Goal: Task Accomplishment & Management: Complete application form

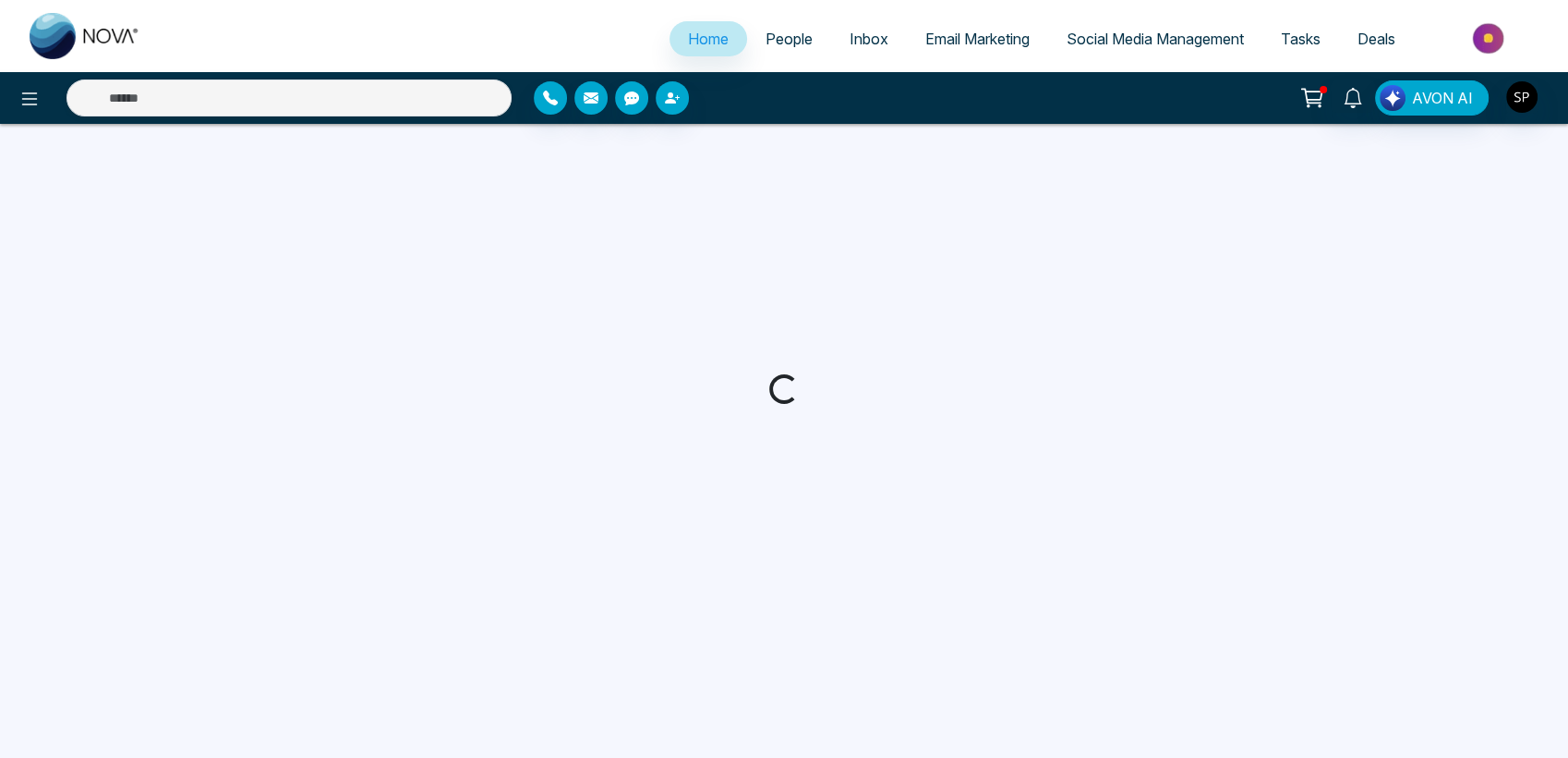
select select "*"
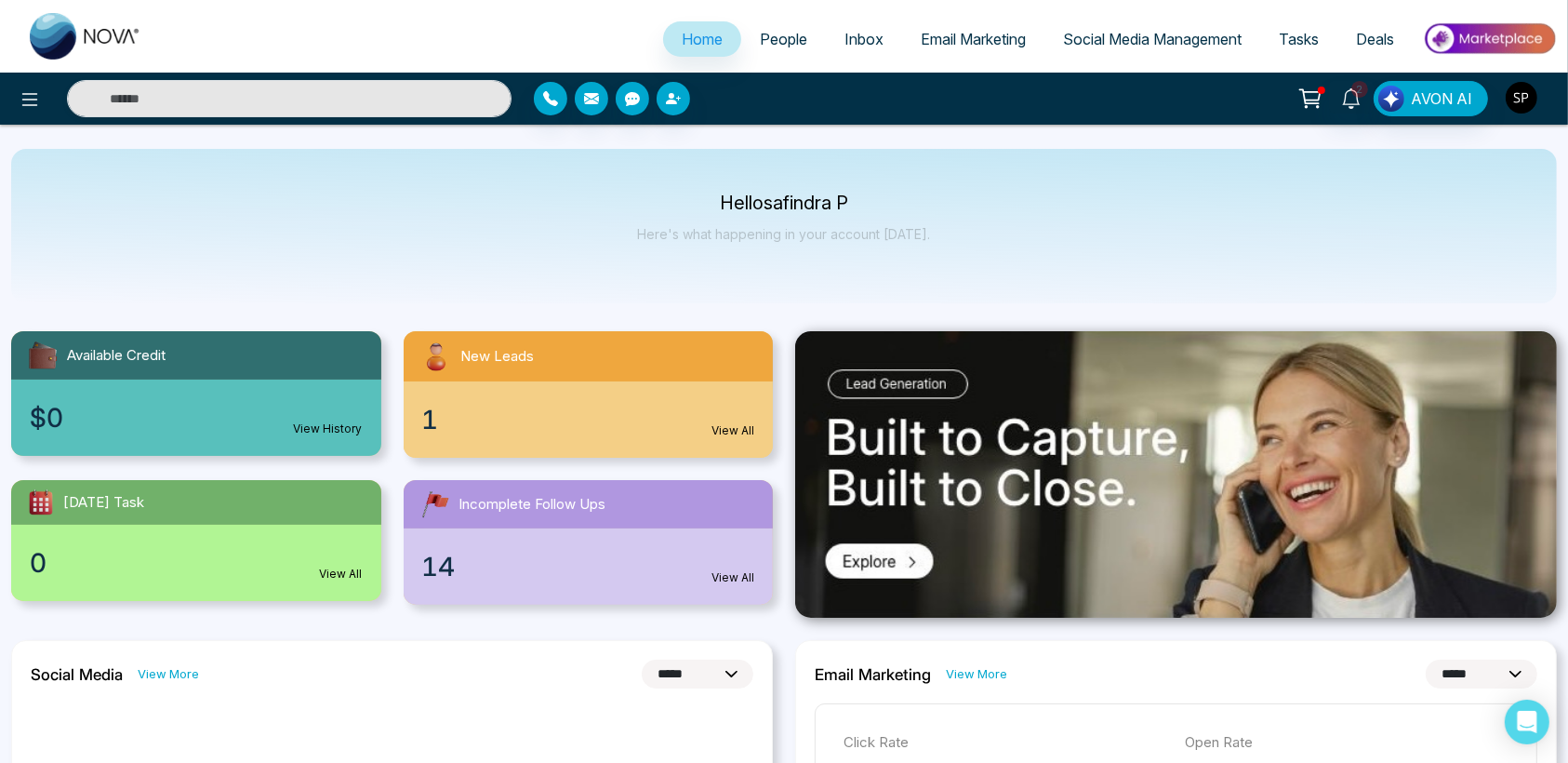
click at [1518, 100] on img "button" at bounding box center [1522, 98] width 32 height 32
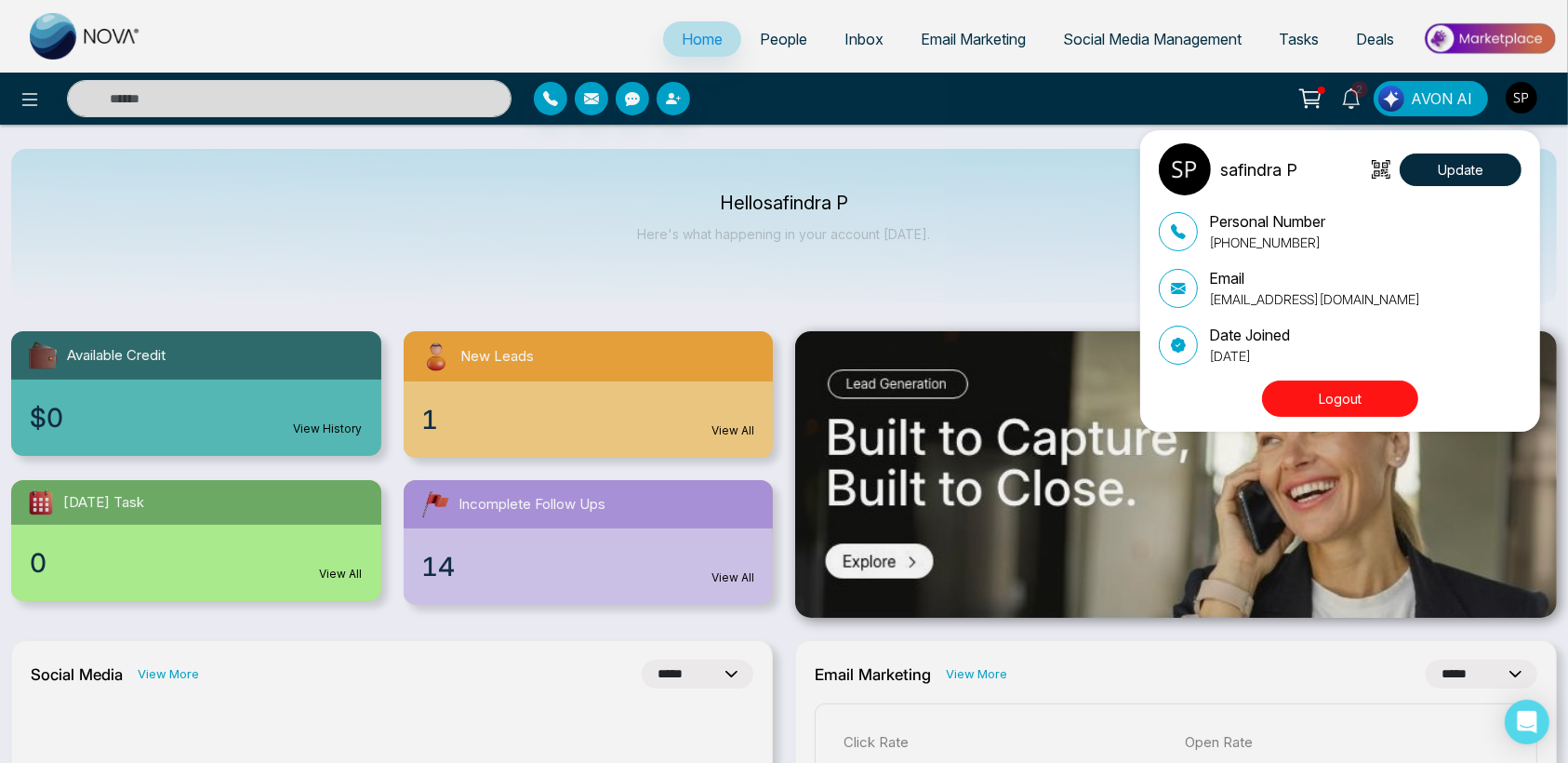
click at [1109, 262] on div "safindra P Update Personal Number +917021143662 Email safindra@mmnovatech.com D…" at bounding box center [784, 382] width 1568 height 763
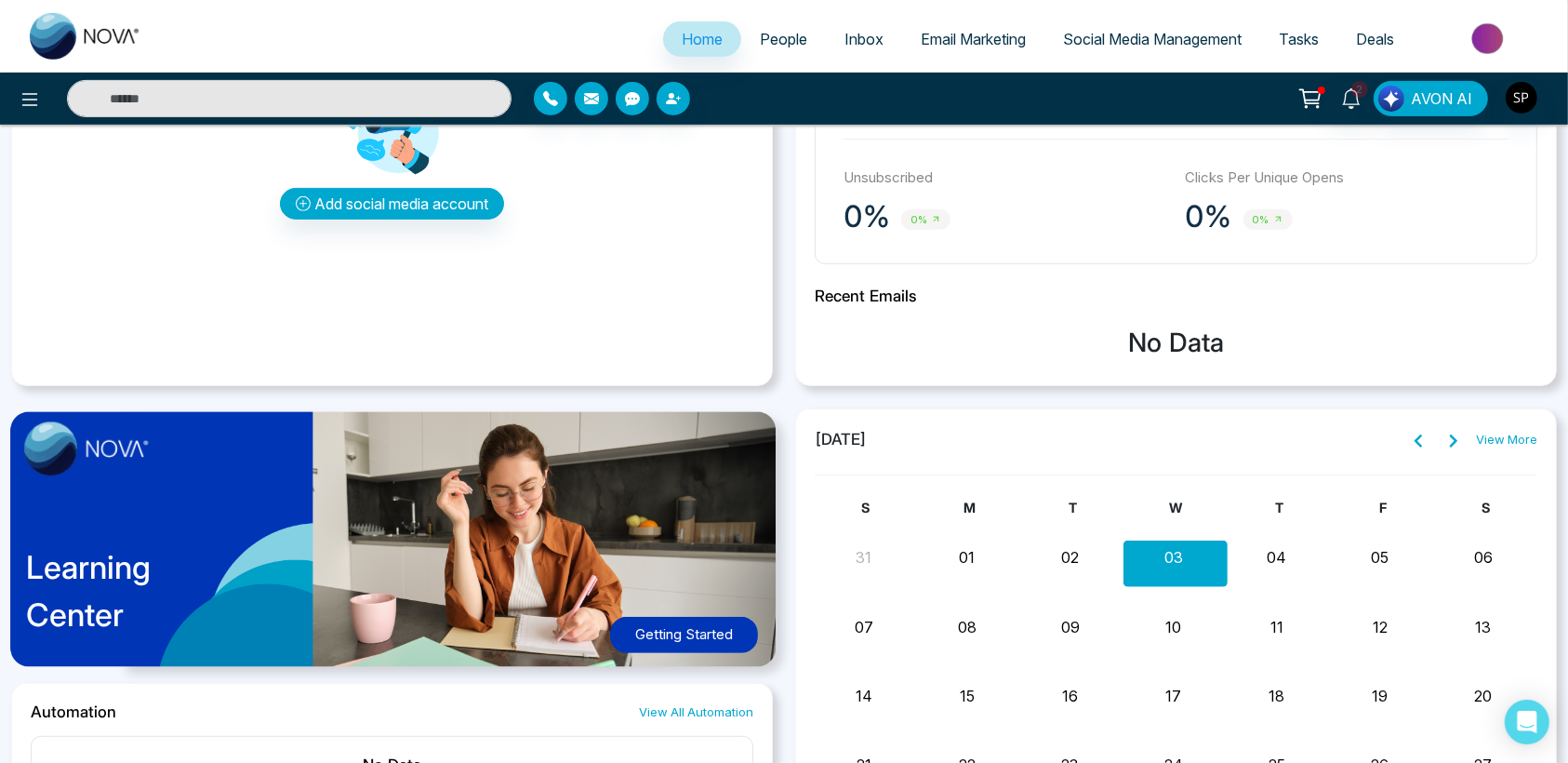
scroll to position [691, 0]
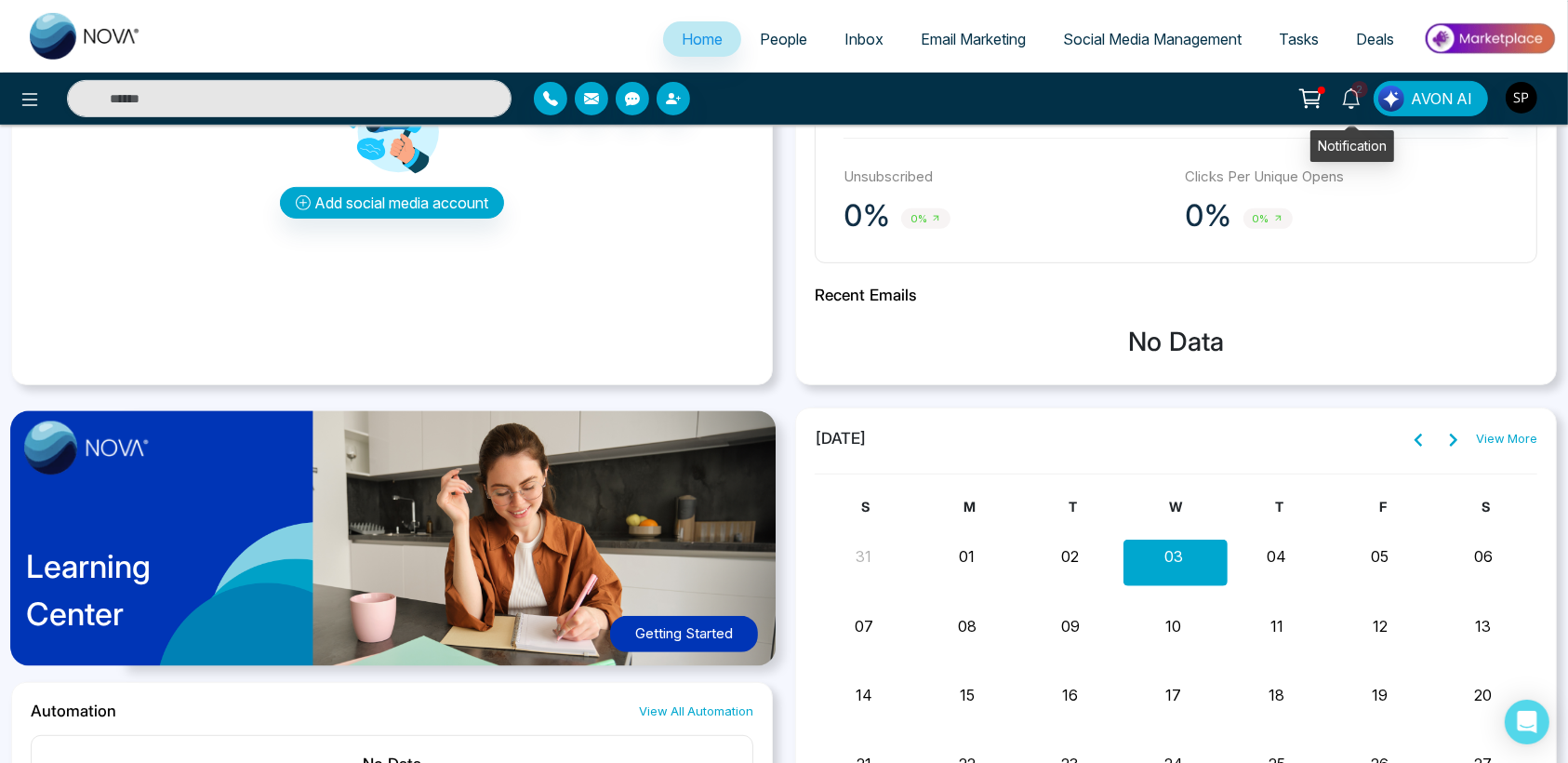
click at [1358, 100] on icon at bounding box center [1351, 98] width 20 height 20
click at [570, 254] on div "Add social media account" at bounding box center [392, 152] width 723 height 279
click at [770, 42] on span "People" at bounding box center [784, 39] width 47 height 18
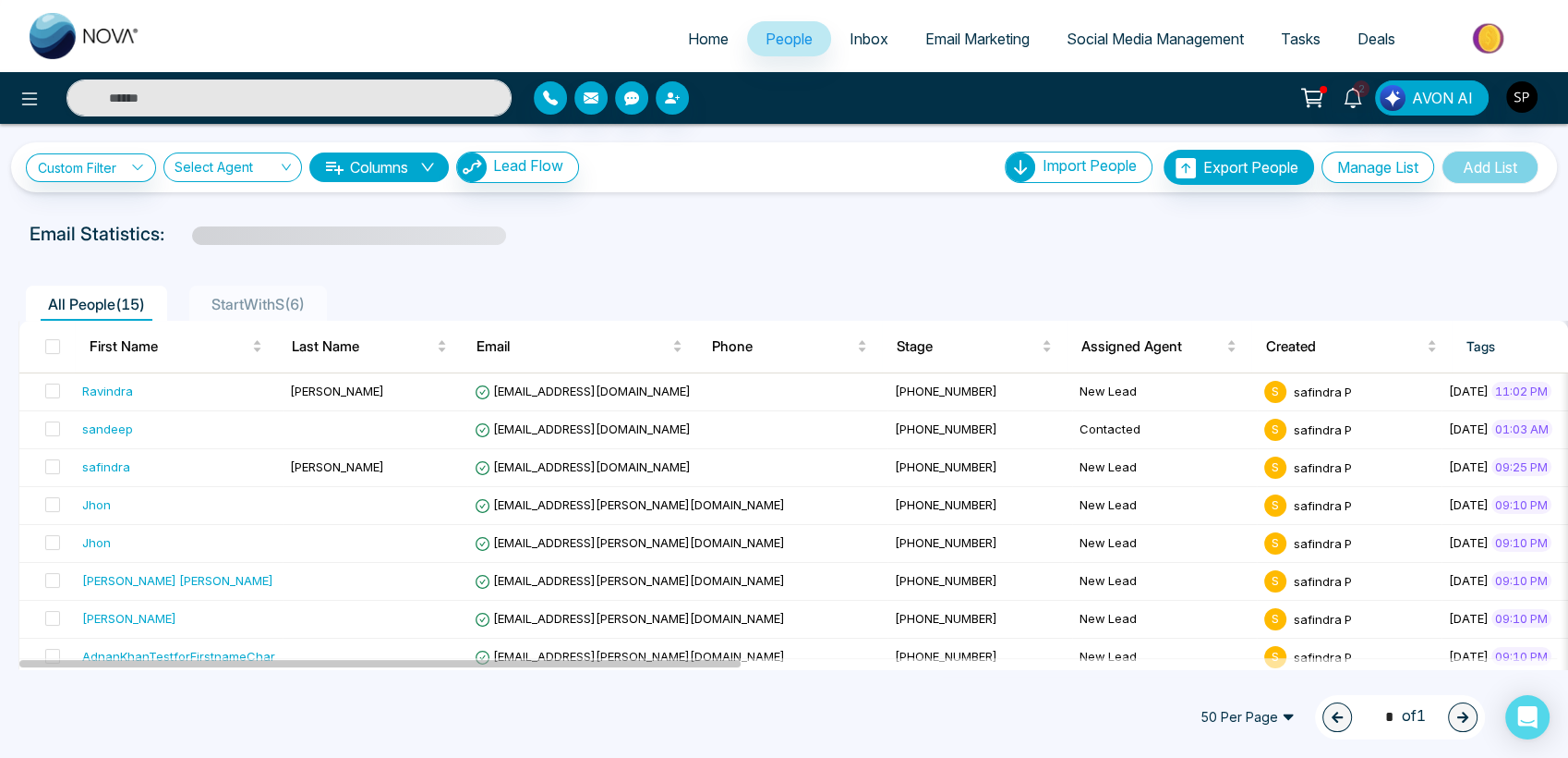
click at [765, 41] on span "People" at bounding box center [788, 38] width 47 height 18
click at [688, 44] on span "Home" at bounding box center [708, 38] width 40 height 18
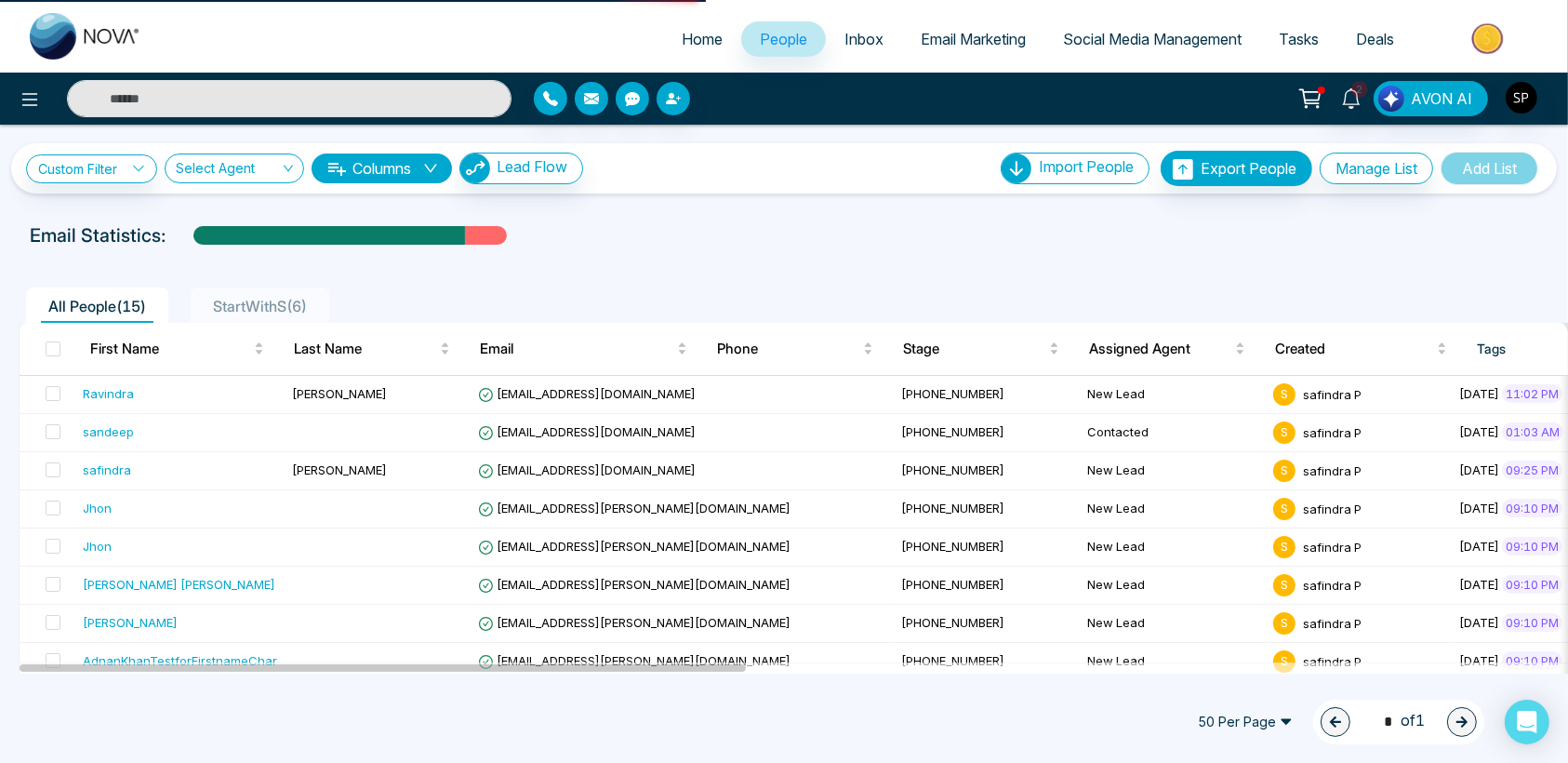
select select "*"
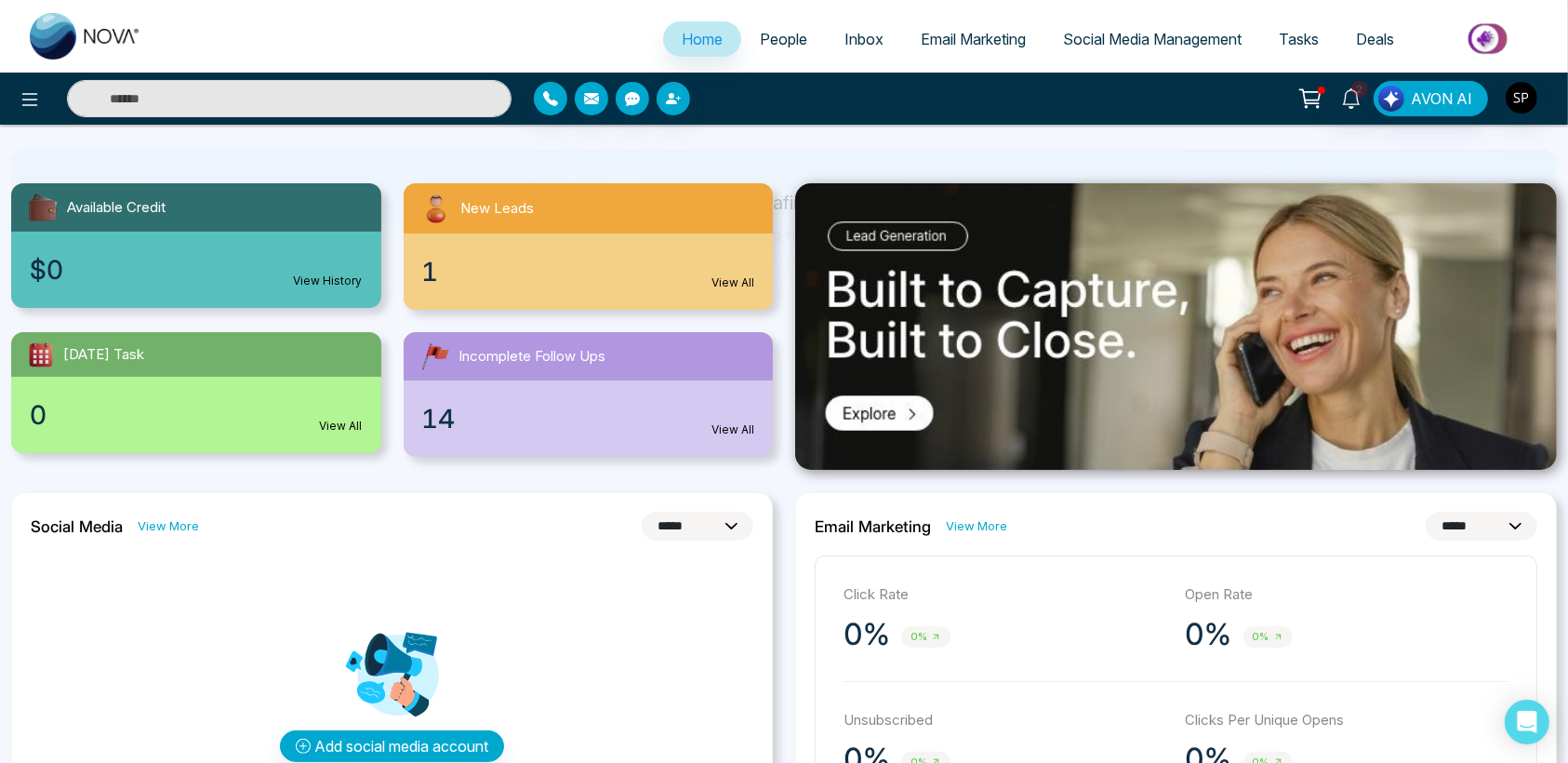
scroll to position [149, 0]
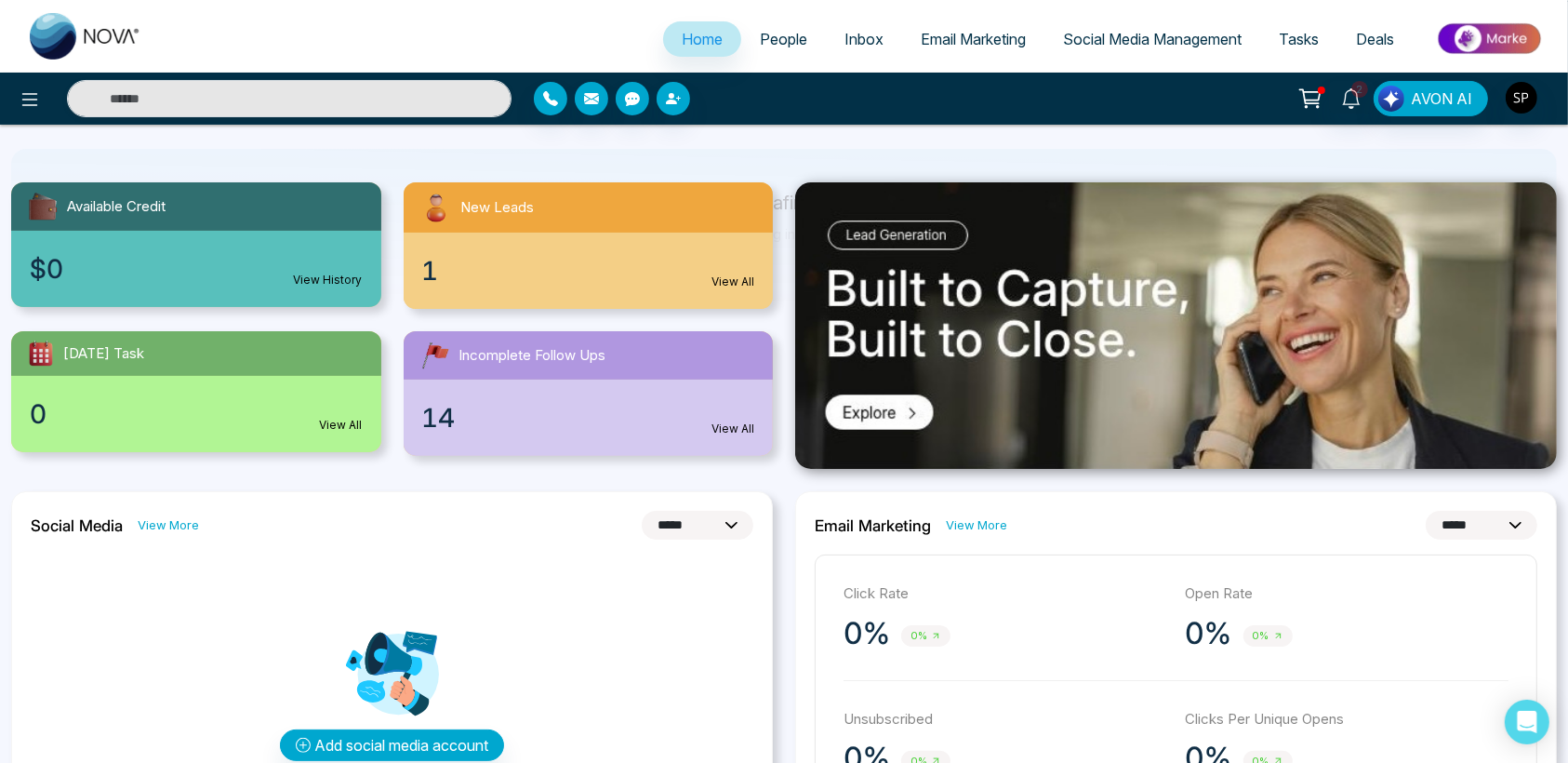
click at [736, 273] on link "View All" at bounding box center [733, 281] width 43 height 16
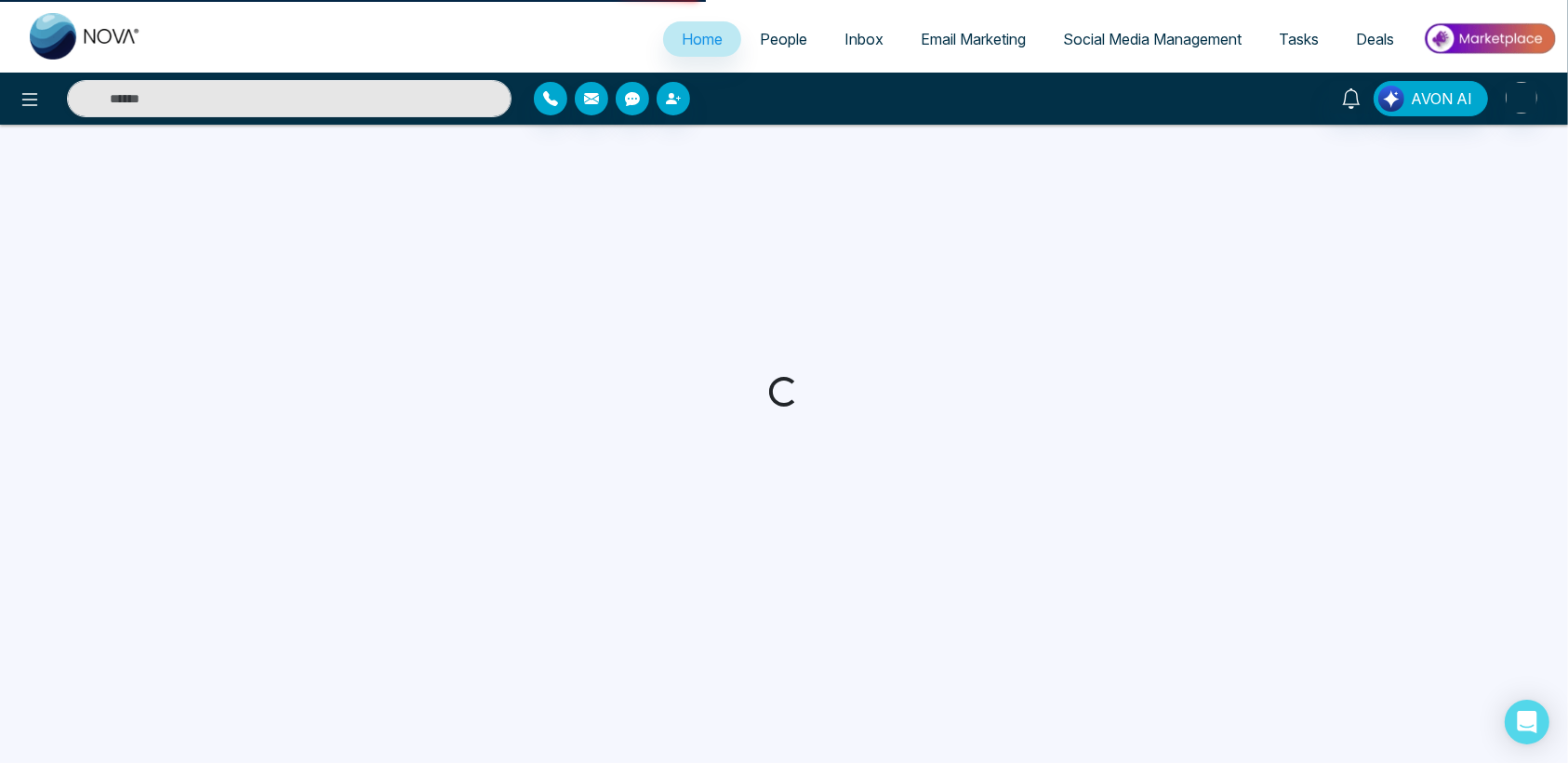
select select "*"
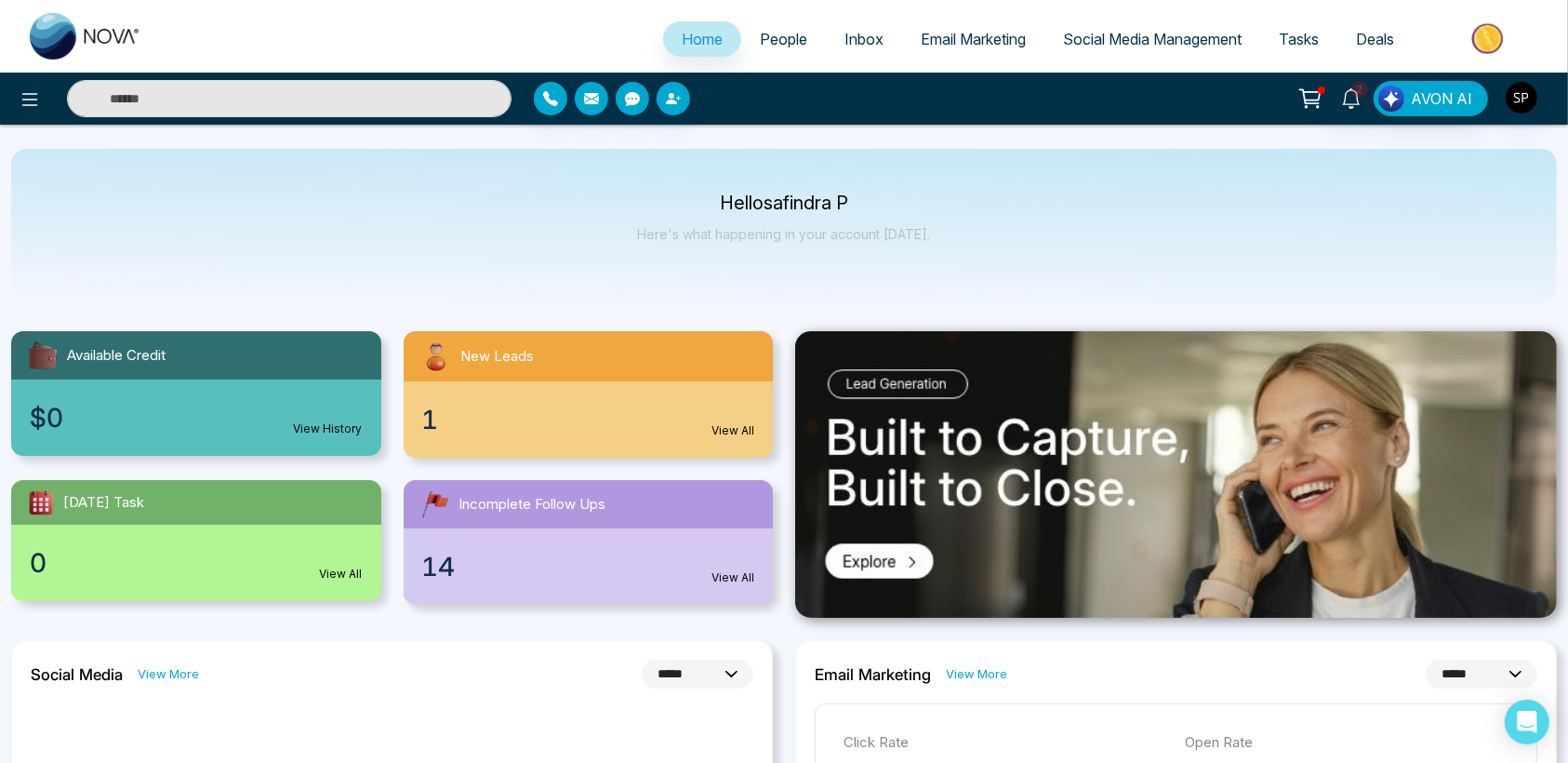
click at [1384, 34] on span "Deals" at bounding box center [1375, 39] width 38 height 18
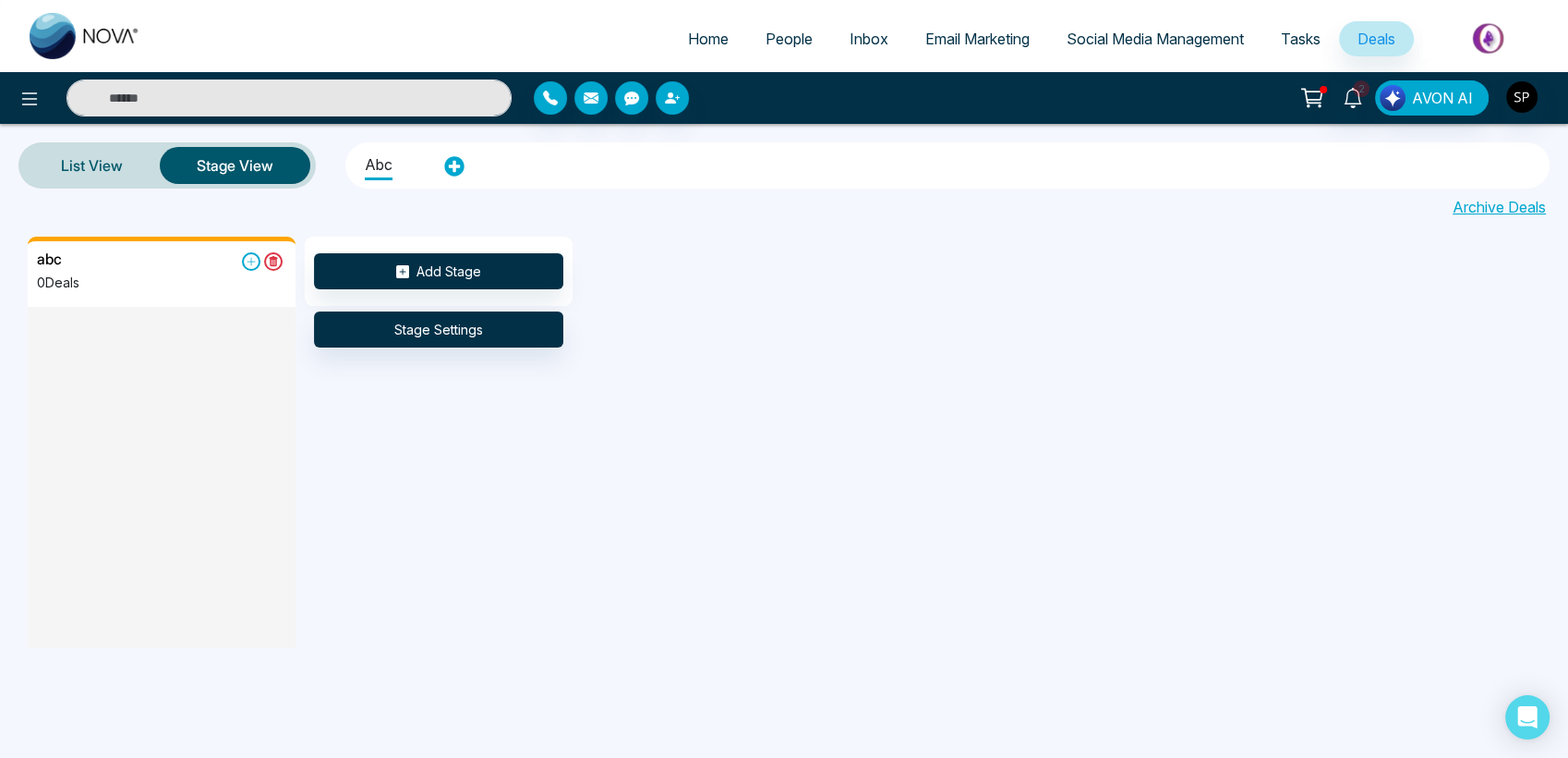
click at [1291, 34] on span "Tasks" at bounding box center [1299, 38] width 39 height 18
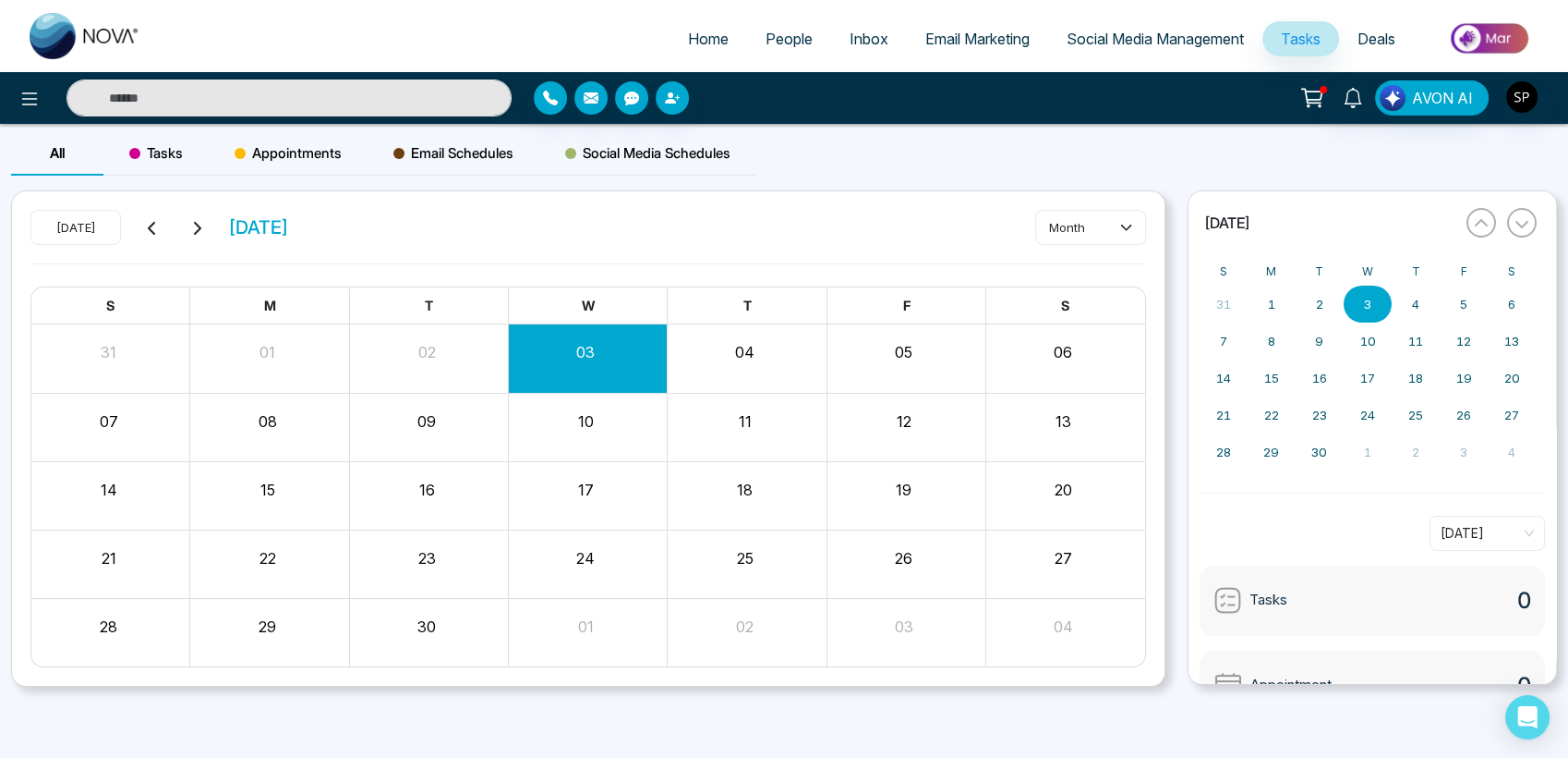
click at [1184, 40] on span "Social Media Management" at bounding box center [1155, 38] width 177 height 18
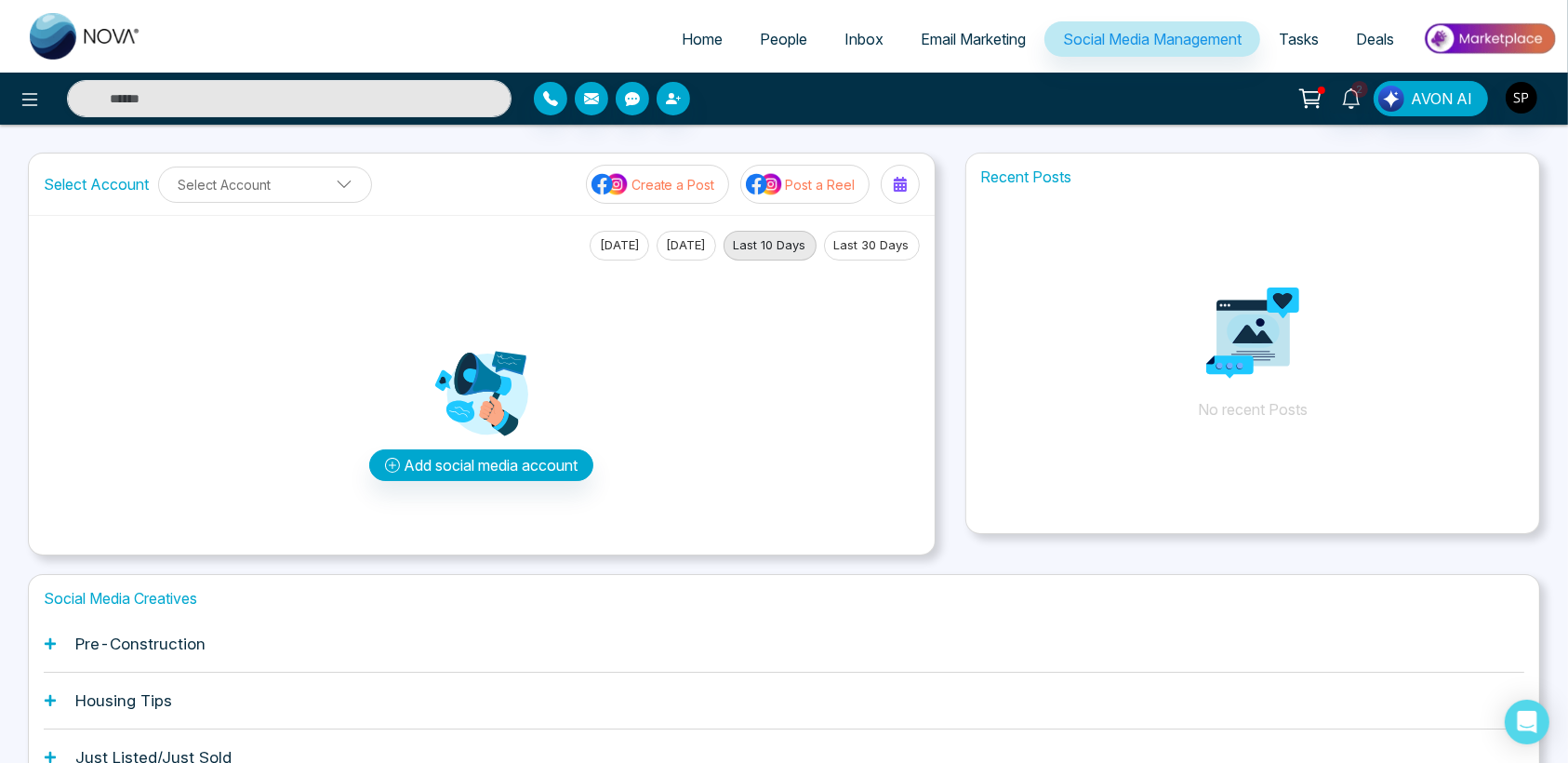
click at [986, 38] on span "Email Marketing" at bounding box center [973, 39] width 105 height 18
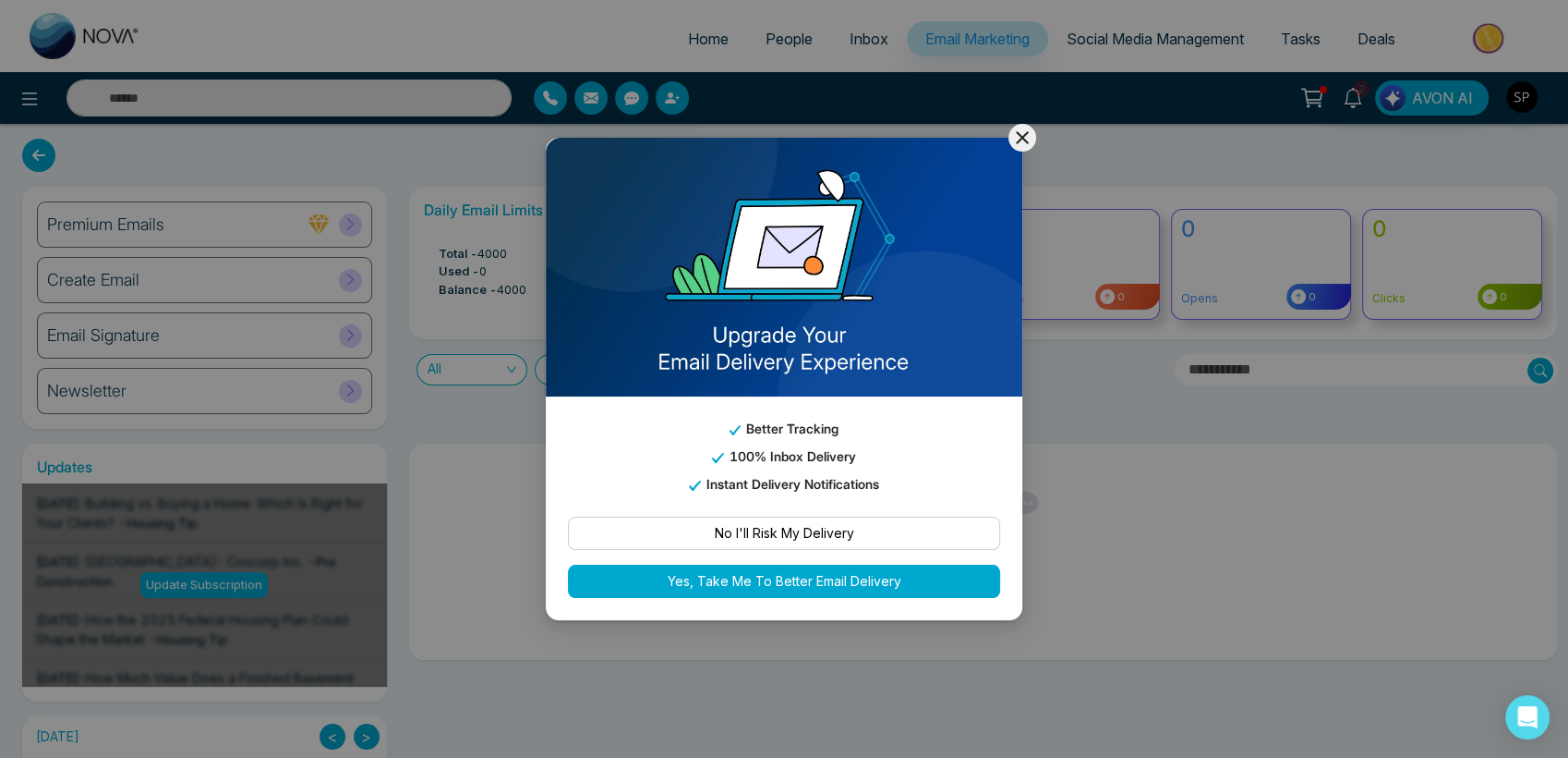
click at [1014, 136] on icon at bounding box center [1021, 137] width 22 height 22
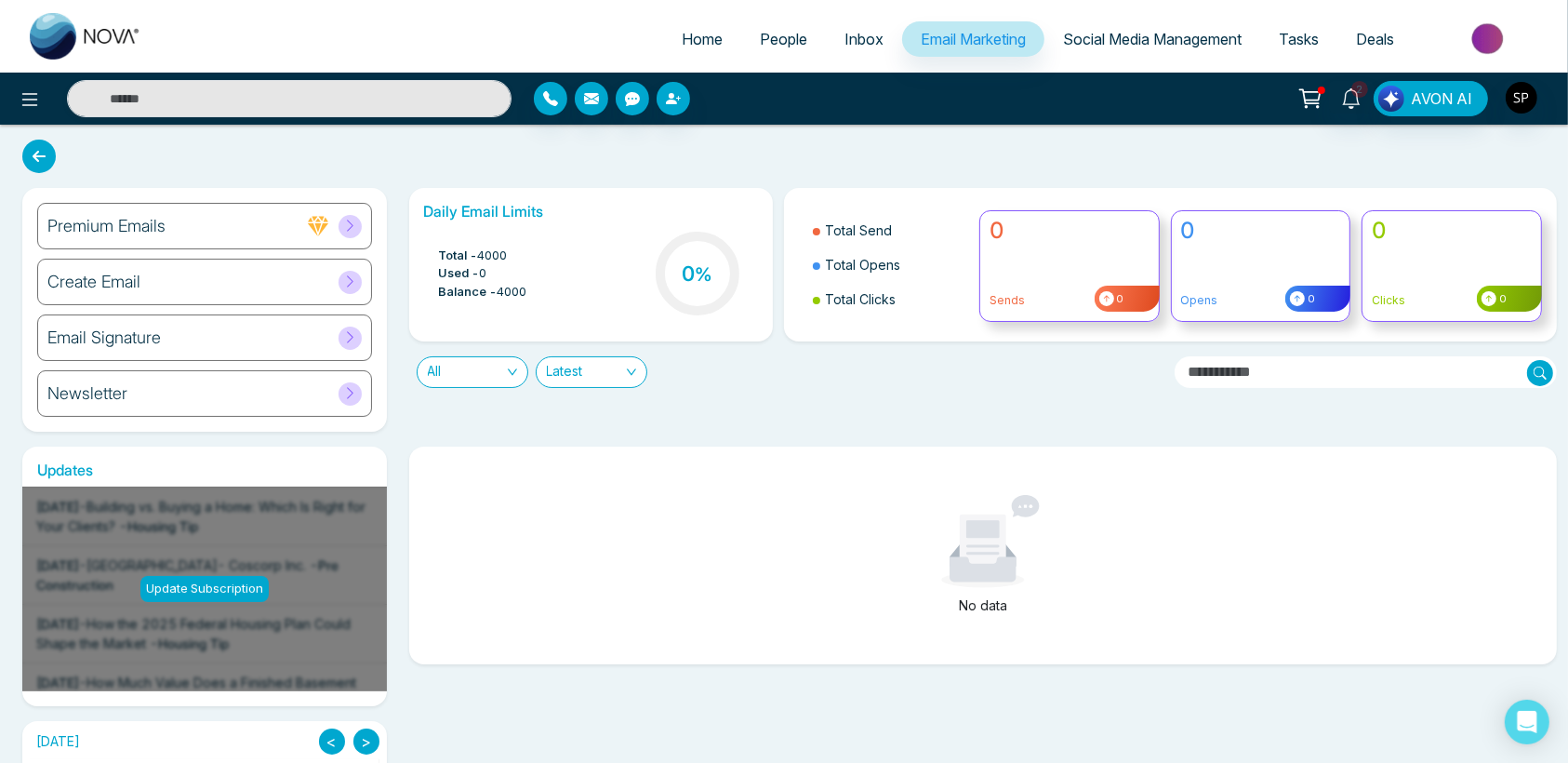
click at [849, 35] on span "Inbox" at bounding box center [864, 39] width 39 height 18
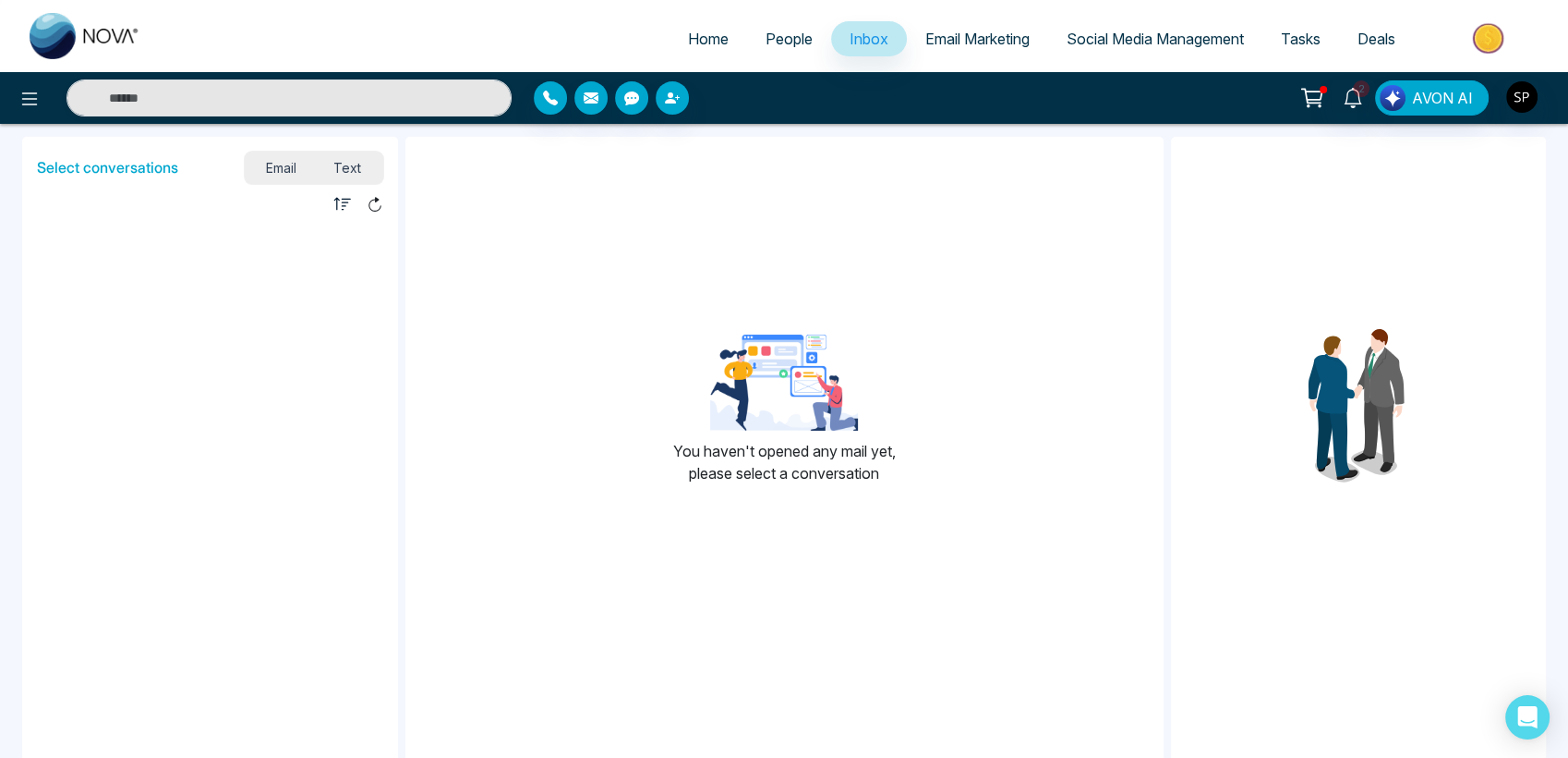
click at [783, 41] on span "People" at bounding box center [788, 38] width 47 height 18
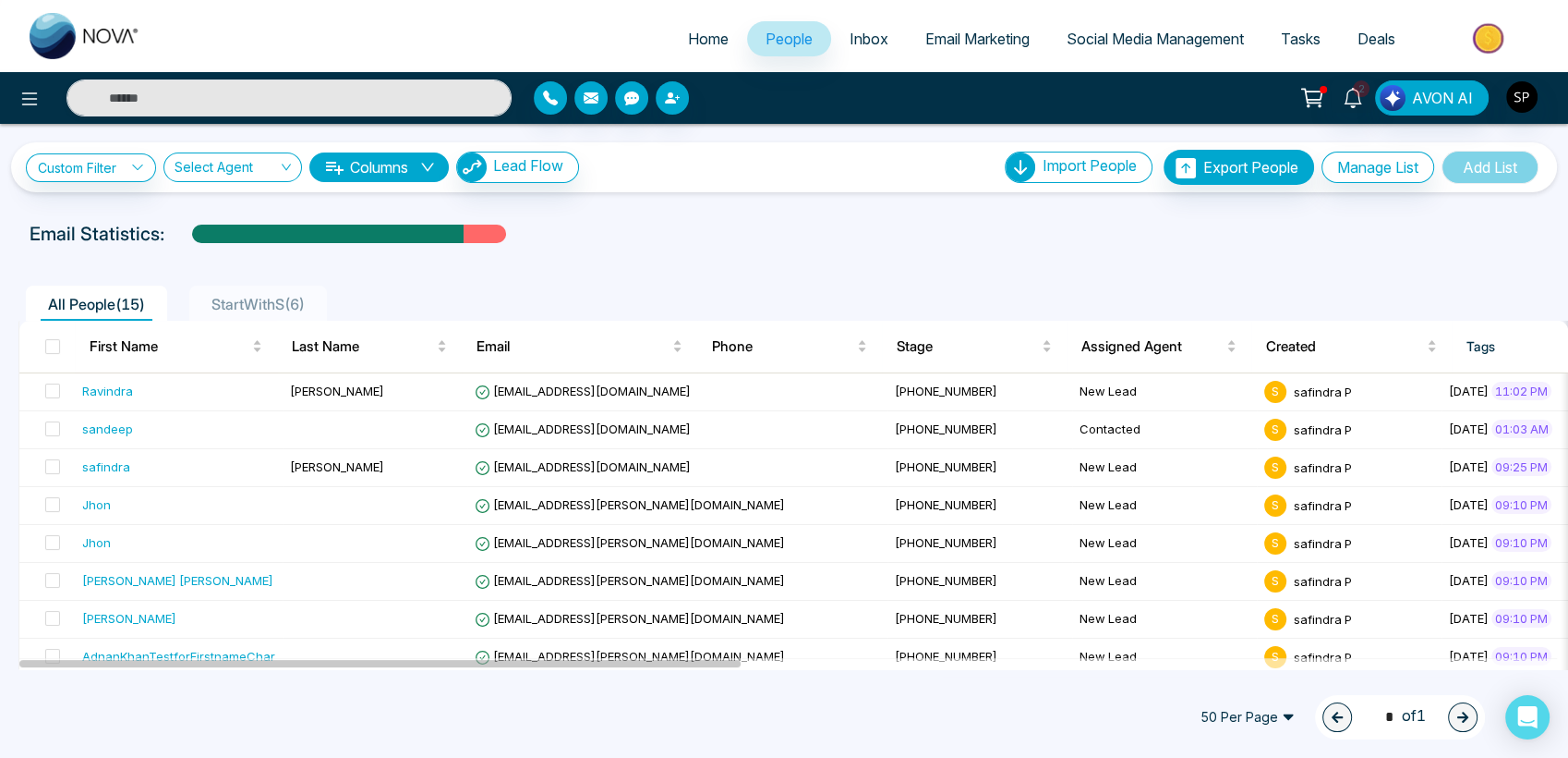
click at [695, 33] on span "Home" at bounding box center [708, 38] width 40 height 18
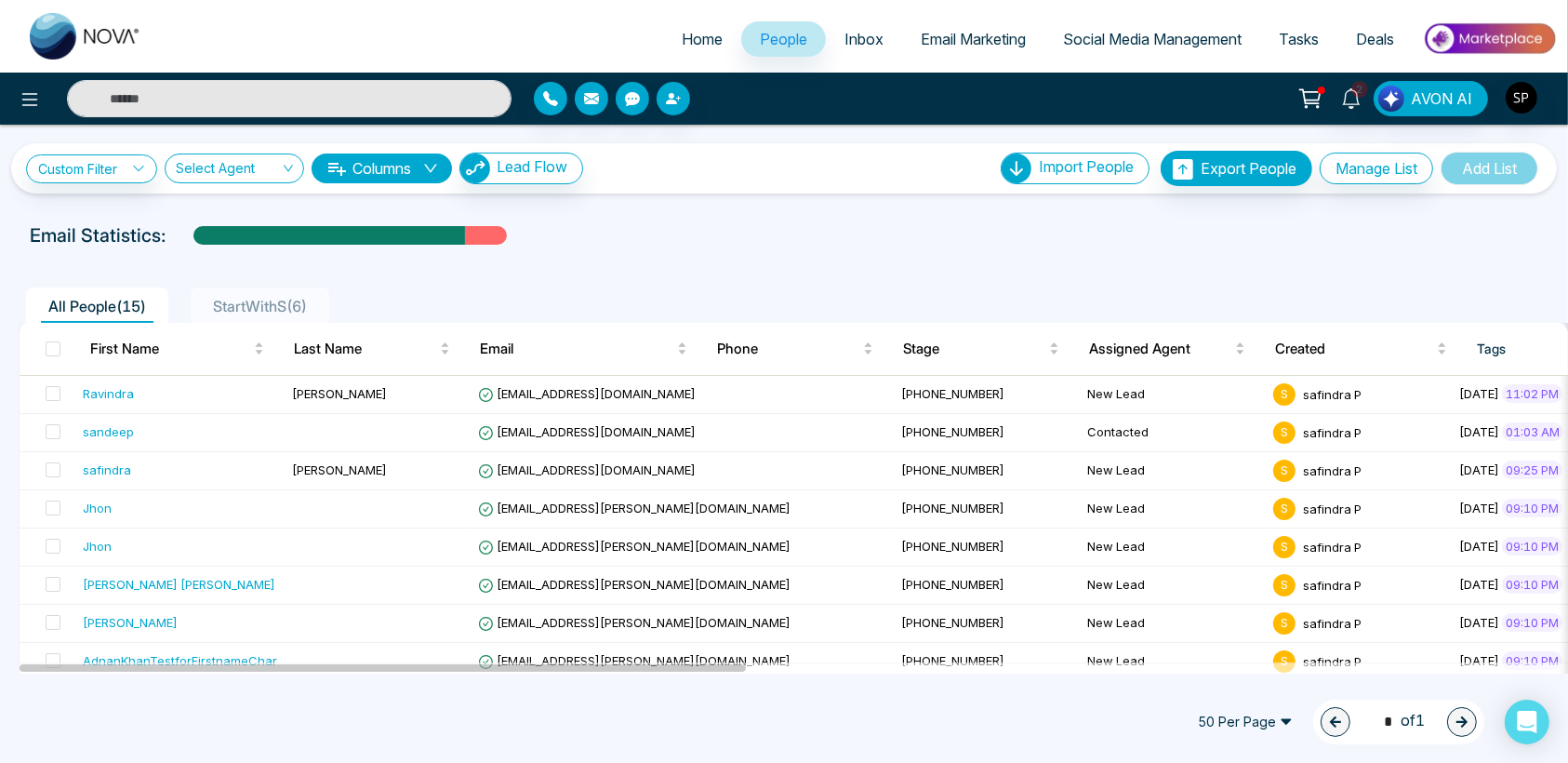
select select "*"
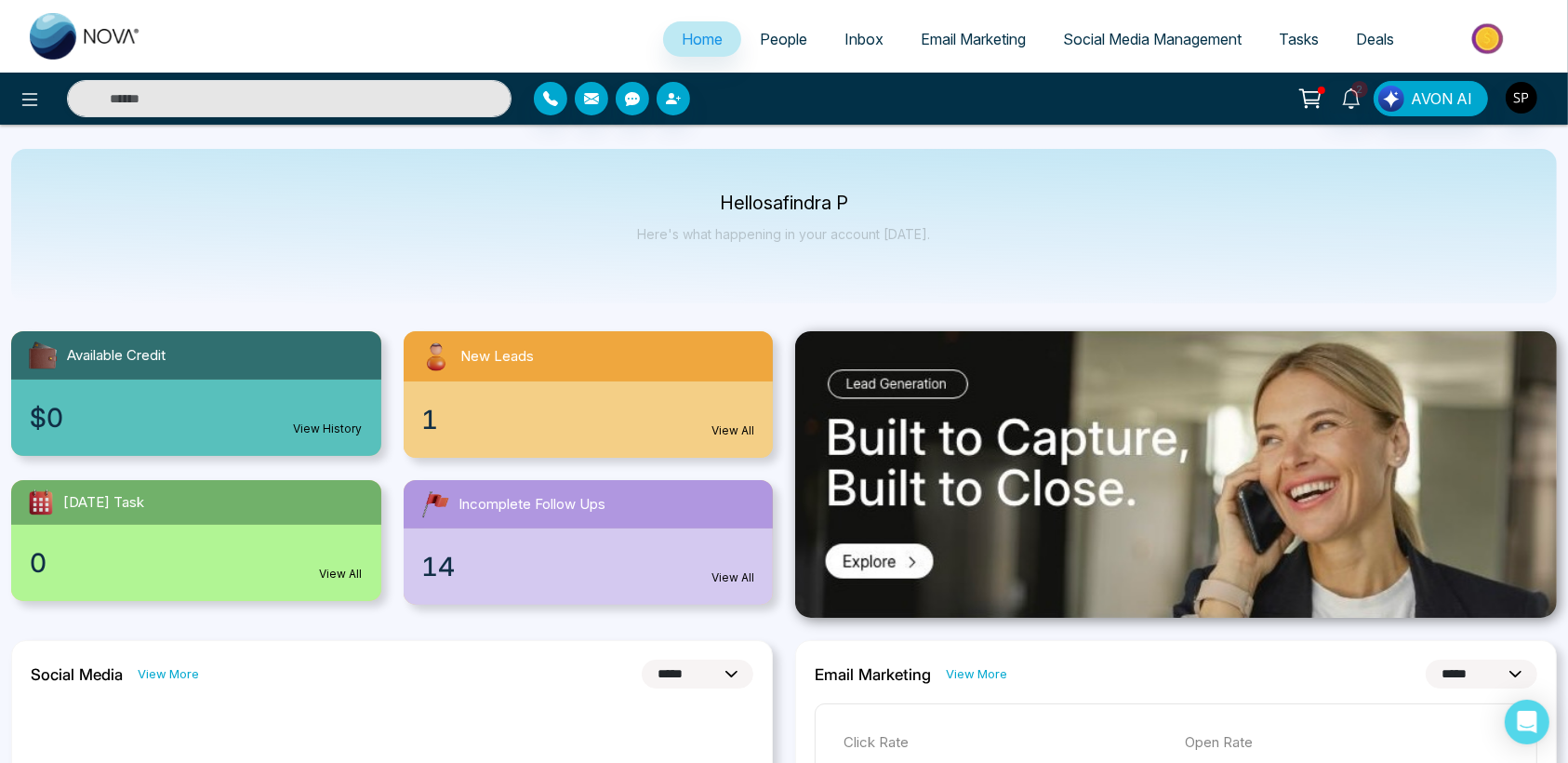
click at [889, 565] on img at bounding box center [1176, 474] width 762 height 287
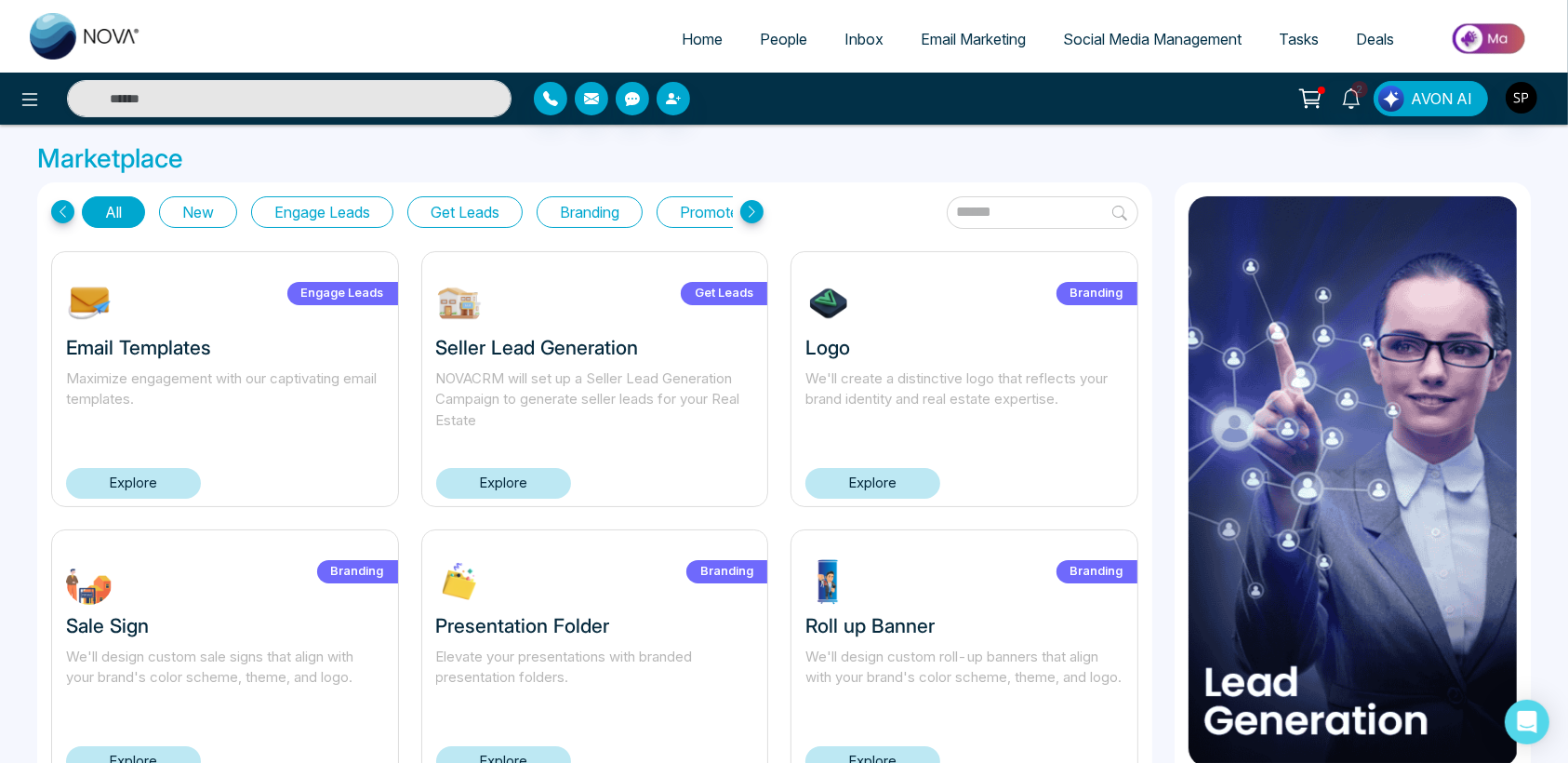
click at [470, 475] on link "Explore" at bounding box center [504, 483] width 135 height 31
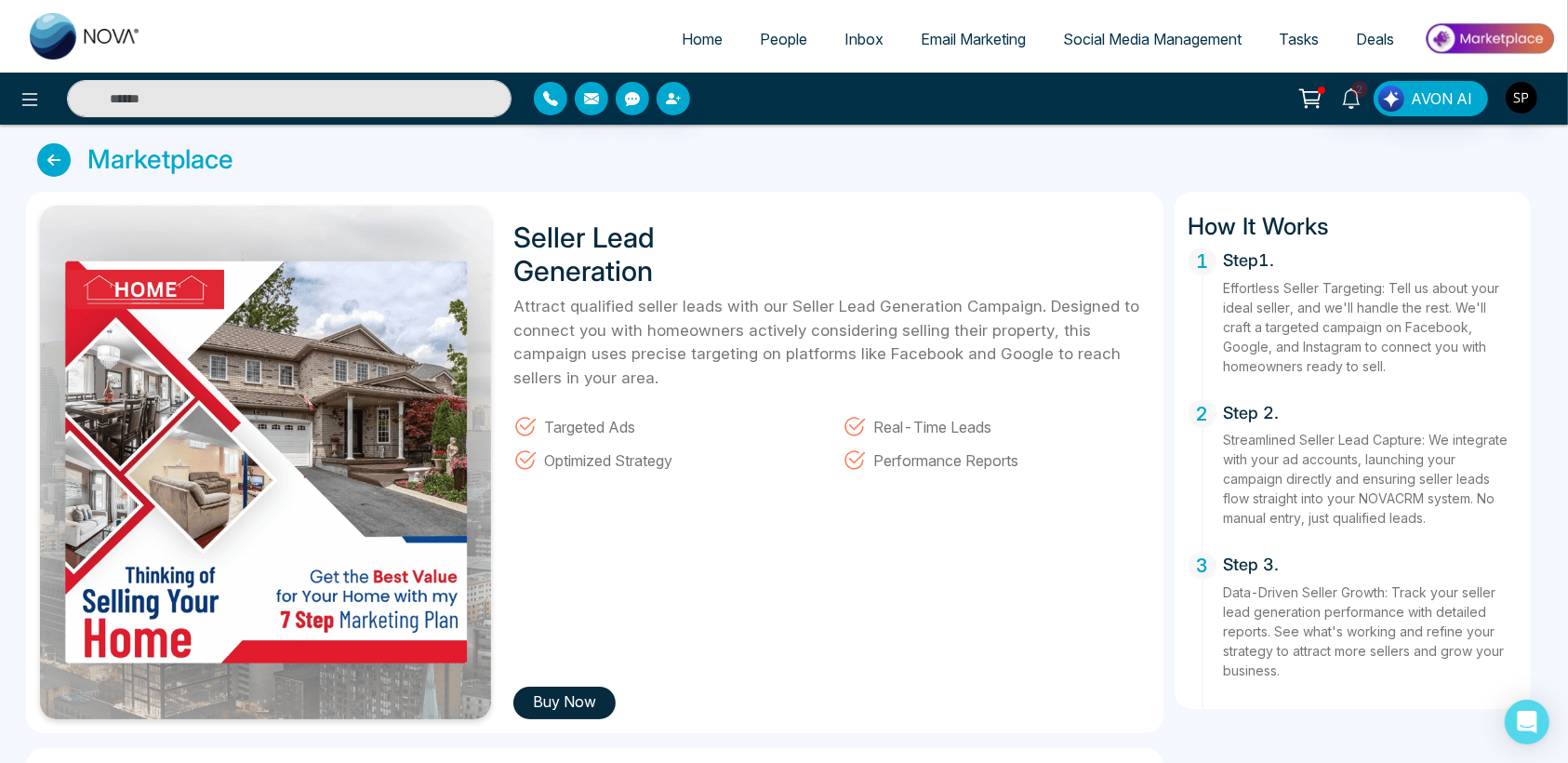
click at [42, 164] on icon at bounding box center [54, 159] width 34 height 34
click at [60, 161] on icon at bounding box center [54, 159] width 34 height 34
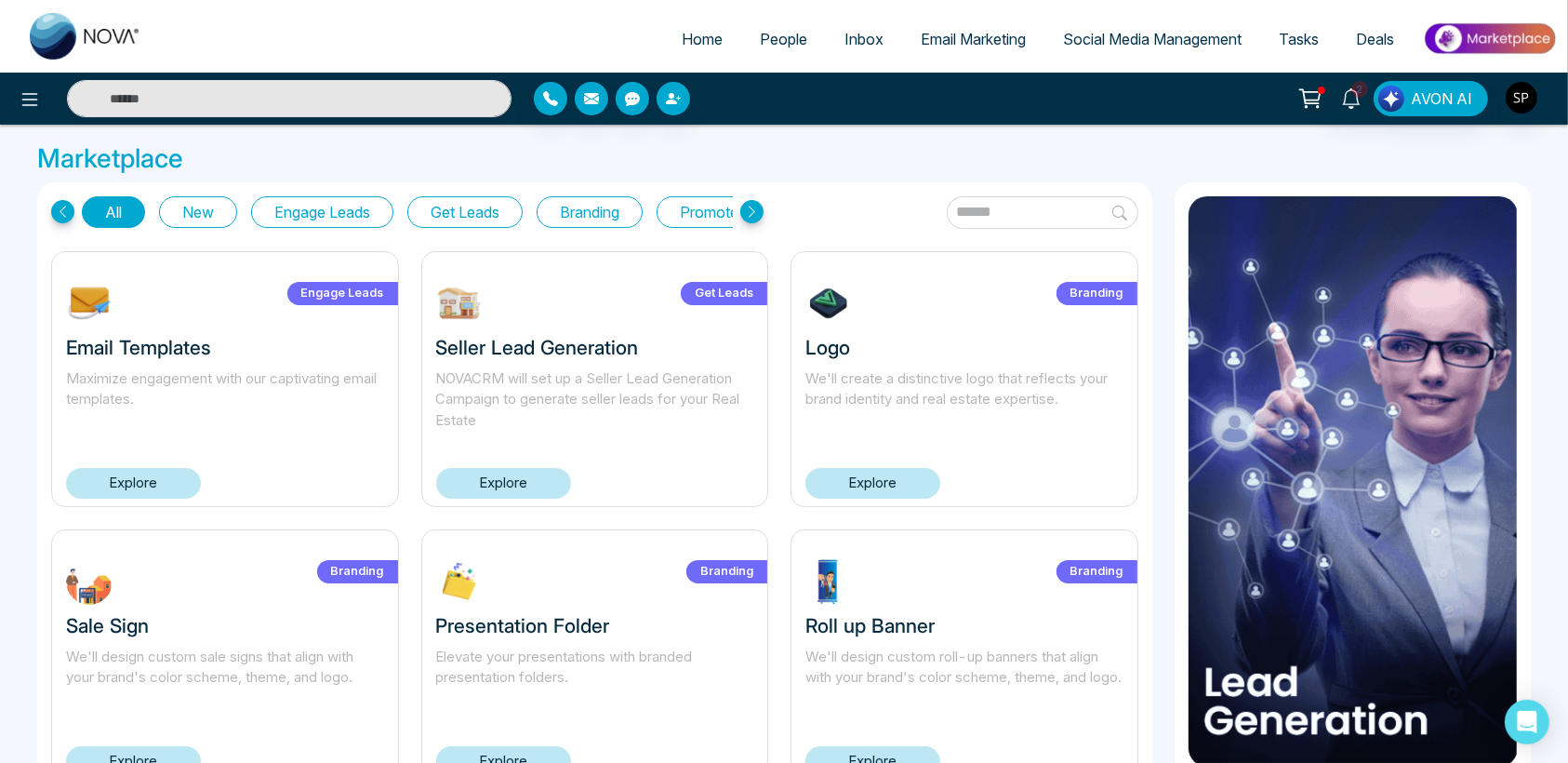
click at [153, 485] on link "Explore" at bounding box center [133, 483] width 135 height 31
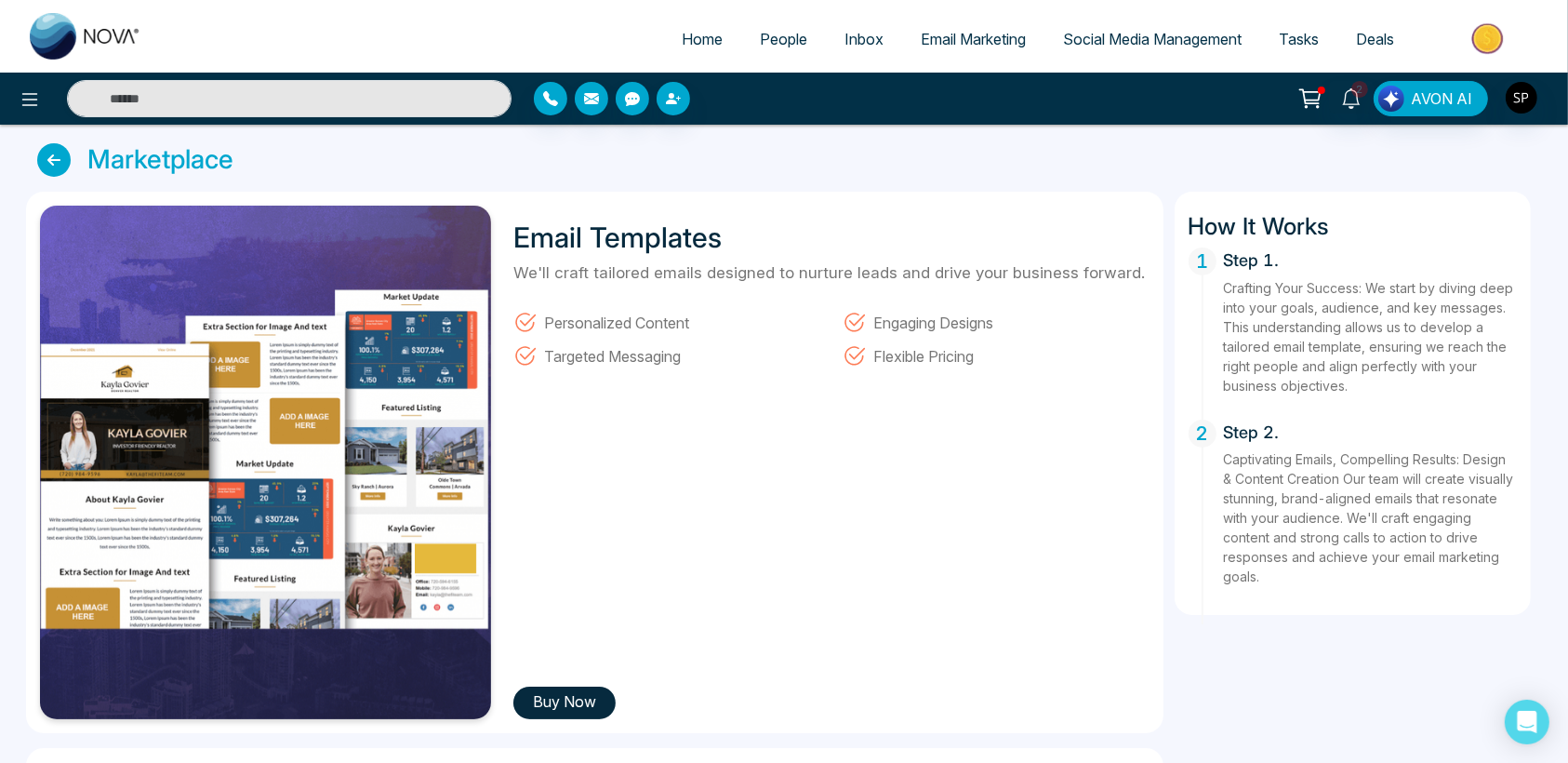
drag, startPoint x: 1493, startPoint y: 3, endPoint x: 839, endPoint y: 636, distance: 910.2
click at [839, 636] on div "Email Templates We'll craft tailored emails designed to nurture leads and drive…" at bounding box center [826, 462] width 647 height 513
click at [47, 160] on icon at bounding box center [54, 159] width 34 height 34
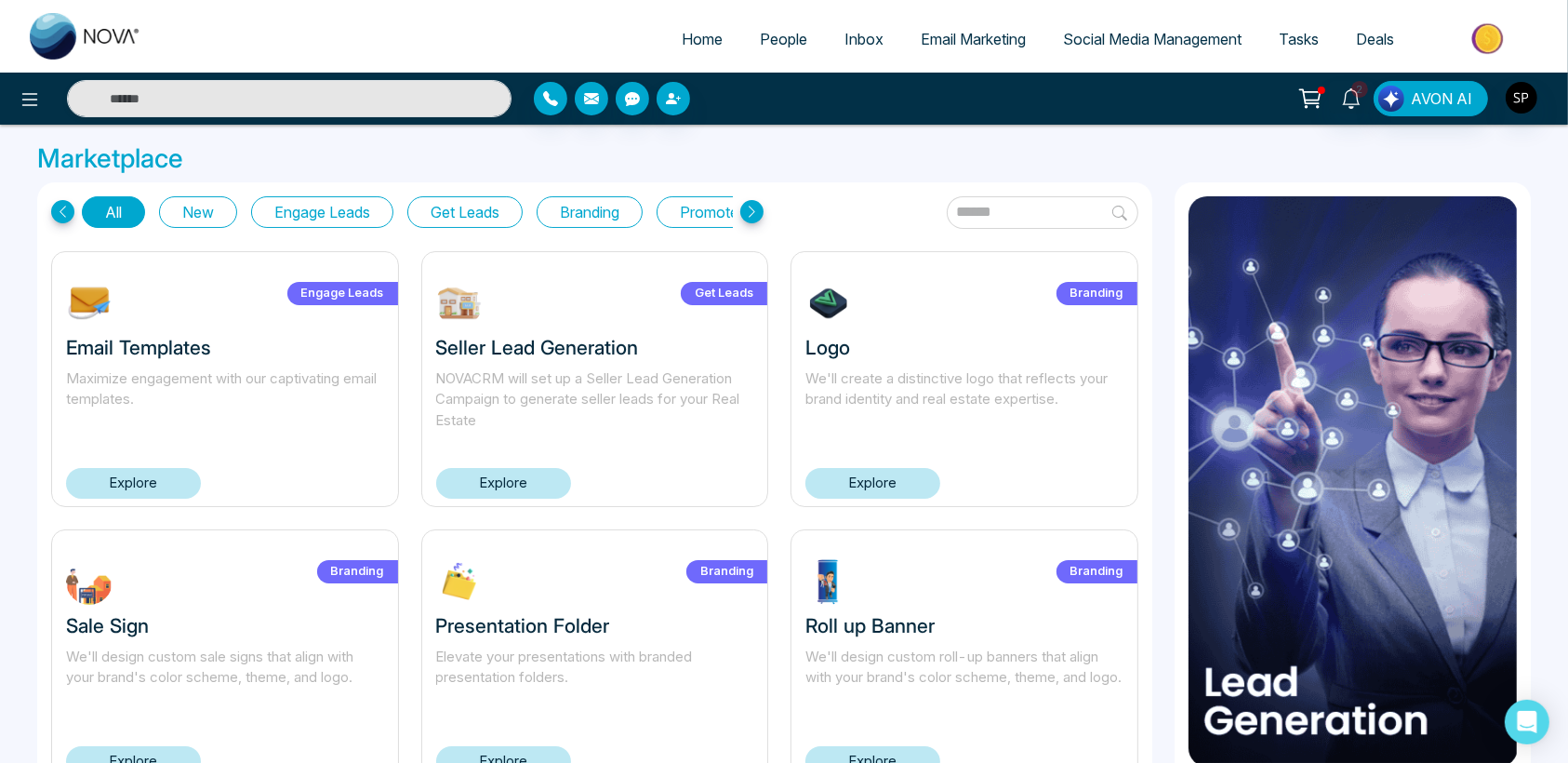
click at [684, 35] on span "Home" at bounding box center [702, 39] width 41 height 18
select select "*"
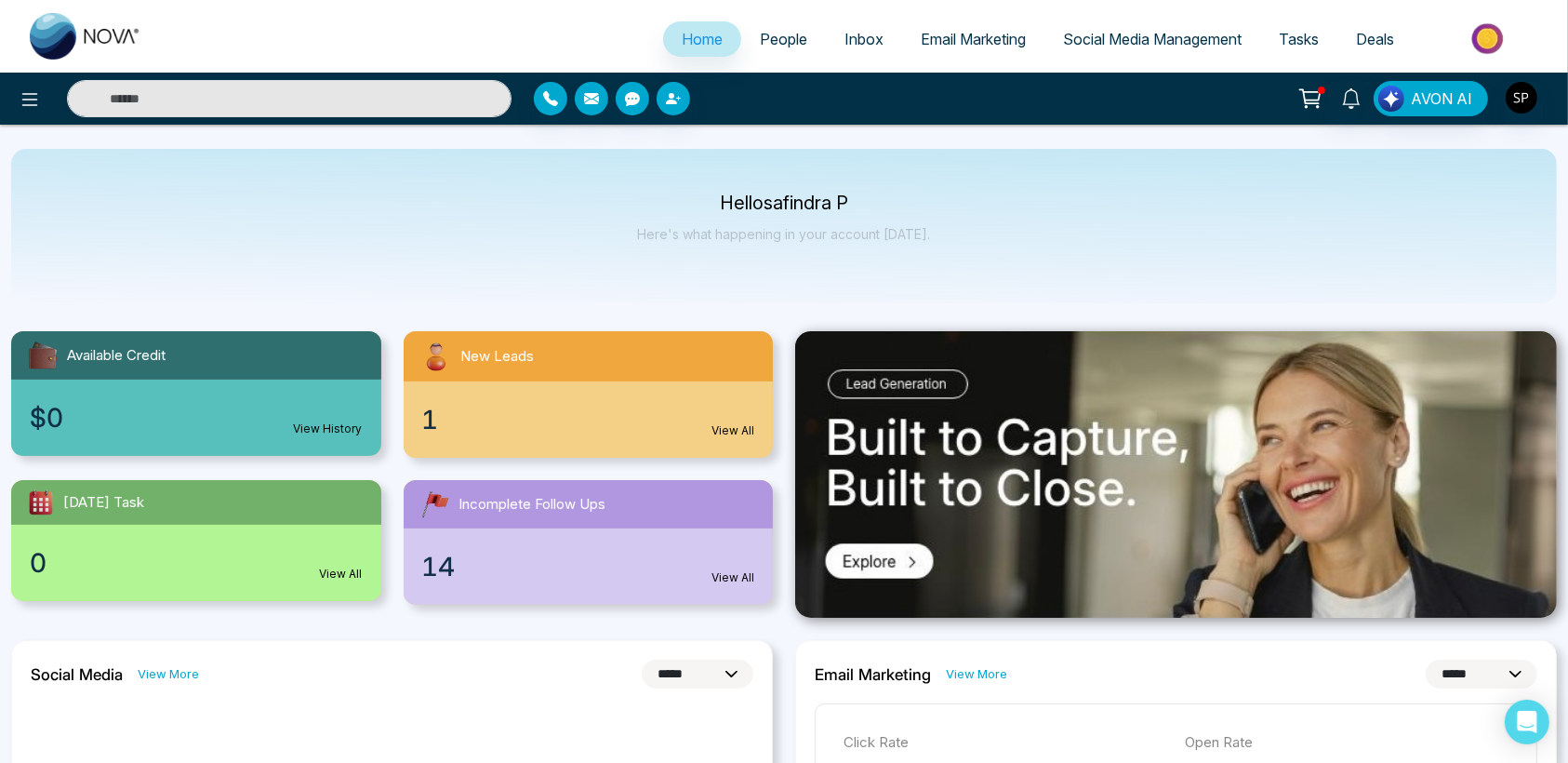
click at [684, 35] on span "Home" at bounding box center [702, 39] width 41 height 18
click at [743, 582] on link "View All" at bounding box center [733, 577] width 43 height 16
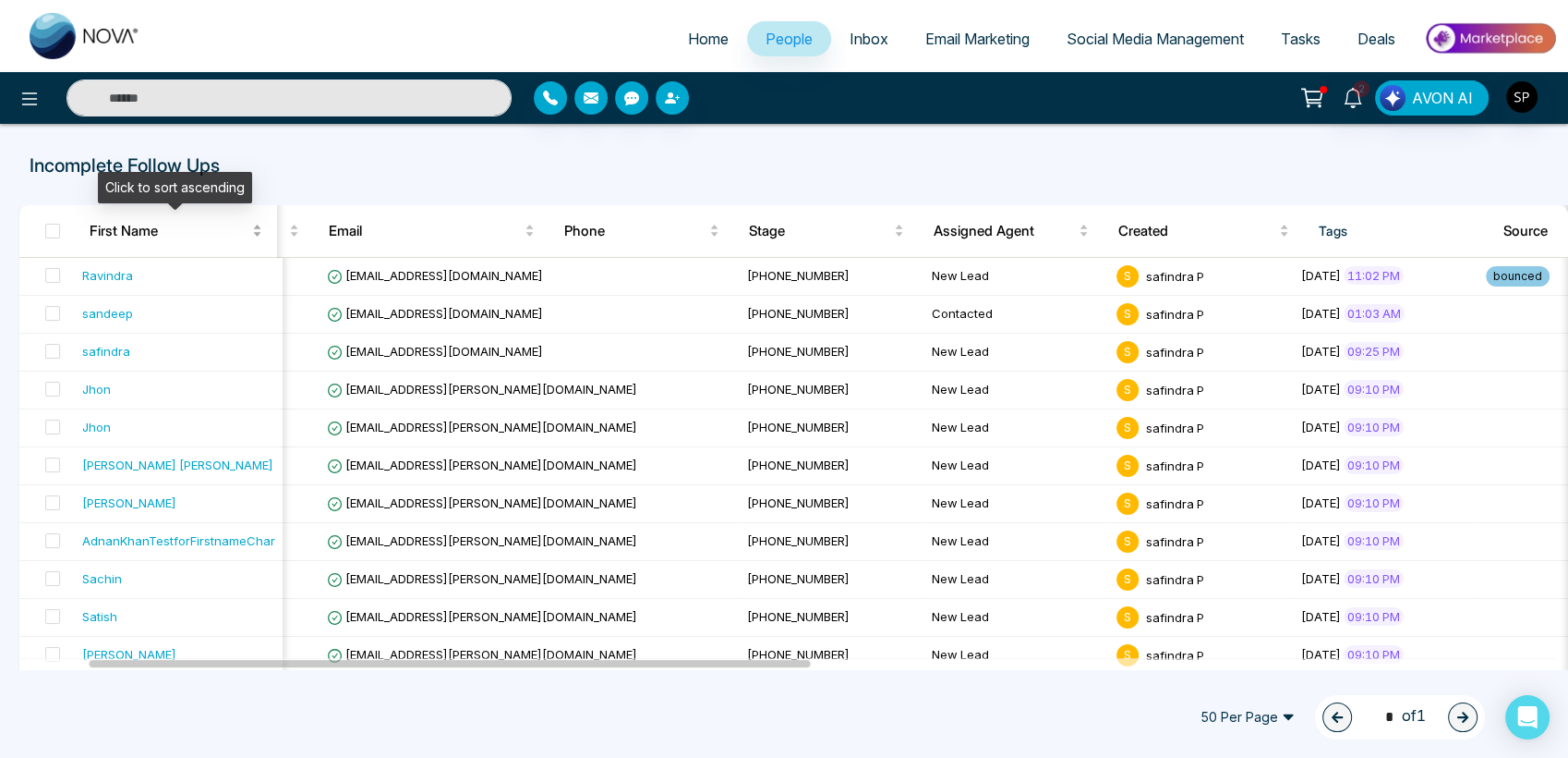
click at [246, 228] on span "First Name" at bounding box center [169, 230] width 159 height 22
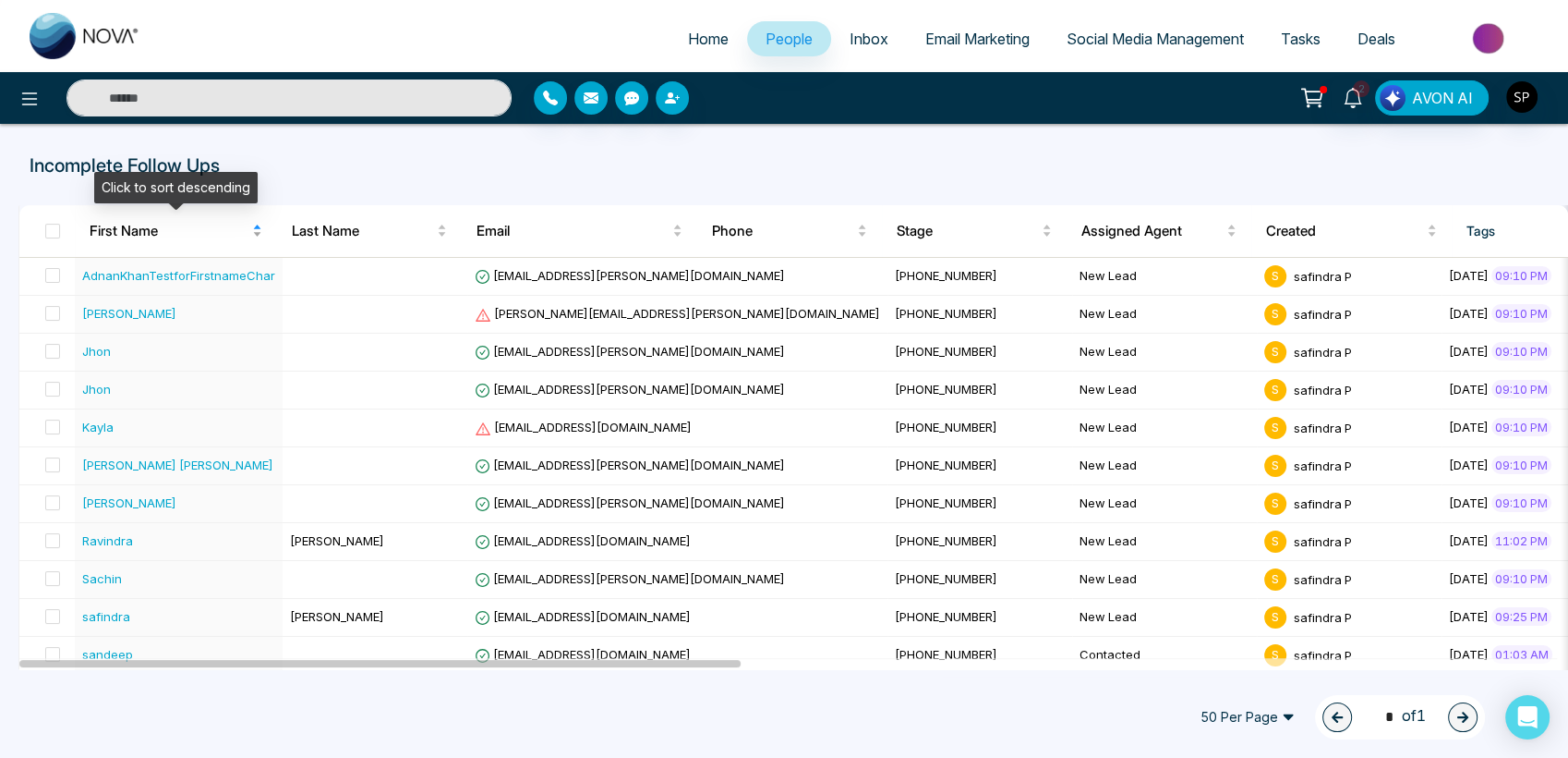
click at [255, 236] on div "First Name" at bounding box center [176, 230] width 173 height 22
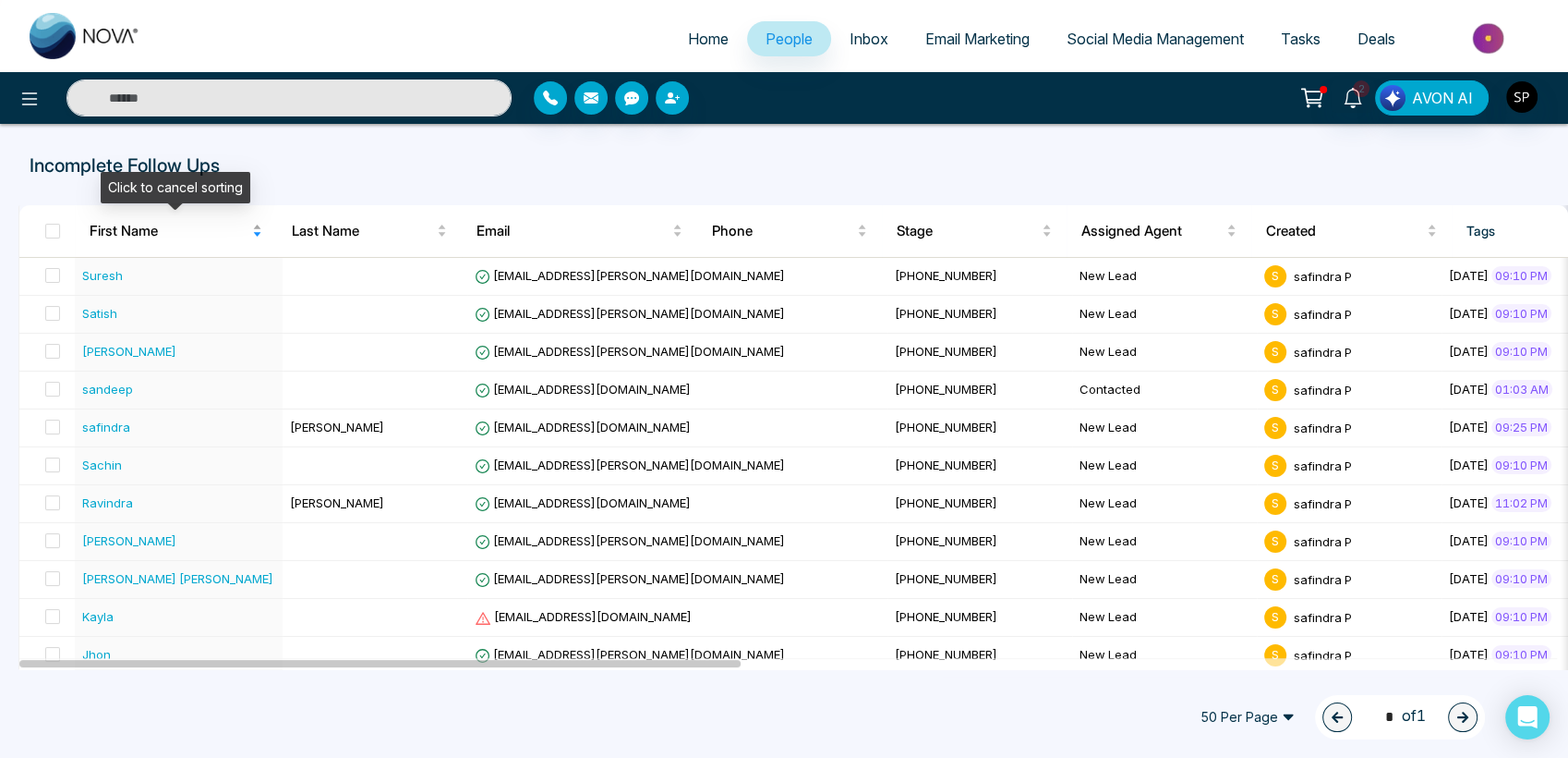
click at [255, 236] on div "First Name" at bounding box center [176, 230] width 173 height 22
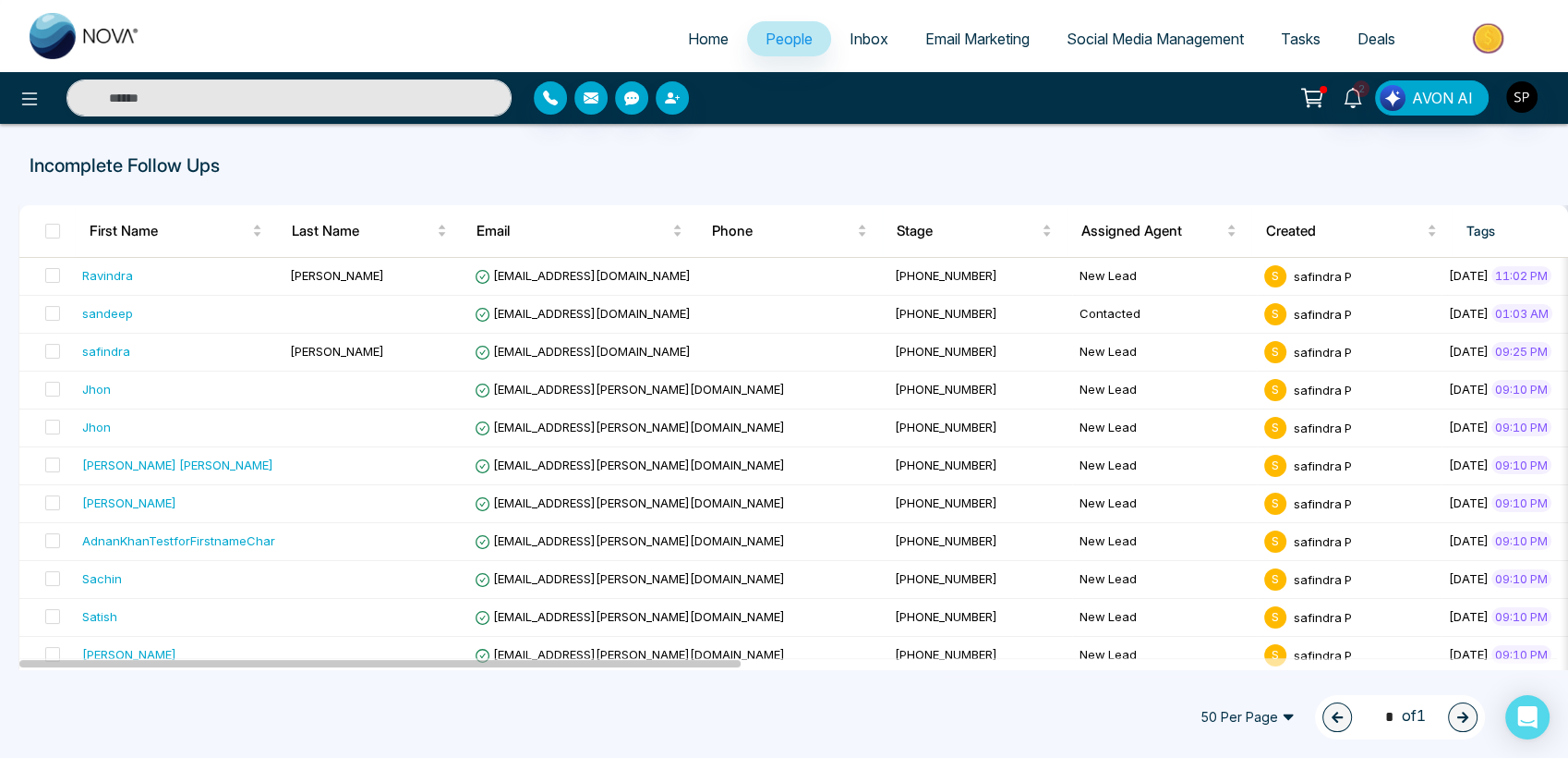
drag, startPoint x: 179, startPoint y: 344, endPoint x: 604, endPoint y: 714, distance: 563.5
click at [604, 714] on div "50 Per Page 1 * of 1" at bounding box center [784, 717] width 1568 height 82
click at [850, 35] on span "Inbox" at bounding box center [869, 38] width 38 height 18
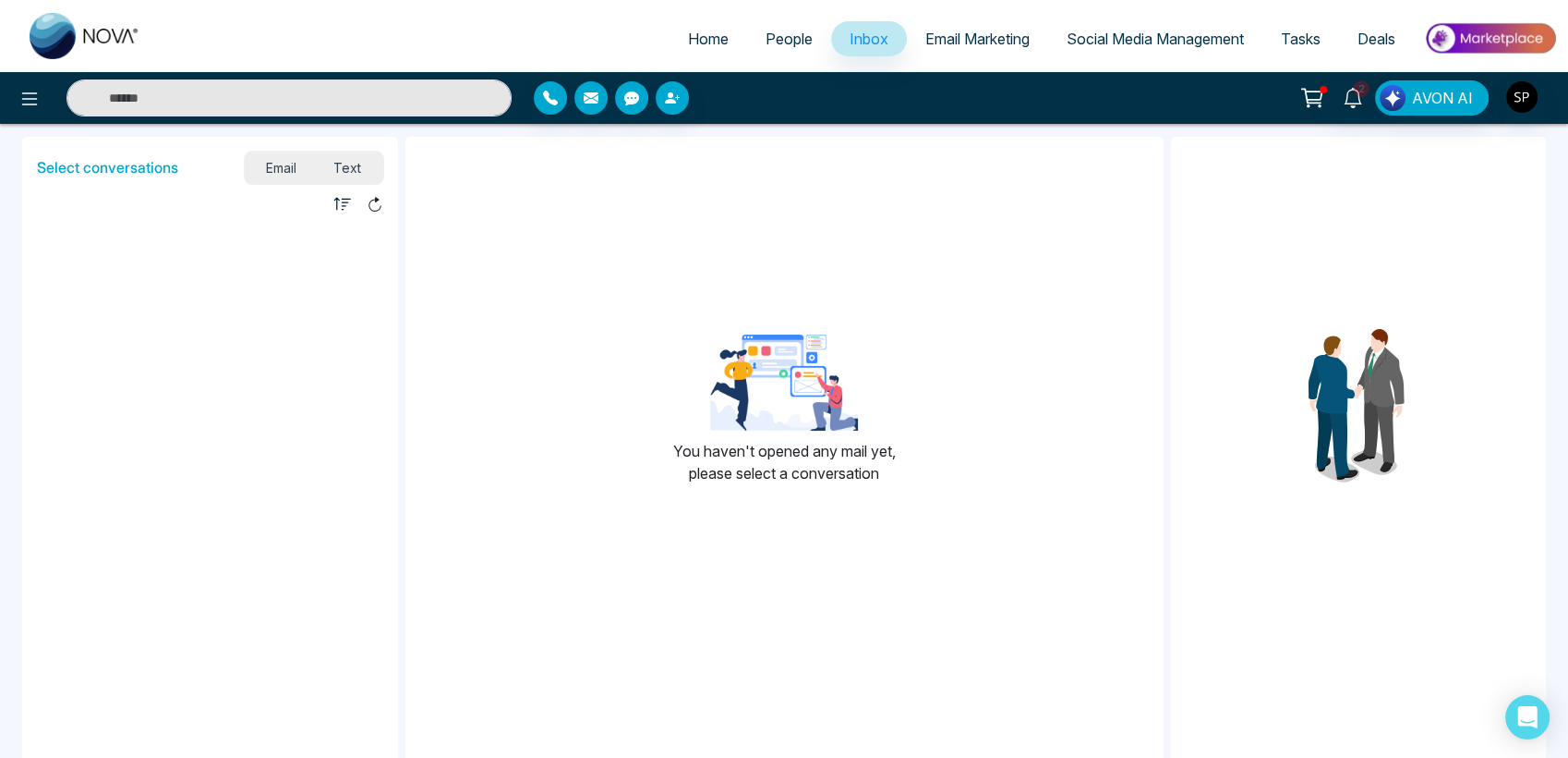
click at [938, 41] on span "Email Marketing" at bounding box center [977, 38] width 105 height 18
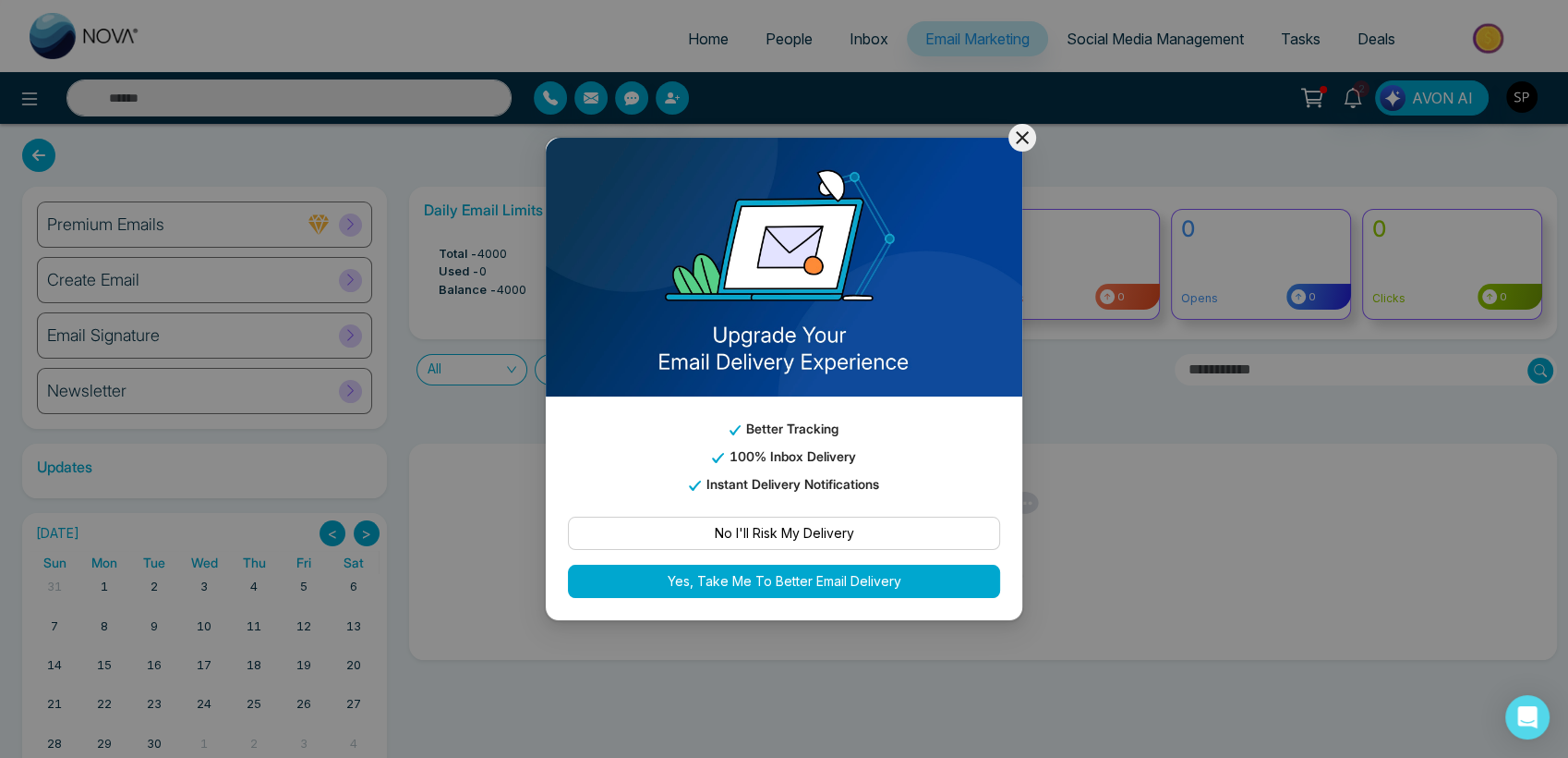
click at [1015, 145] on icon at bounding box center [1021, 137] width 22 height 22
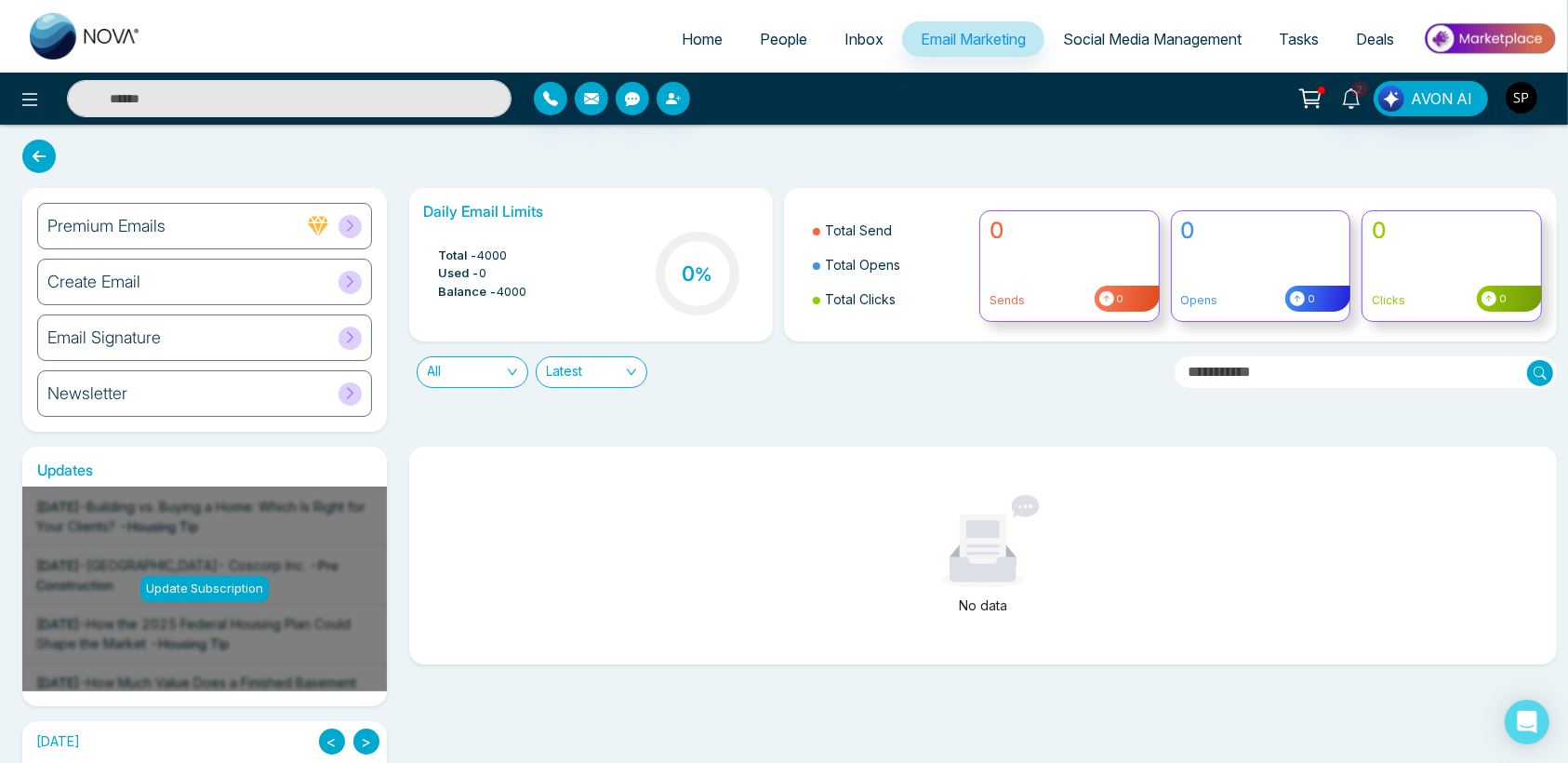
click at [1112, 48] on link "Social Media Management" at bounding box center [1152, 39] width 215 height 36
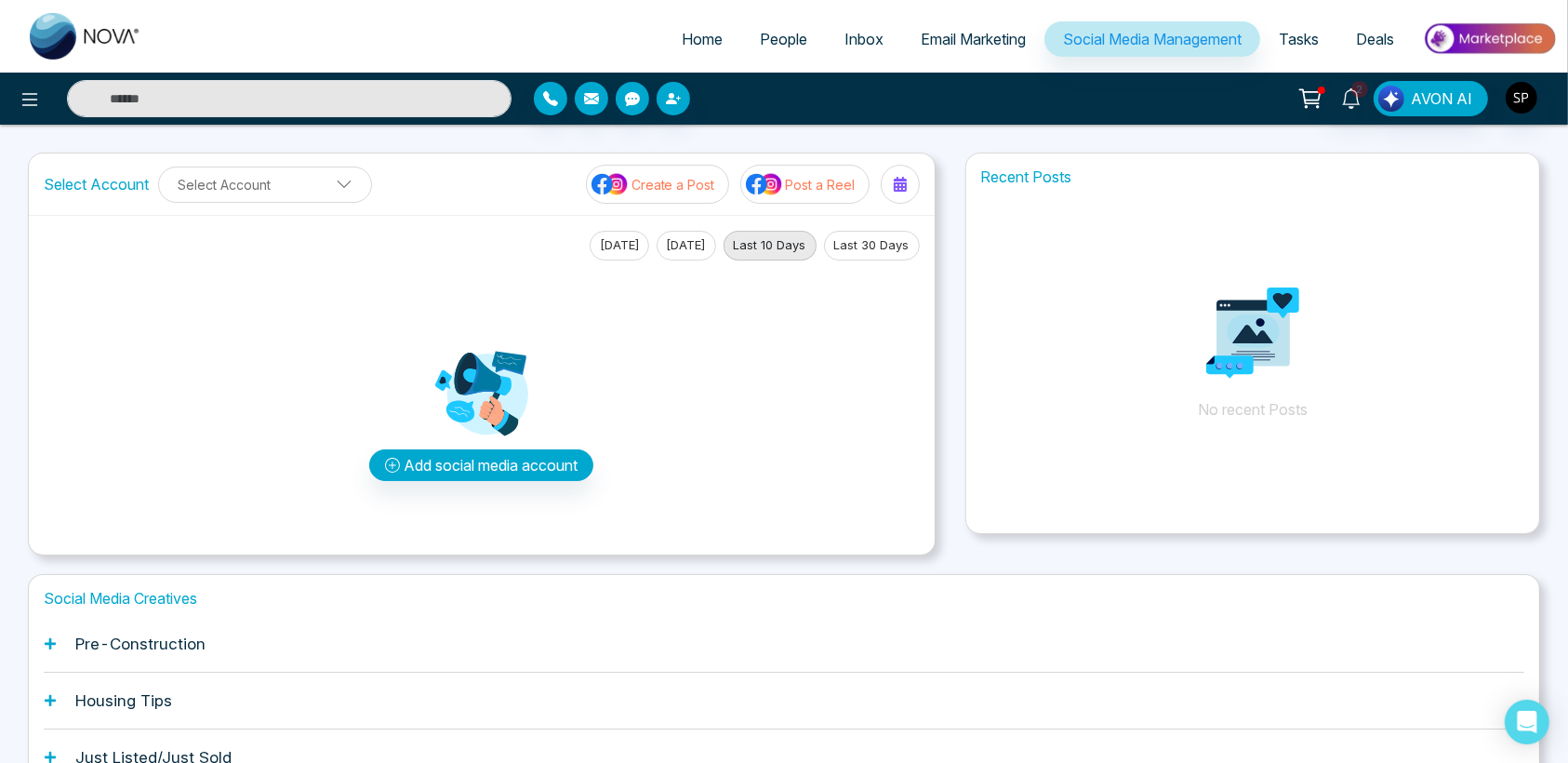
click at [1294, 33] on span "Tasks" at bounding box center [1298, 39] width 40 height 18
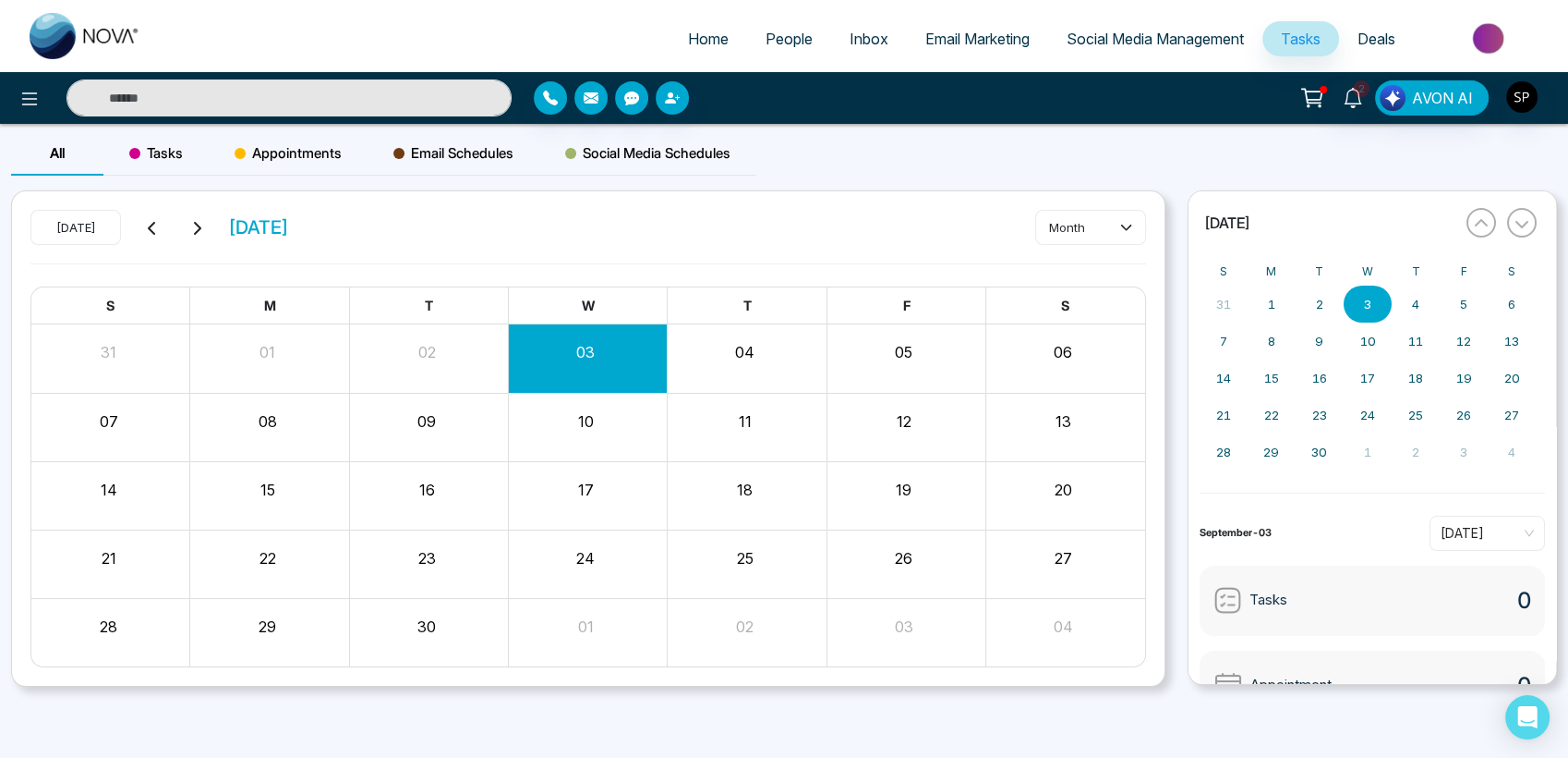
click at [1377, 34] on span "Deals" at bounding box center [1375, 38] width 37 height 18
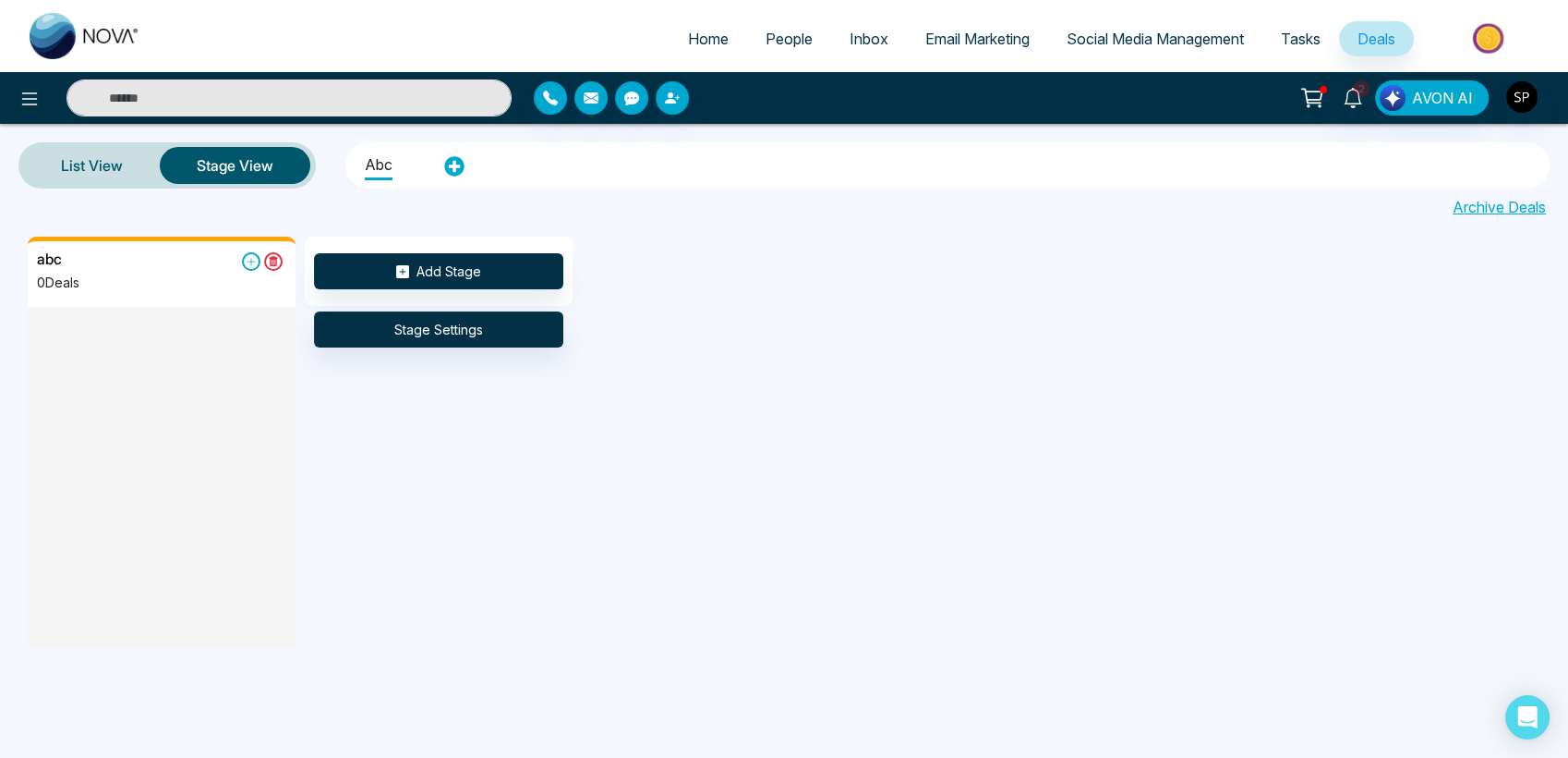
click at [712, 35] on span "Home" at bounding box center [708, 38] width 40 height 18
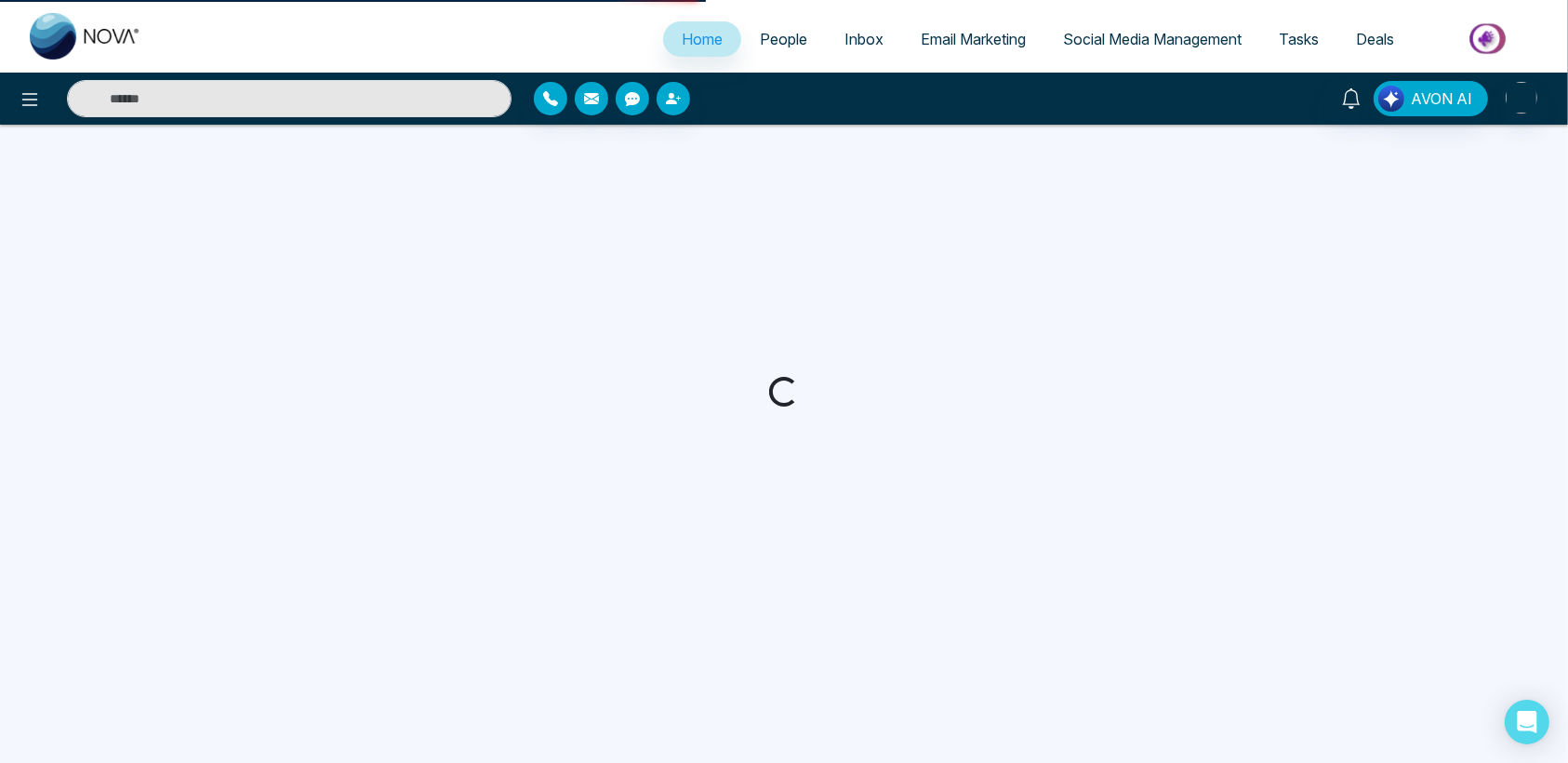
select select "*"
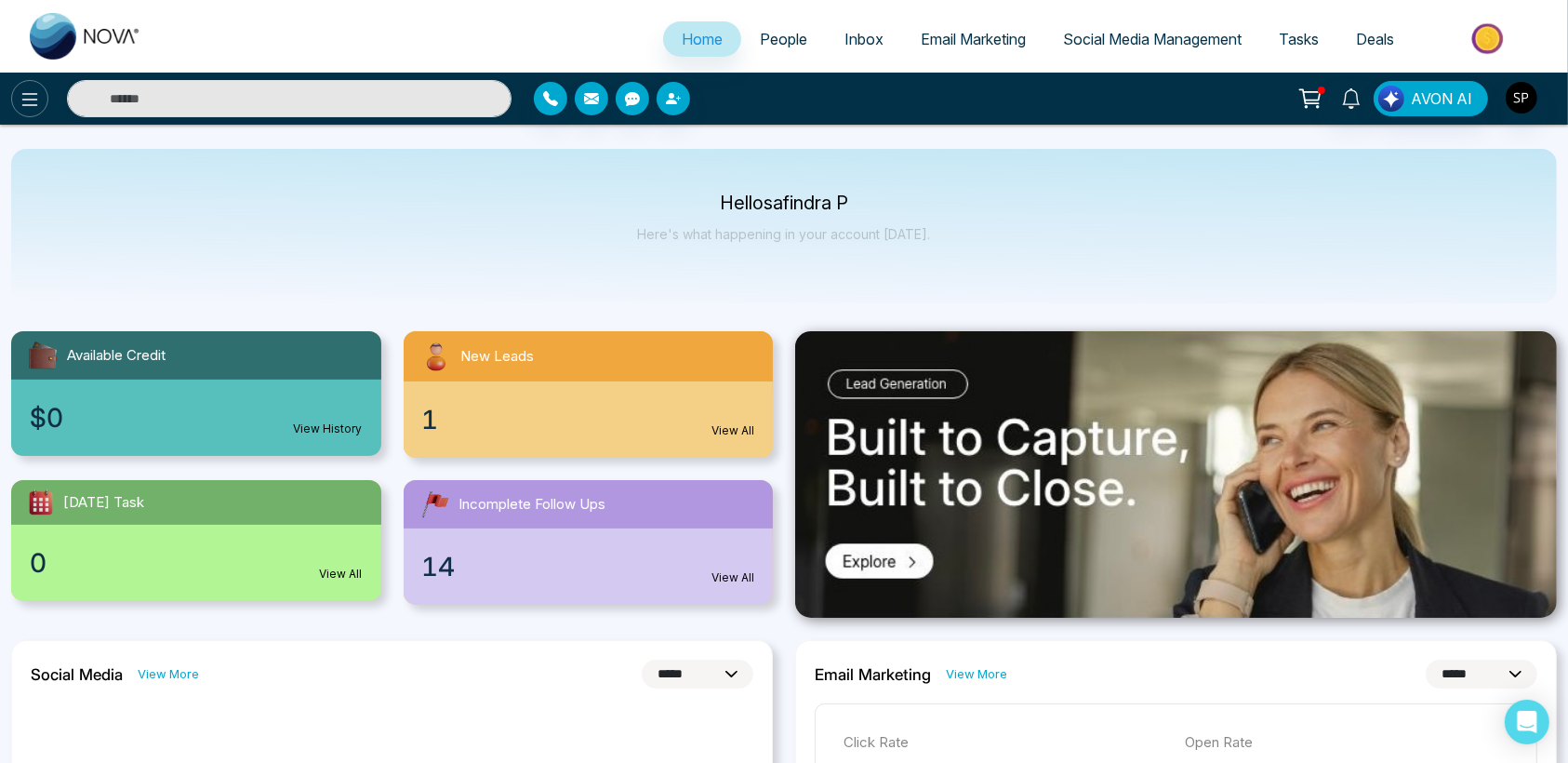
click at [22, 101] on icon at bounding box center [29, 99] width 22 height 22
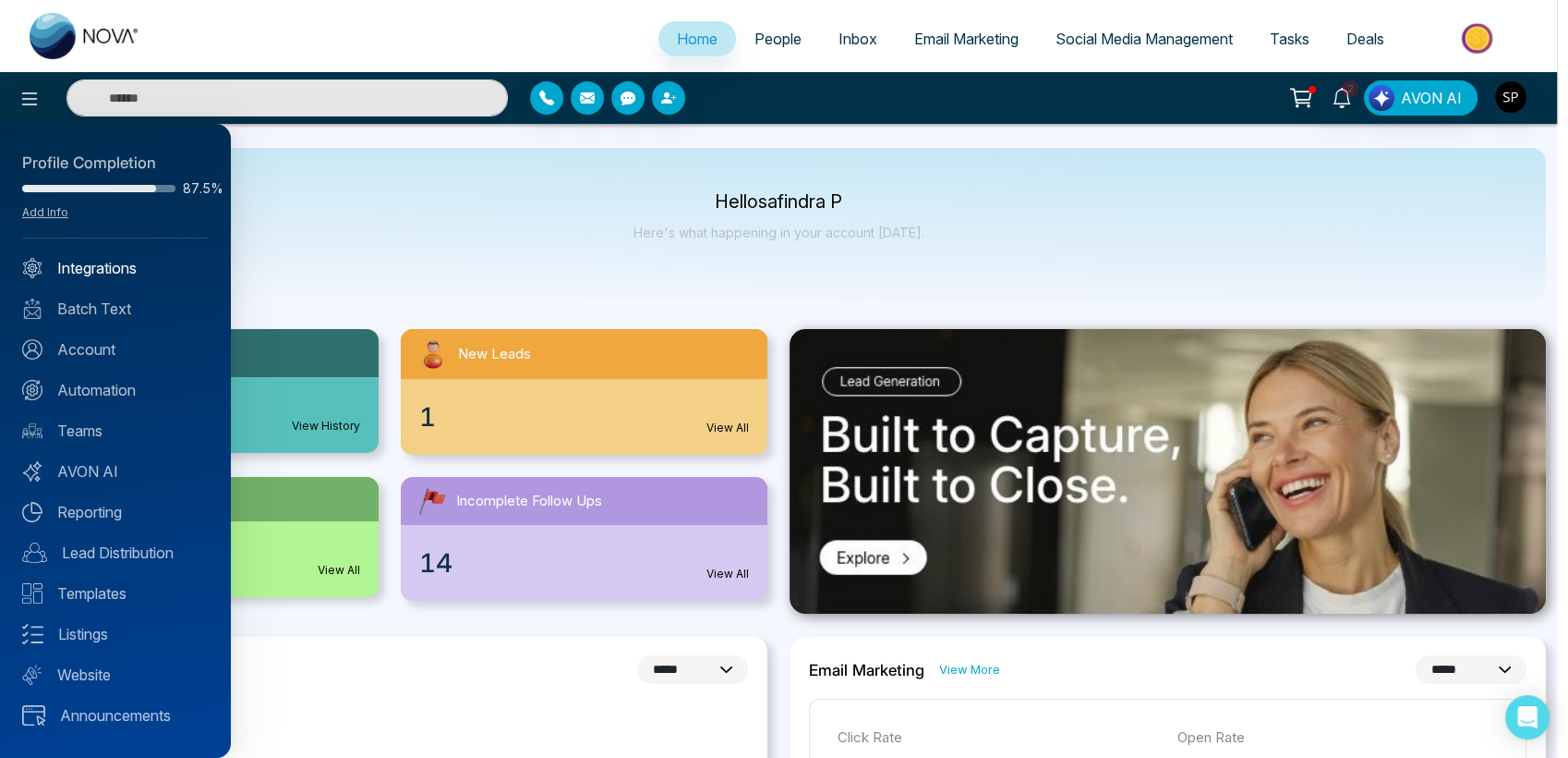
click at [88, 264] on link "Integrations" at bounding box center [115, 268] width 186 height 22
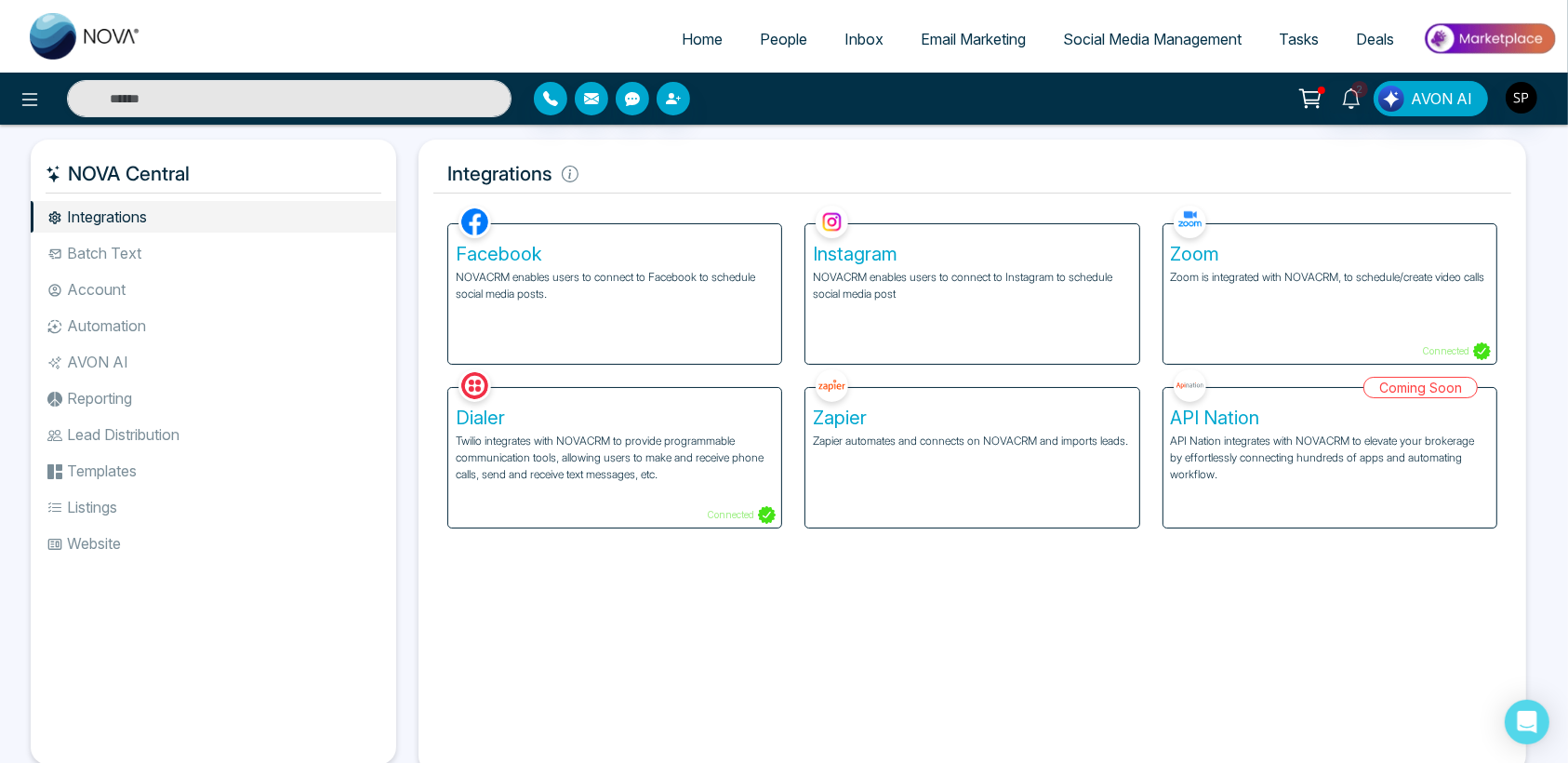
click at [89, 266] on li "Batch Text" at bounding box center [214, 253] width 365 height 32
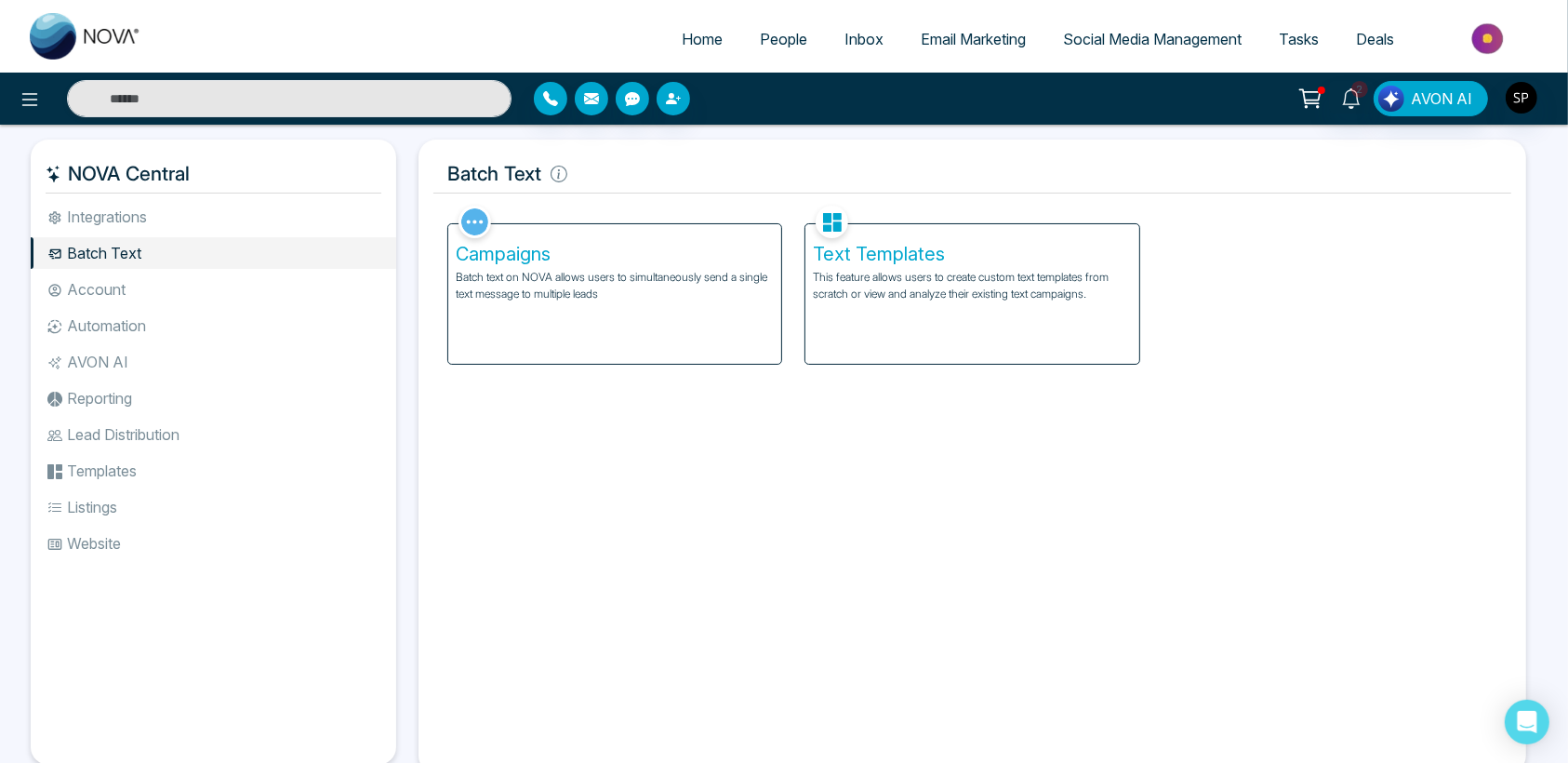
click at [88, 290] on li "Account" at bounding box center [214, 289] width 365 height 32
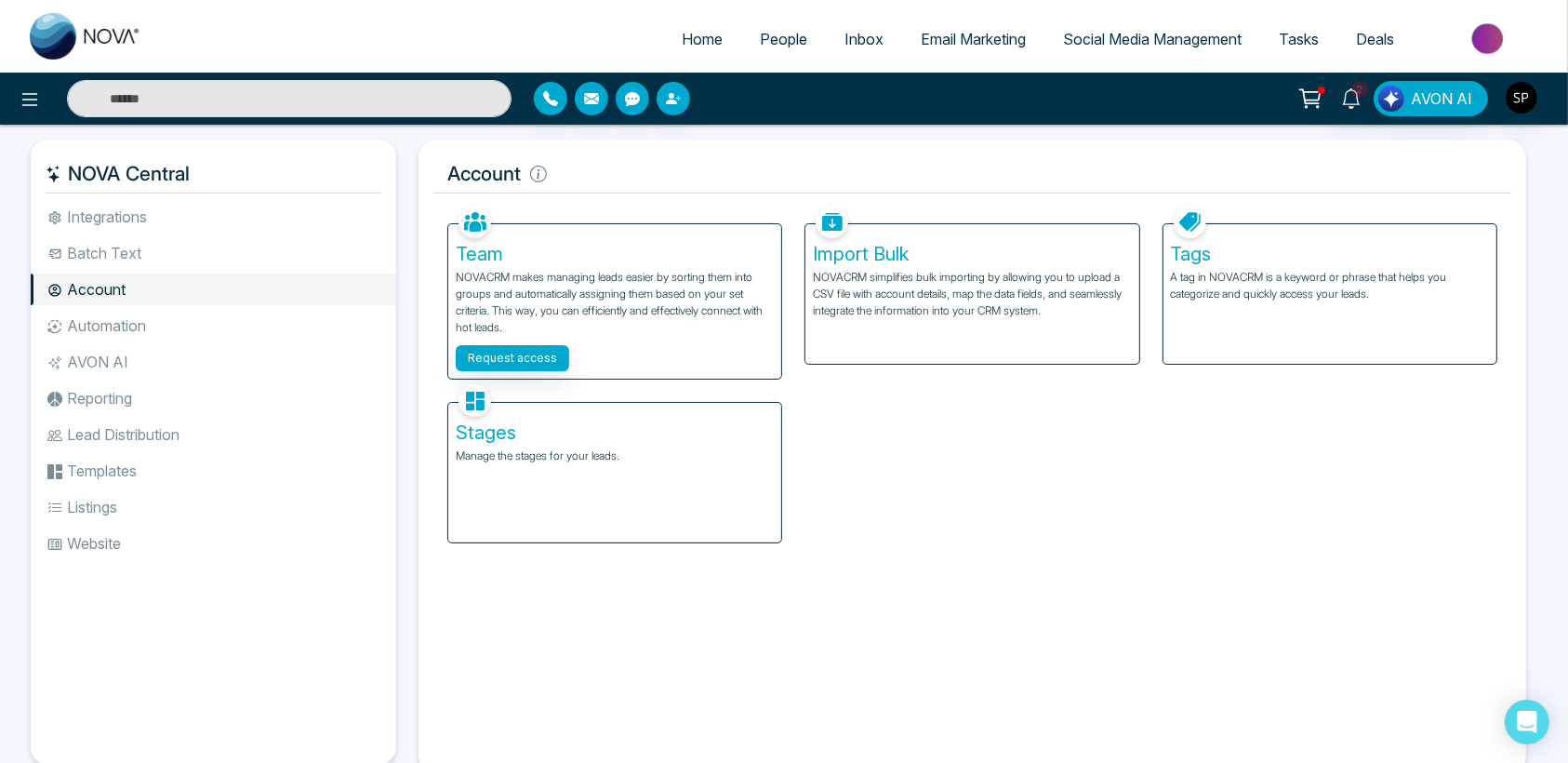
click at [100, 316] on li "Automation" at bounding box center [214, 325] width 365 height 32
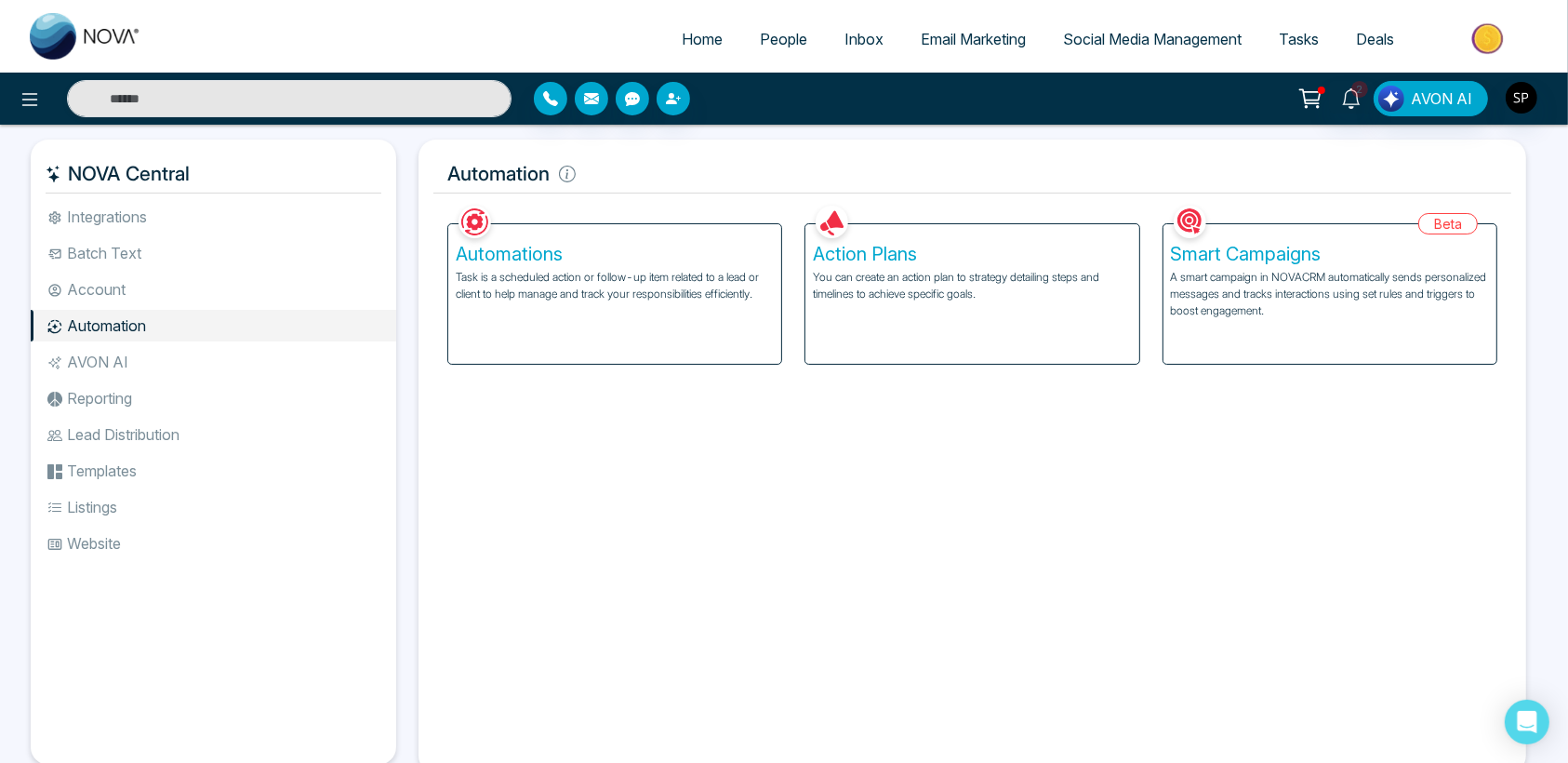
click at [100, 363] on li "AVON AI" at bounding box center [214, 361] width 365 height 32
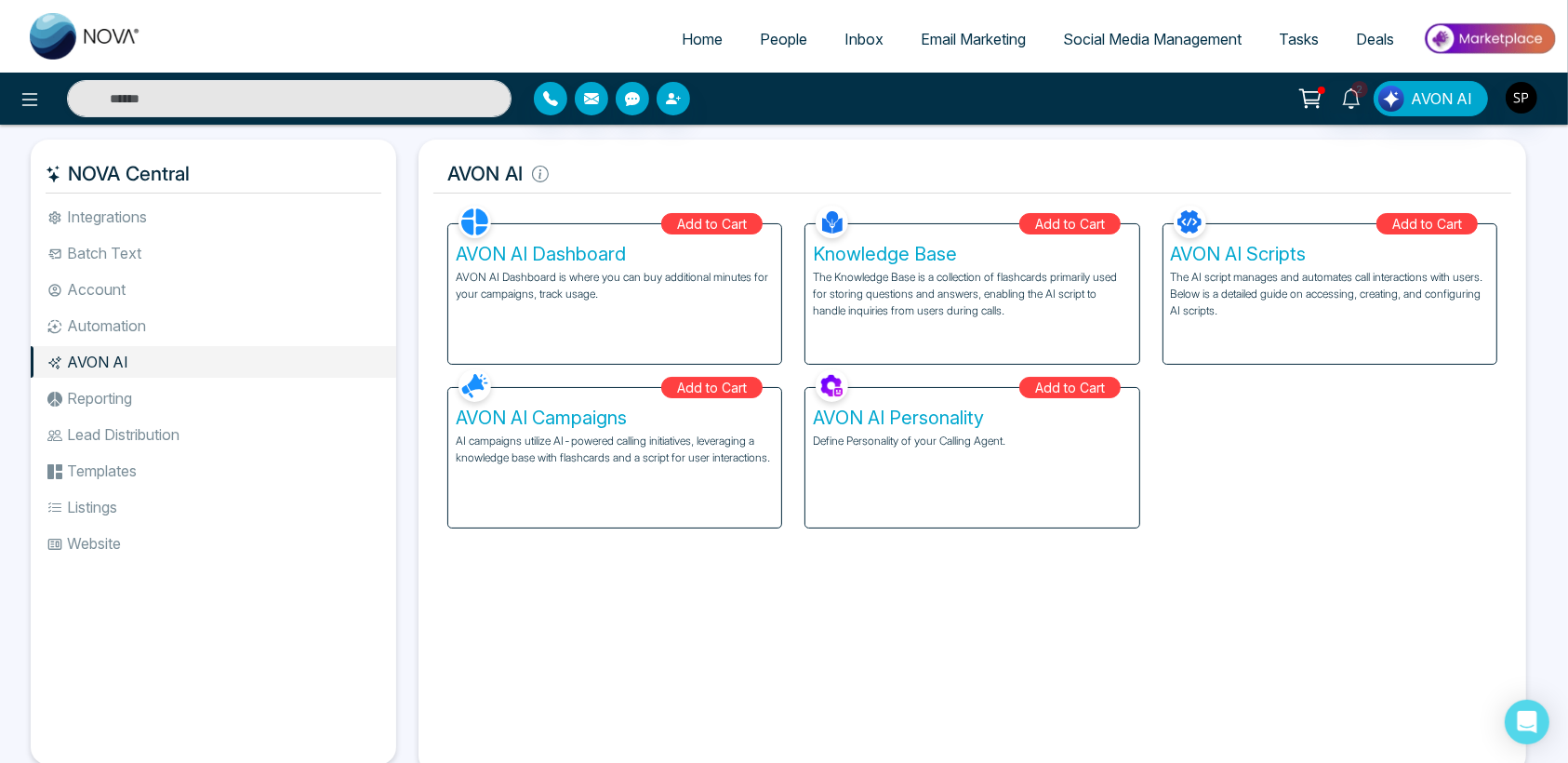
click at [104, 409] on li "Reporting" at bounding box center [214, 398] width 365 height 32
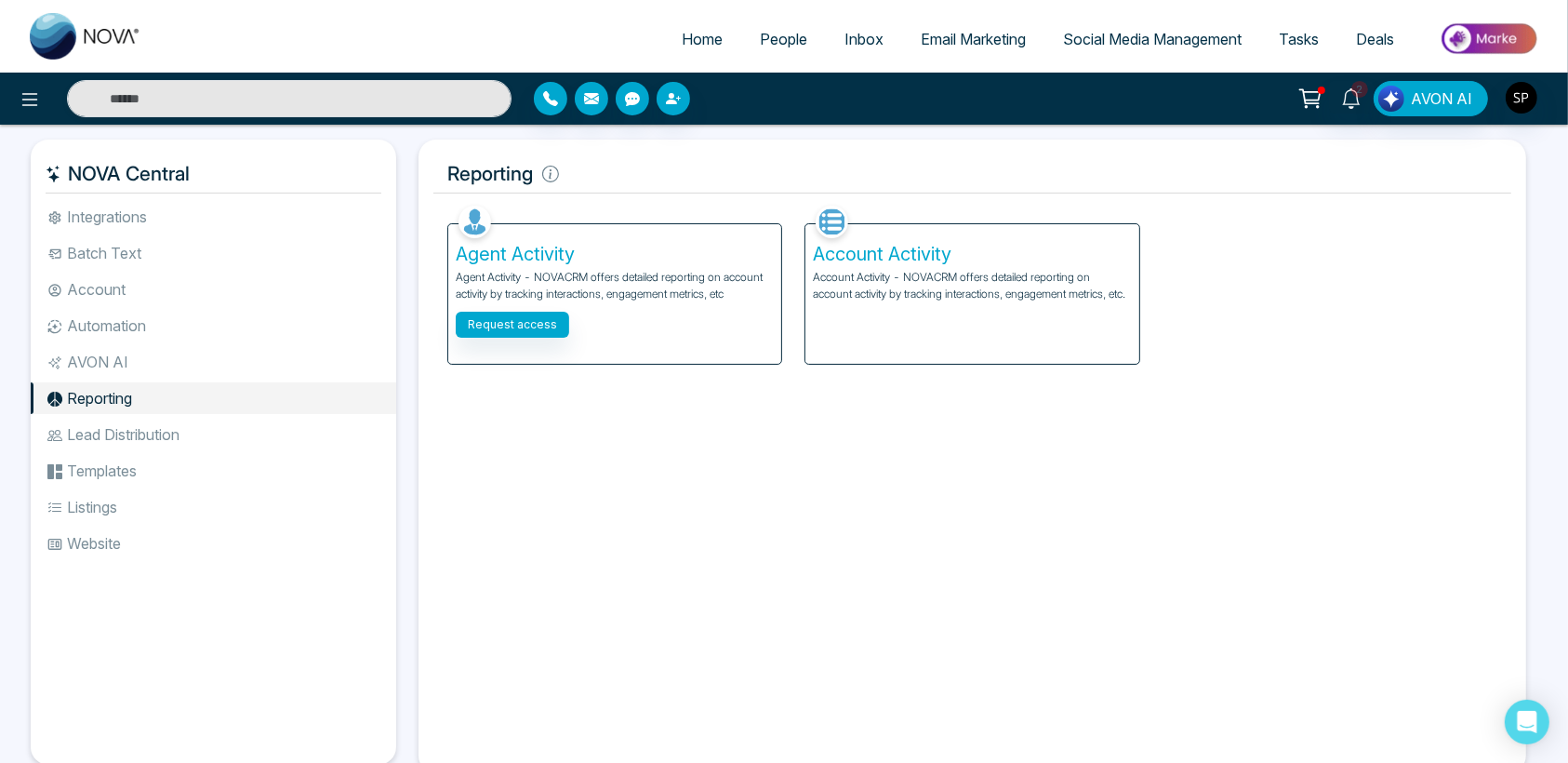
click at [101, 438] on li "Lead Distribution" at bounding box center [214, 434] width 365 height 32
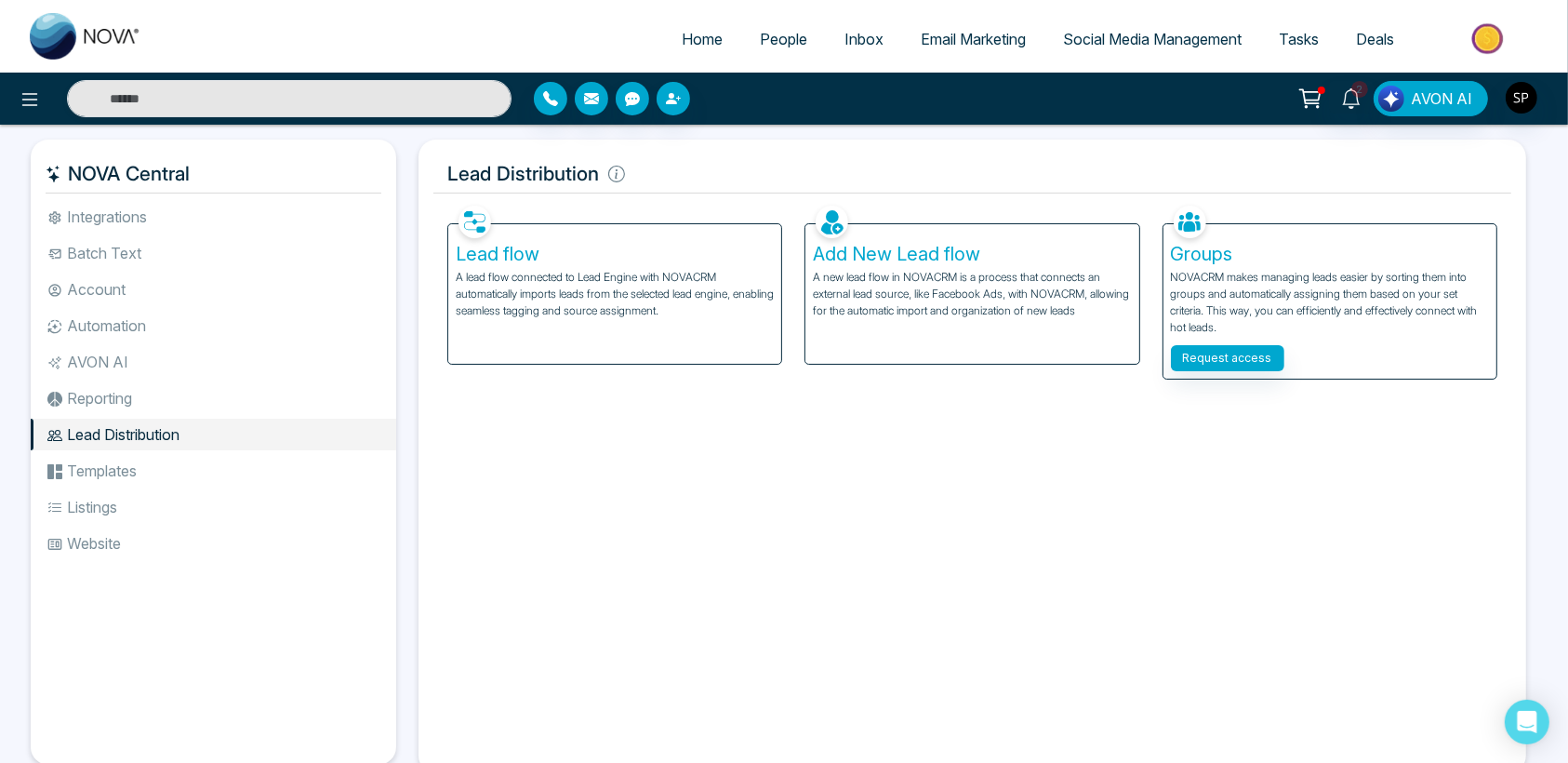
click at [105, 473] on li "Templates" at bounding box center [214, 470] width 365 height 32
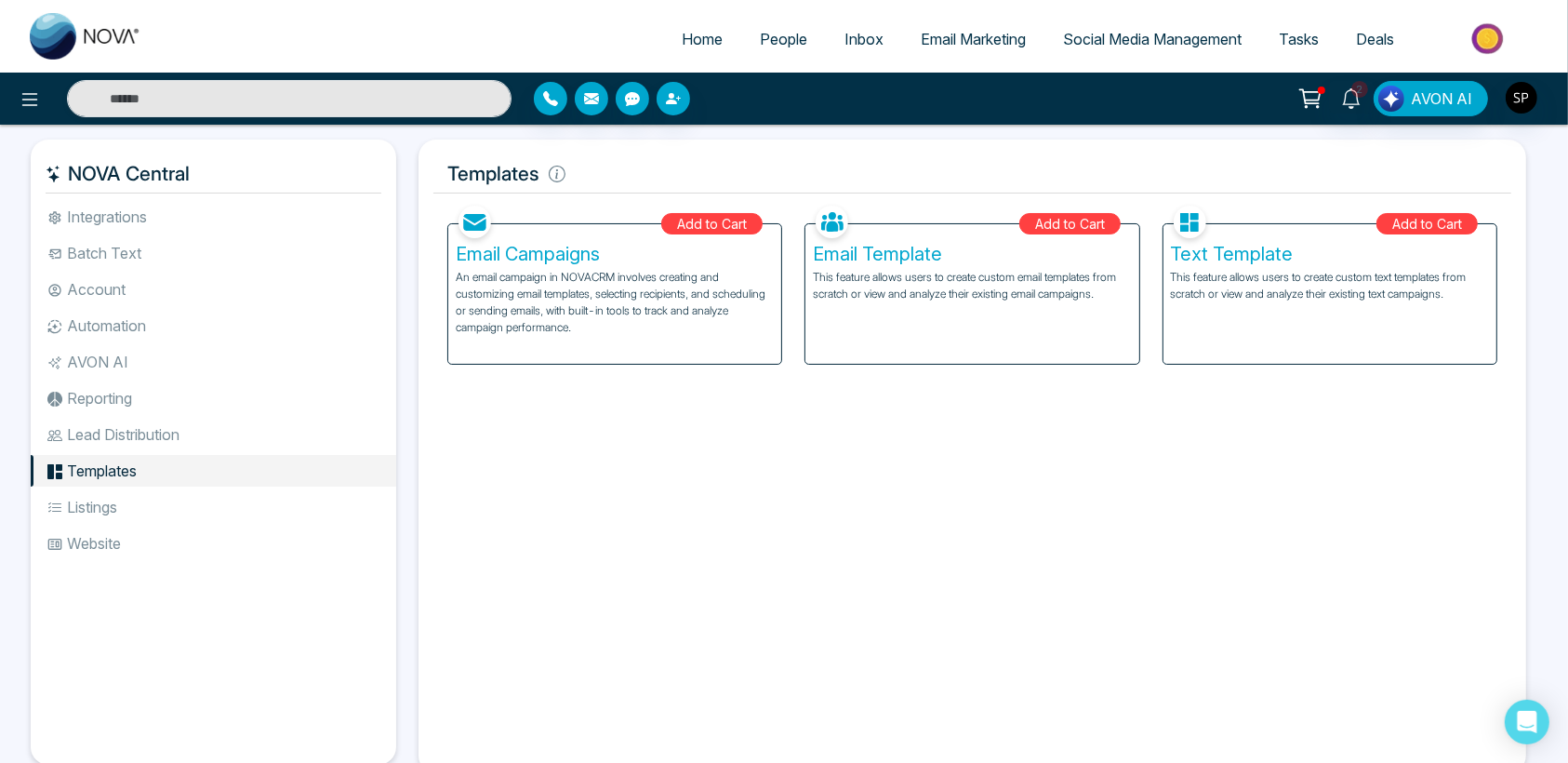
click at [106, 509] on li "Listings" at bounding box center [214, 506] width 365 height 32
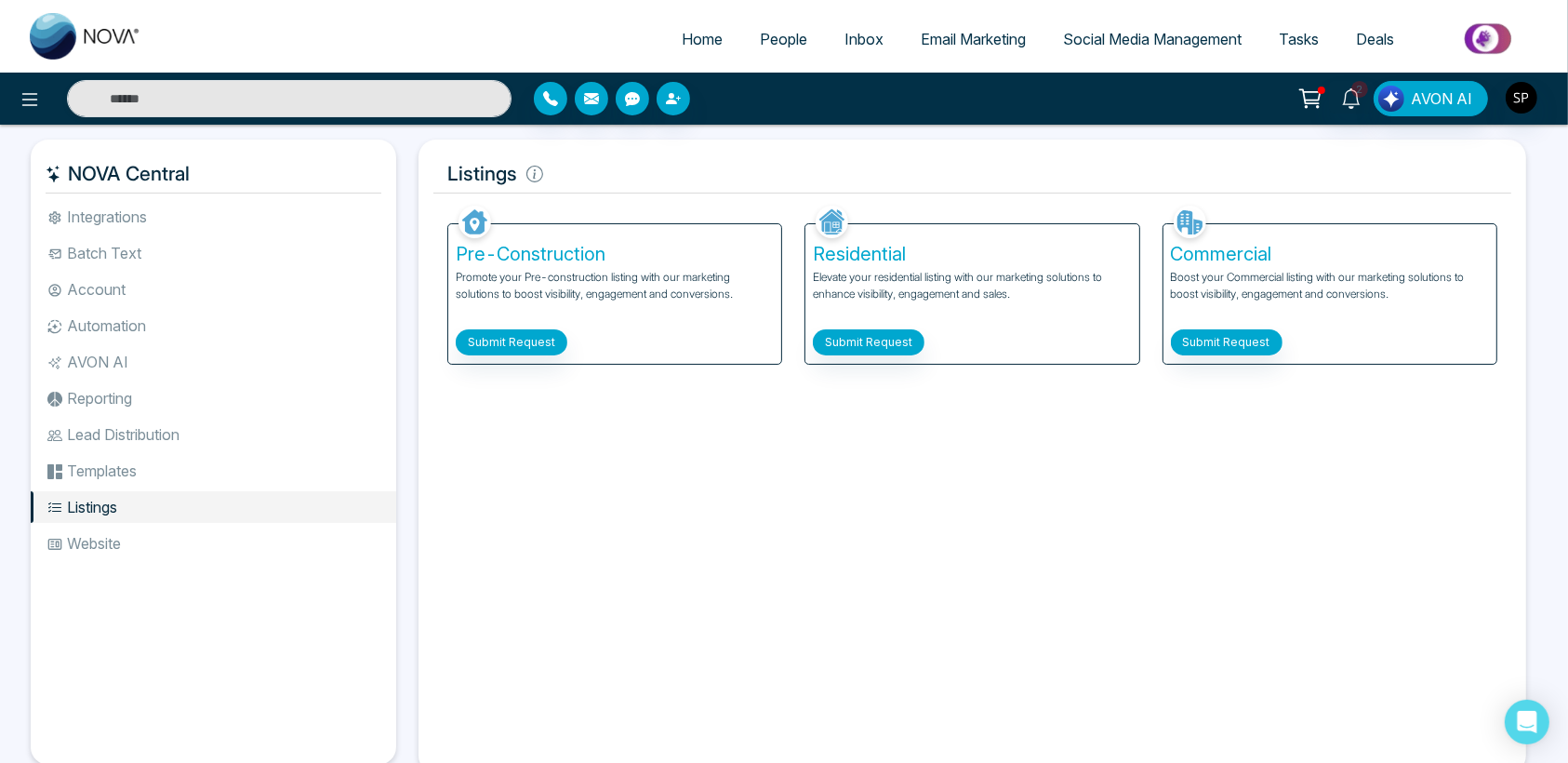
click at [101, 547] on li "Website" at bounding box center [214, 543] width 365 height 32
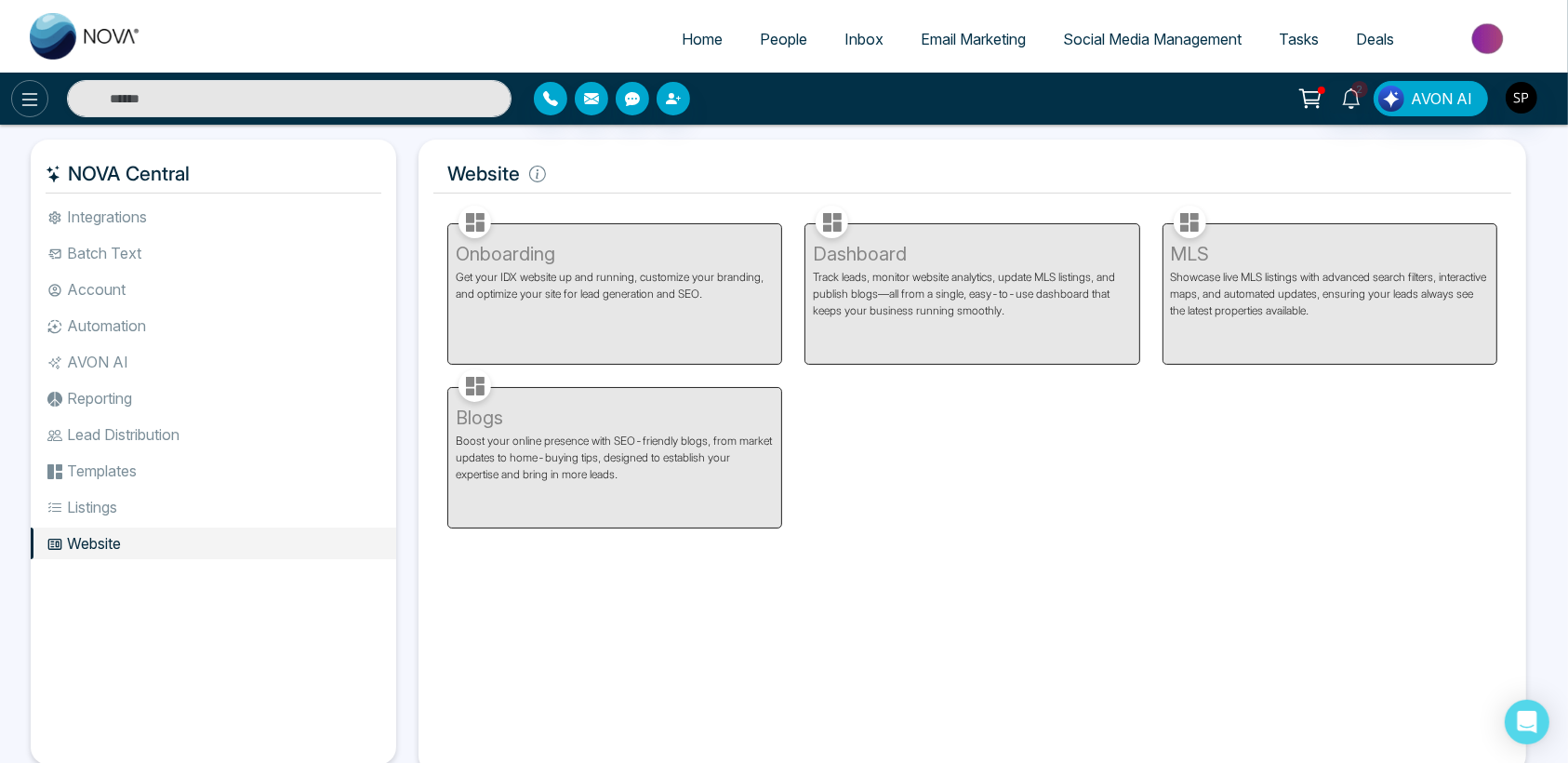
click at [32, 93] on icon at bounding box center [30, 99] width 15 height 13
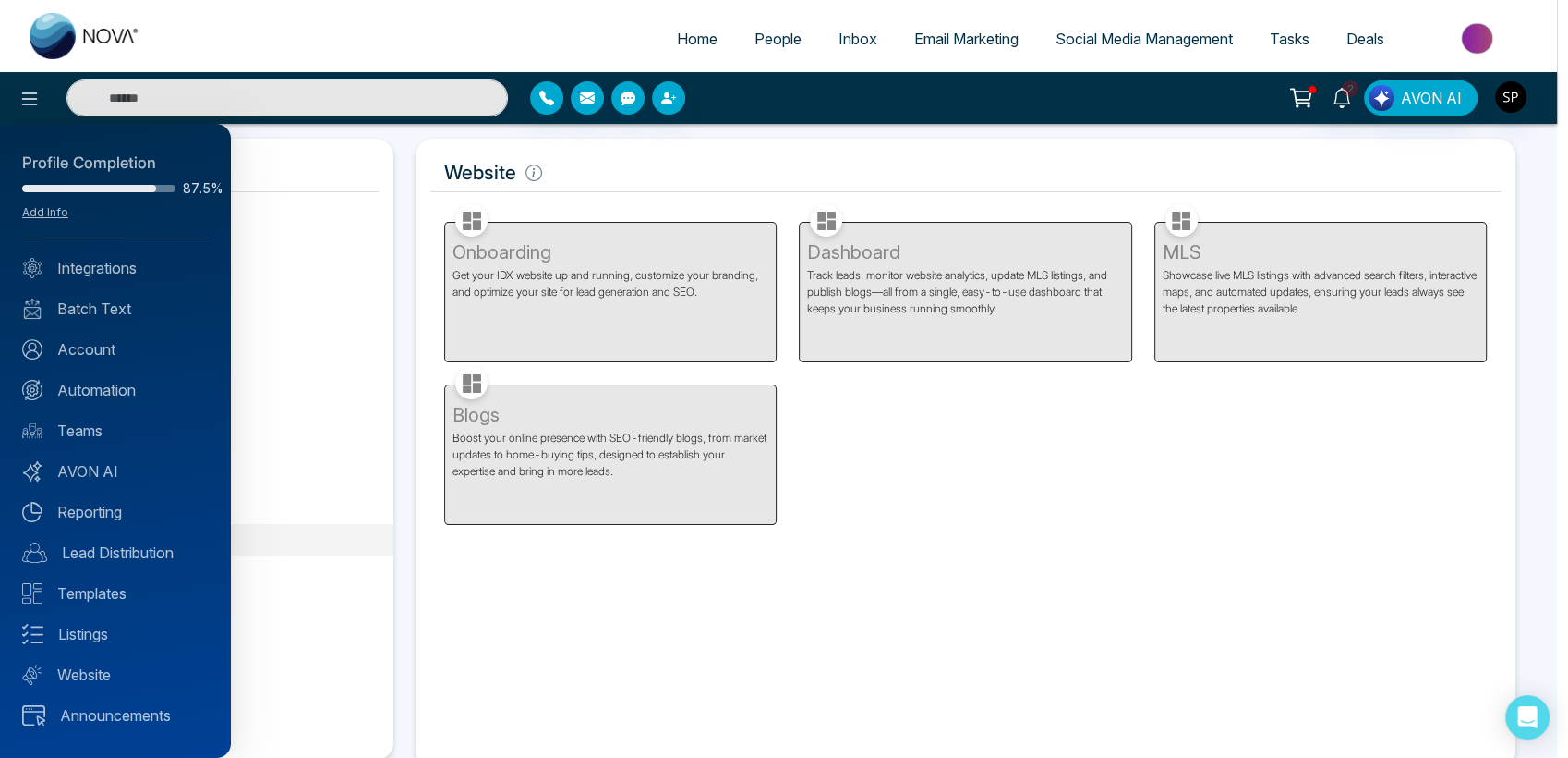
click at [336, 154] on div at bounding box center [784, 379] width 1568 height 758
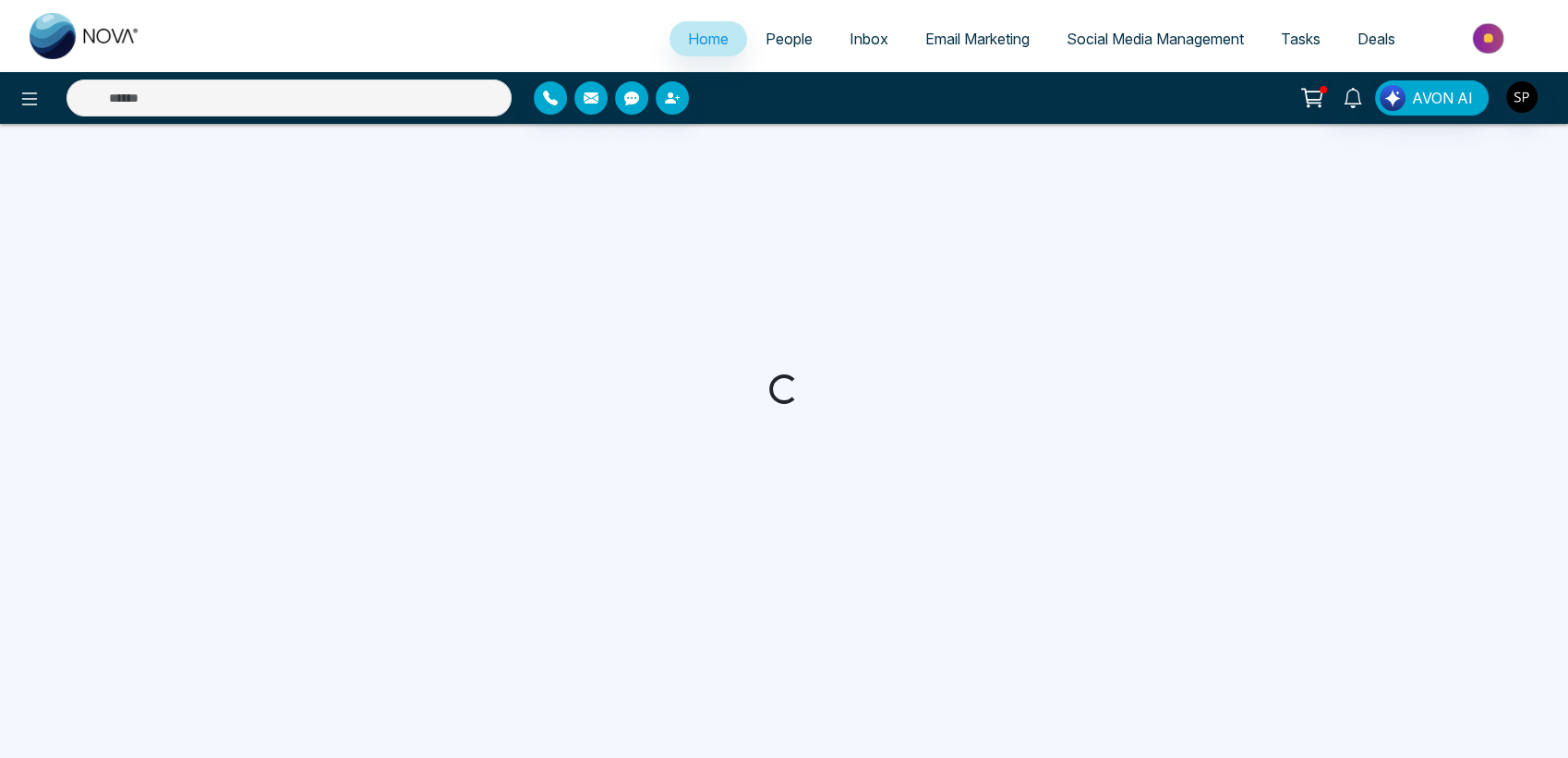
select select "*"
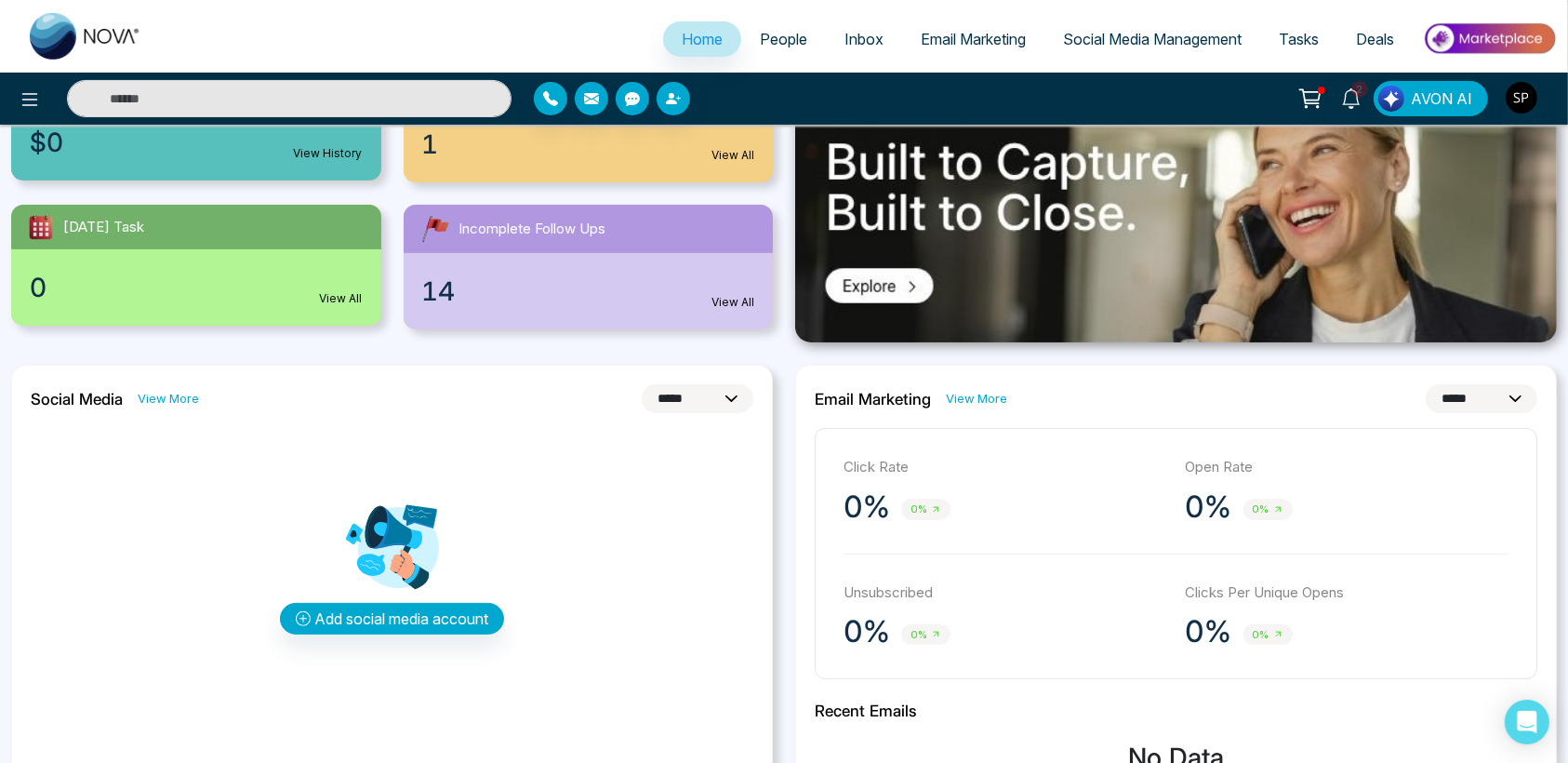
scroll to position [273, 0]
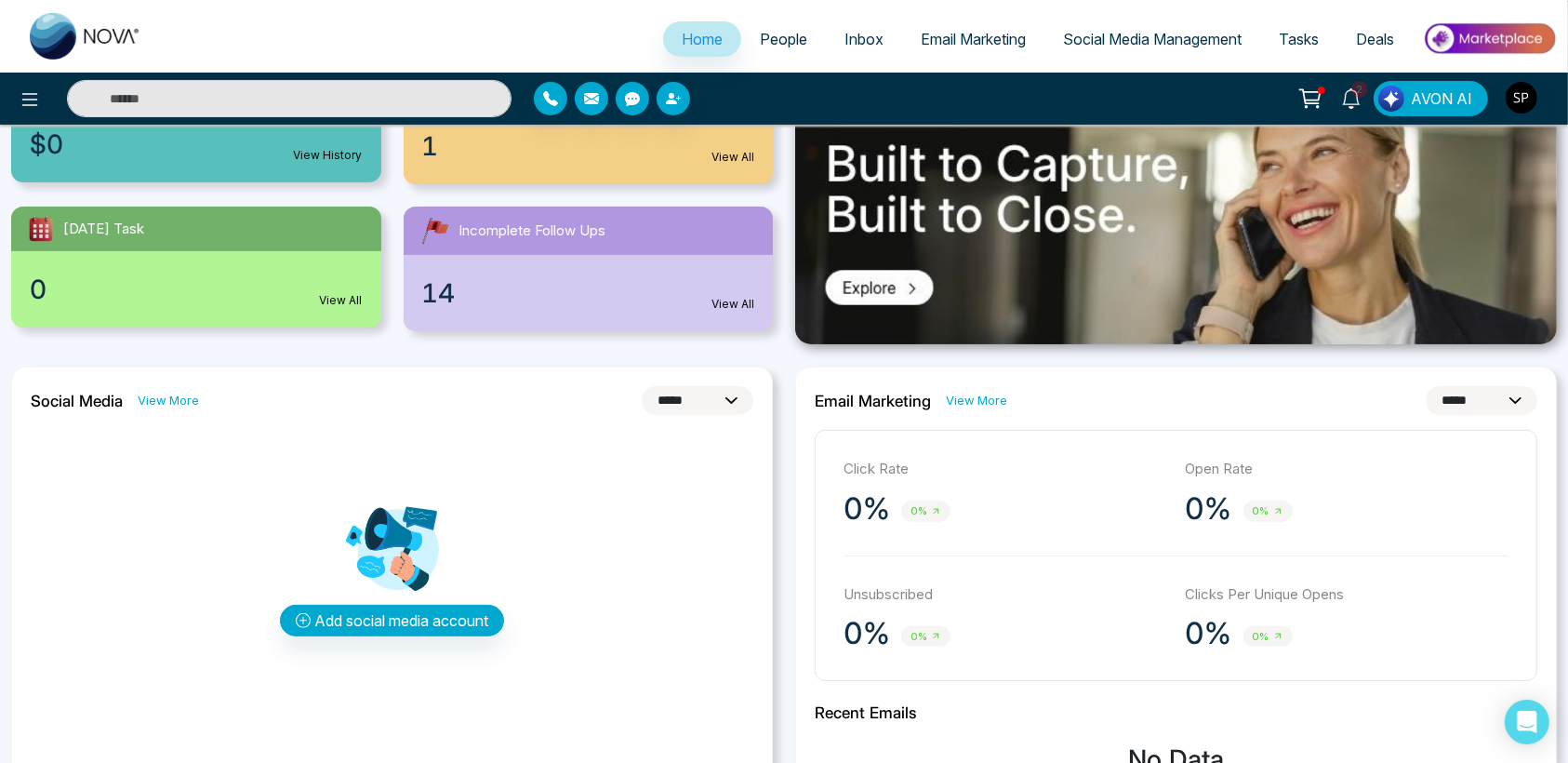
click at [979, 399] on link "View More" at bounding box center [977, 400] width 62 height 17
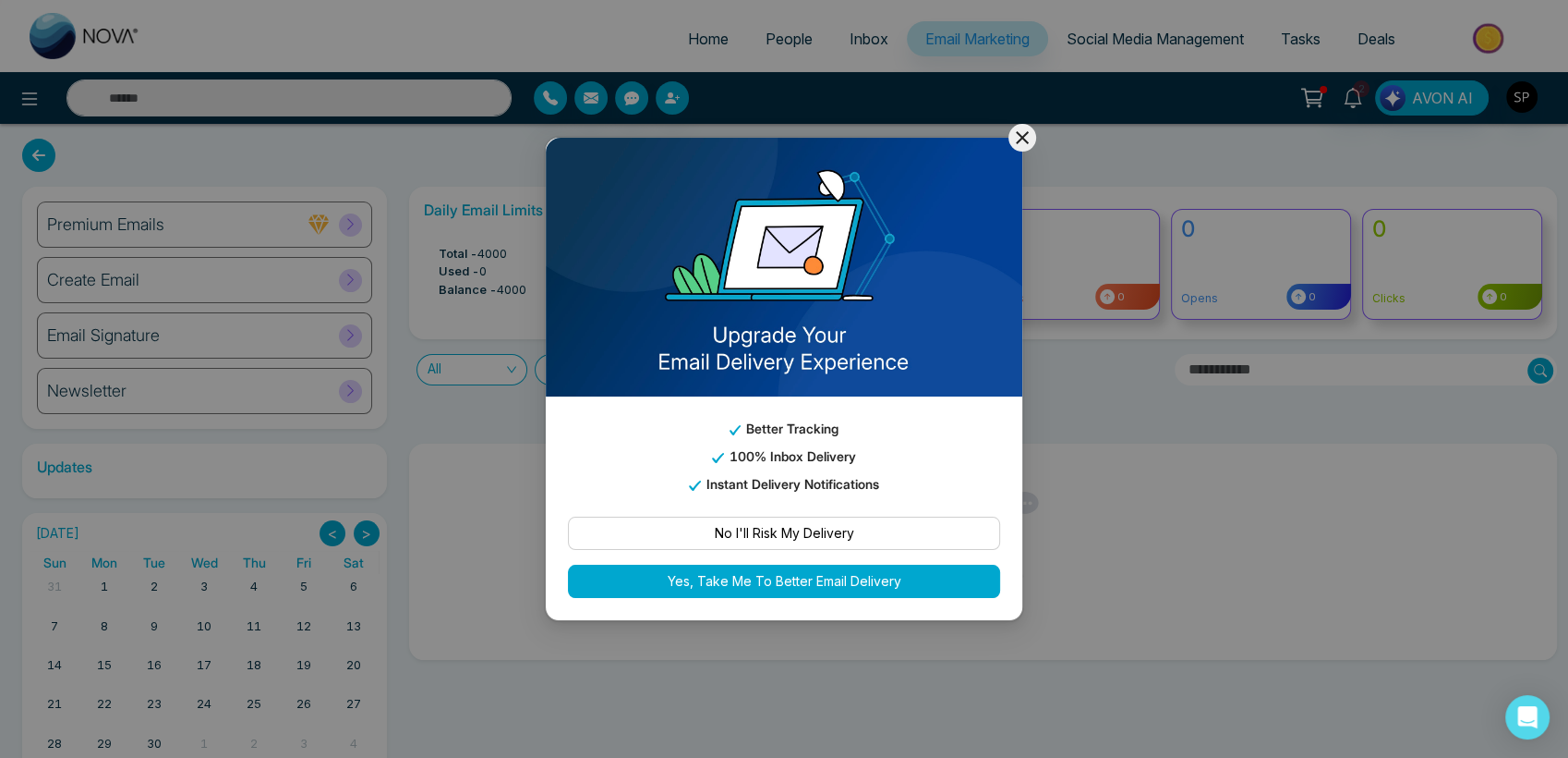
click at [1019, 132] on icon at bounding box center [1021, 137] width 22 height 22
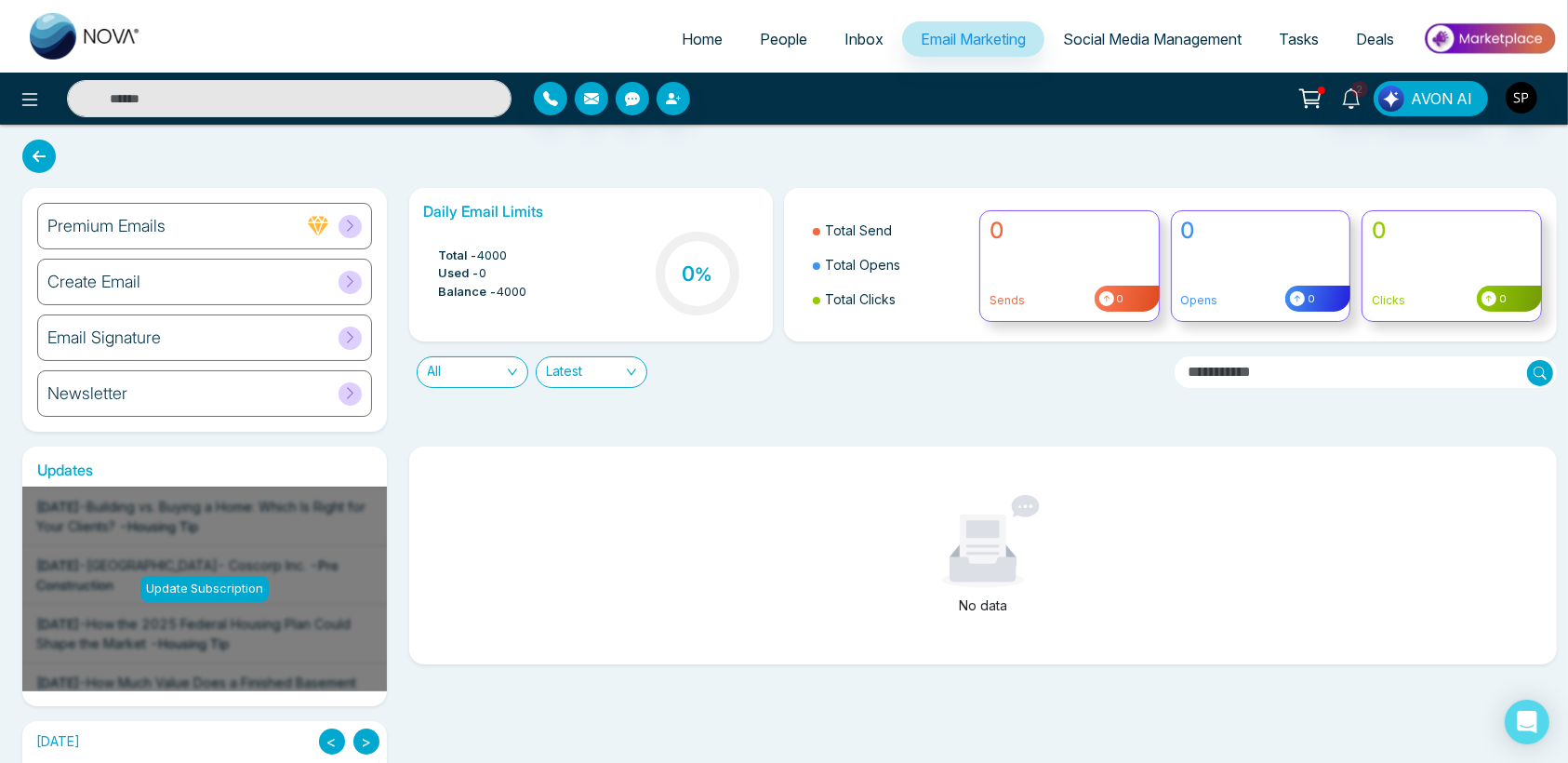
click at [28, 166] on icon at bounding box center [39, 155] width 34 height 34
select select "*"
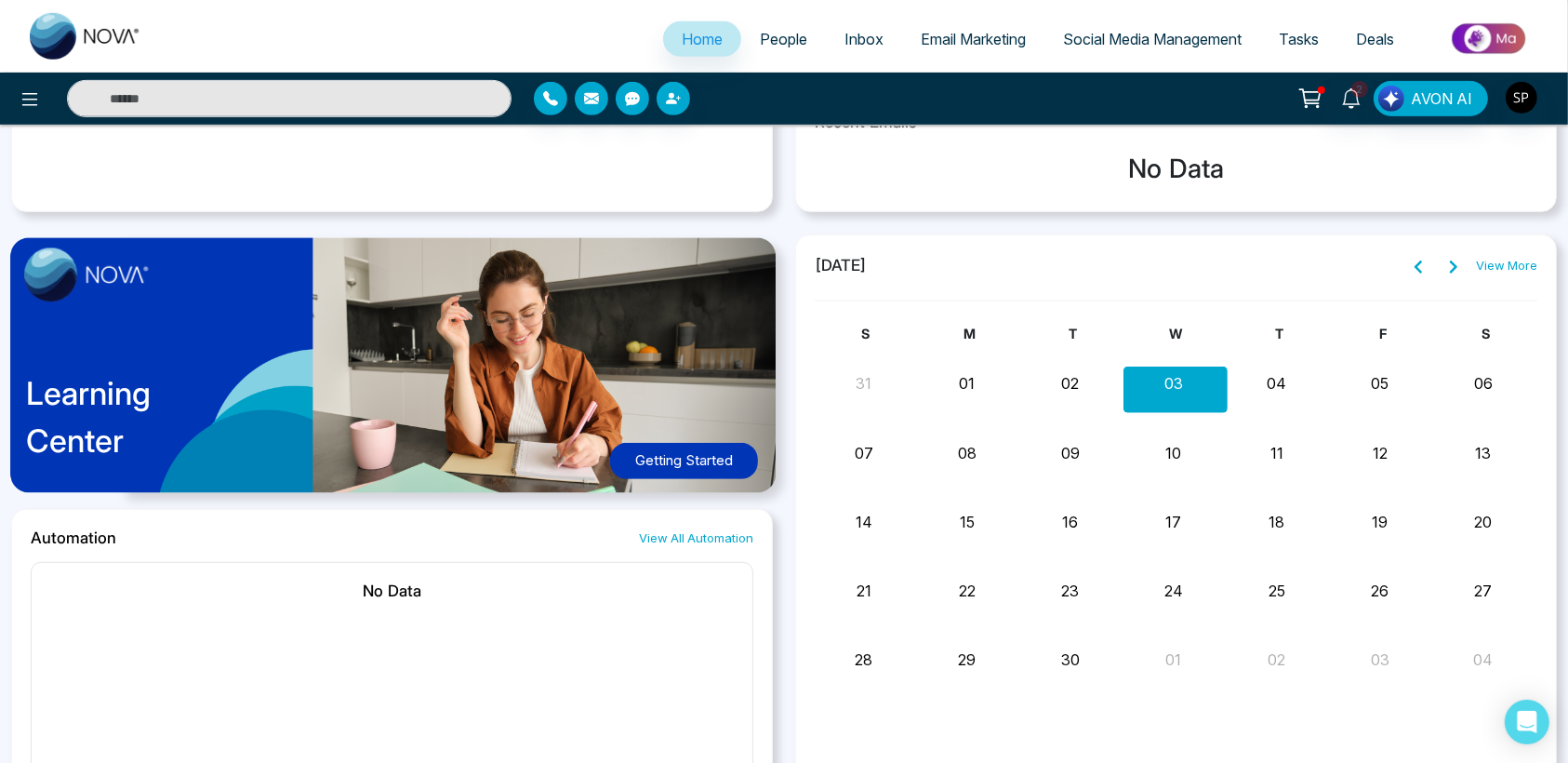
scroll to position [866, 0]
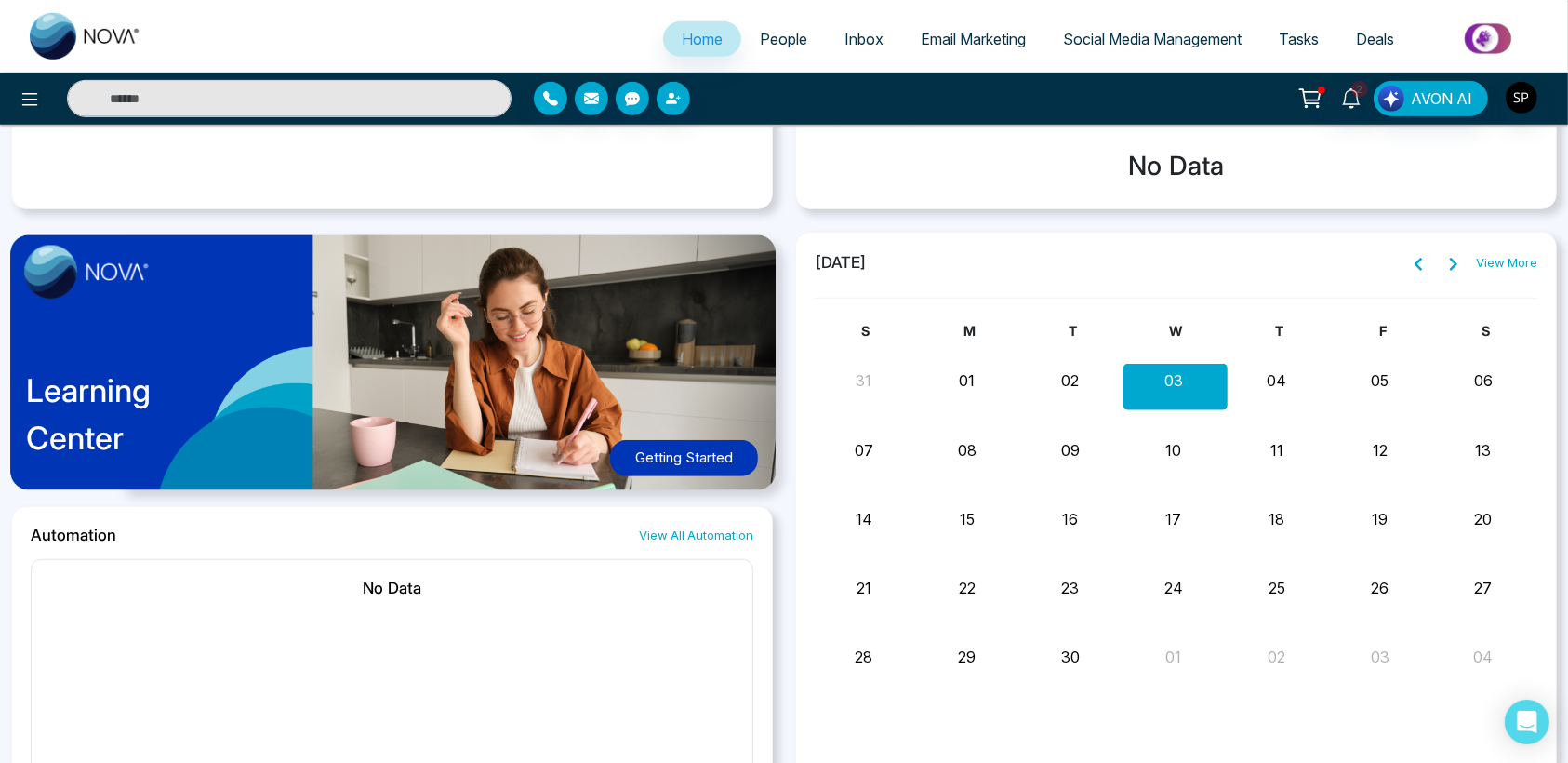
click at [710, 529] on link "View All Automation" at bounding box center [696, 535] width 114 height 17
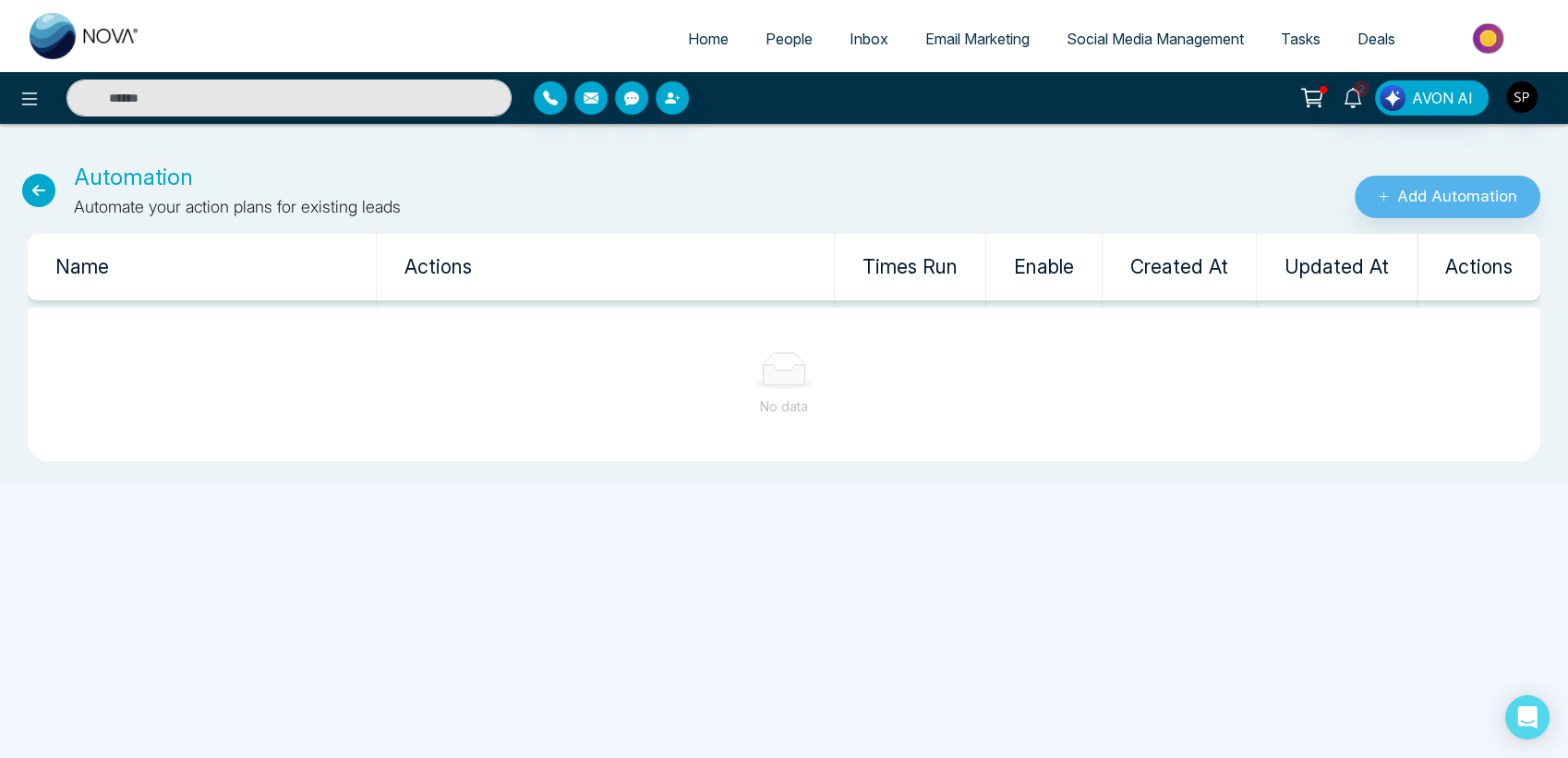
click at [30, 196] on icon at bounding box center [38, 190] width 34 height 34
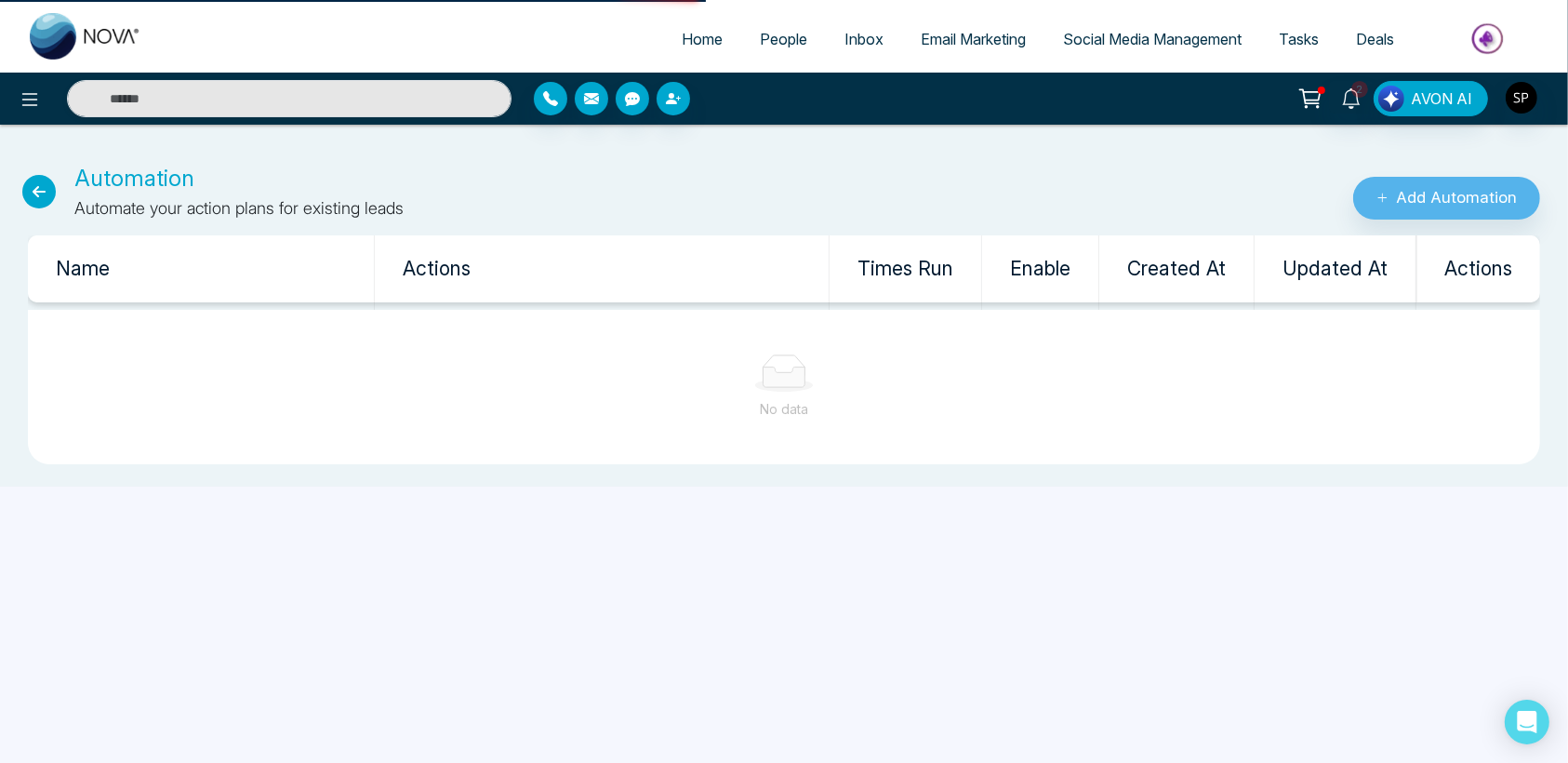
select select "*"
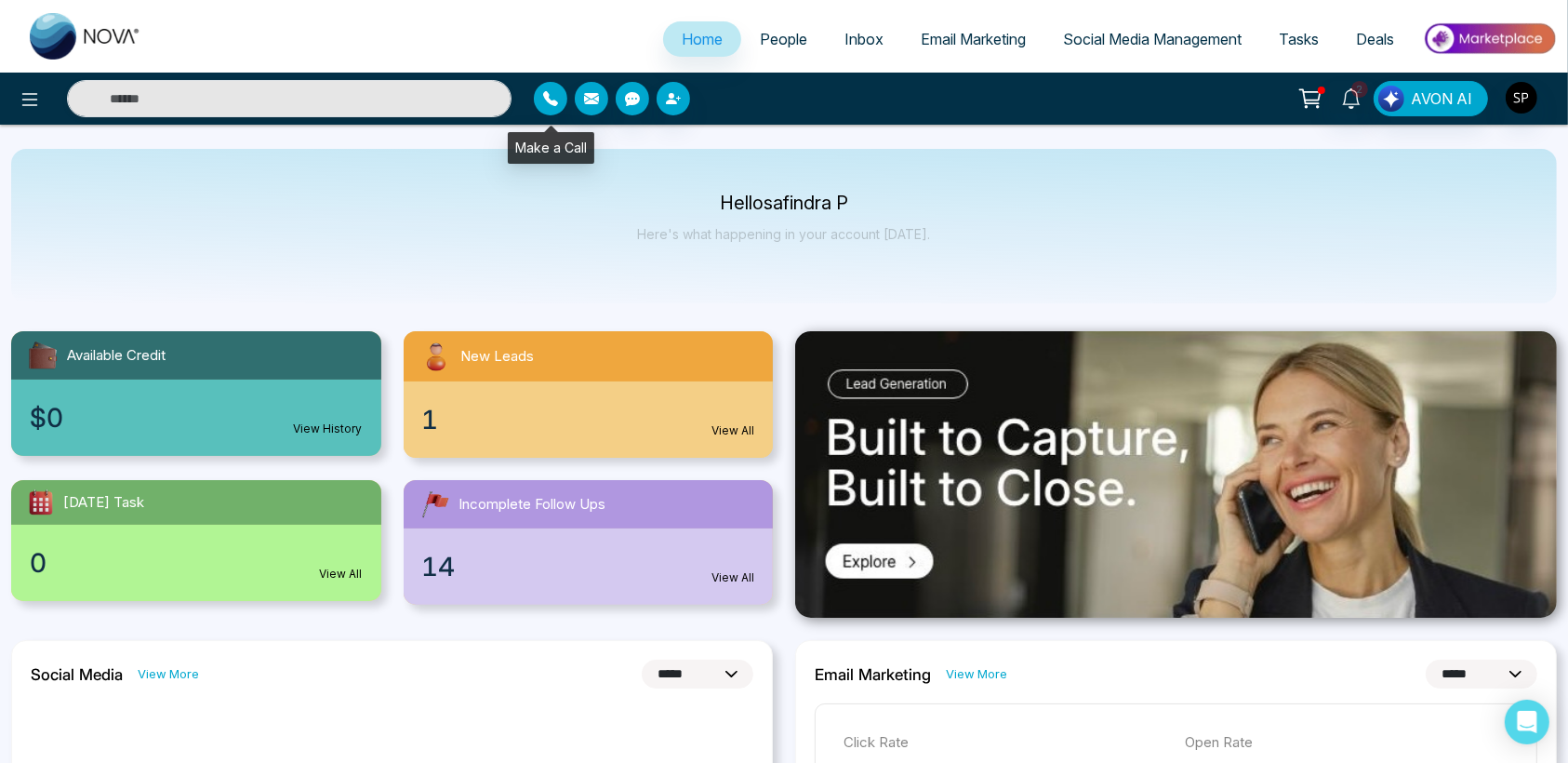
click at [554, 102] on icon "button" at bounding box center [550, 98] width 14 height 14
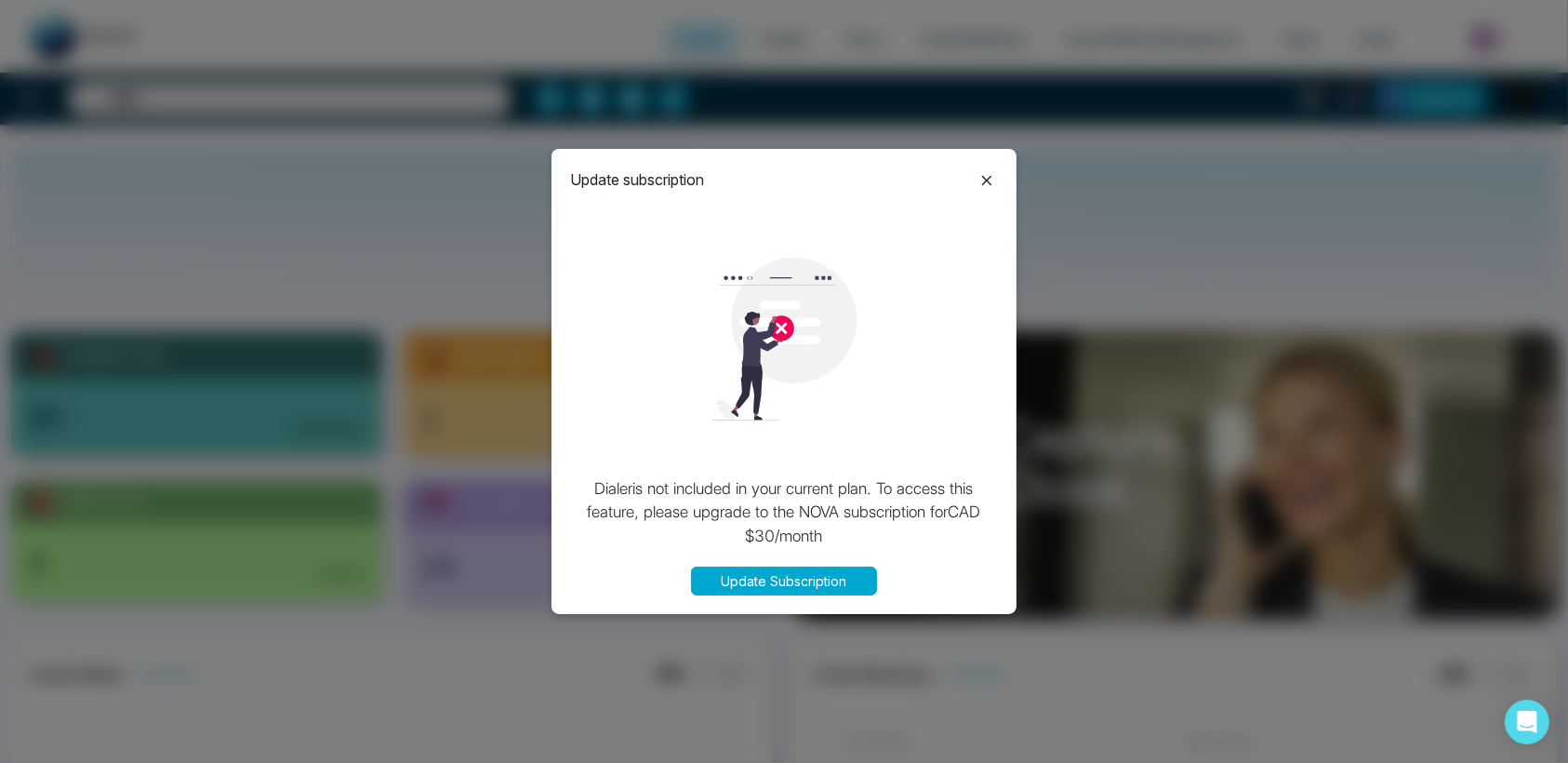
click at [976, 184] on icon at bounding box center [986, 180] width 22 height 22
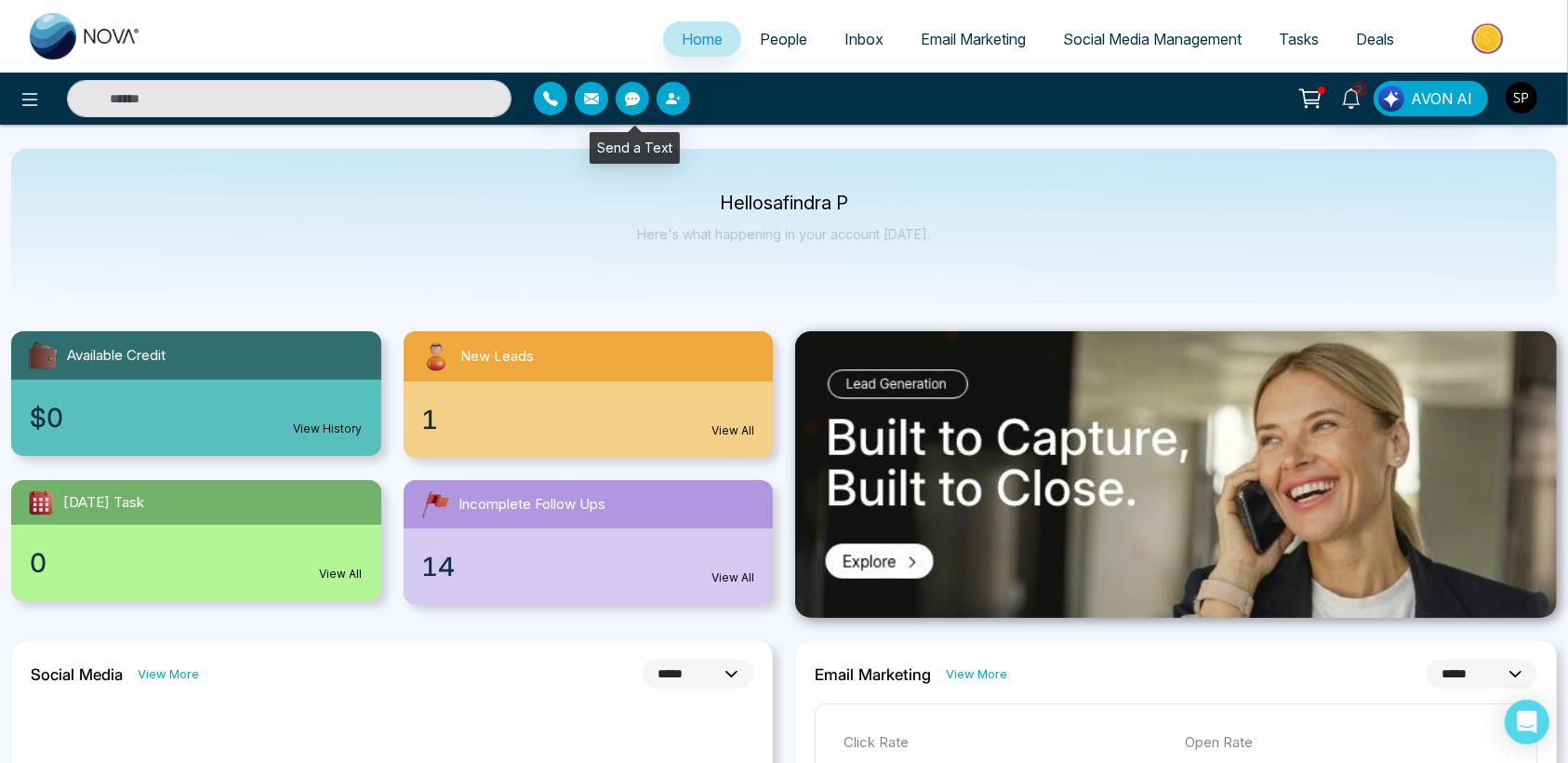
click at [627, 103] on icon "button" at bounding box center [632, 99] width 14 height 14
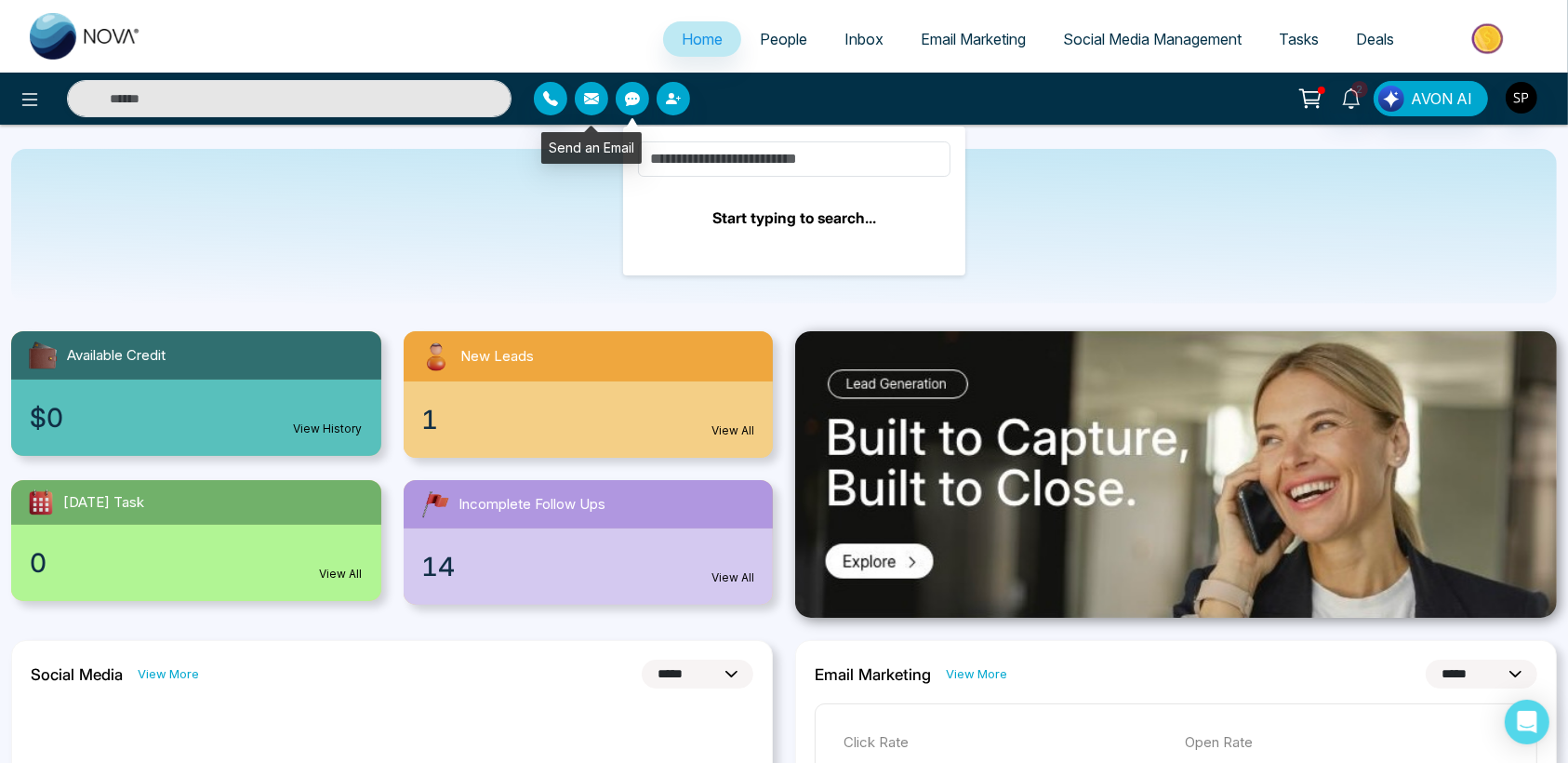
click at [599, 101] on button "button" at bounding box center [591, 99] width 34 height 34
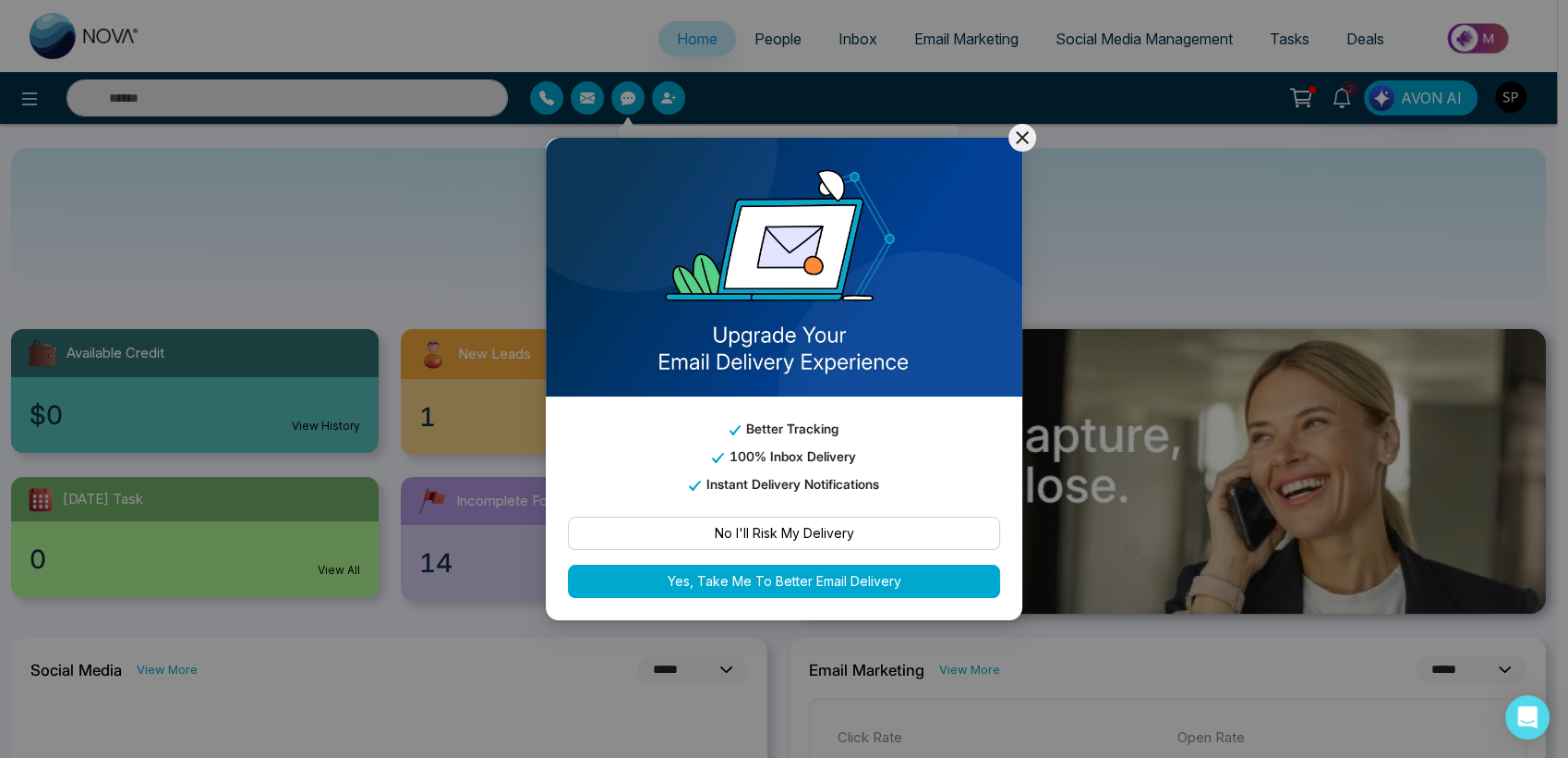
click at [1026, 136] on icon at bounding box center [1021, 137] width 22 height 22
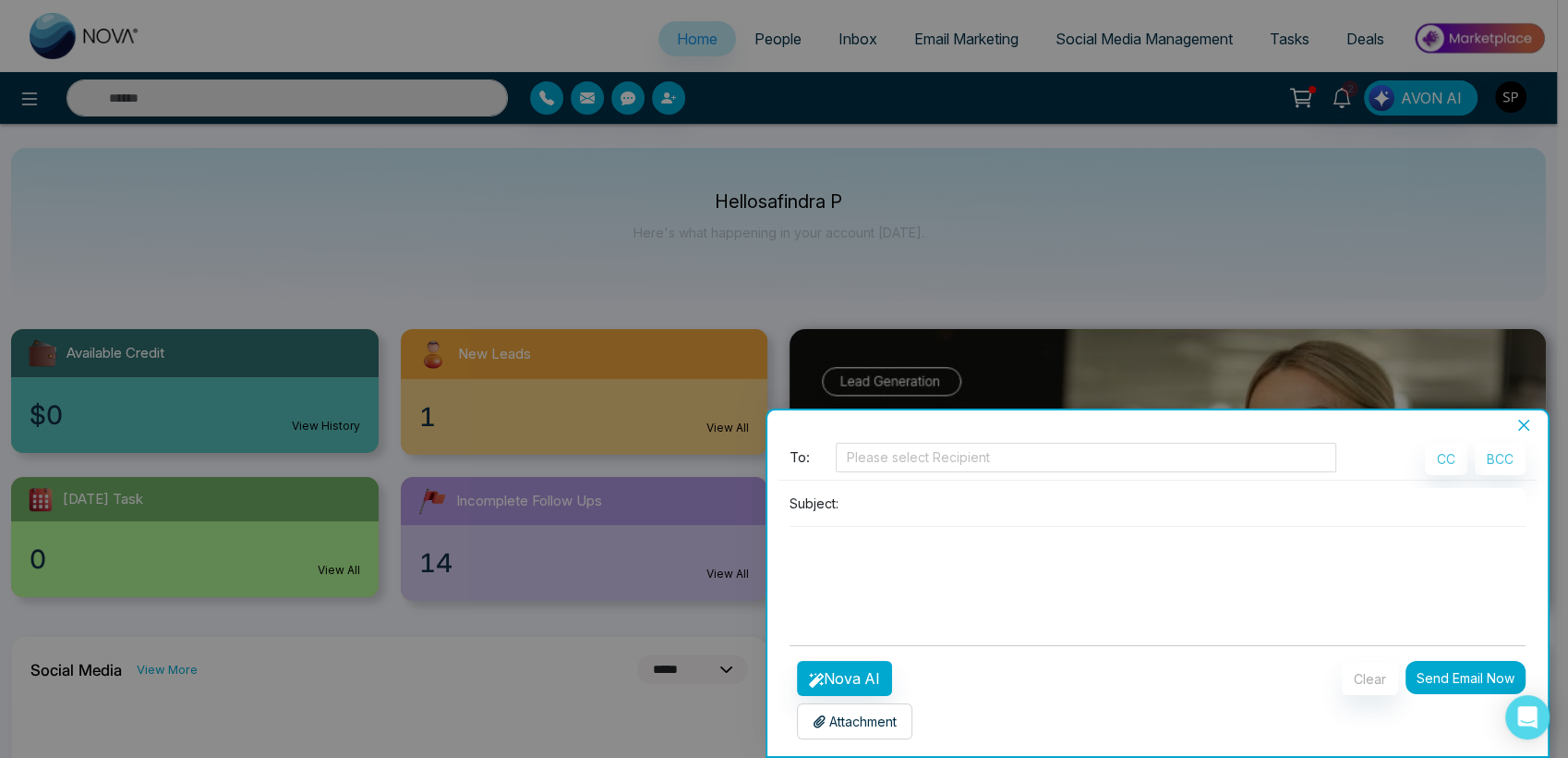
click at [1524, 425] on icon "close" at bounding box center [1524, 425] width 12 height 12
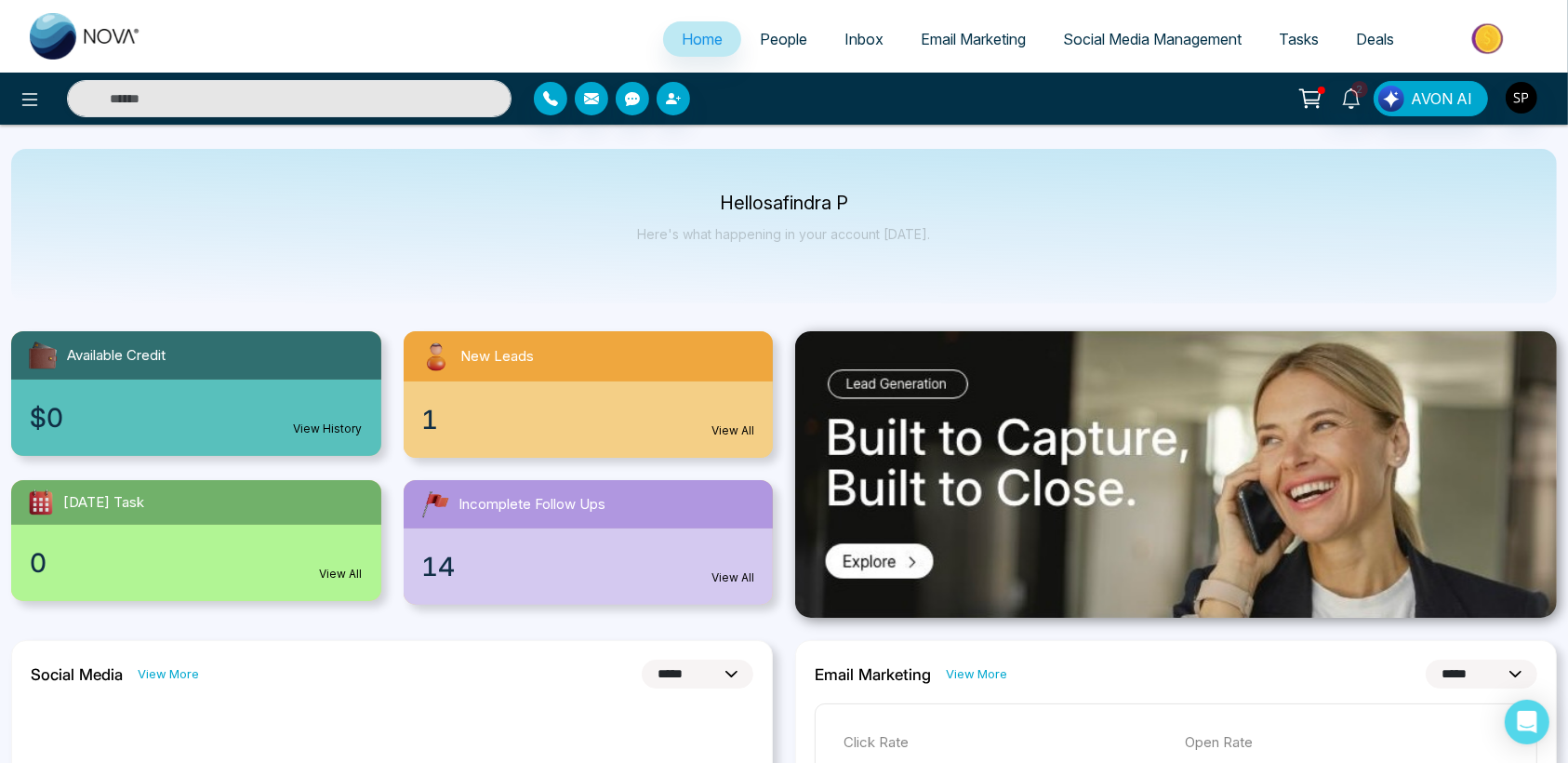
click at [1139, 31] on span "Social Media Management" at bounding box center [1153, 39] width 179 height 18
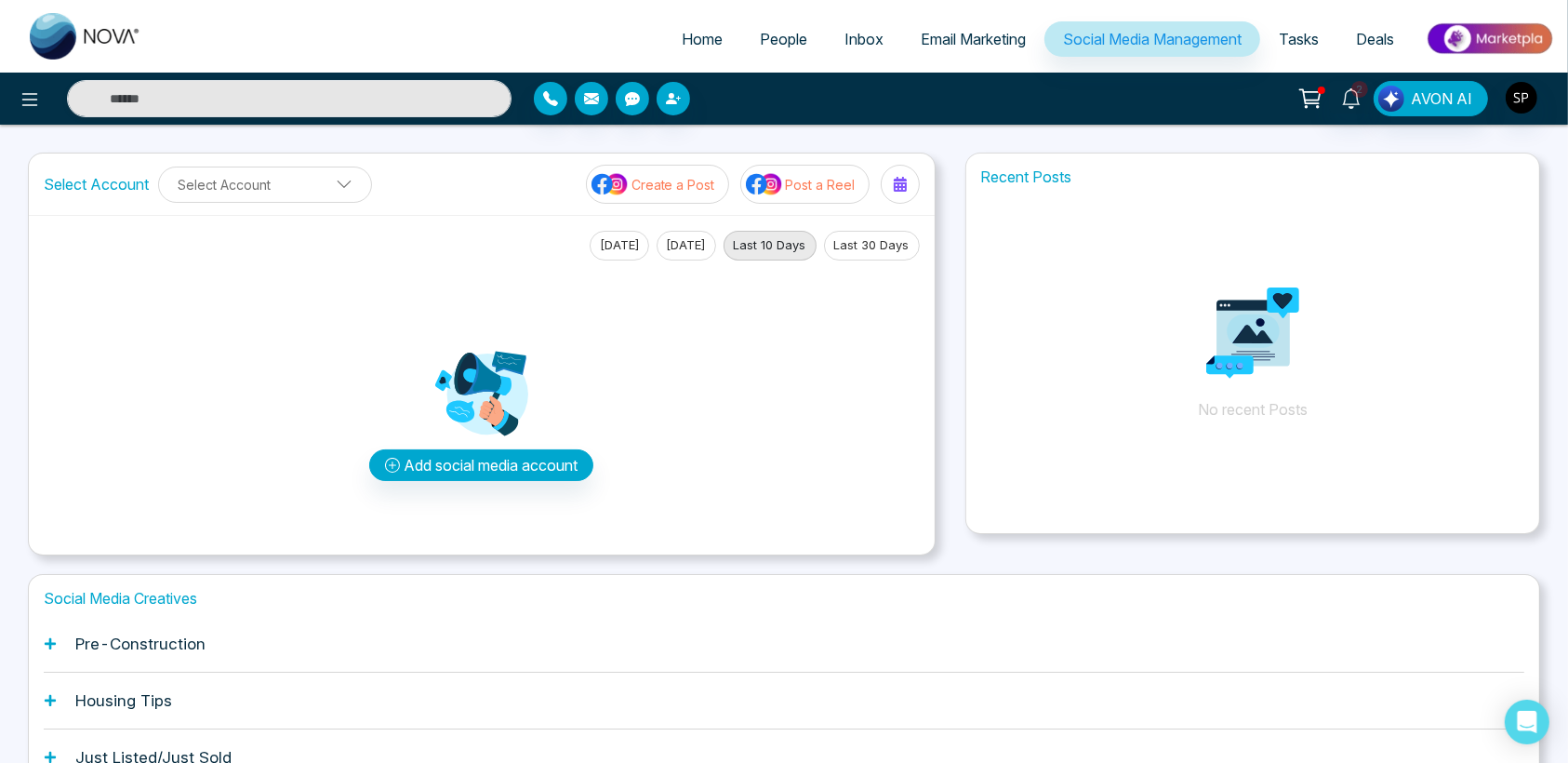
scroll to position [112, 0]
select select "*"
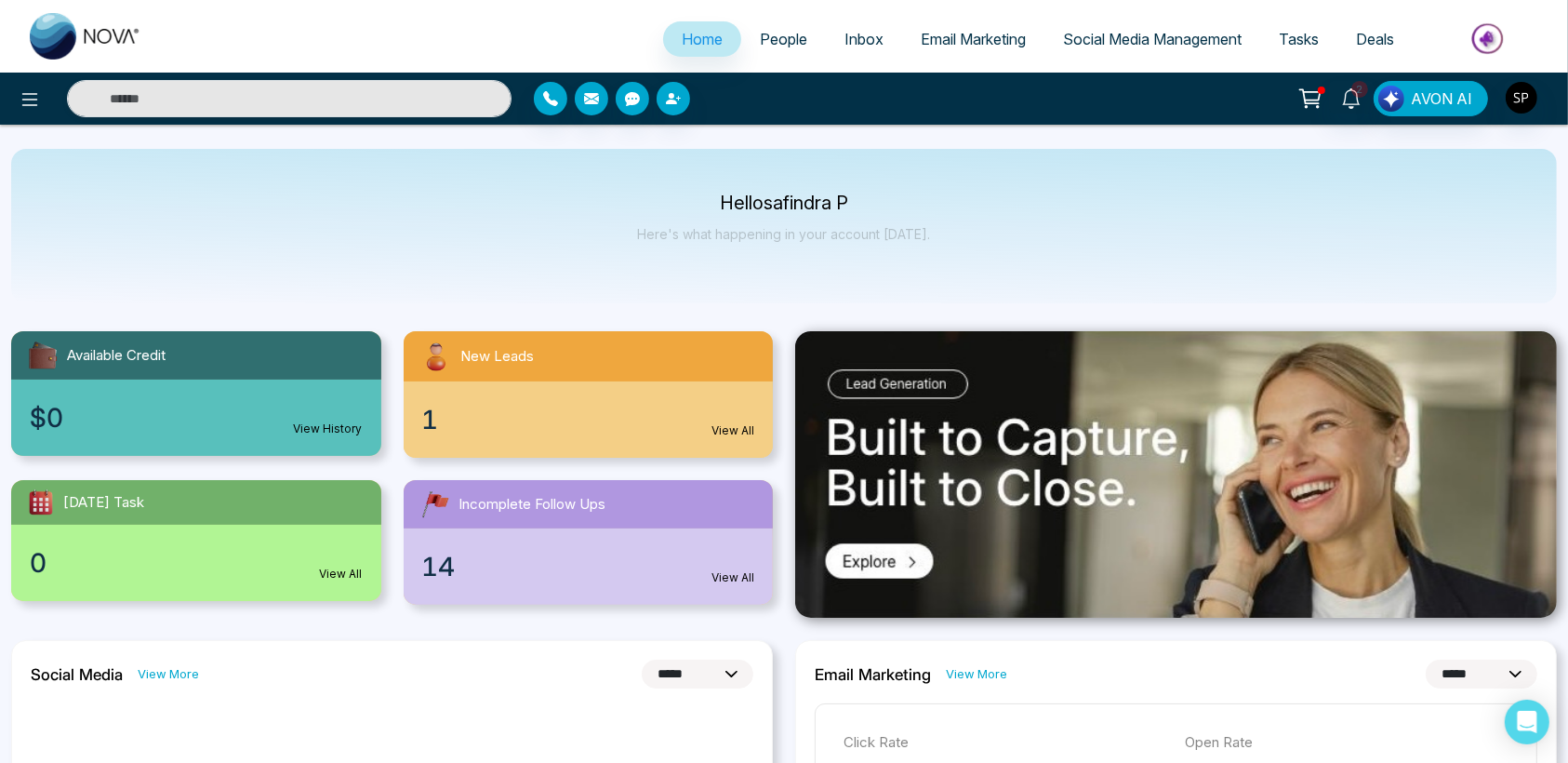
click at [767, 38] on span "People" at bounding box center [784, 39] width 47 height 18
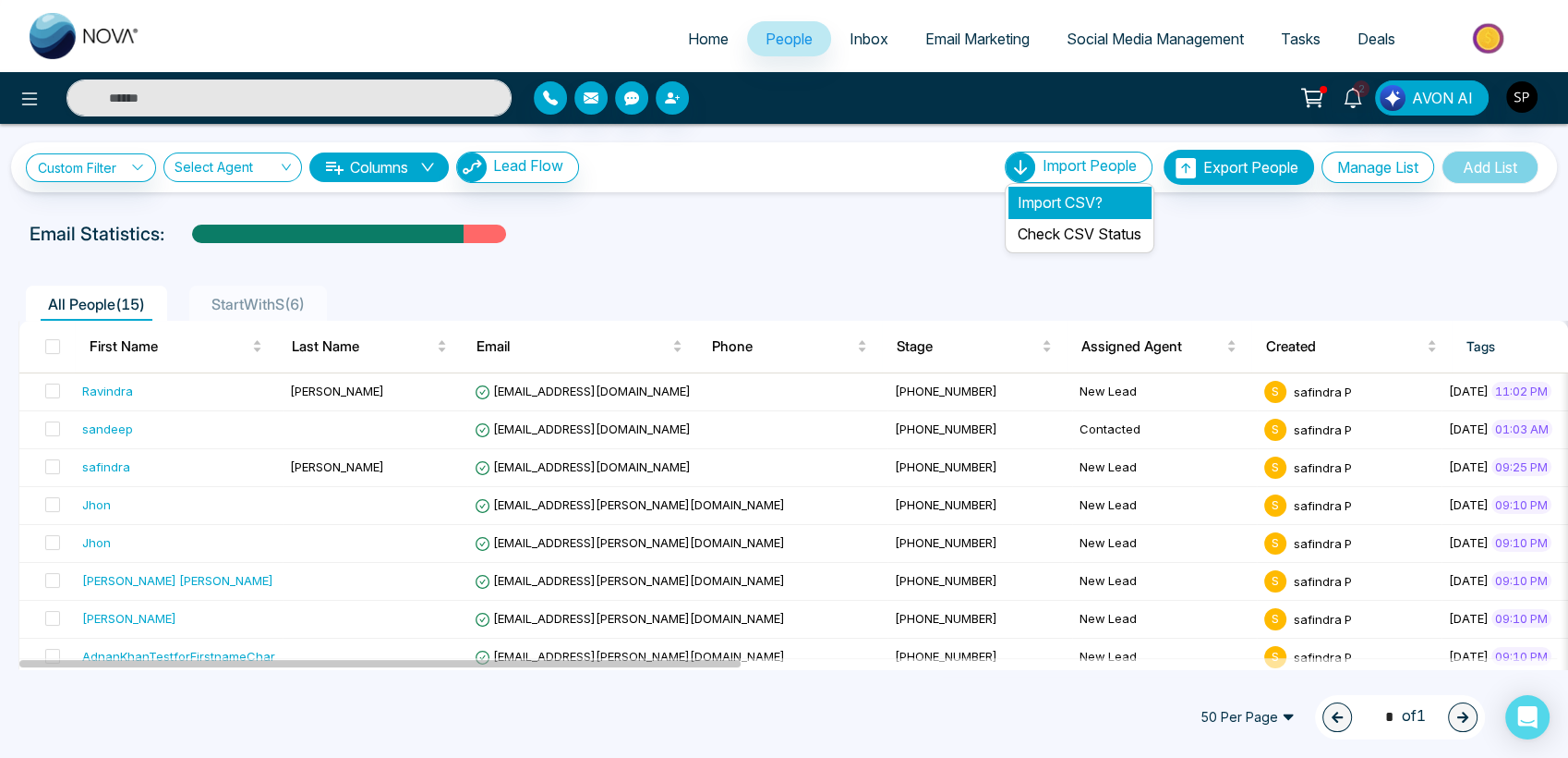
click at [1049, 191] on li "Import CSV?" at bounding box center [1079, 201] width 142 height 32
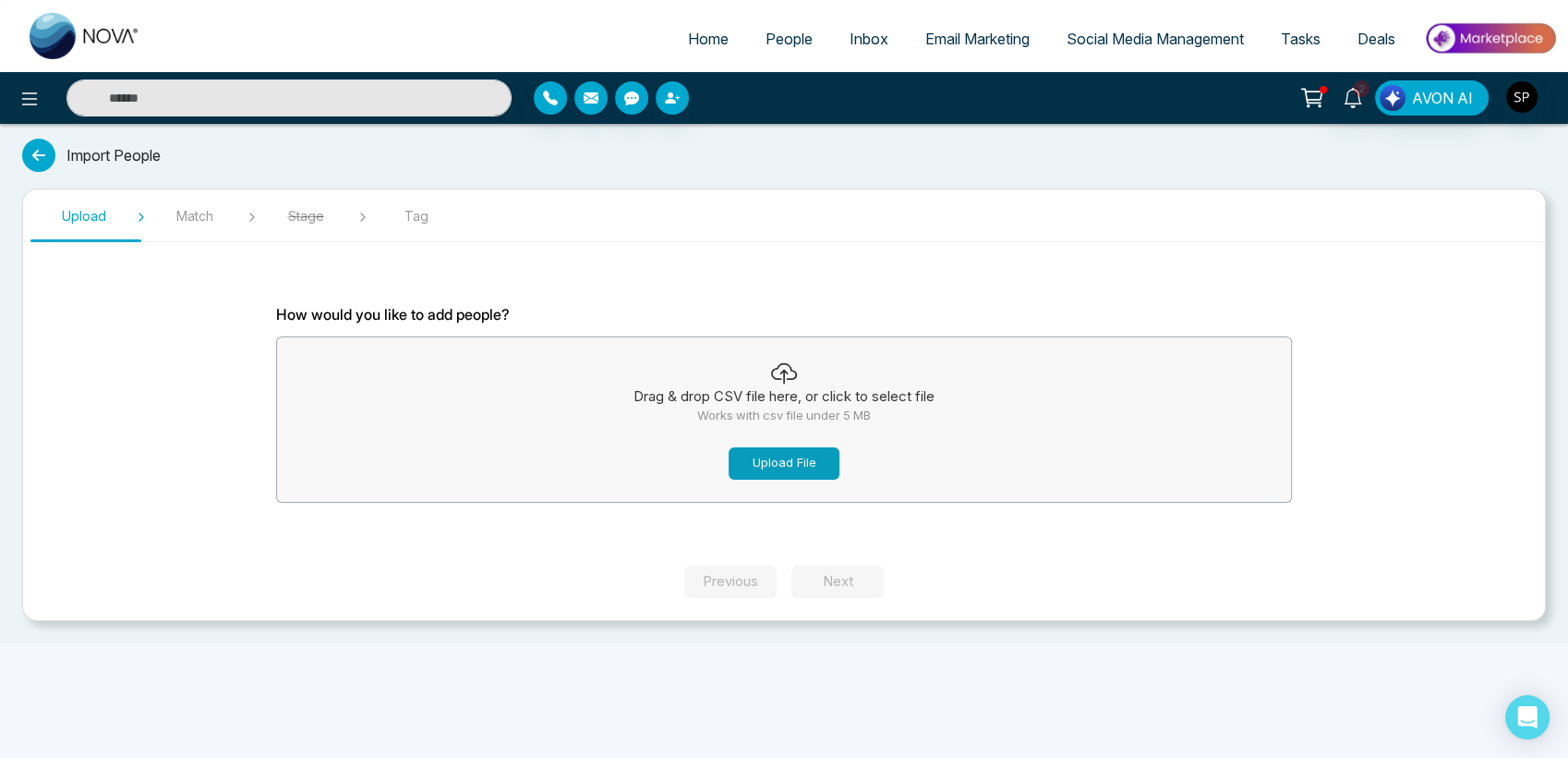
click at [775, 462] on button "Upload File" at bounding box center [784, 463] width 111 height 33
click at [789, 469] on button "Upload File" at bounding box center [784, 463] width 111 height 33
drag, startPoint x: 1224, startPoint y: 151, endPoint x: 765, endPoint y: 455, distance: 550.5
click at [765, 455] on button "Upload File" at bounding box center [784, 463] width 111 height 33
click at [773, 452] on button "Upload File" at bounding box center [784, 463] width 111 height 33
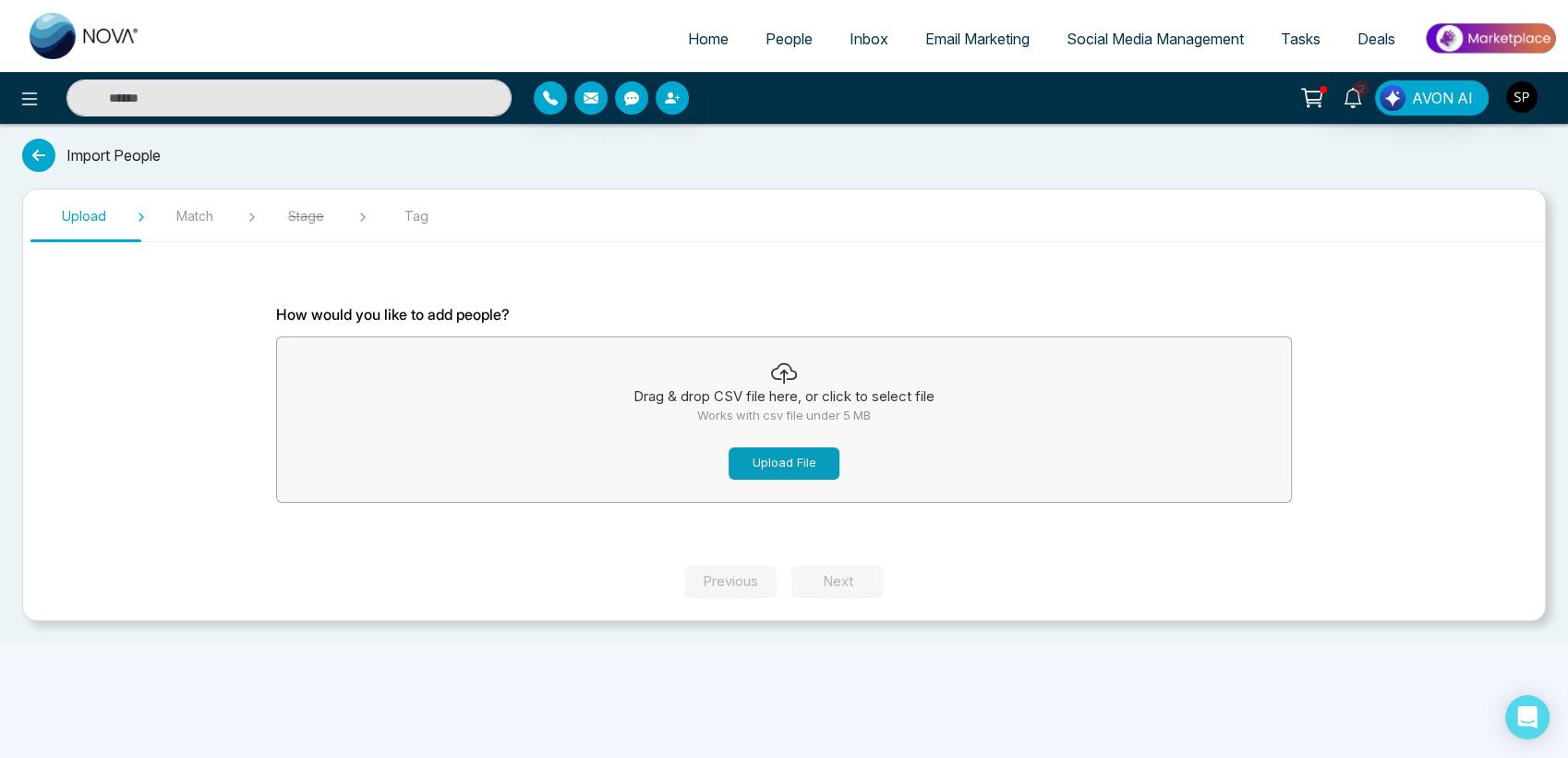
click at [767, 461] on button "Upload File" at bounding box center [784, 463] width 111 height 33
click at [772, 454] on button "Upload File" at bounding box center [784, 463] width 111 height 33
click at [775, 462] on button "Upload File" at bounding box center [784, 463] width 111 height 33
click at [794, 465] on button "Upload File" at bounding box center [784, 463] width 111 height 33
click at [753, 467] on button "Upload File" at bounding box center [784, 463] width 111 height 33
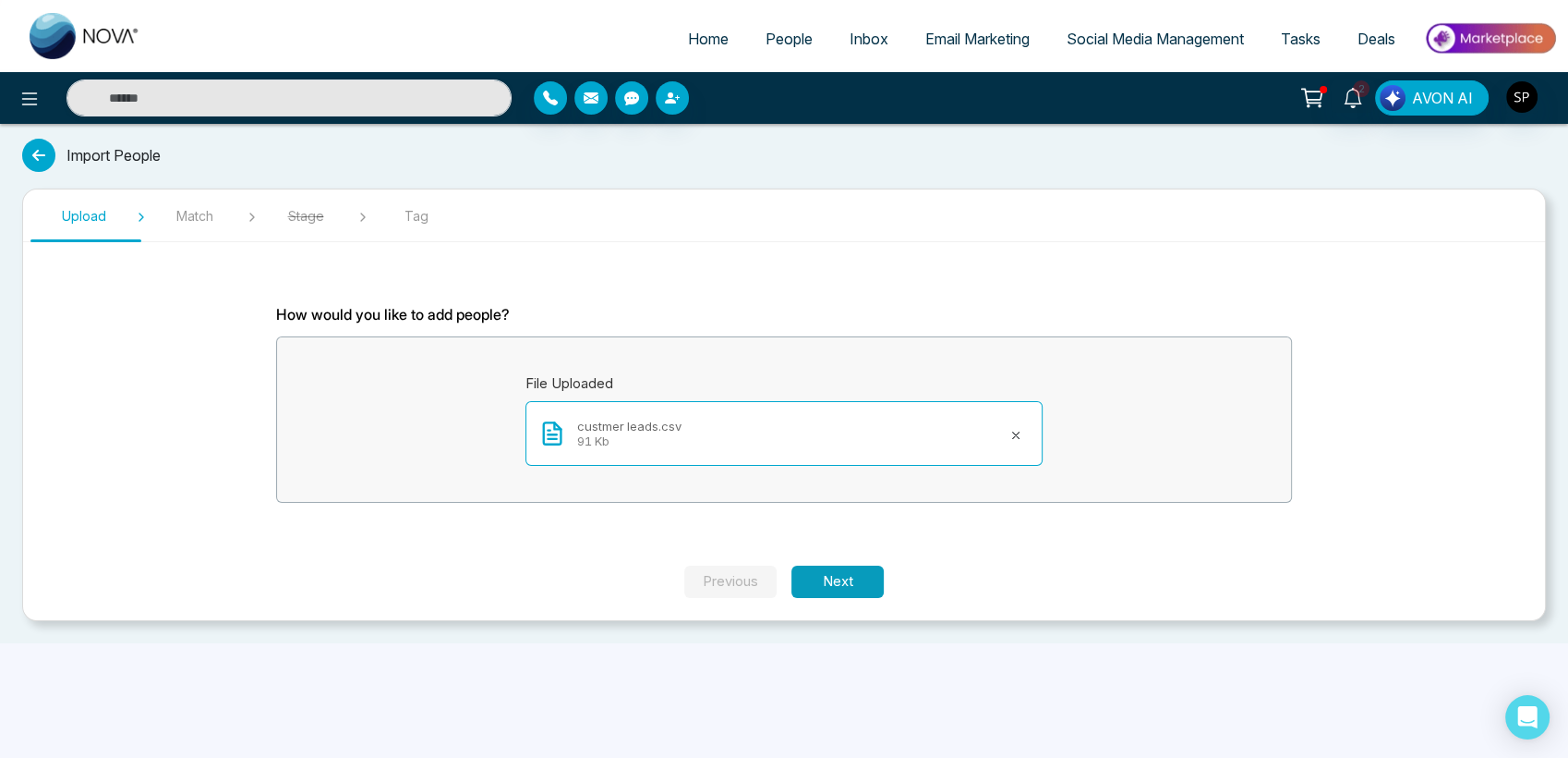
click at [837, 575] on button "Next" at bounding box center [837, 581] width 92 height 33
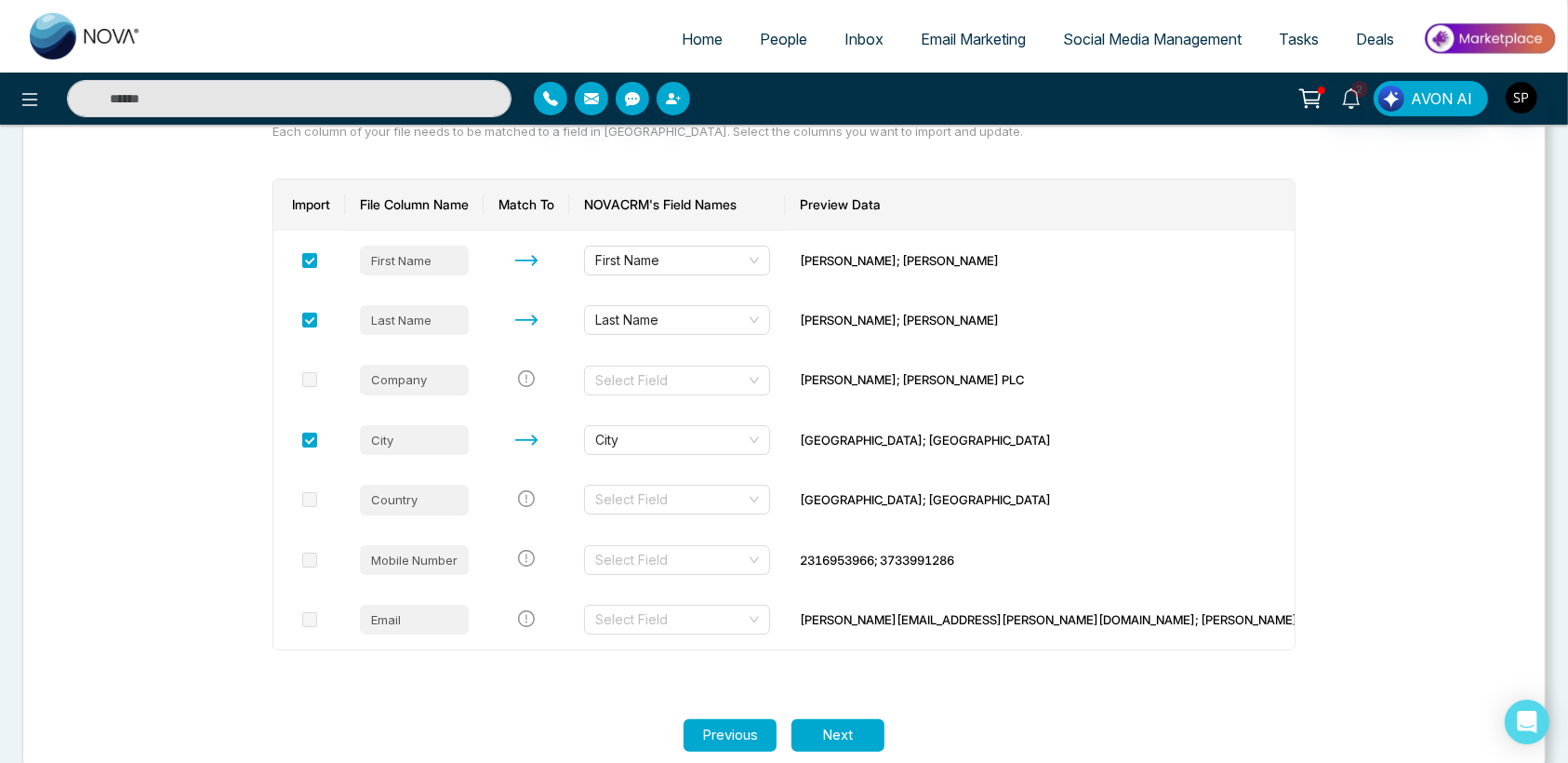
scroll to position [253, 0]
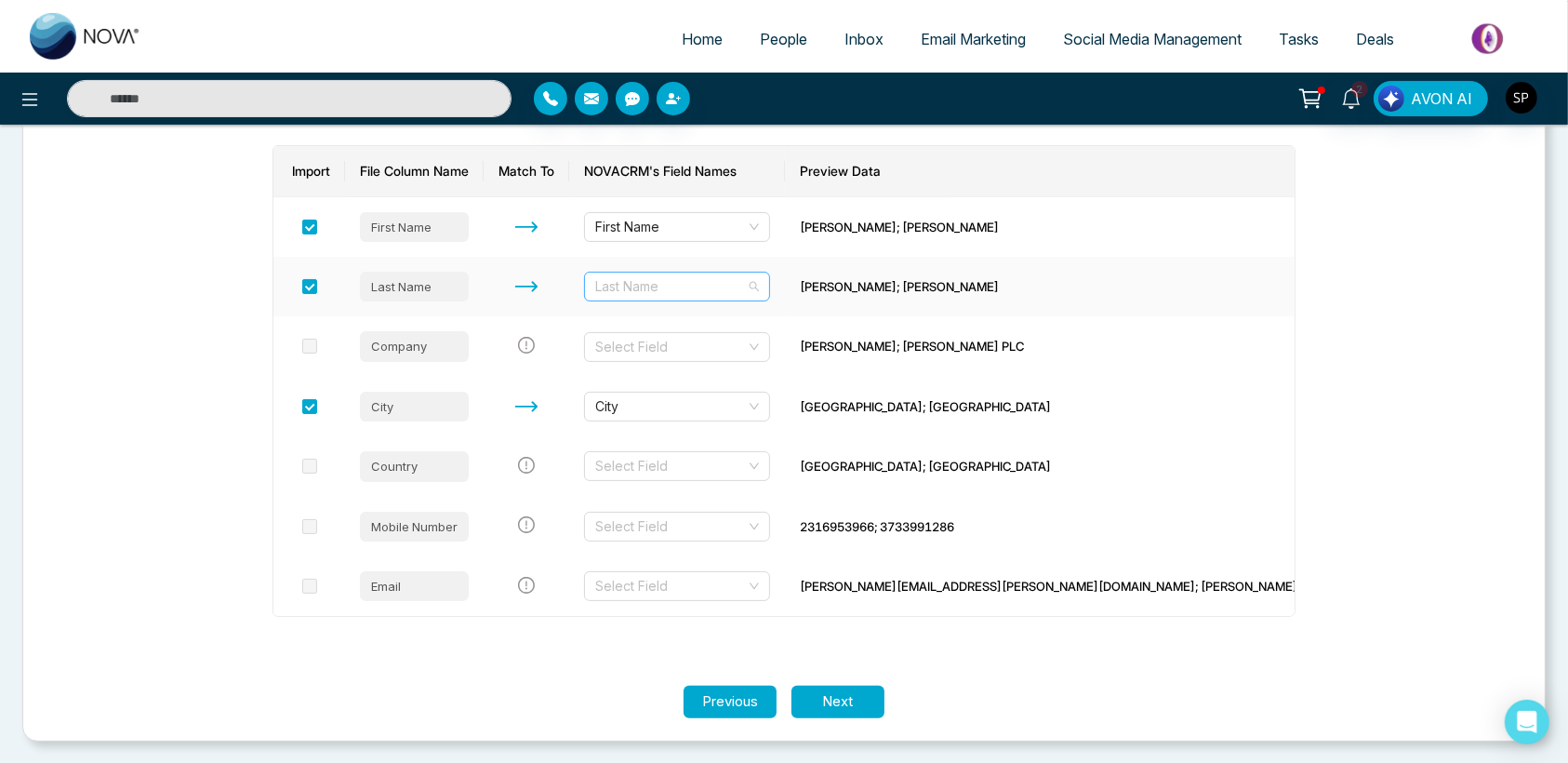
click at [759, 284] on span "Last Name" at bounding box center [676, 286] width 163 height 28
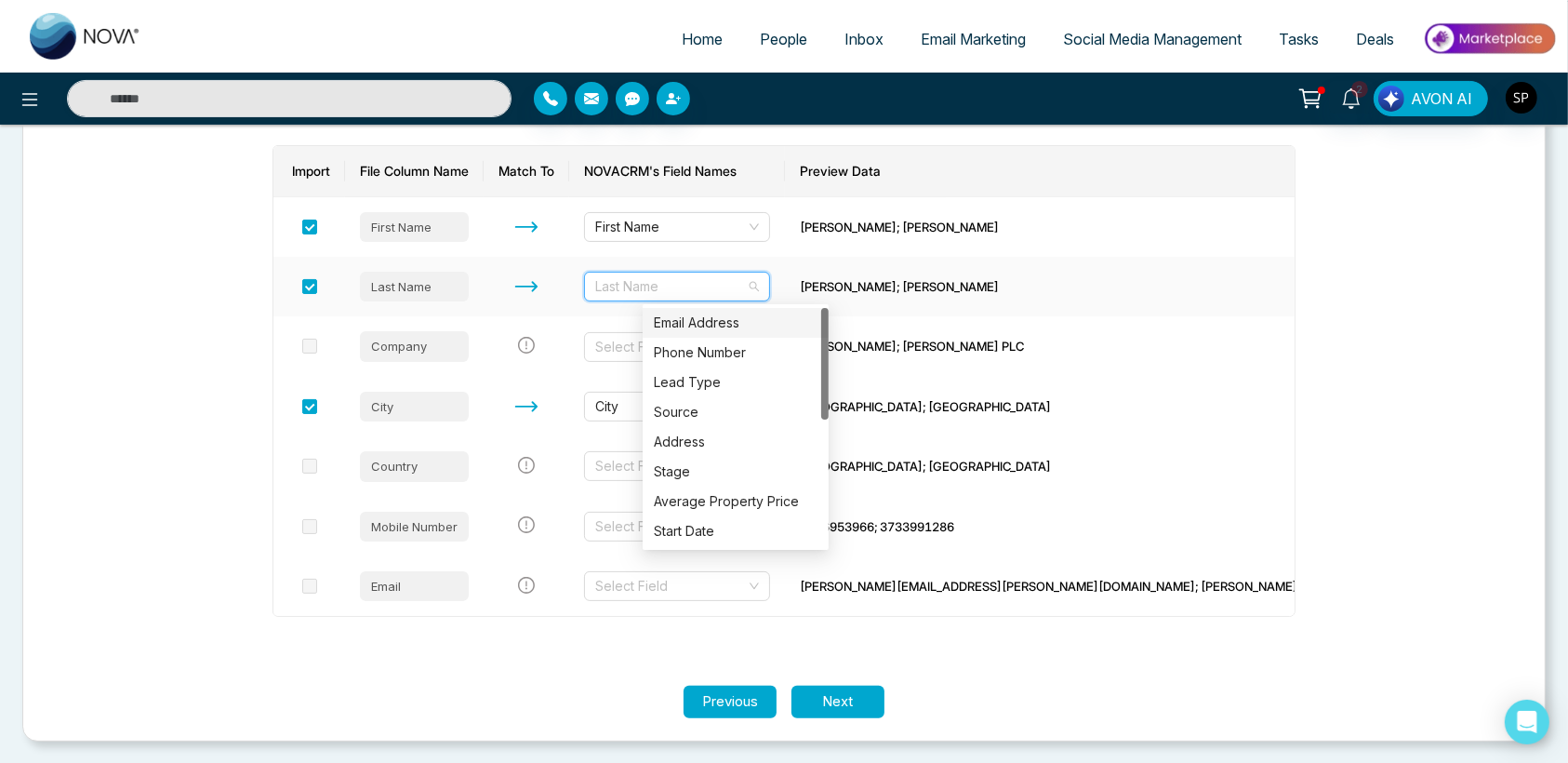
click at [759, 284] on span "Last Name" at bounding box center [676, 286] width 163 height 28
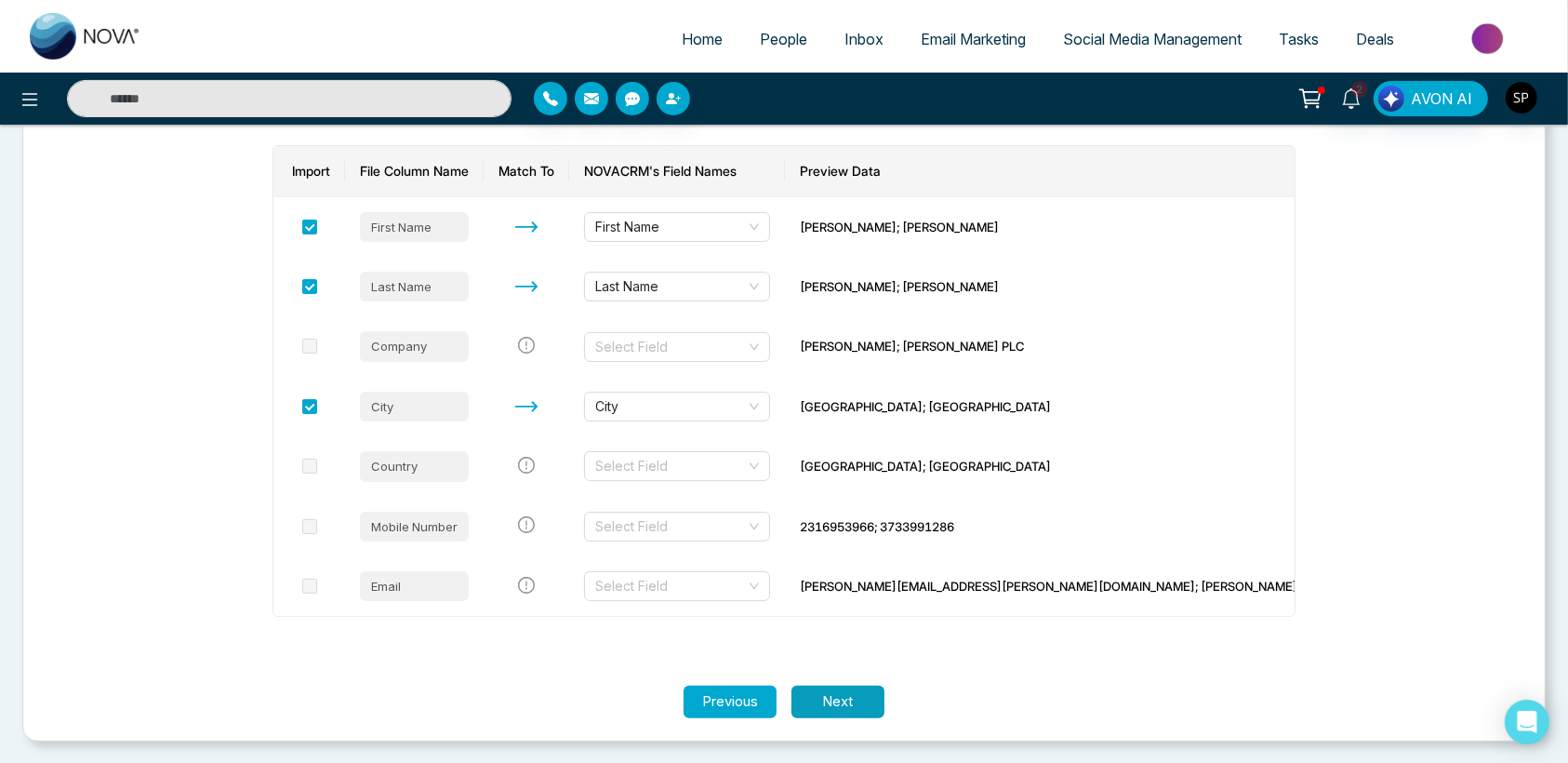
click at [845, 706] on button "Next" at bounding box center [838, 702] width 93 height 33
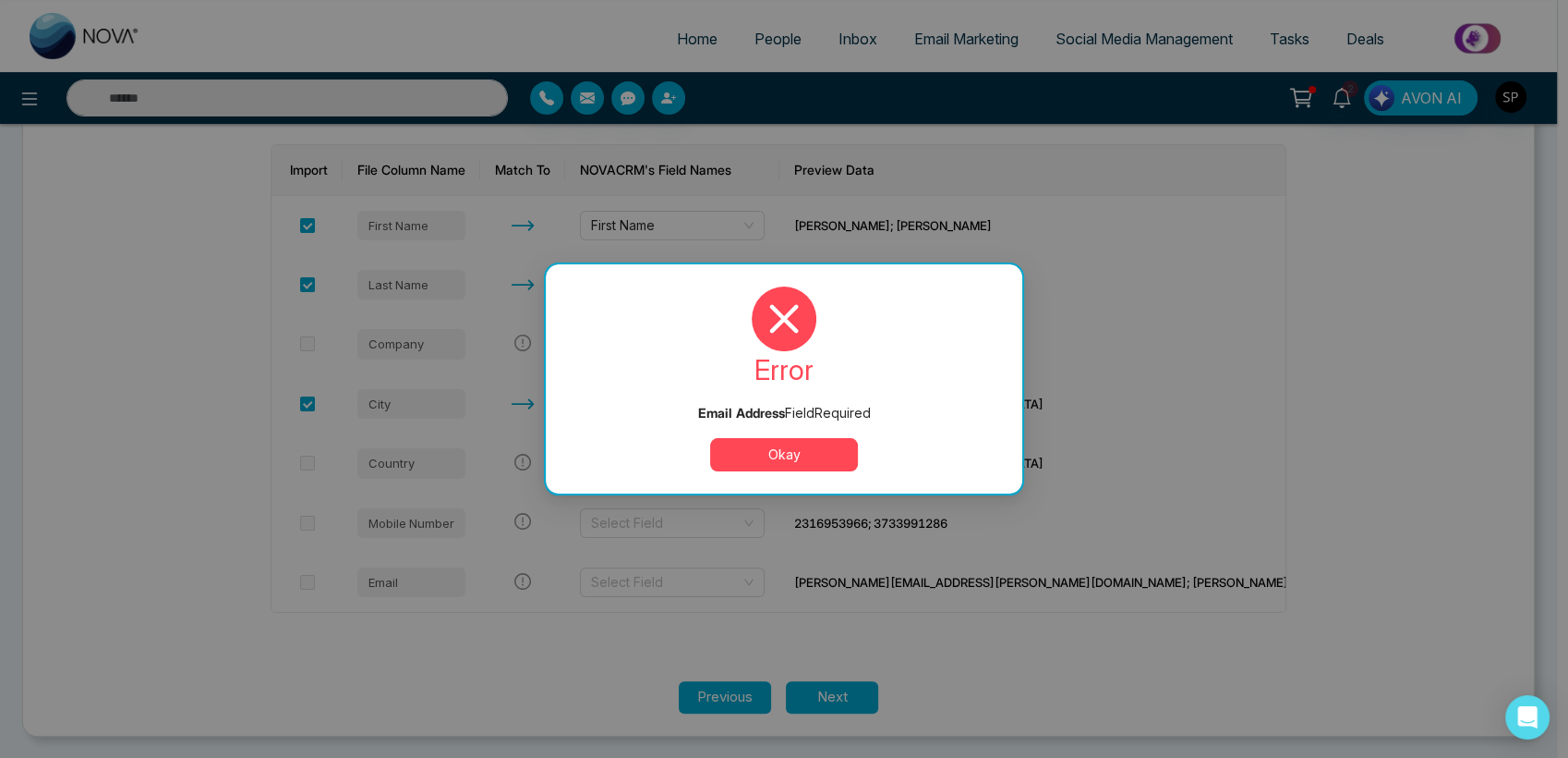
click at [799, 455] on button "Okay" at bounding box center [784, 454] width 148 height 34
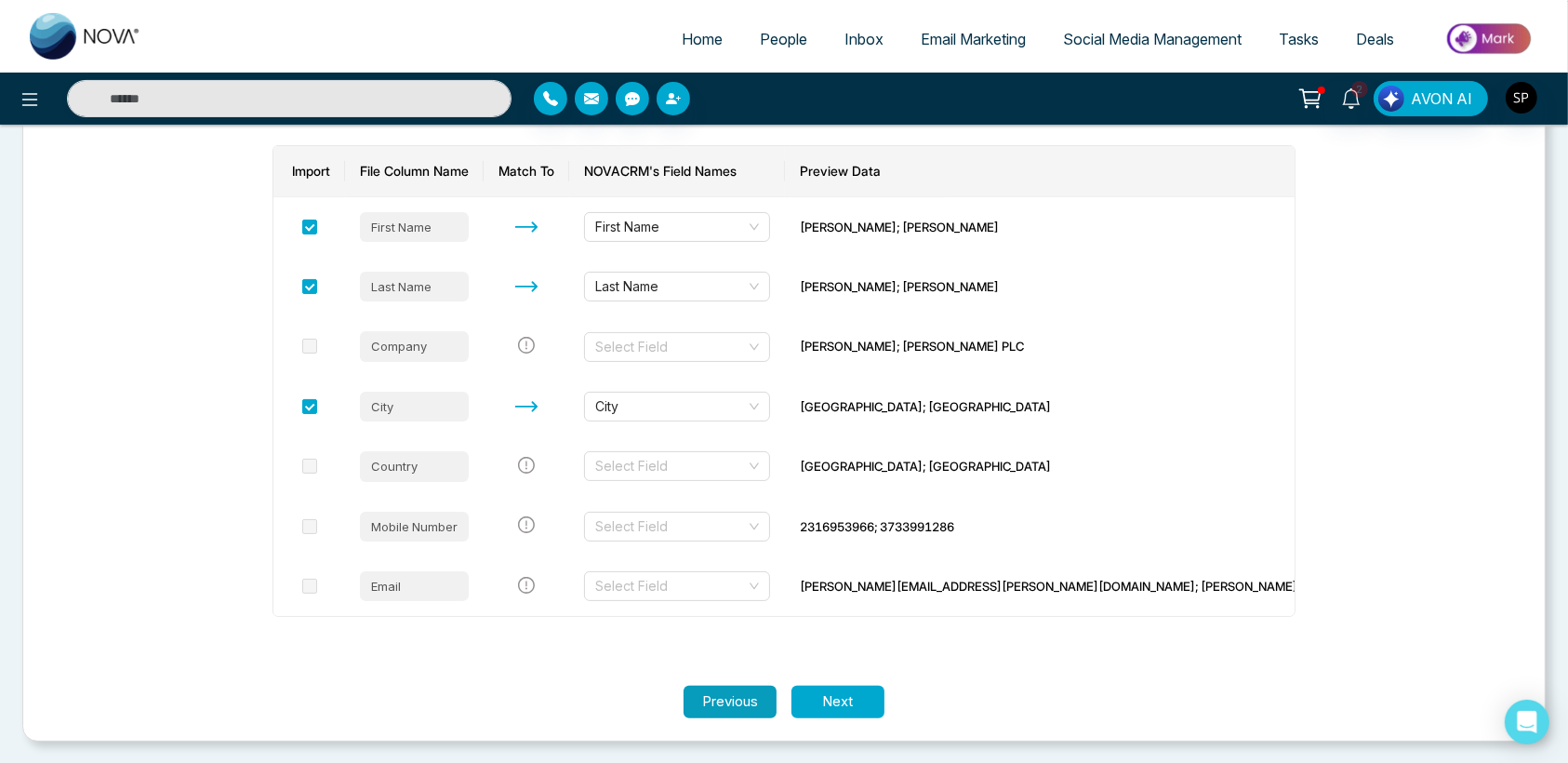
click at [736, 692] on button "Previous" at bounding box center [730, 702] width 93 height 33
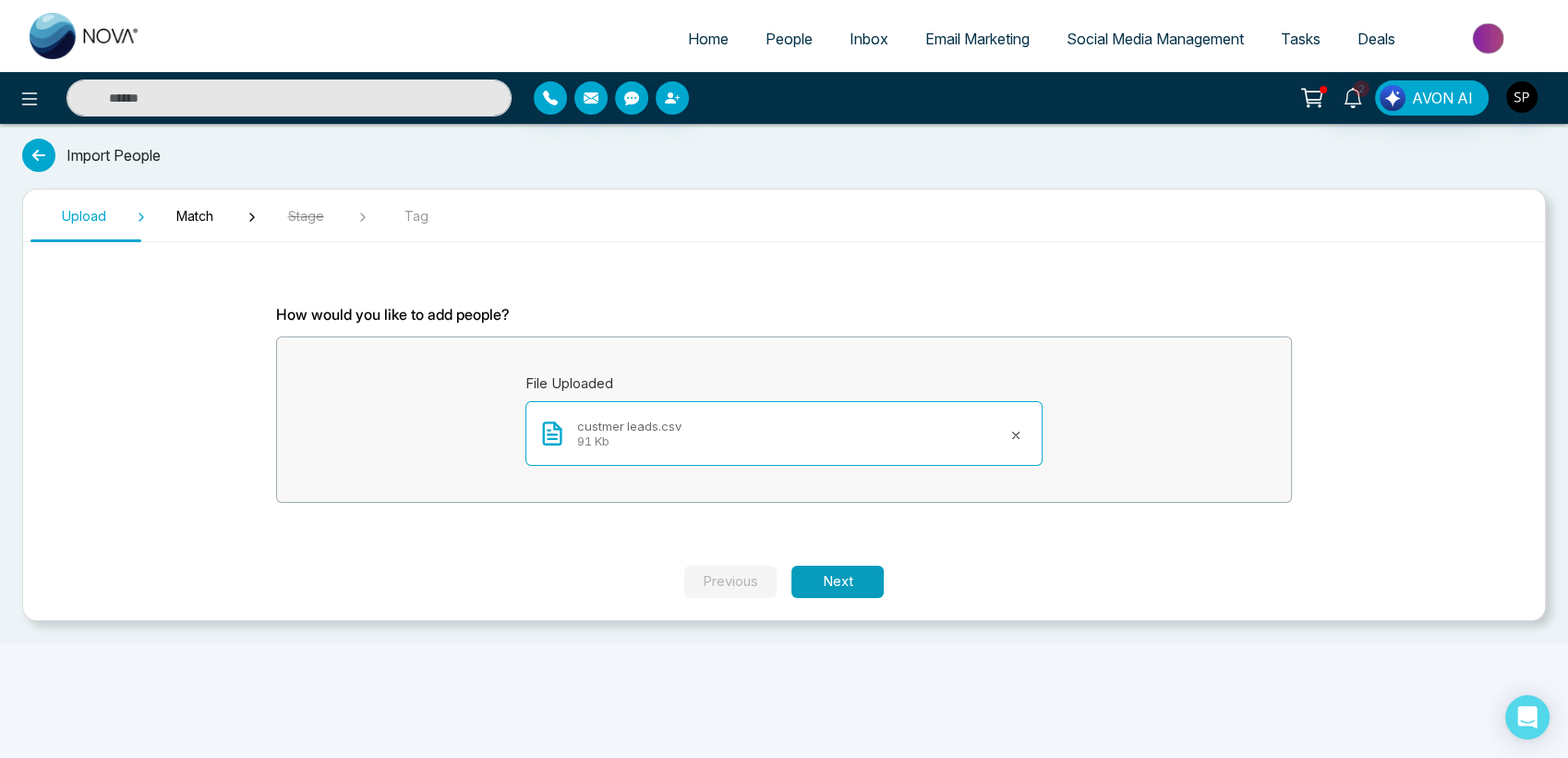
click at [819, 577] on button "Next" at bounding box center [837, 581] width 92 height 33
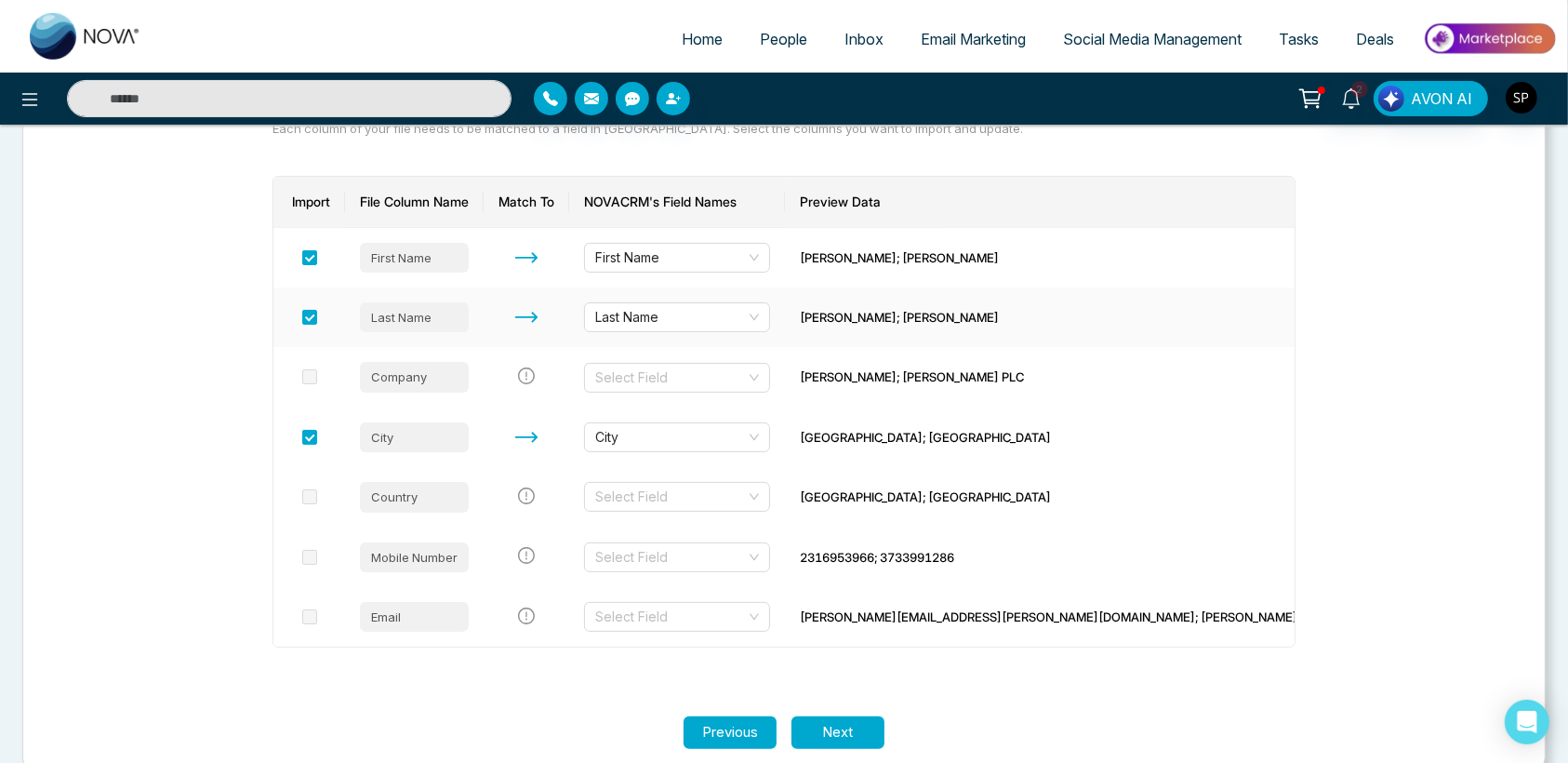
scroll to position [223, 0]
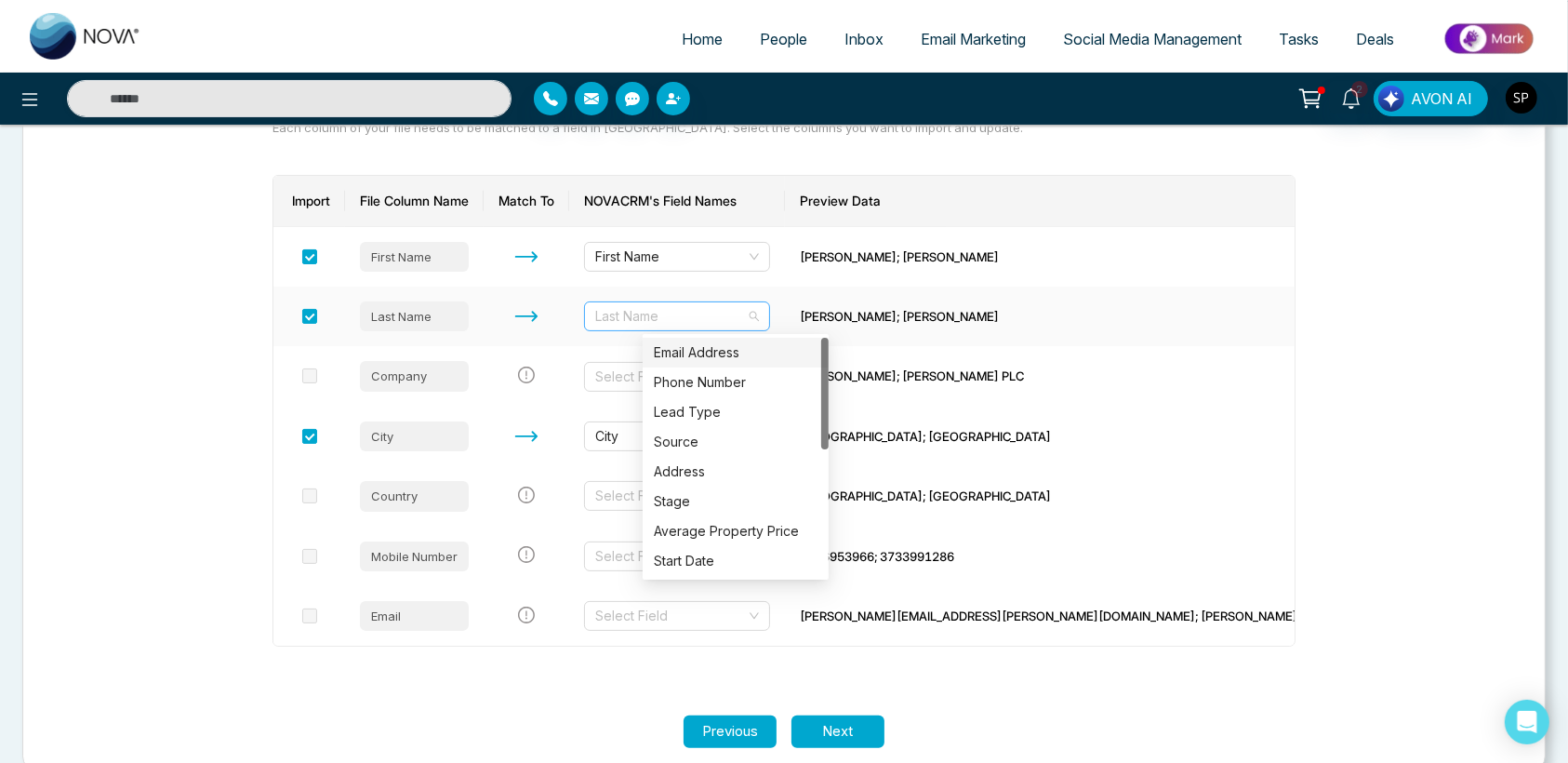
click at [745, 320] on span "Last Name" at bounding box center [676, 316] width 163 height 28
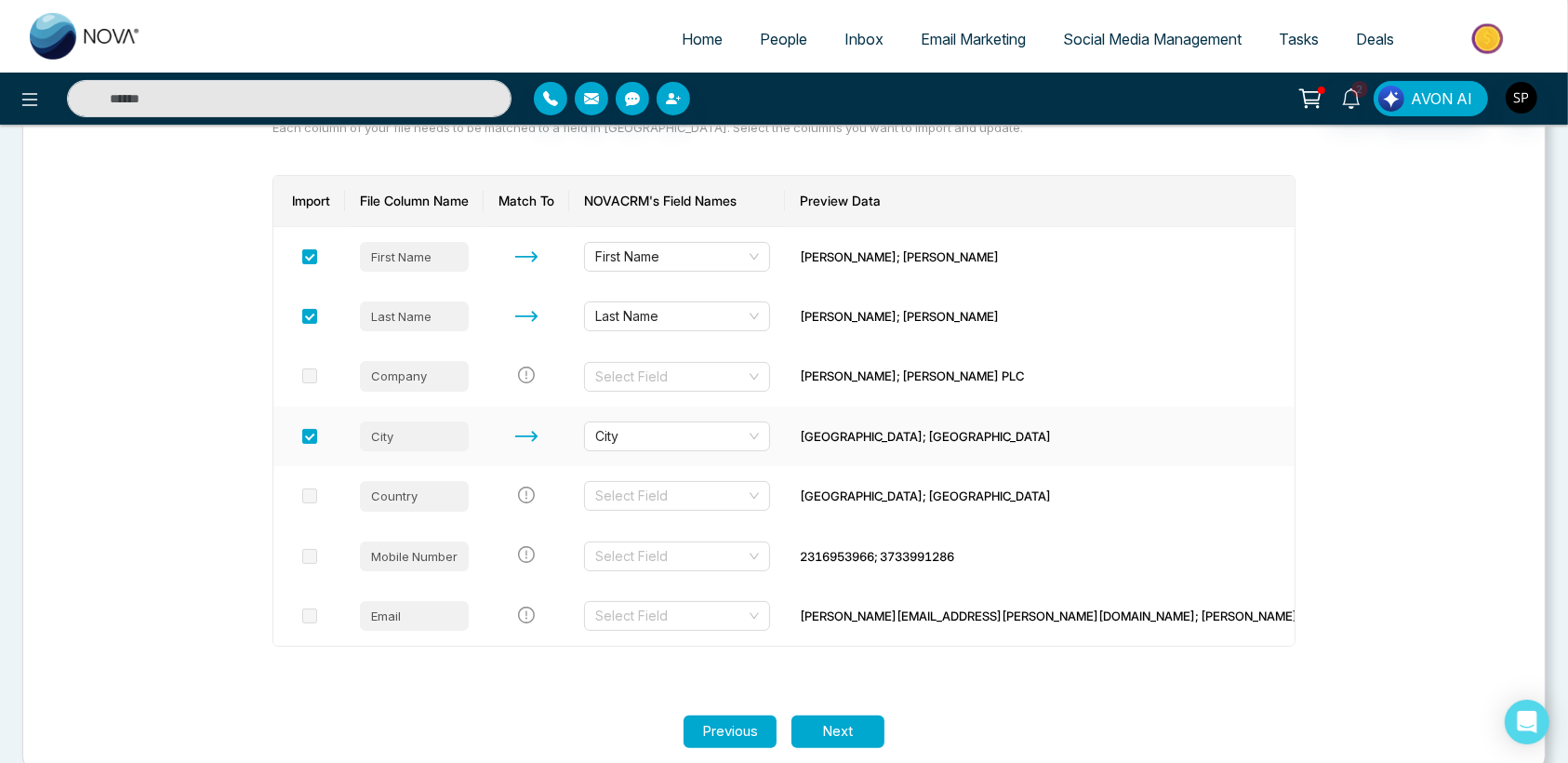
drag, startPoint x: 829, startPoint y: 406, endPoint x: 840, endPoint y: 453, distance: 48.3
click at [785, 453] on td "City" at bounding box center [676, 437] width 215 height 60
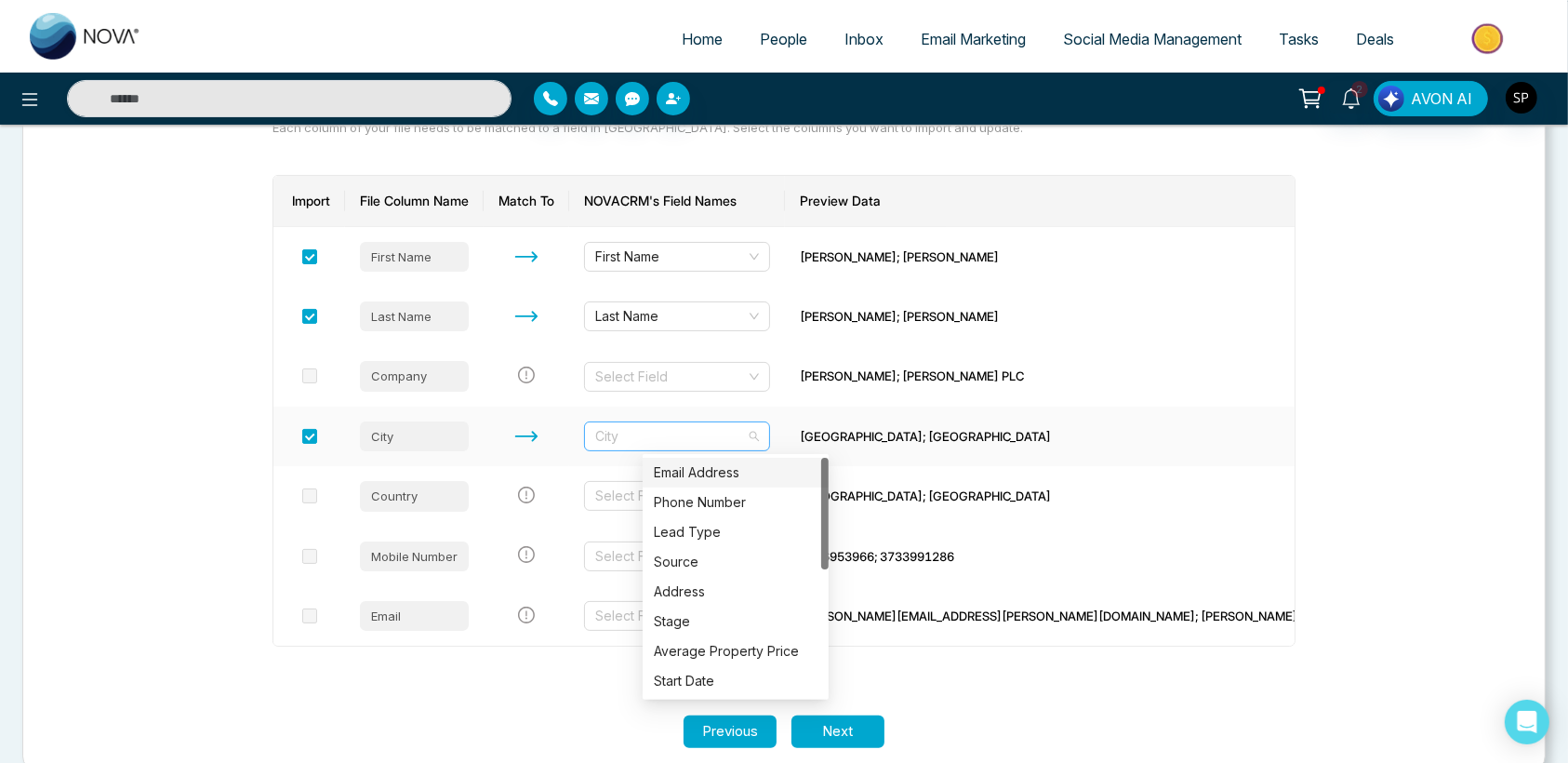
click at [684, 441] on span "City" at bounding box center [676, 436] width 163 height 28
drag, startPoint x: 823, startPoint y: 542, endPoint x: 813, endPoint y: 380, distance: 162.3
click at [813, 380] on body "Home People Inbox Email Marketing Social Media Management Tasks Deals 2 AVON AI…" at bounding box center [784, 158] width 1568 height 763
click at [950, 695] on section "Let's make sure your data transfers correctly. Each column of your file needs t…" at bounding box center [784, 376] width 1116 height 680
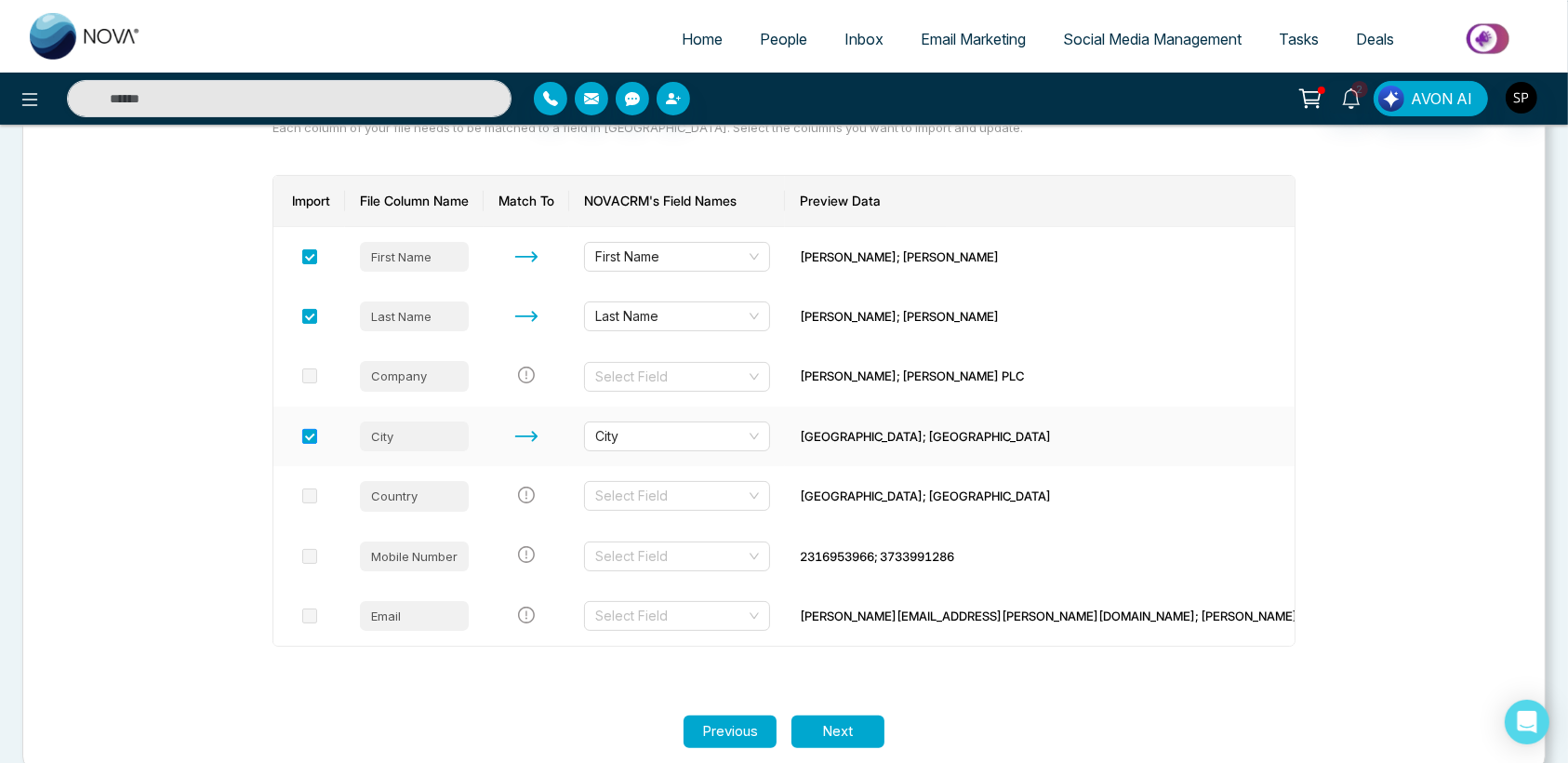
click at [313, 436] on span at bounding box center [309, 436] width 14 height 14
click at [315, 437] on span at bounding box center [309, 436] width 14 height 14
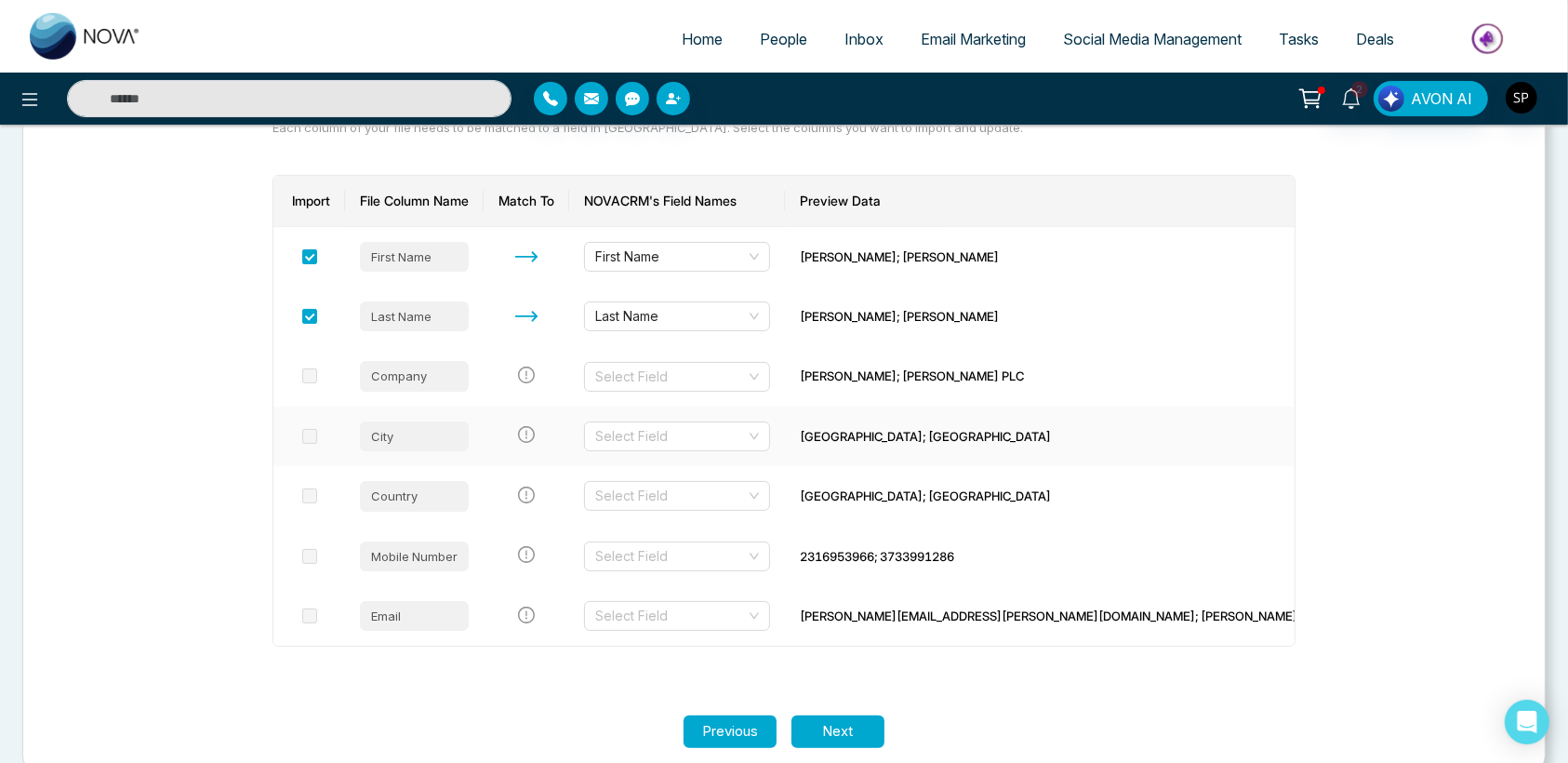
click at [535, 436] on icon "exclamation-circle" at bounding box center [526, 434] width 16 height 16
click at [402, 433] on div "City" at bounding box center [414, 436] width 109 height 30
click at [413, 436] on div "City" at bounding box center [414, 436] width 109 height 30
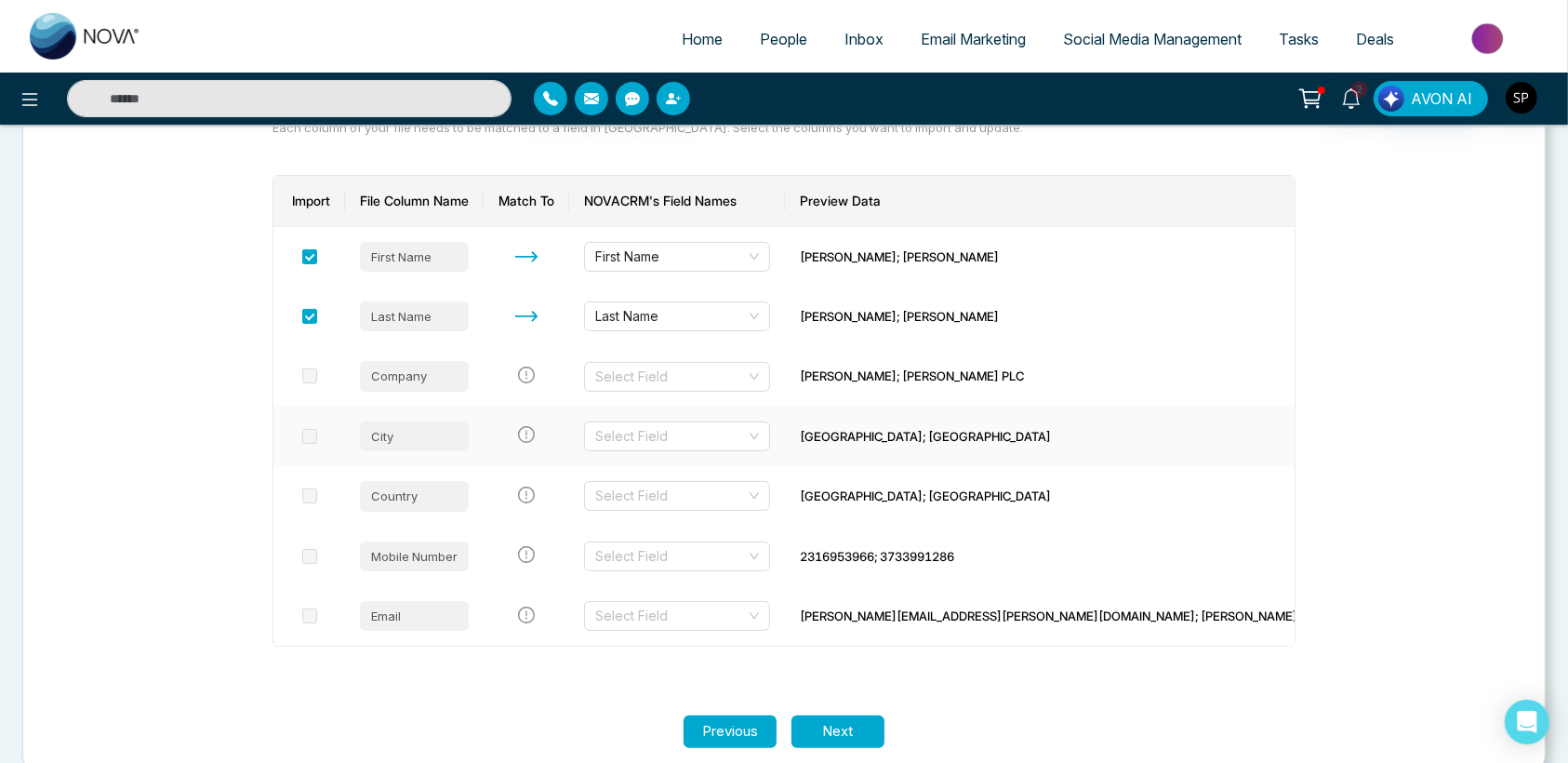
drag, startPoint x: 413, startPoint y: 436, endPoint x: 316, endPoint y: 436, distance: 97.0
click at [316, 436] on span at bounding box center [309, 436] width 14 height 14
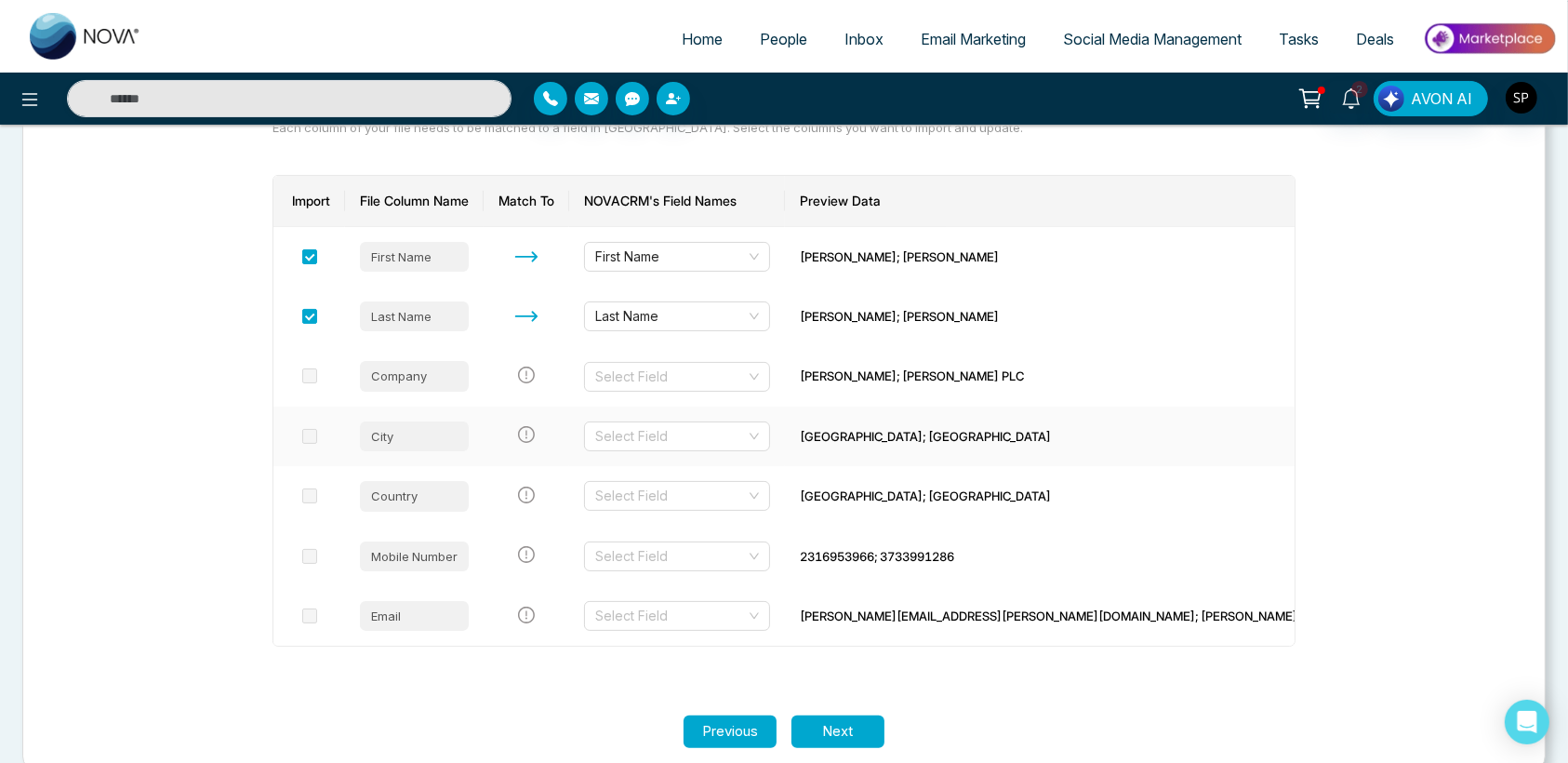
click at [316, 436] on span at bounding box center [309, 436] width 14 height 14
click at [313, 496] on span at bounding box center [309, 495] width 14 height 14
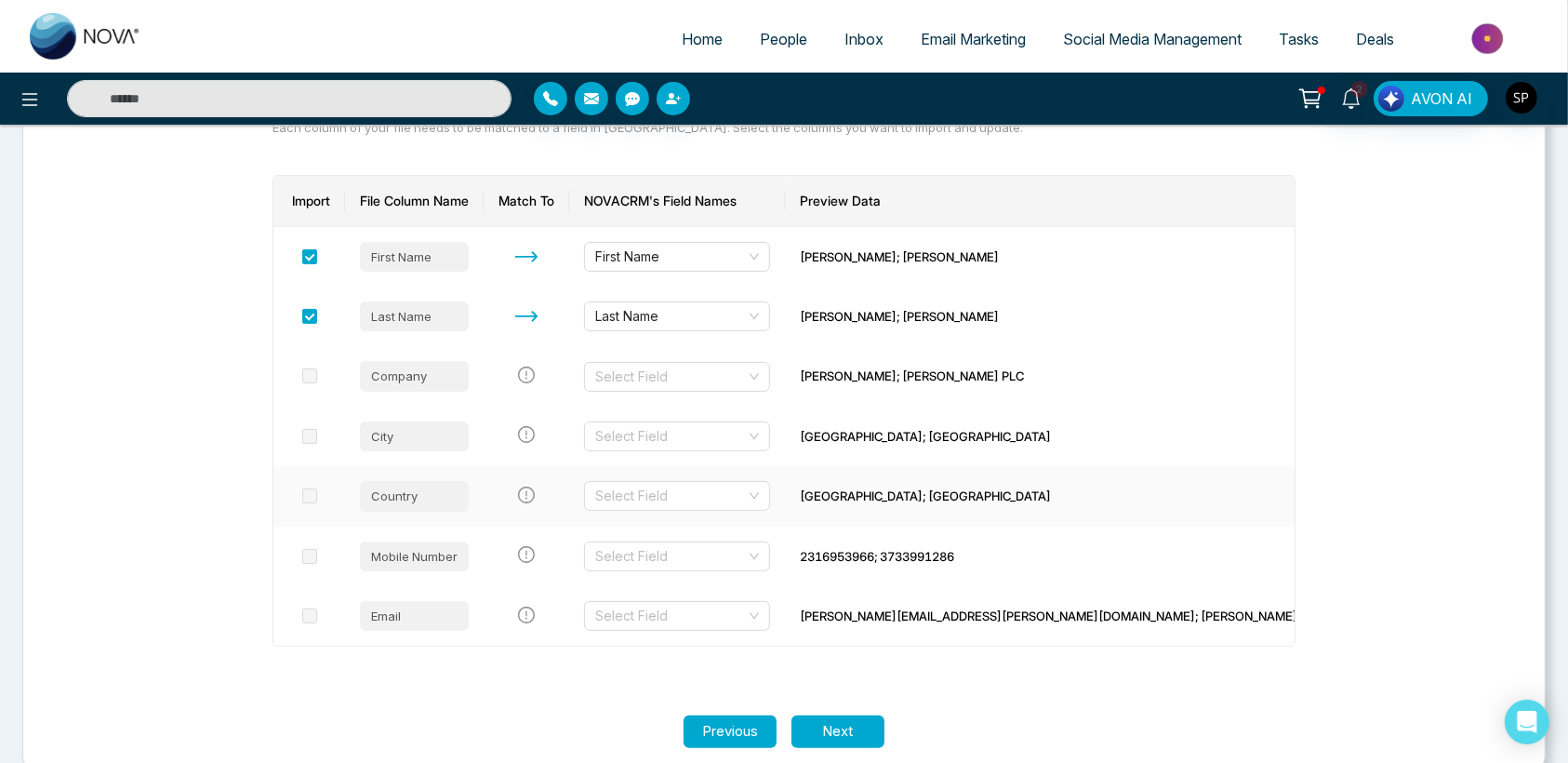
click at [313, 496] on span at bounding box center [309, 495] width 14 height 14
click at [317, 562] on span at bounding box center [309, 555] width 14 height 14
click at [732, 730] on button "Previous" at bounding box center [730, 731] width 93 height 33
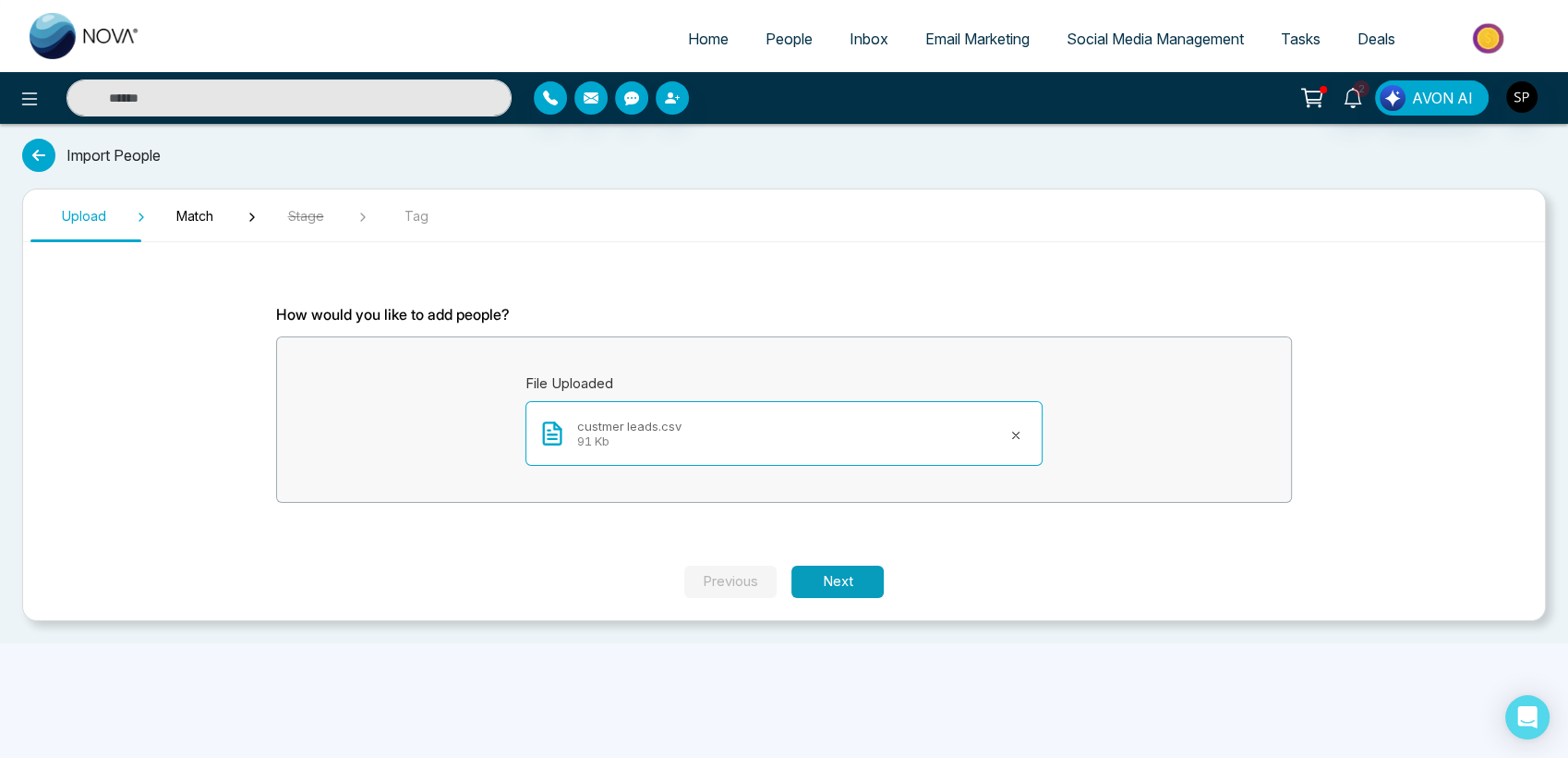
click at [840, 584] on button "Next" at bounding box center [837, 581] width 92 height 33
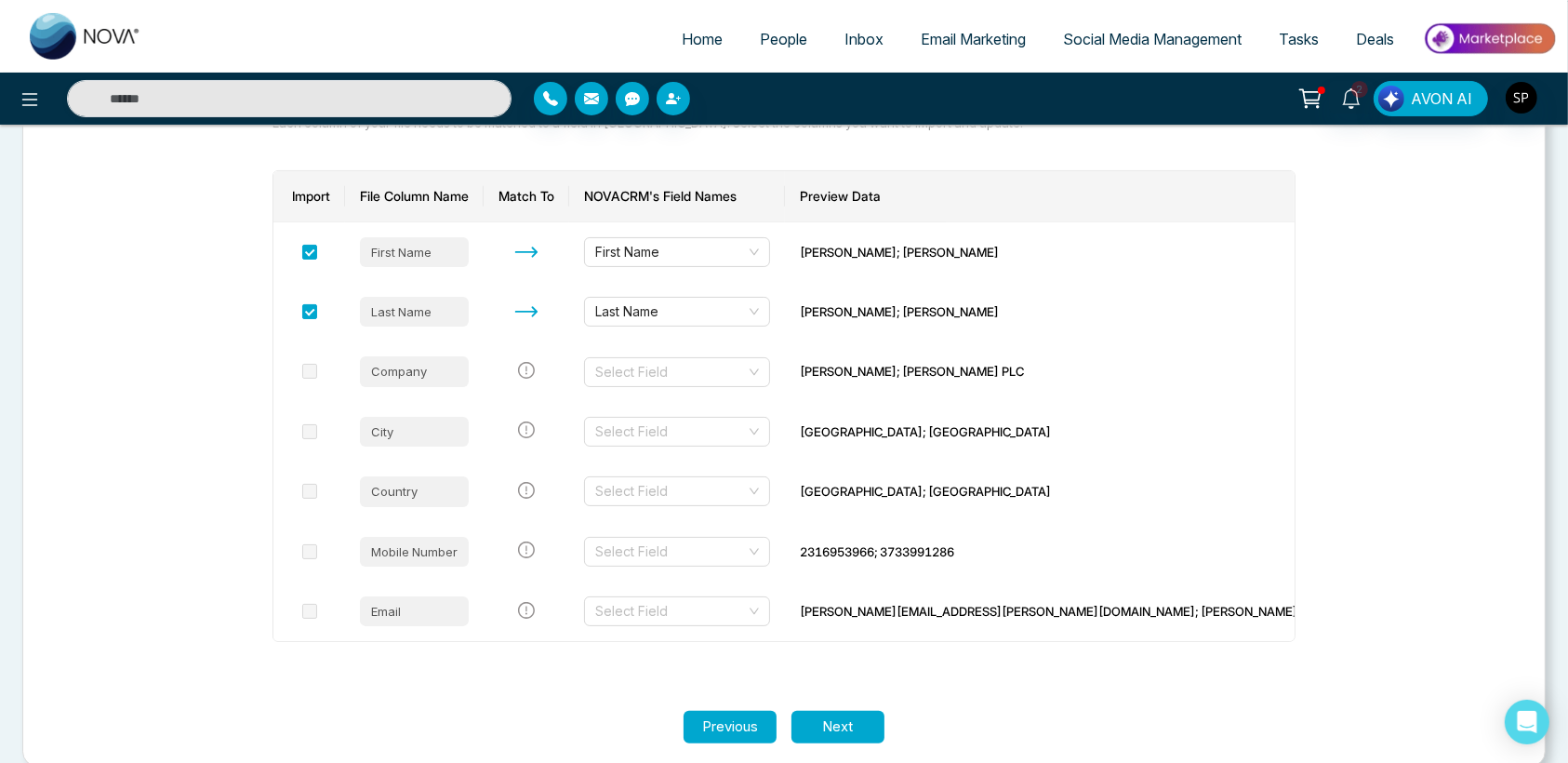
scroll to position [231, 0]
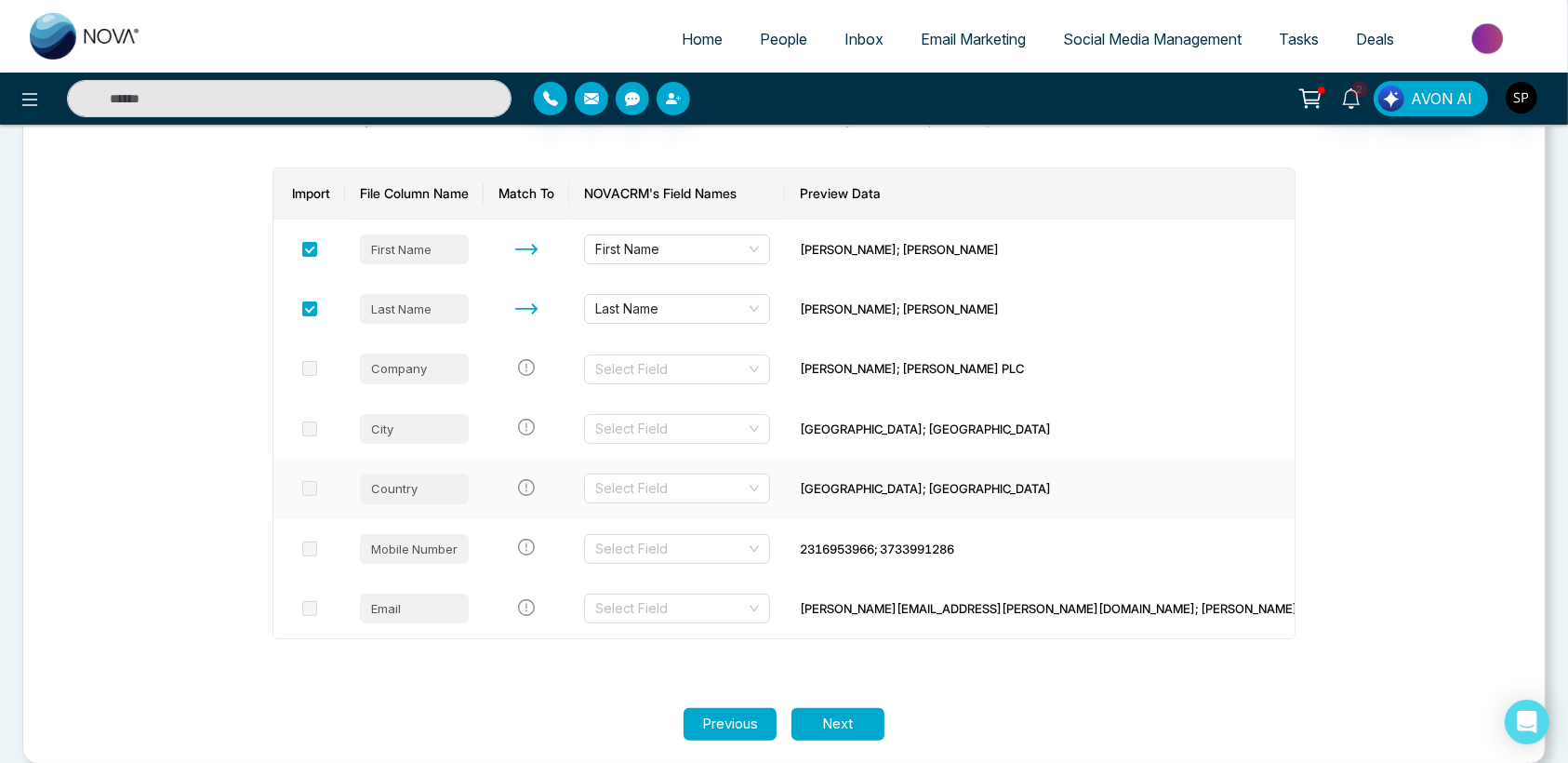
click at [328, 490] on td at bounding box center [309, 489] width 71 height 60
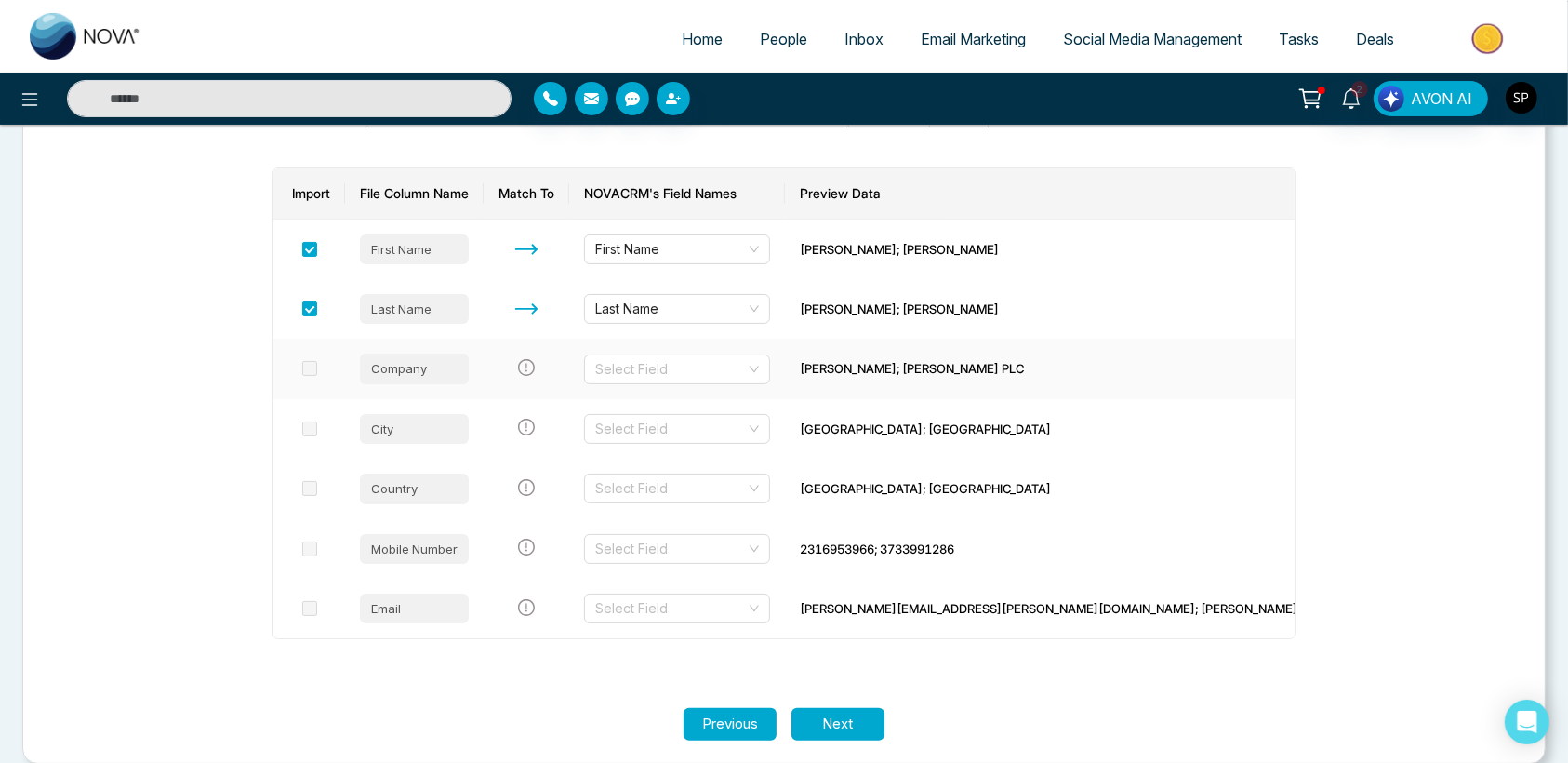
click at [313, 361] on span at bounding box center [309, 368] width 14 height 14
click at [316, 364] on span at bounding box center [309, 368] width 14 height 14
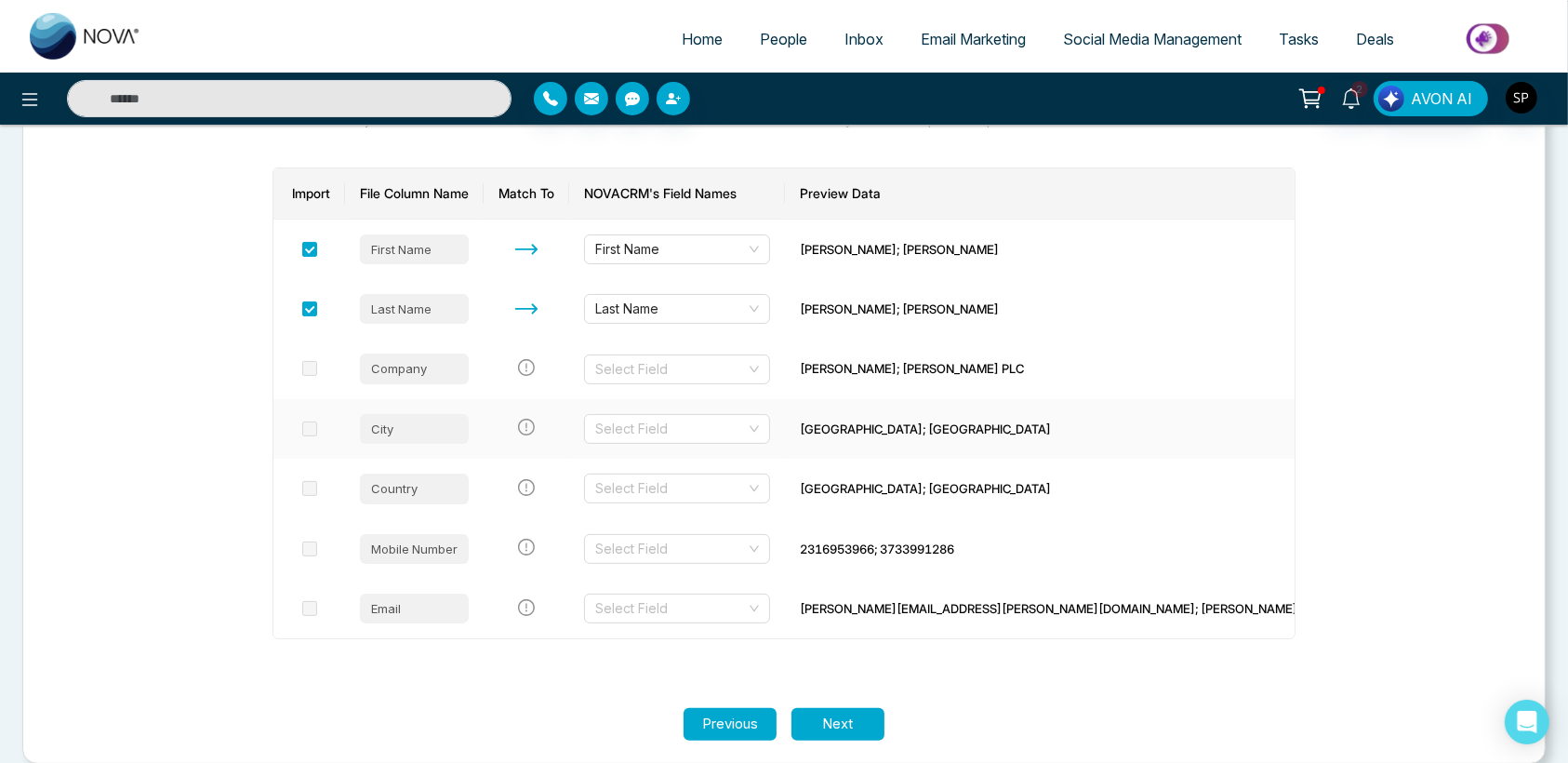
click at [414, 438] on div "City" at bounding box center [414, 428] width 109 height 30
drag, startPoint x: 449, startPoint y: 297, endPoint x: -5, endPoint y: 550, distance: 519.7
click at [0, 532] on html "Home People Inbox Email Marketing Social Media Management Tasks Deals 2 AVON AI…" at bounding box center [784, 151] width 1568 height 763
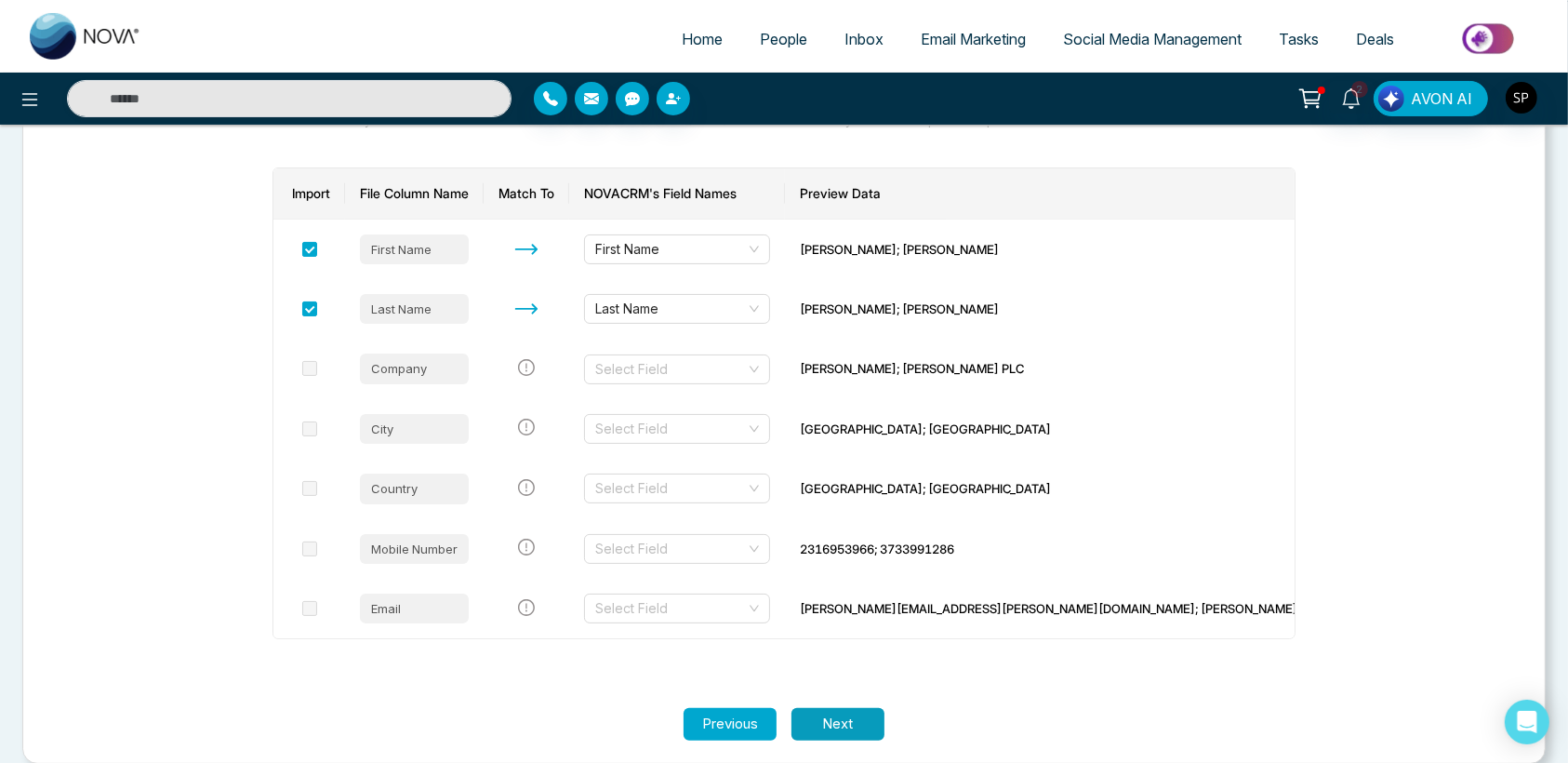
click at [830, 713] on button "Next" at bounding box center [838, 724] width 93 height 33
click at [778, 445] on td "Select Field" at bounding box center [676, 429] width 215 height 60
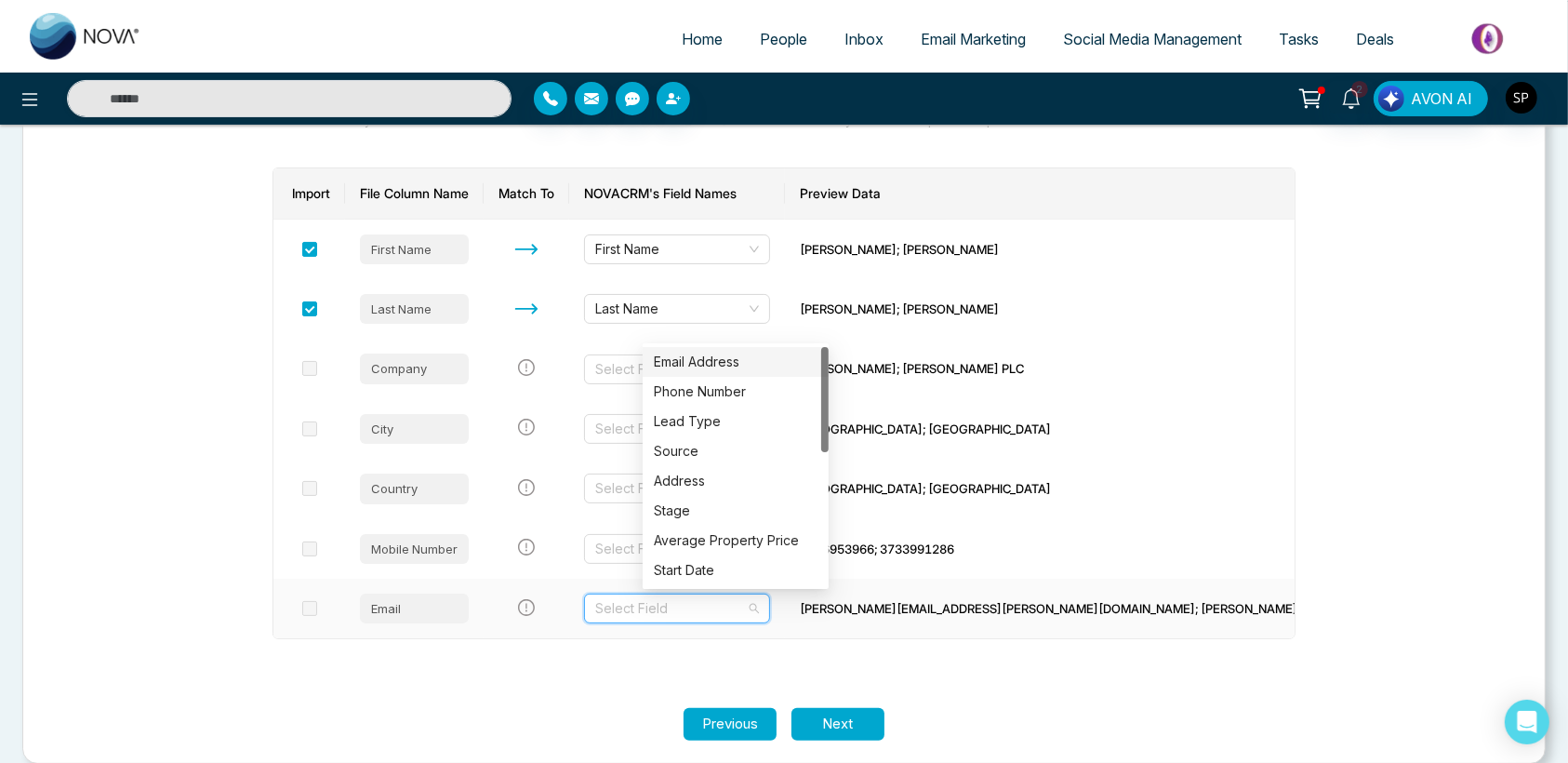
click at [709, 613] on input "search" at bounding box center [670, 608] width 151 height 28
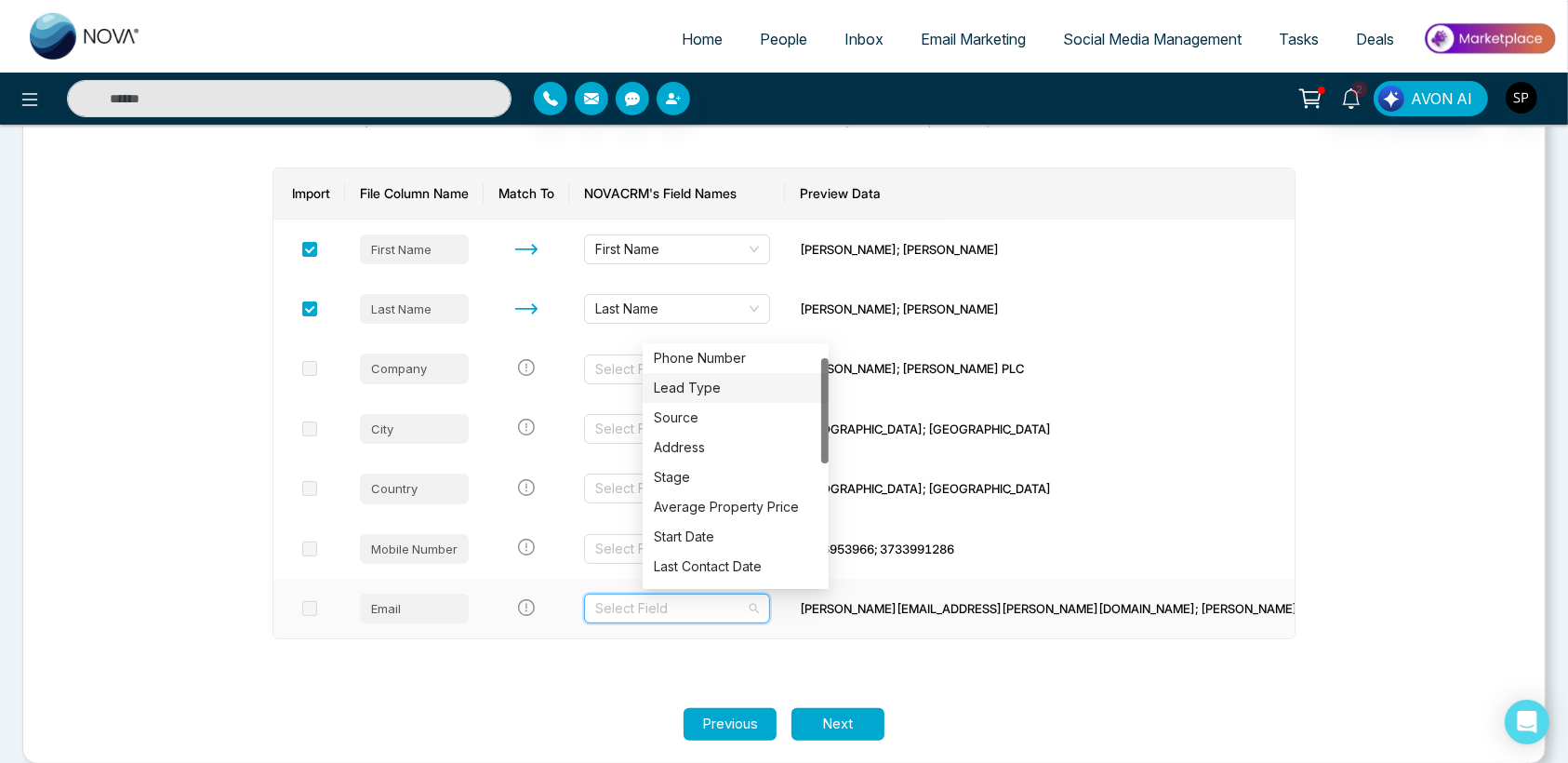
click at [818, 424] on div "Email Address Phone Number Lead Type Source Address Stage Average Property Pric…" at bounding box center [735, 466] width 186 height 238
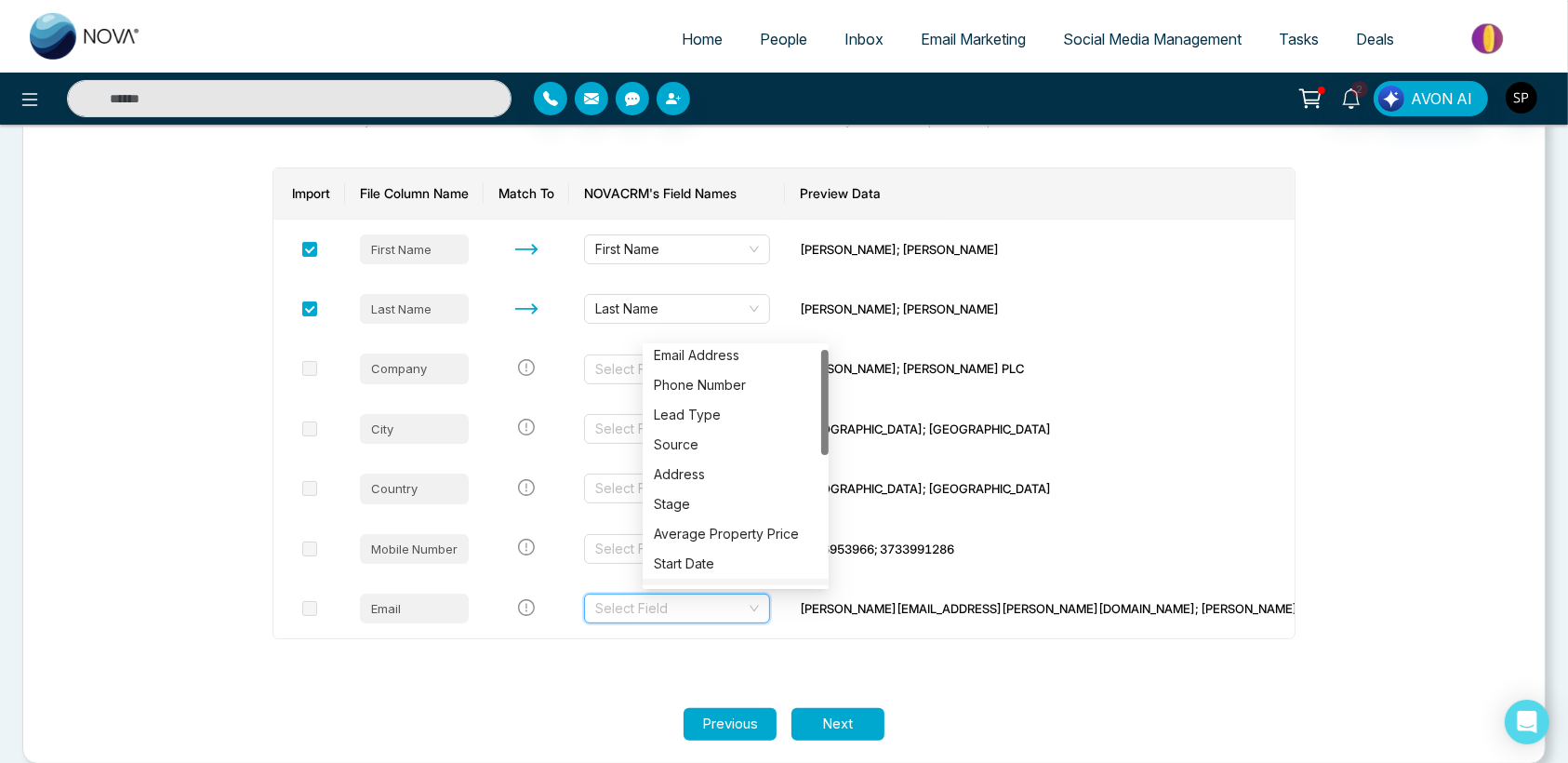
click at [1417, 699] on section "Upload Match Stage Tag Let's make sure your data transfers correctly. Each colu…" at bounding box center [784, 361] width 1524 height 805
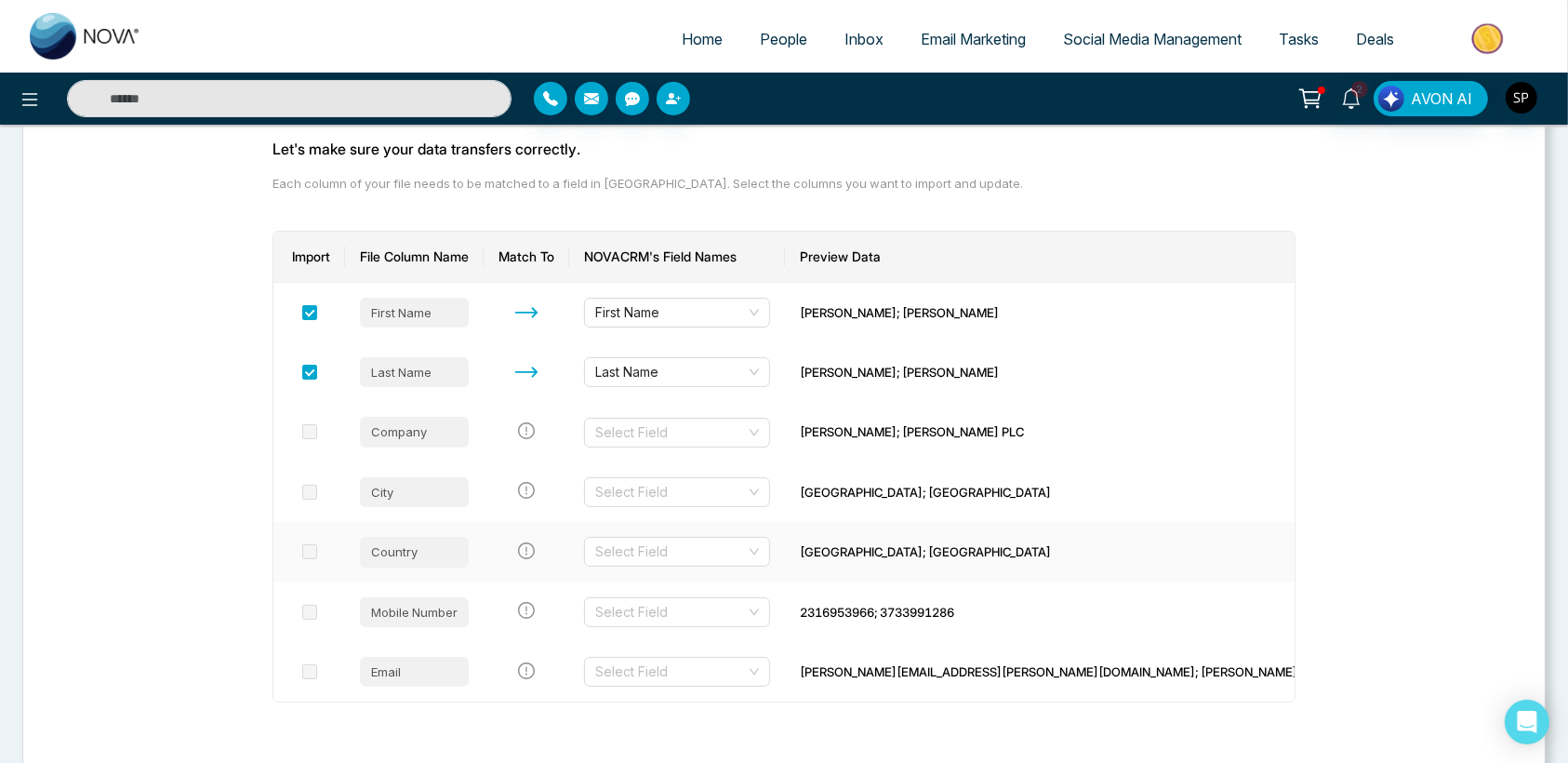
scroll to position [168, 0]
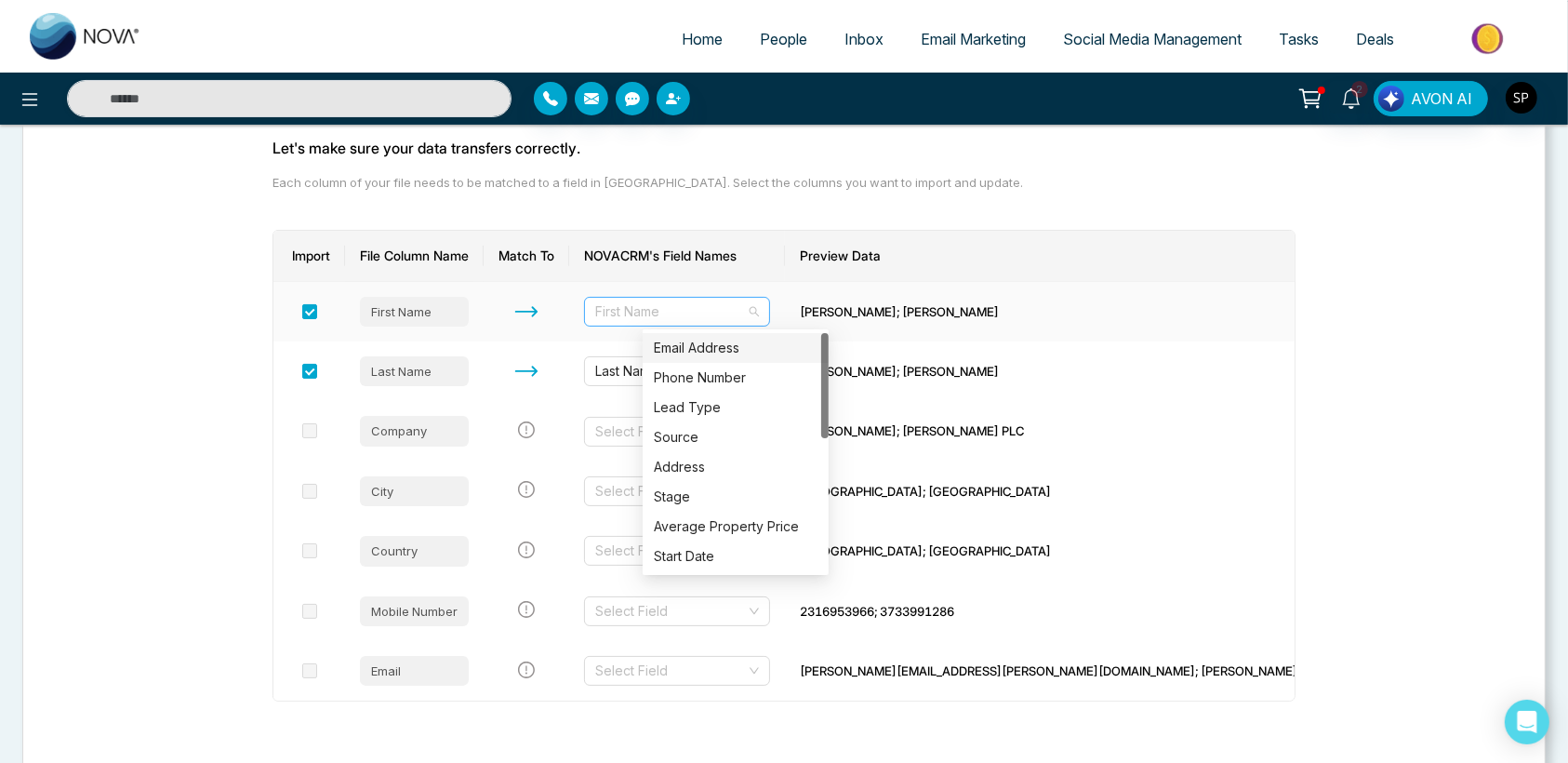
click at [759, 314] on span "First Name" at bounding box center [676, 311] width 163 height 28
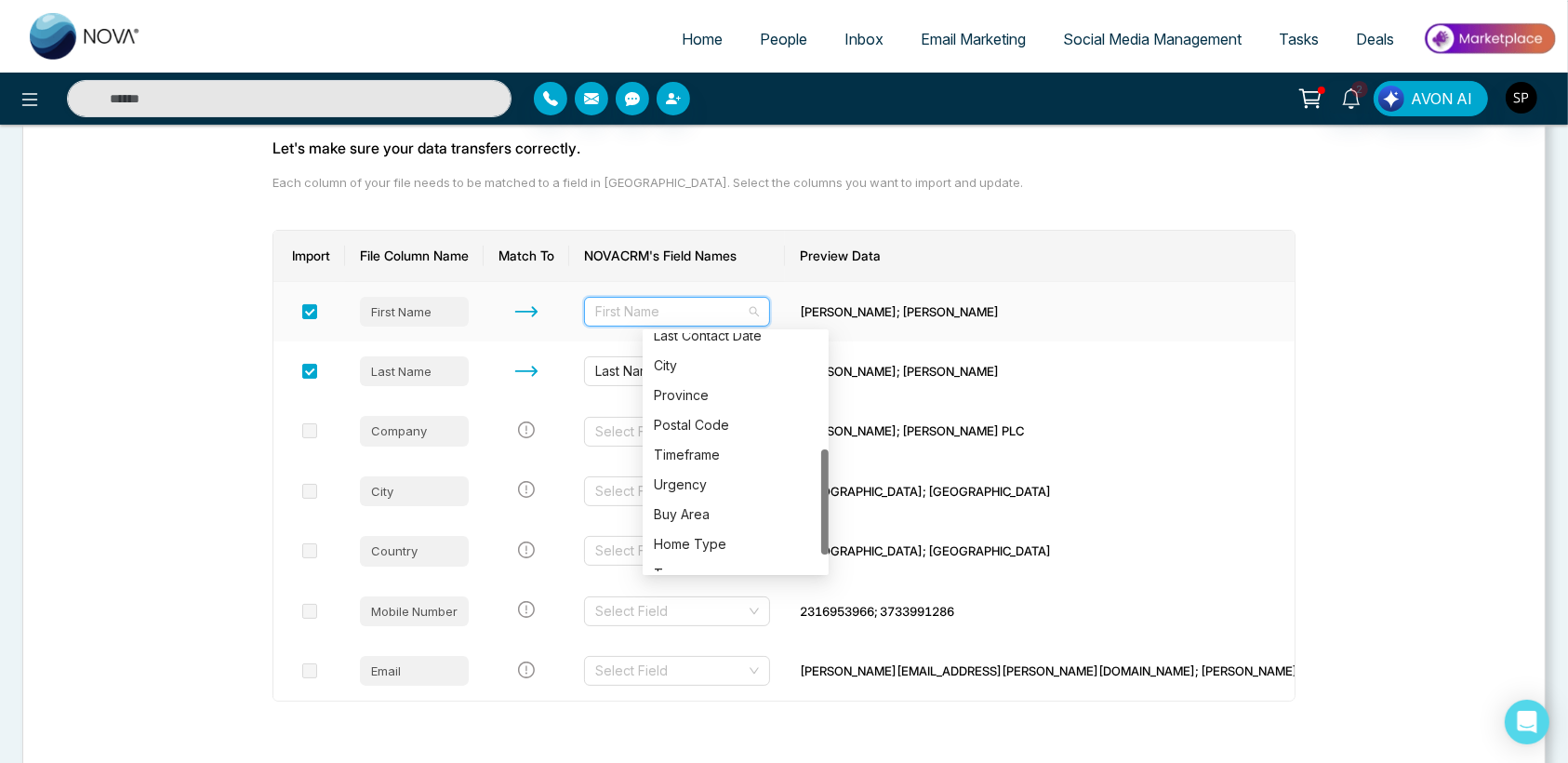
scroll to position [262, 0]
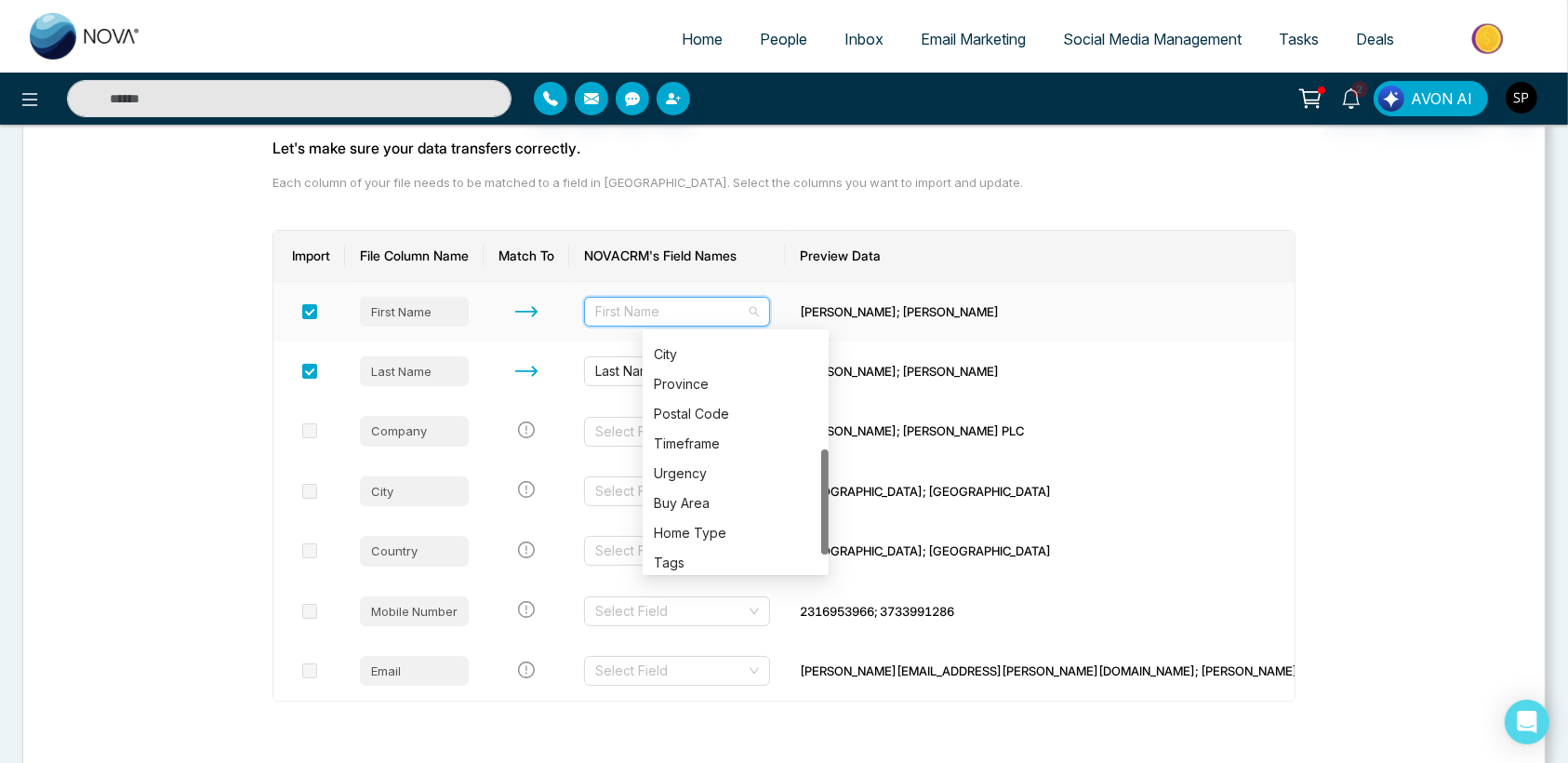
drag, startPoint x: 825, startPoint y: 370, endPoint x: 807, endPoint y: 488, distance: 119.4
click at [807, 488] on div "Last Contact Date City Province Postal Code Timeframe Urgency Buy Area Home Typ…" at bounding box center [735, 452] width 186 height 238
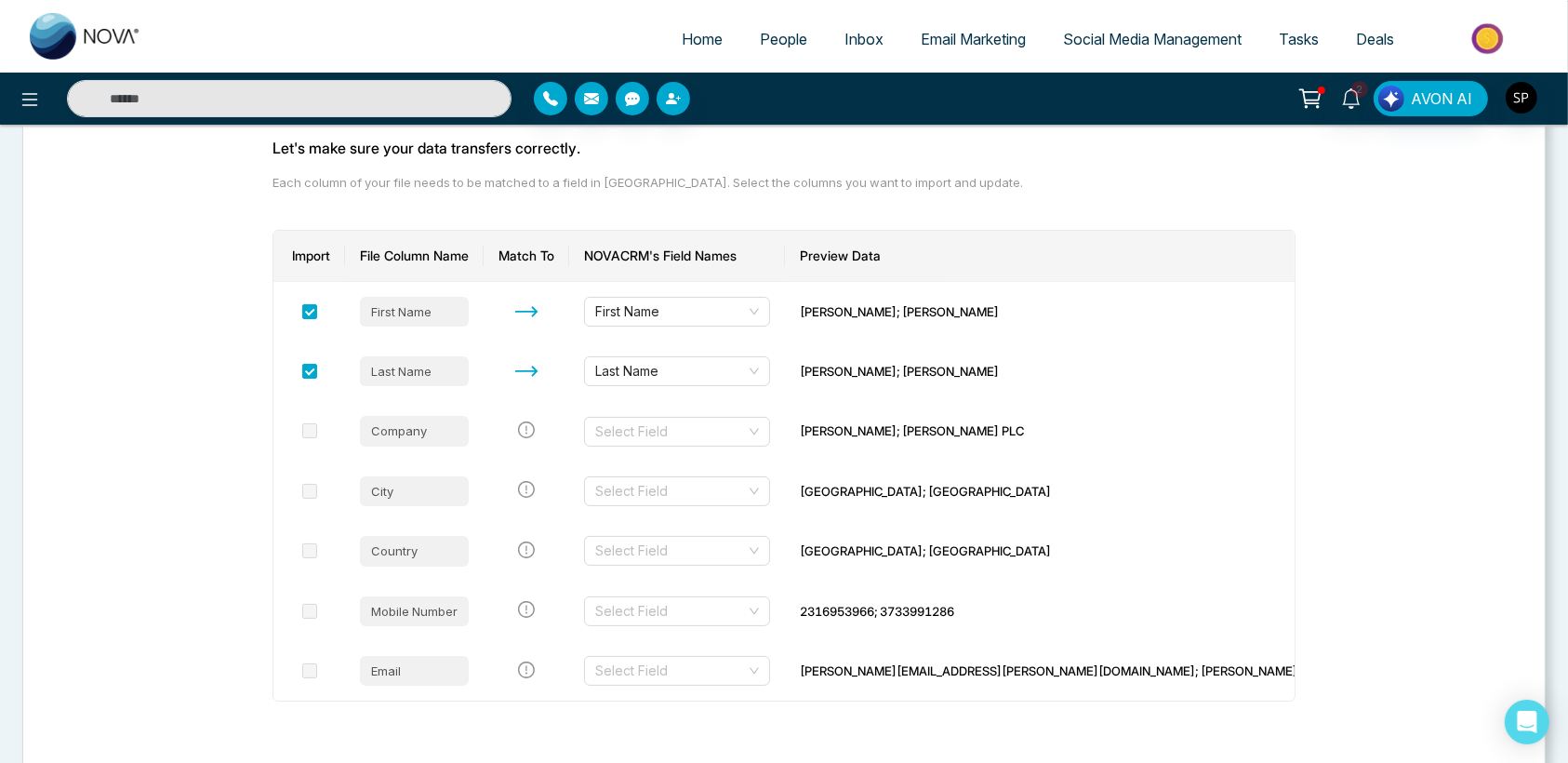
click at [1380, 343] on section "Upload Match Stage Tag Let's make sure your data transfers correctly. Each colu…" at bounding box center [784, 423] width 1524 height 805
click at [317, 493] on span at bounding box center [309, 491] width 14 height 14
click at [421, 613] on div "Mobile Number" at bounding box center [414, 610] width 109 height 30
click at [317, 613] on span at bounding box center [309, 610] width 14 height 14
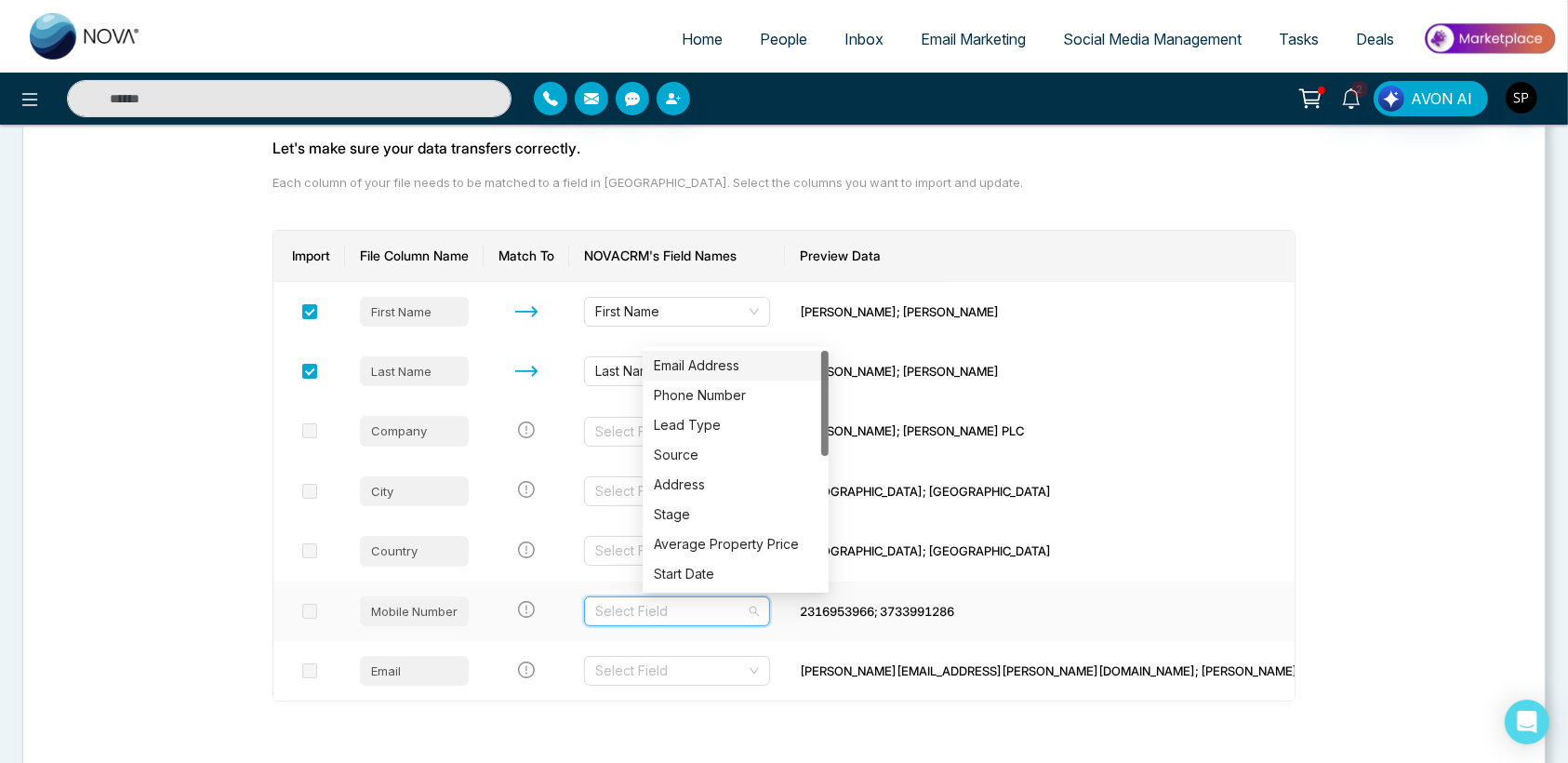
click at [663, 606] on input "search" at bounding box center [670, 610] width 151 height 28
click at [660, 390] on div "Phone Number" at bounding box center [735, 395] width 163 height 20
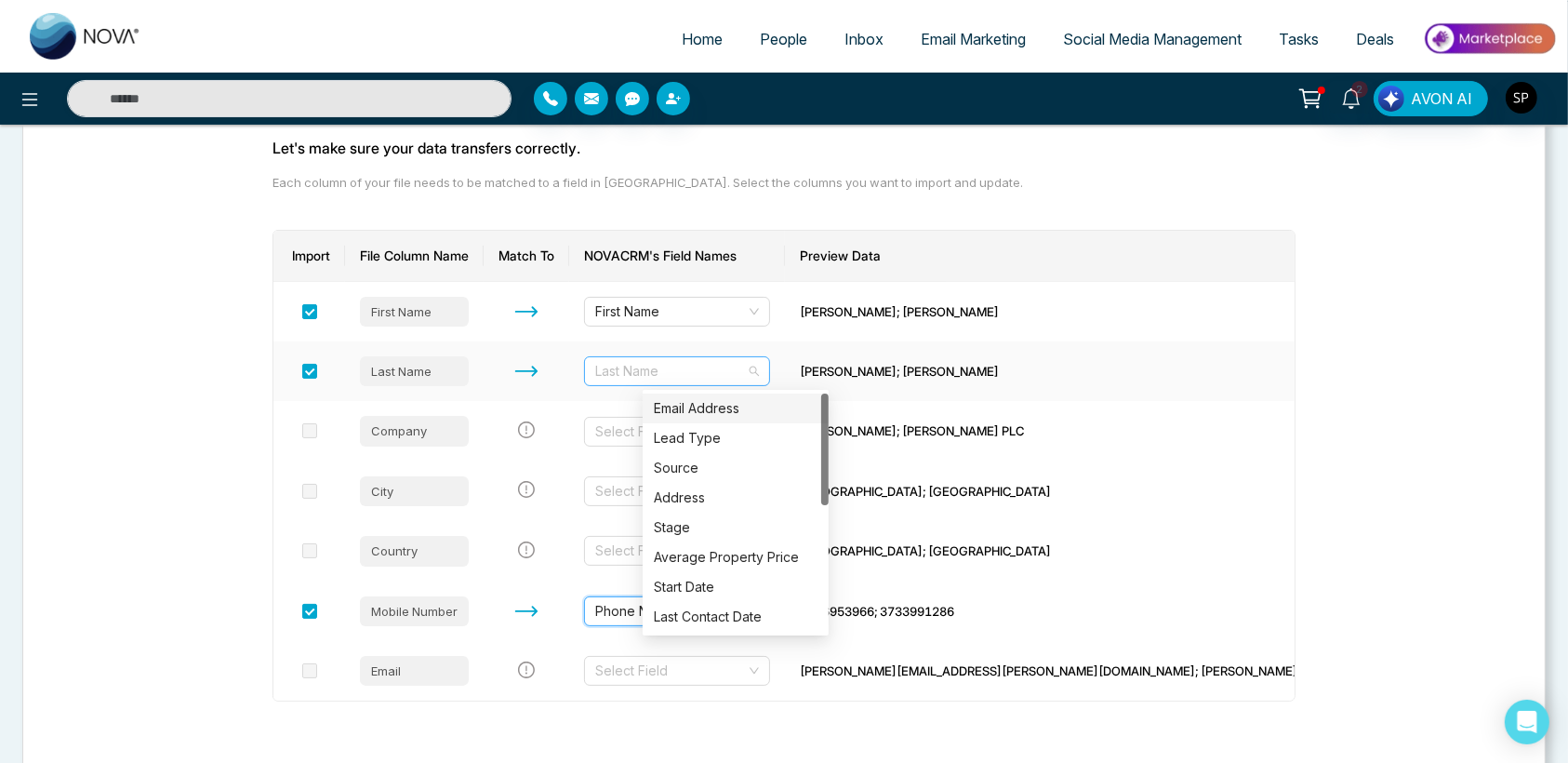
click at [710, 376] on span "Last Name" at bounding box center [676, 371] width 163 height 28
type input "*"
click at [685, 407] on div "Email Address" at bounding box center [735, 408] width 163 height 20
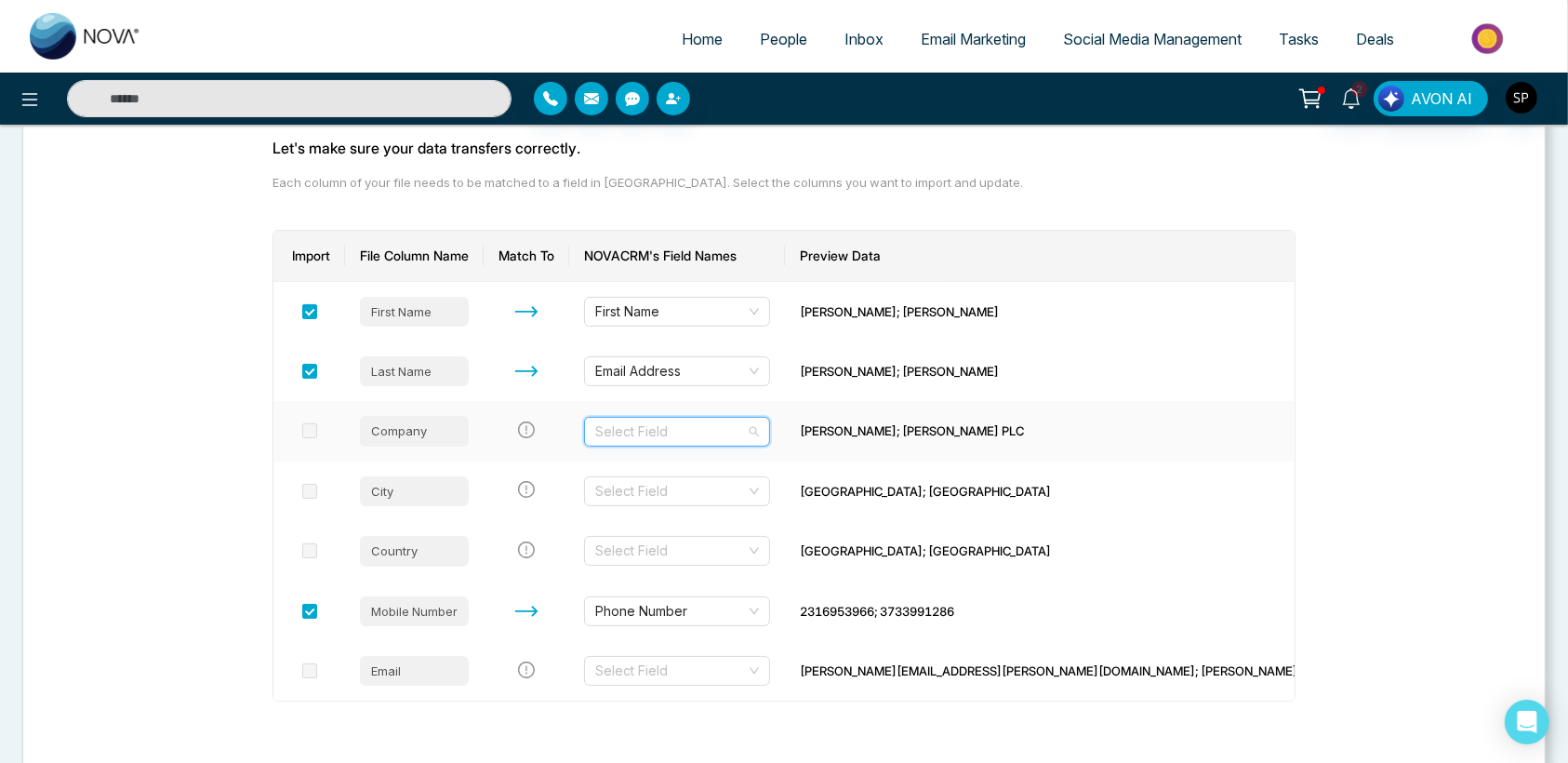
click at [688, 427] on input "search" at bounding box center [670, 431] width 151 height 28
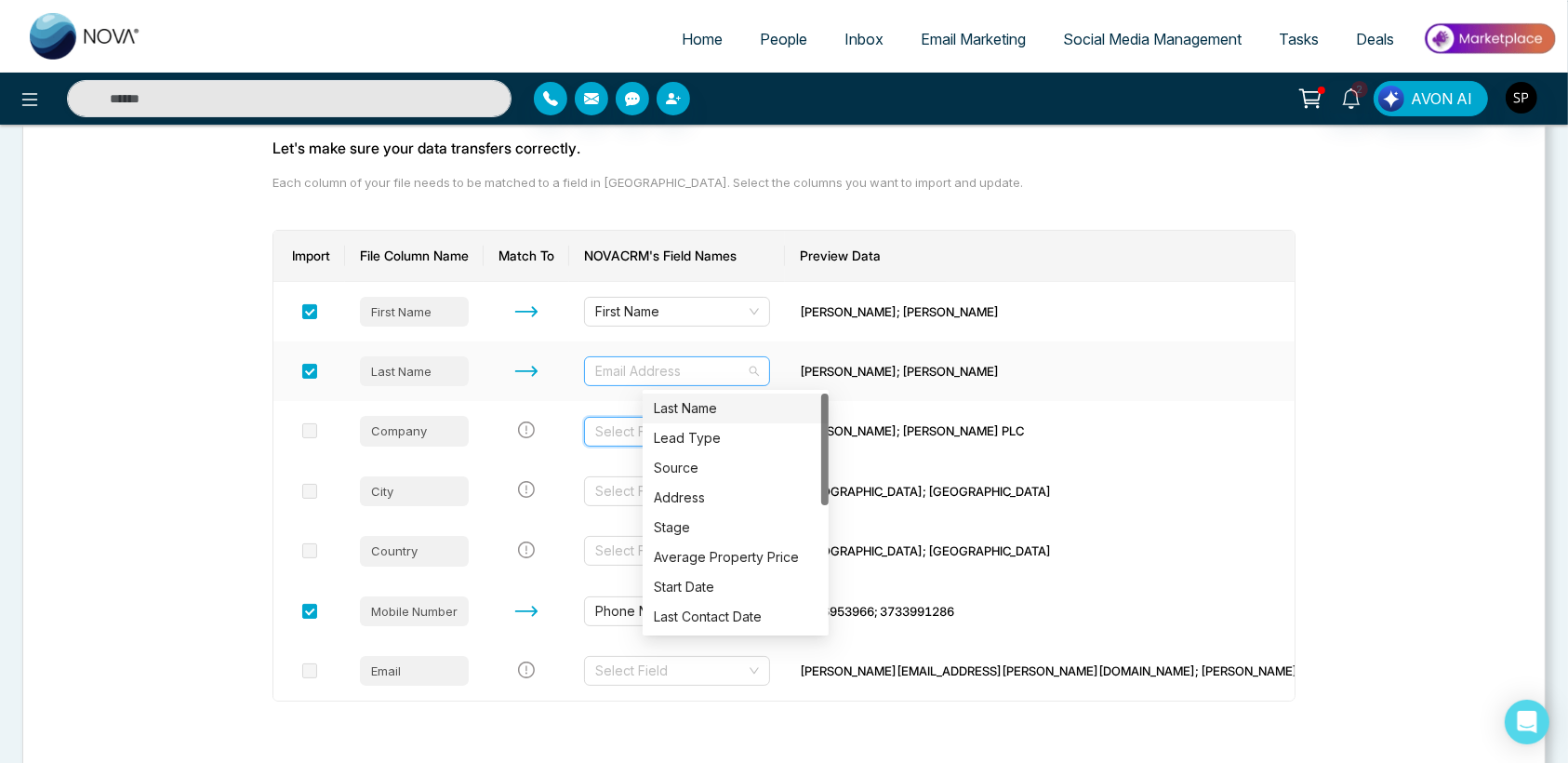
click at [759, 378] on span "Email Address" at bounding box center [676, 371] width 163 height 28
click at [753, 410] on div "Last Name" at bounding box center [735, 408] width 163 height 20
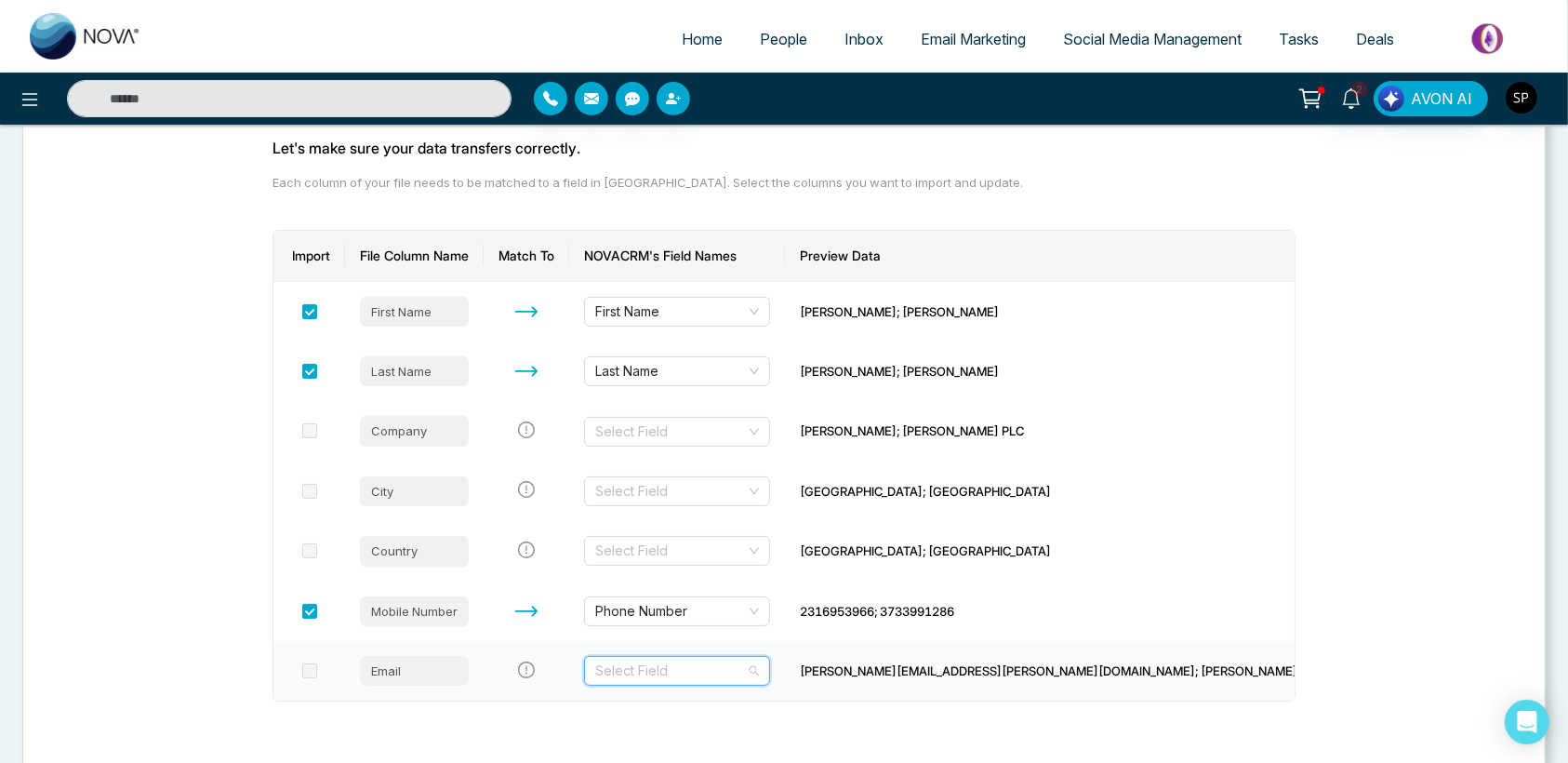
click at [701, 673] on input "search" at bounding box center [670, 670] width 151 height 28
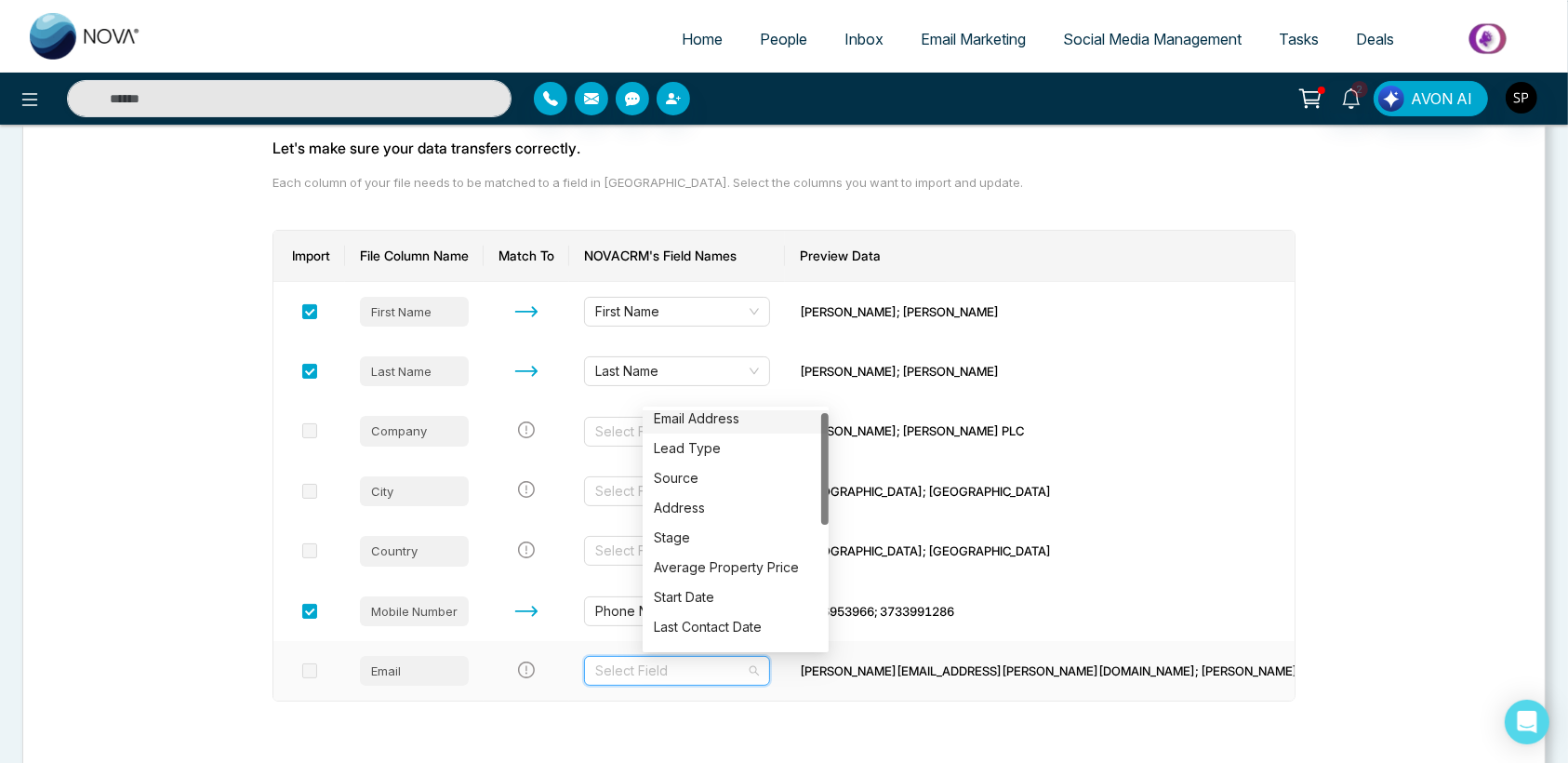
click at [667, 413] on div "Email Address" at bounding box center [735, 418] width 163 height 20
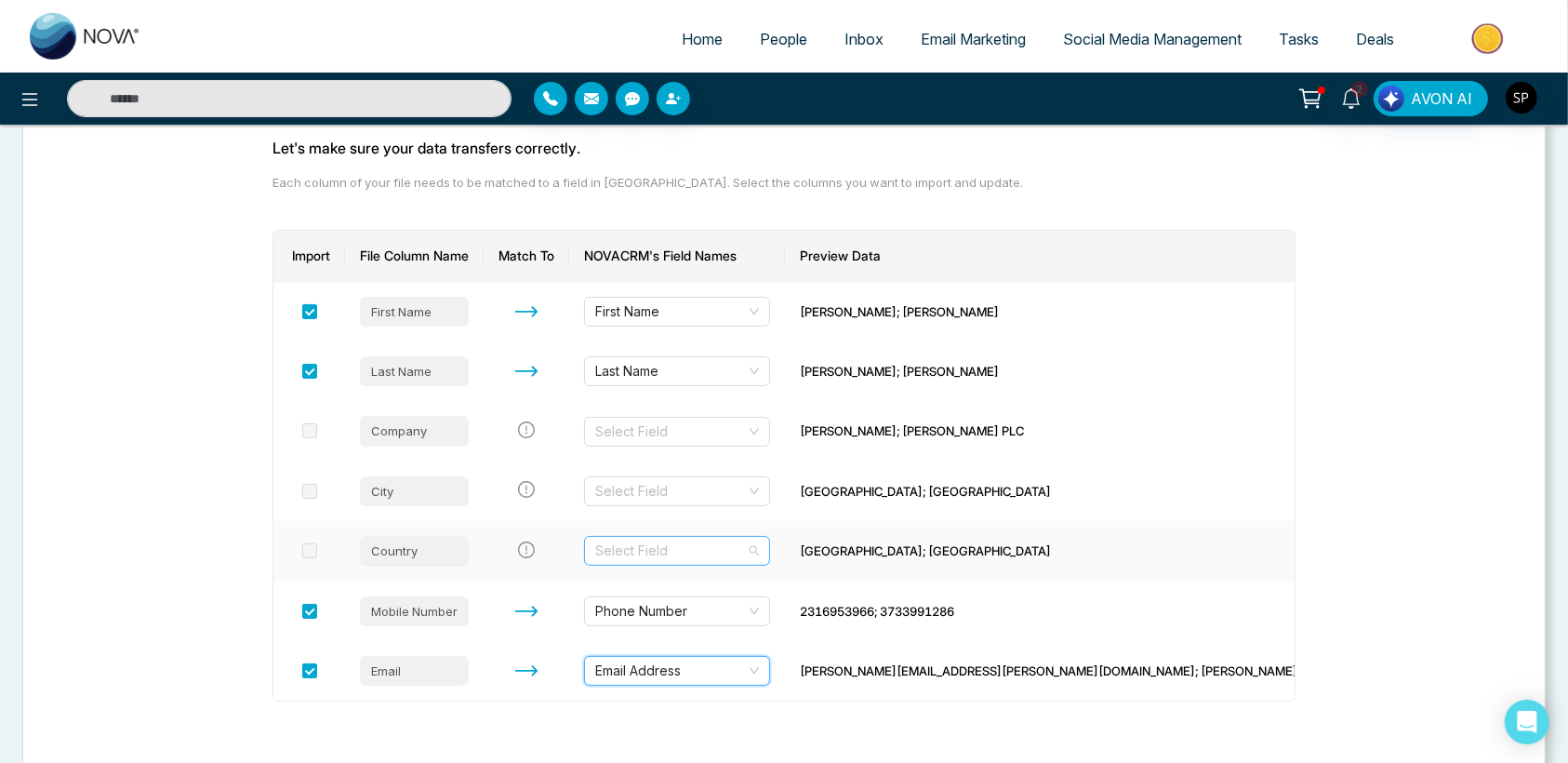
click at [684, 547] on input "search" at bounding box center [670, 551] width 151 height 28
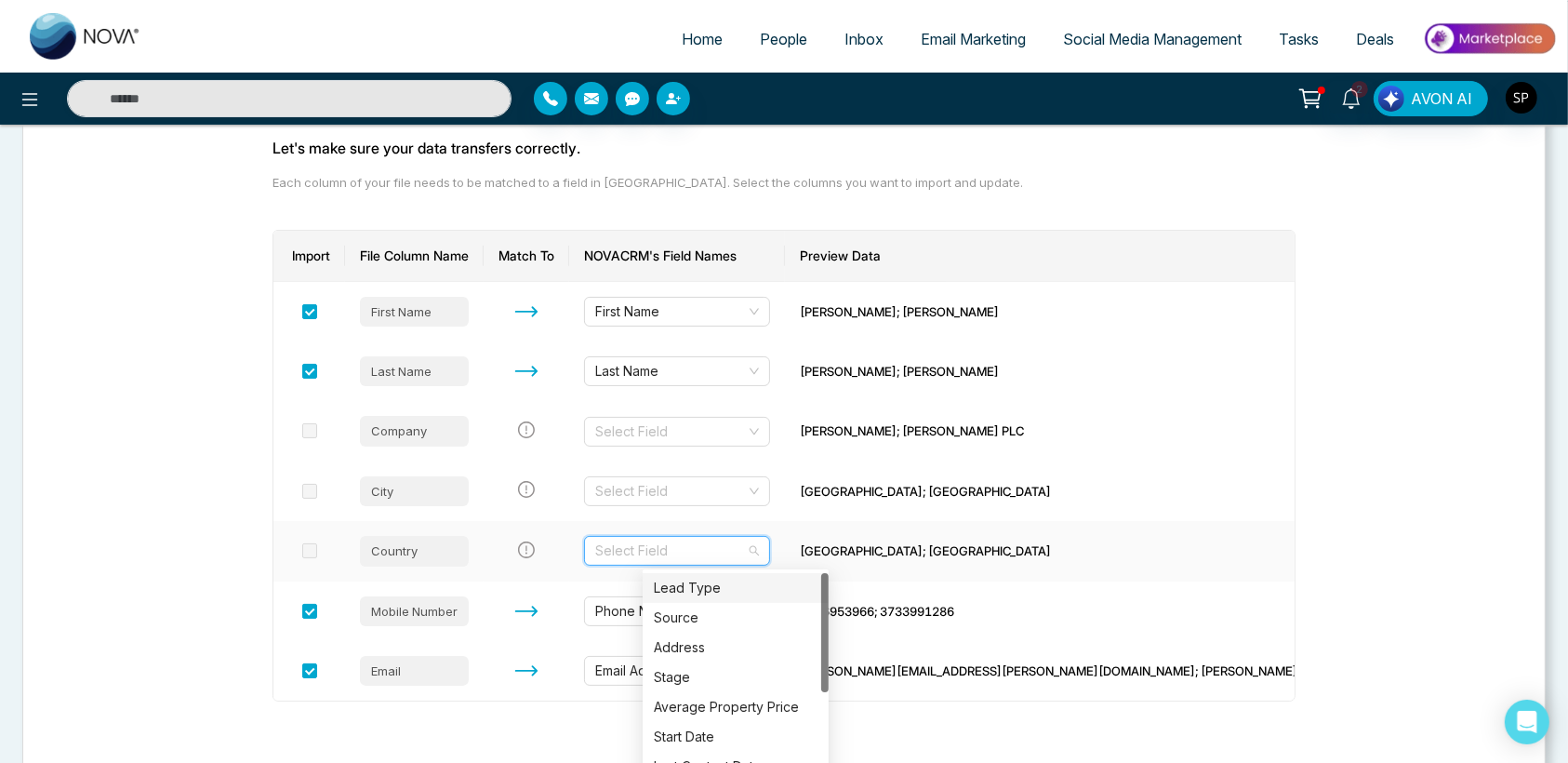
click at [684, 547] on input "search" at bounding box center [670, 551] width 151 height 28
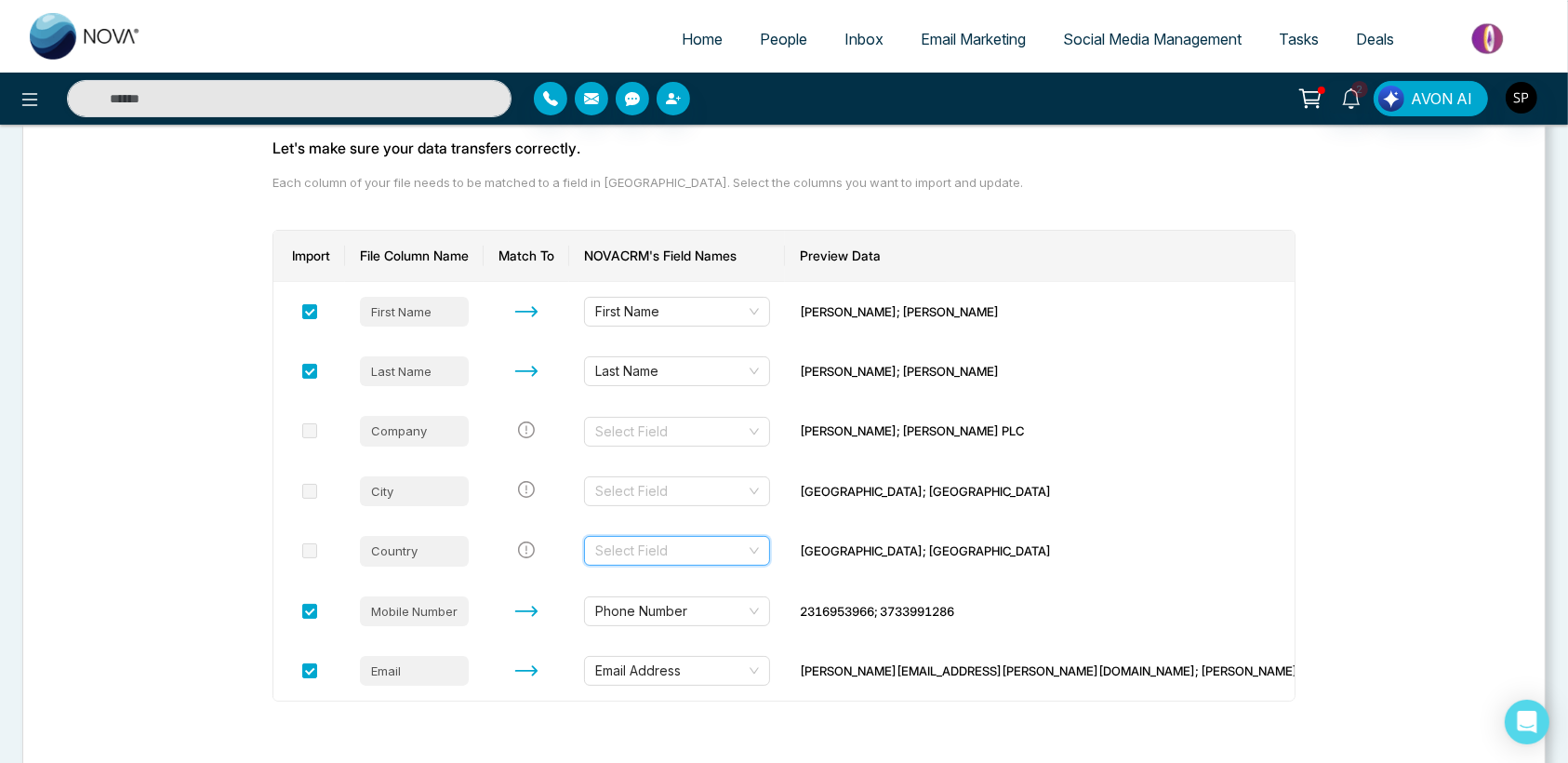
scroll to position [253, 0]
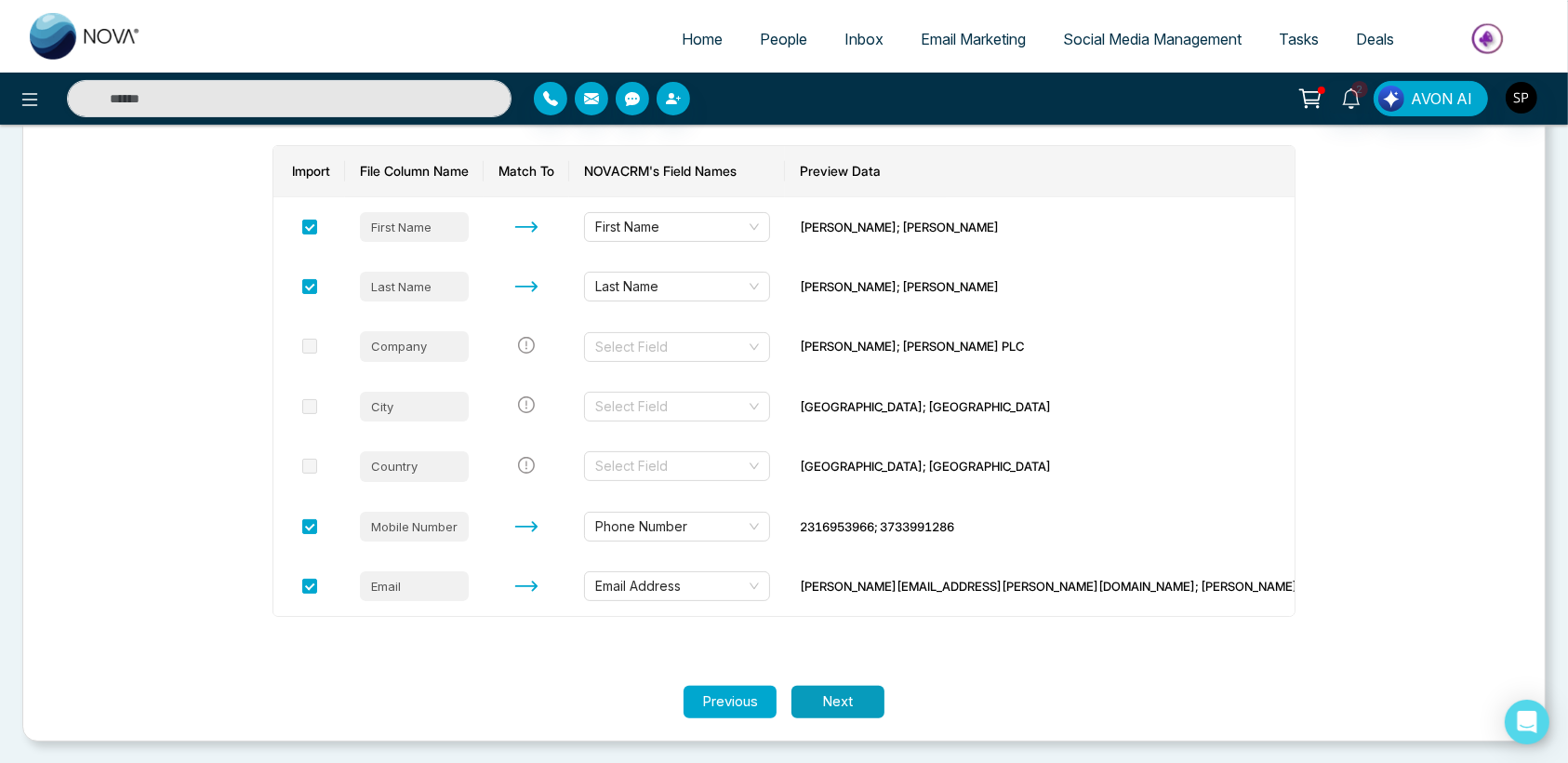
click at [841, 696] on button "Next" at bounding box center [838, 702] width 93 height 33
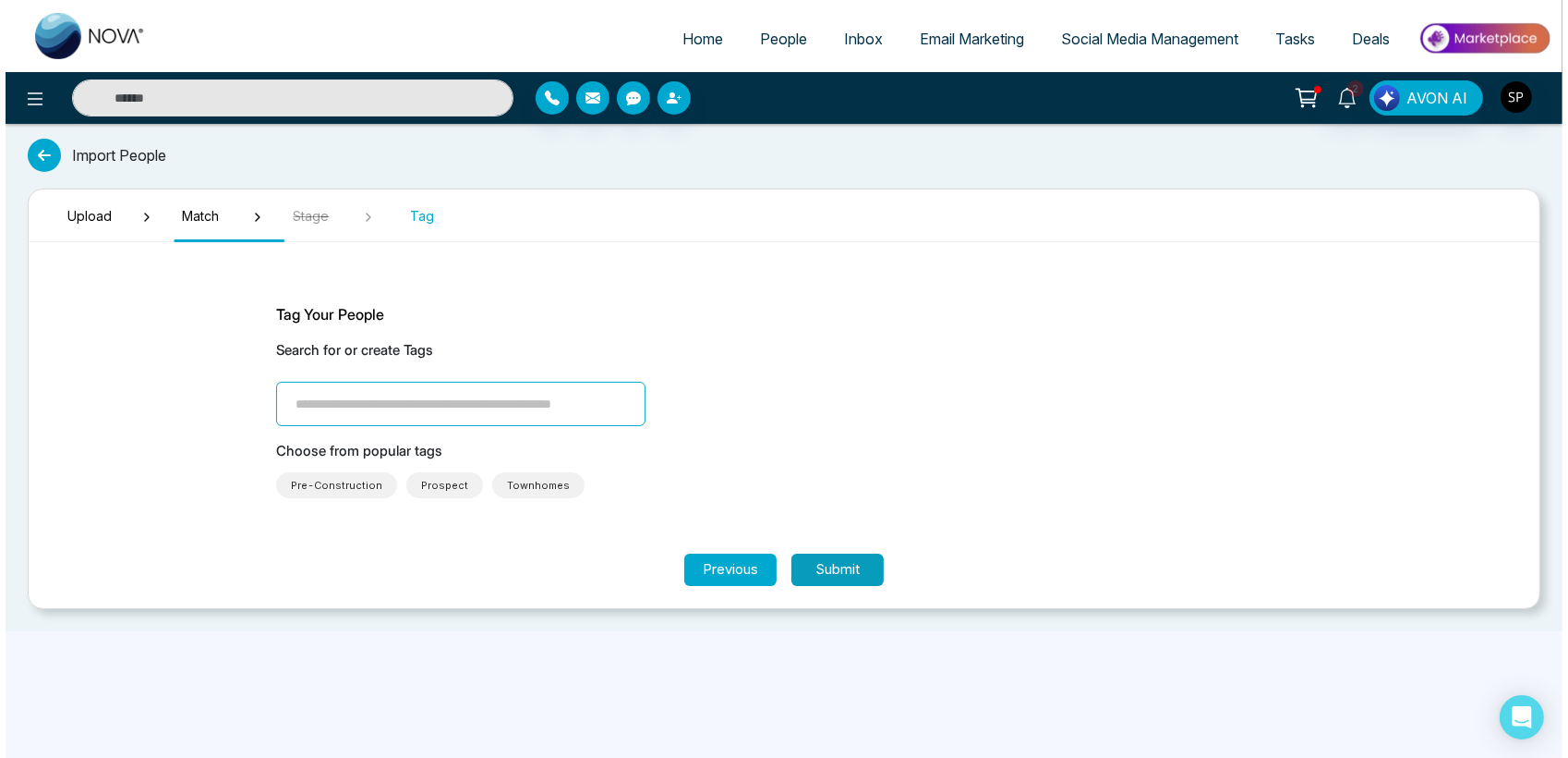
scroll to position [0, 0]
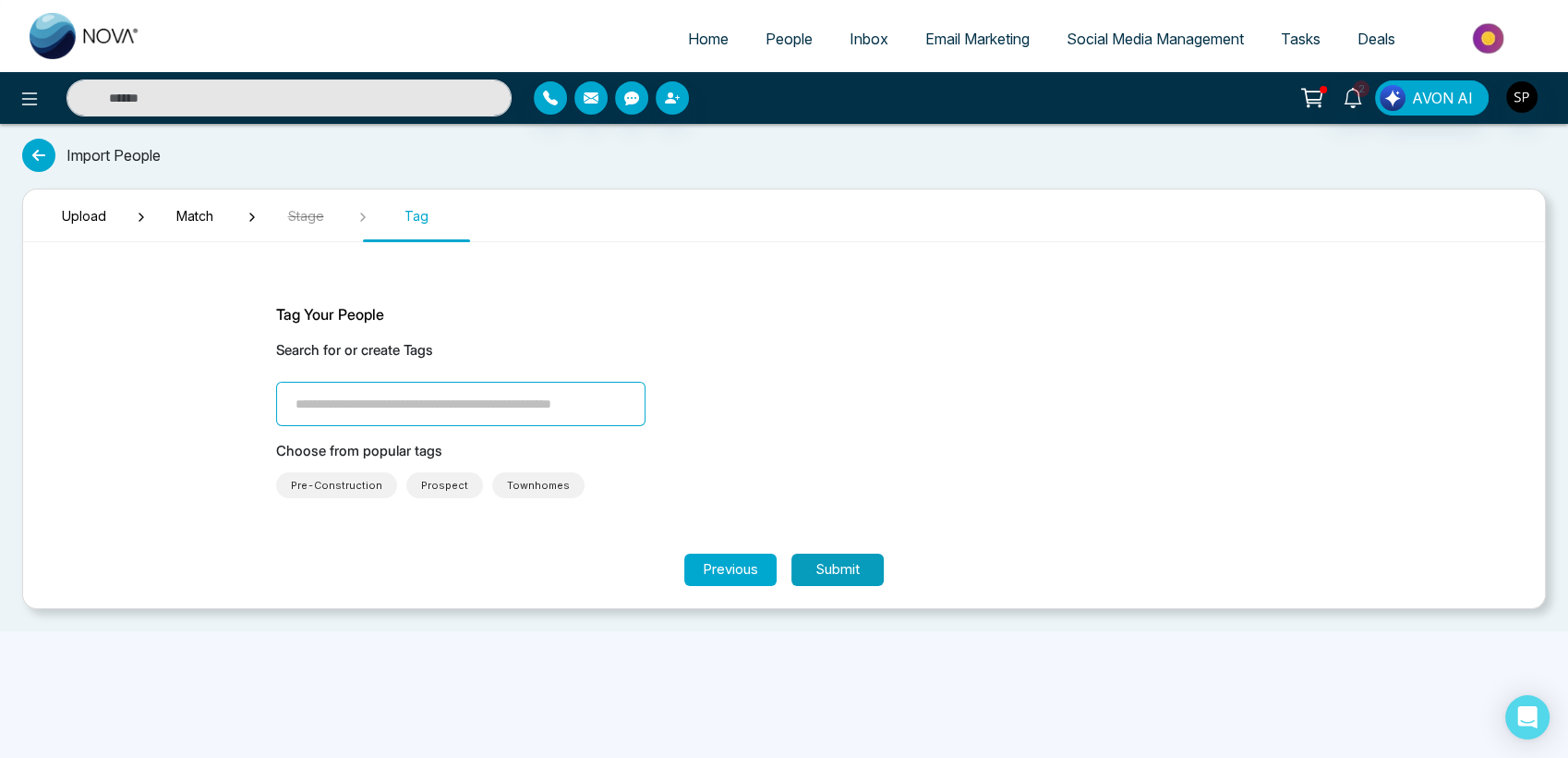
click at [820, 570] on button "Submit" at bounding box center [837, 570] width 92 height 33
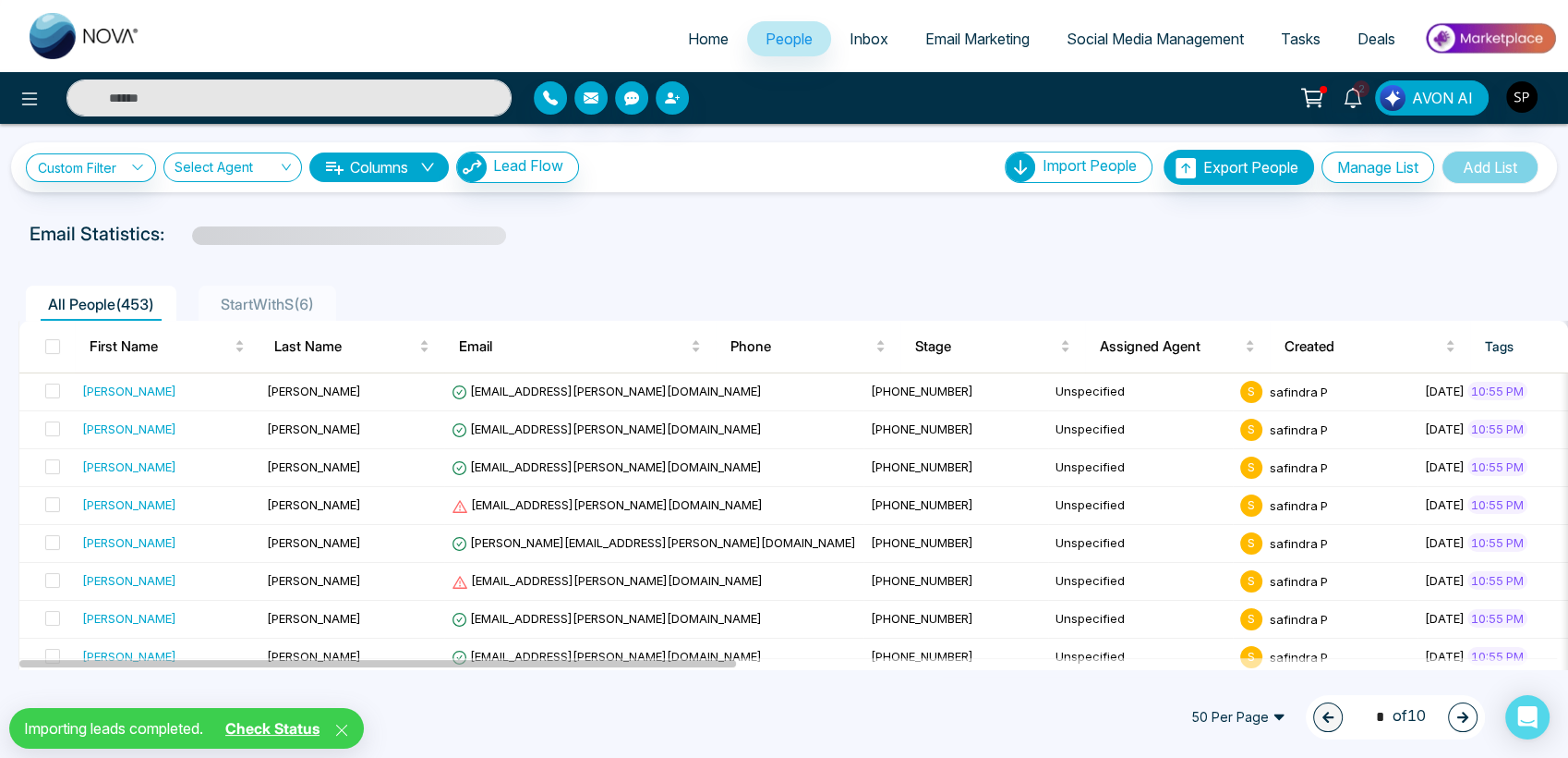
click at [349, 722] on icon at bounding box center [341, 729] width 14 height 14
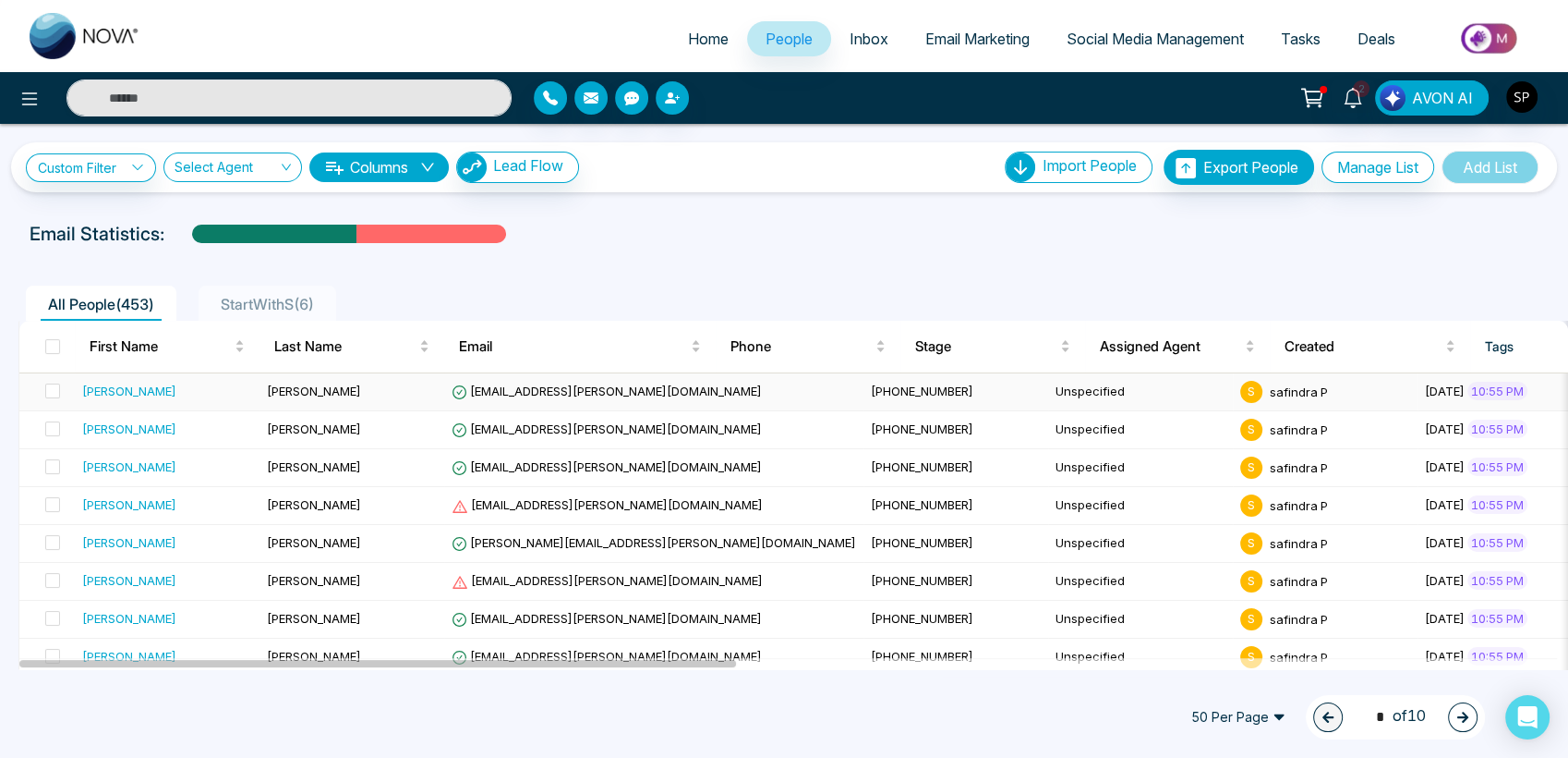
click at [274, 388] on span "[PERSON_NAME]" at bounding box center [314, 391] width 94 height 14
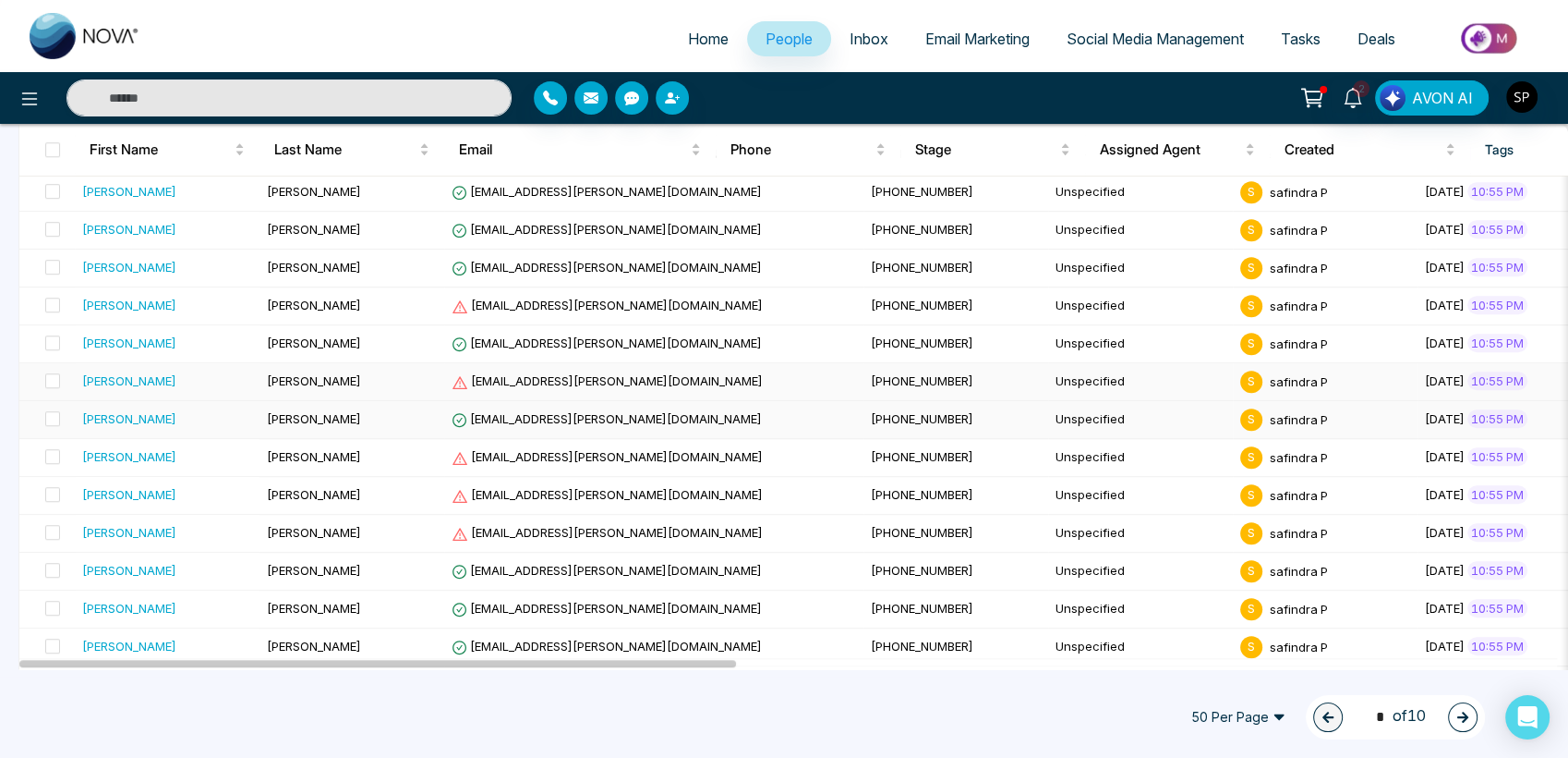
scroll to position [1412, 0]
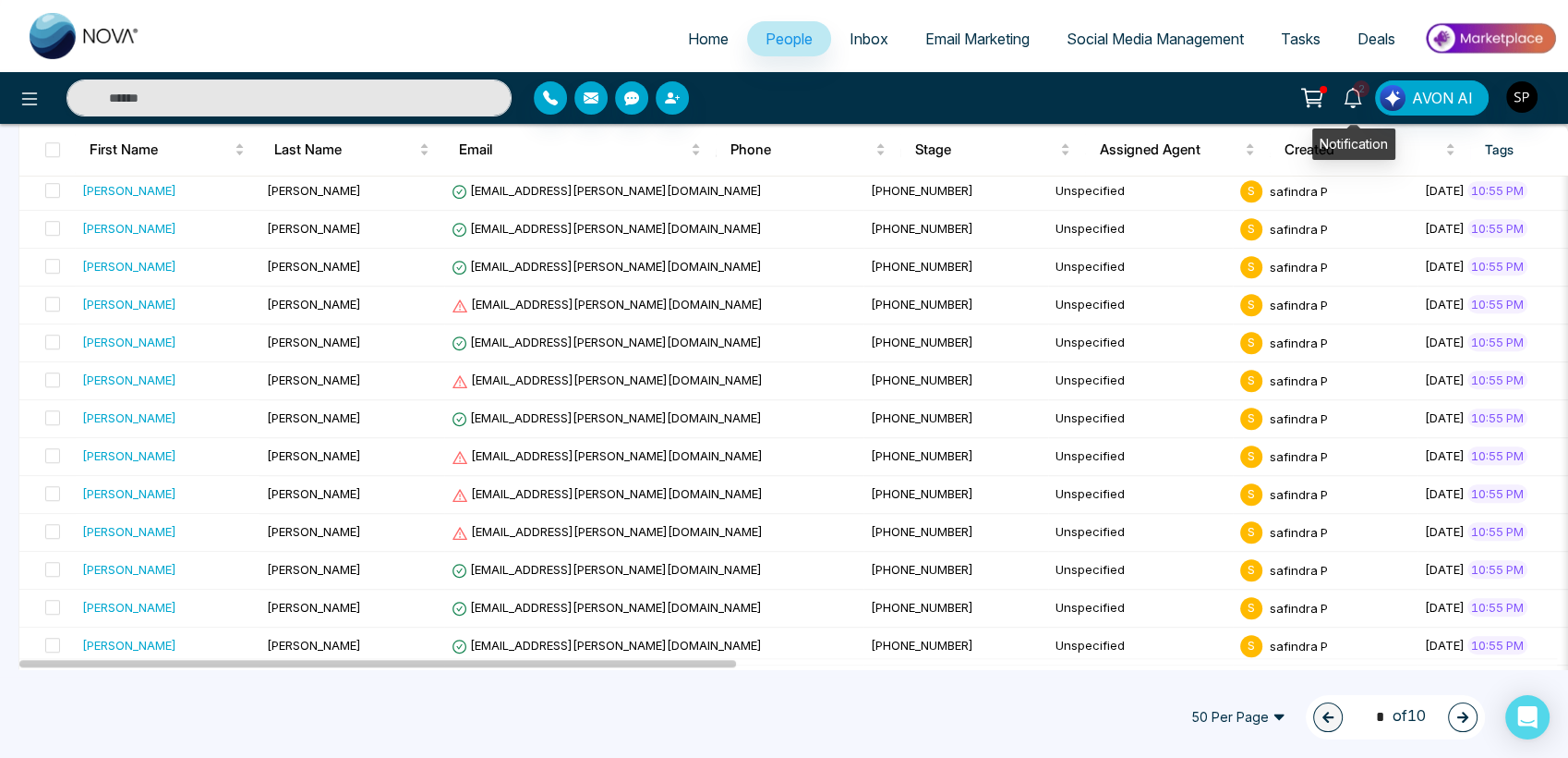
click at [1352, 94] on icon at bounding box center [1352, 97] width 20 height 20
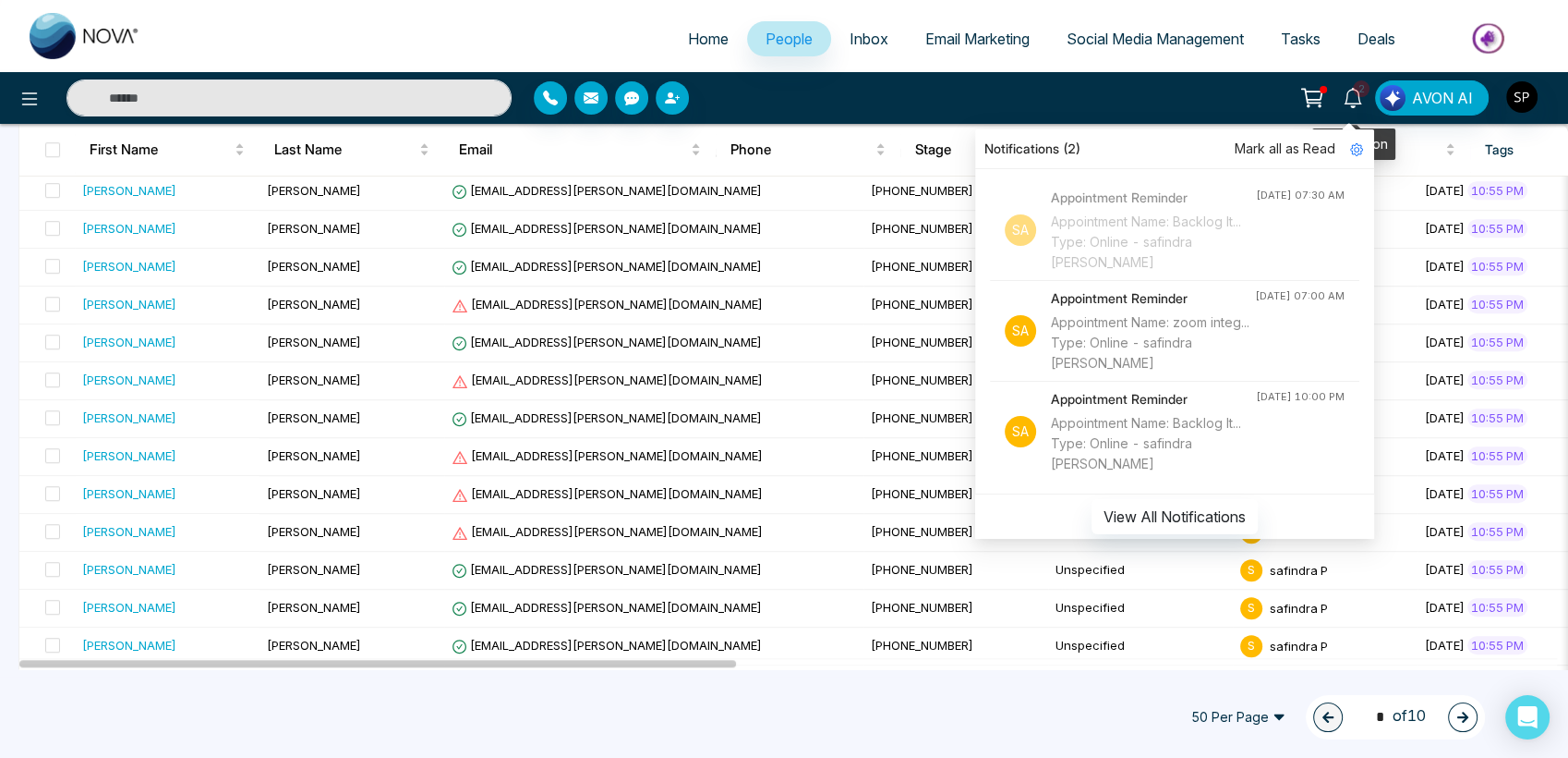
click at [1352, 94] on icon at bounding box center [1352, 97] width 20 height 20
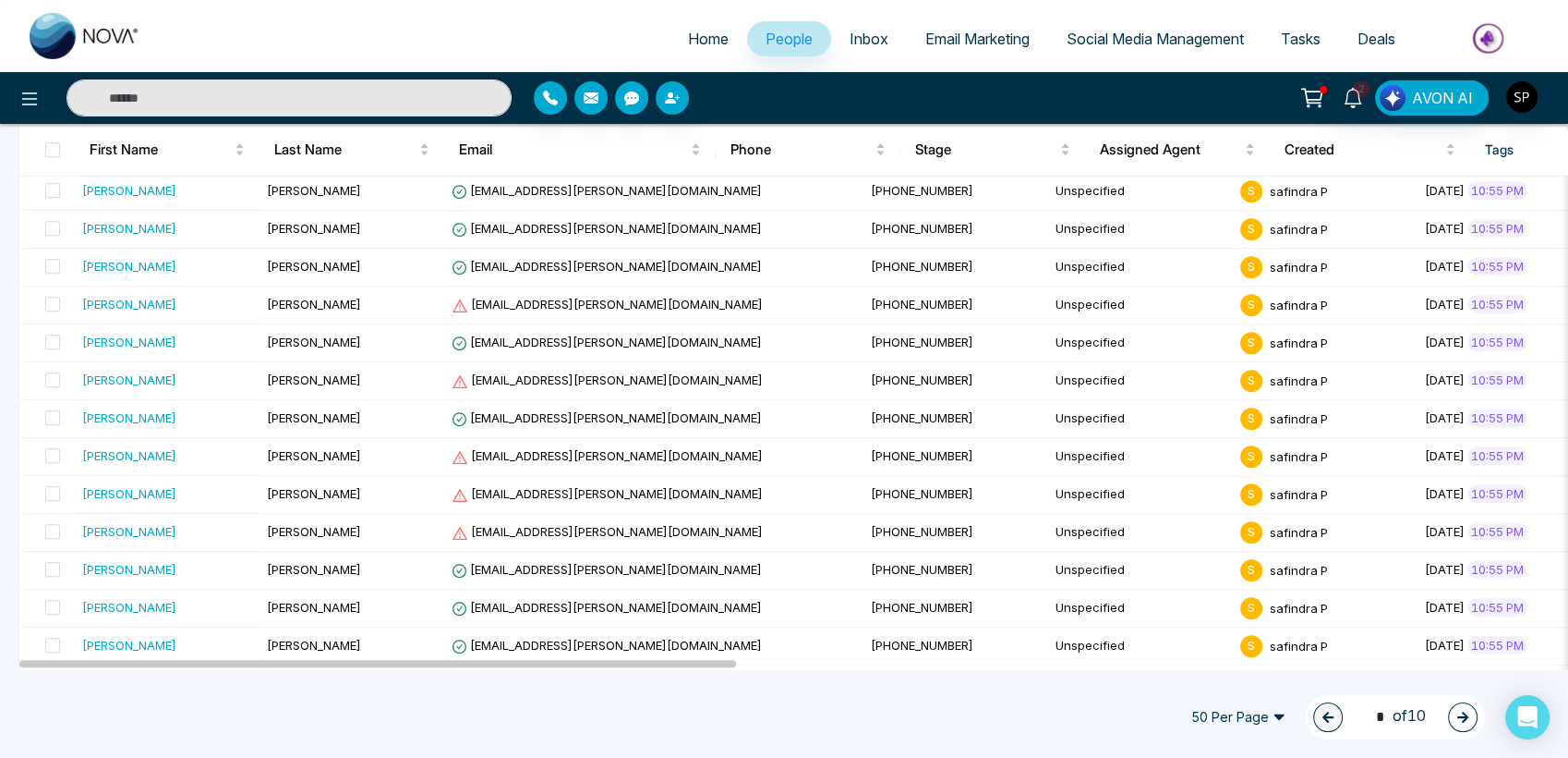
click at [1316, 99] on icon at bounding box center [1313, 95] width 15 height 9
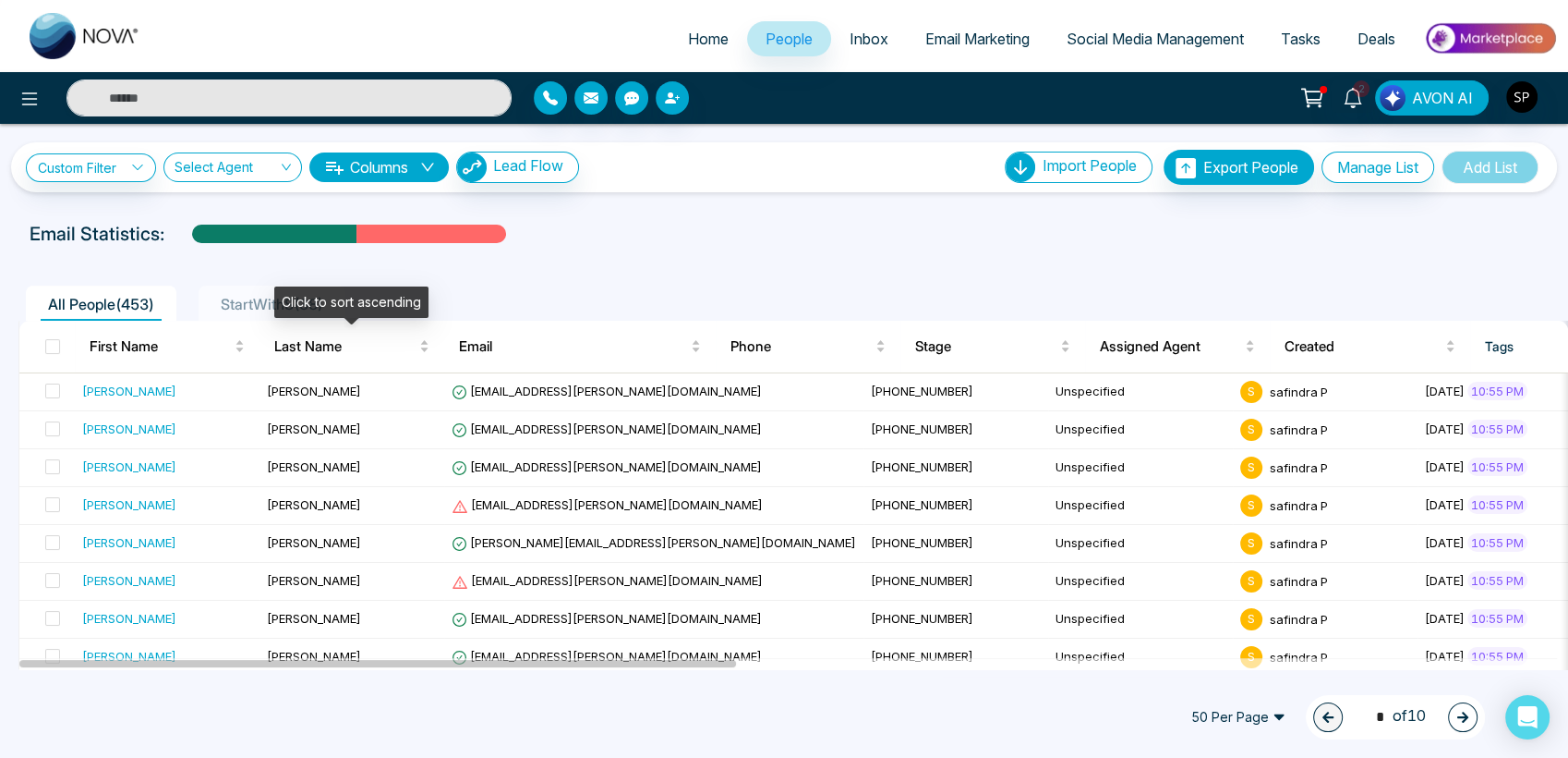
click at [281, 298] on div "Click to sort ascending" at bounding box center [351, 301] width 154 height 32
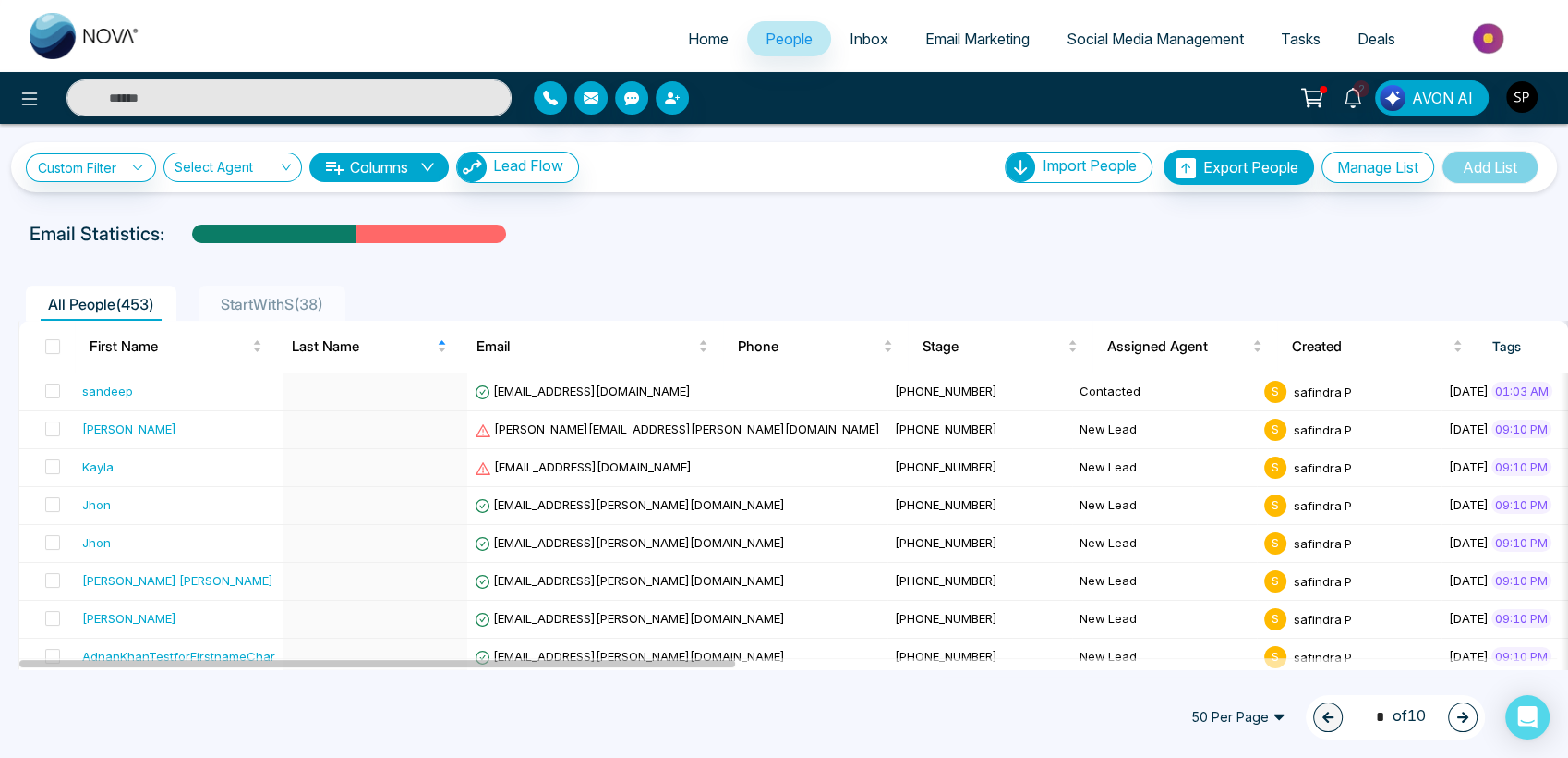
click at [244, 299] on span "StartWithS ( 38 )" at bounding box center [271, 303] width 117 height 18
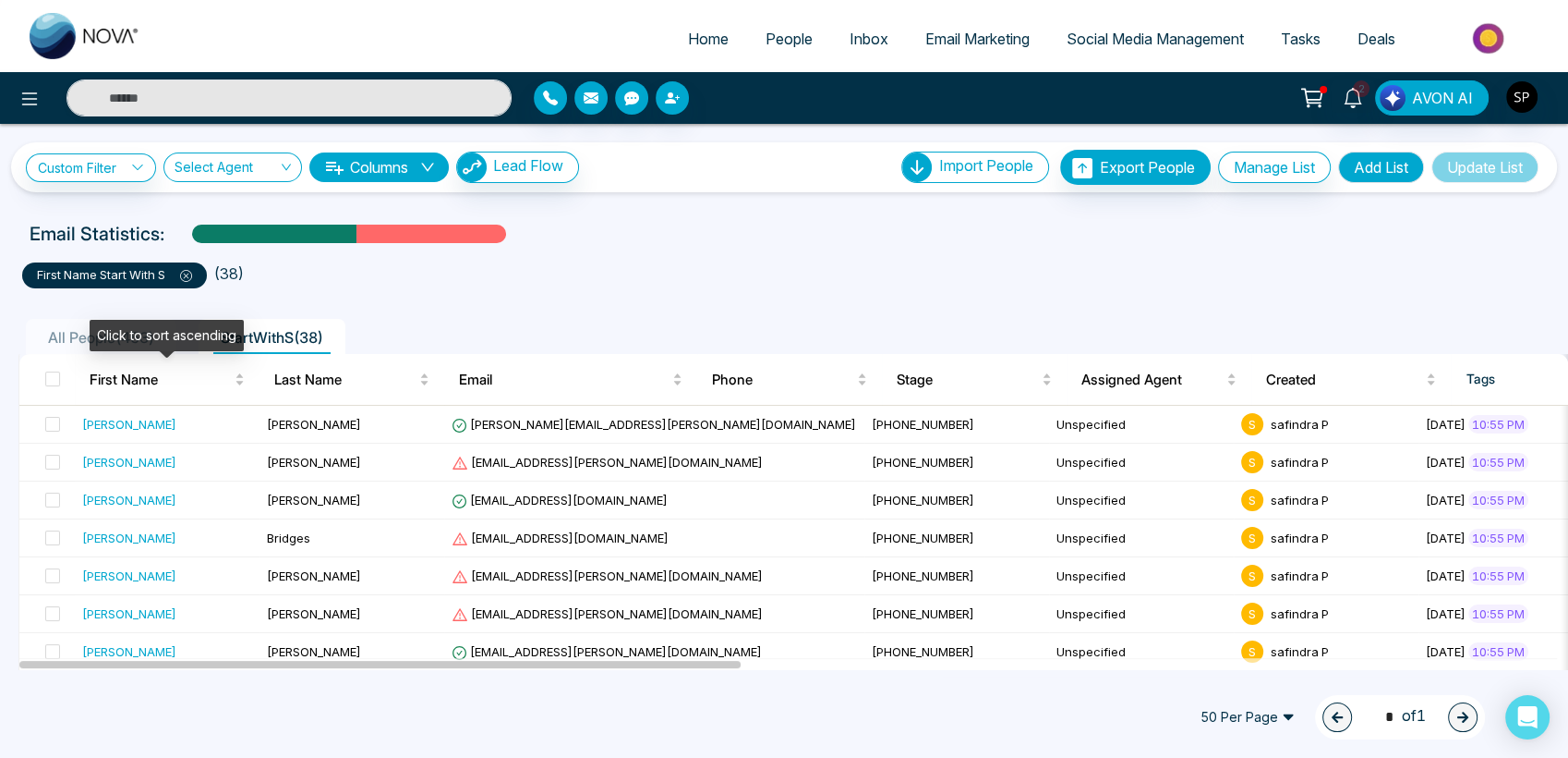
click at [129, 329] on div "Click to sort ascending" at bounding box center [166, 335] width 154 height 32
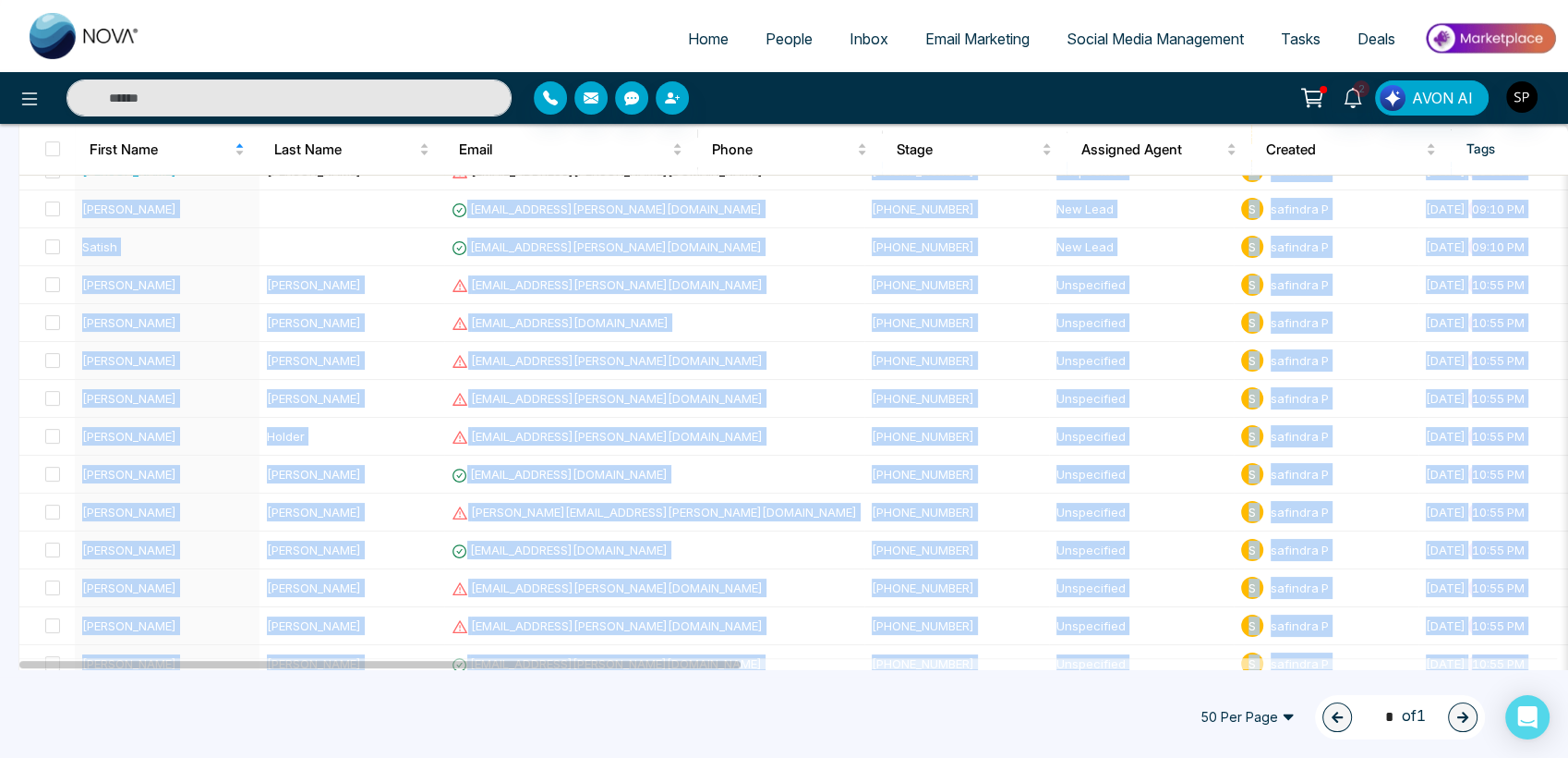
drag, startPoint x: 697, startPoint y: 657, endPoint x: 850, endPoint y: 664, distance: 153.2
click at [850, 664] on div "First Name Last Name Email Phone Stage Assigned Agent Created Tags Source Provi…" at bounding box center [793, 625] width 1550 height 1504
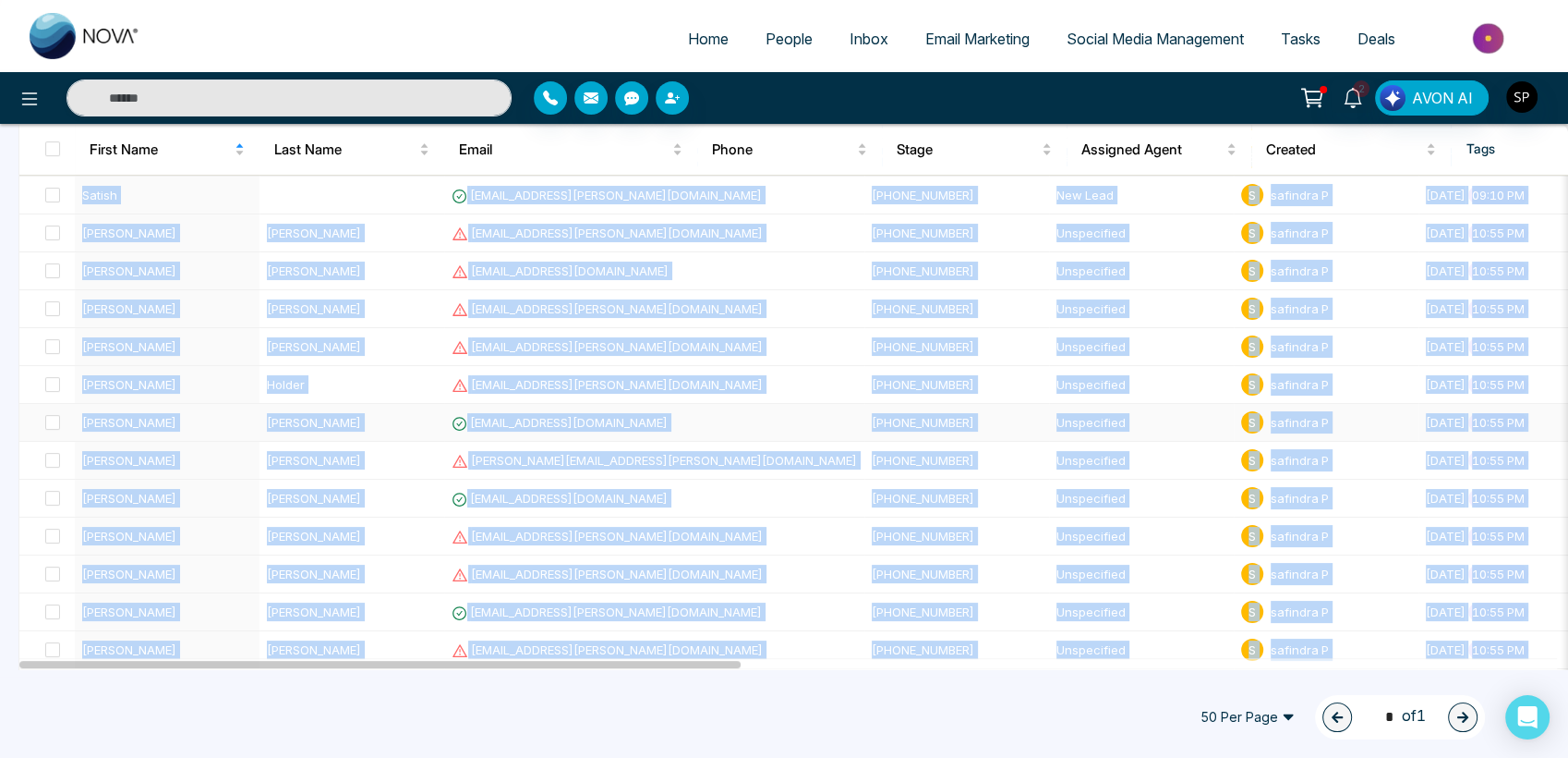
drag, startPoint x: 850, startPoint y: 664, endPoint x: 839, endPoint y: 409, distance: 255.2
click at [864, 409] on td "[PHONE_NUMBER]" at bounding box center [956, 422] width 185 height 37
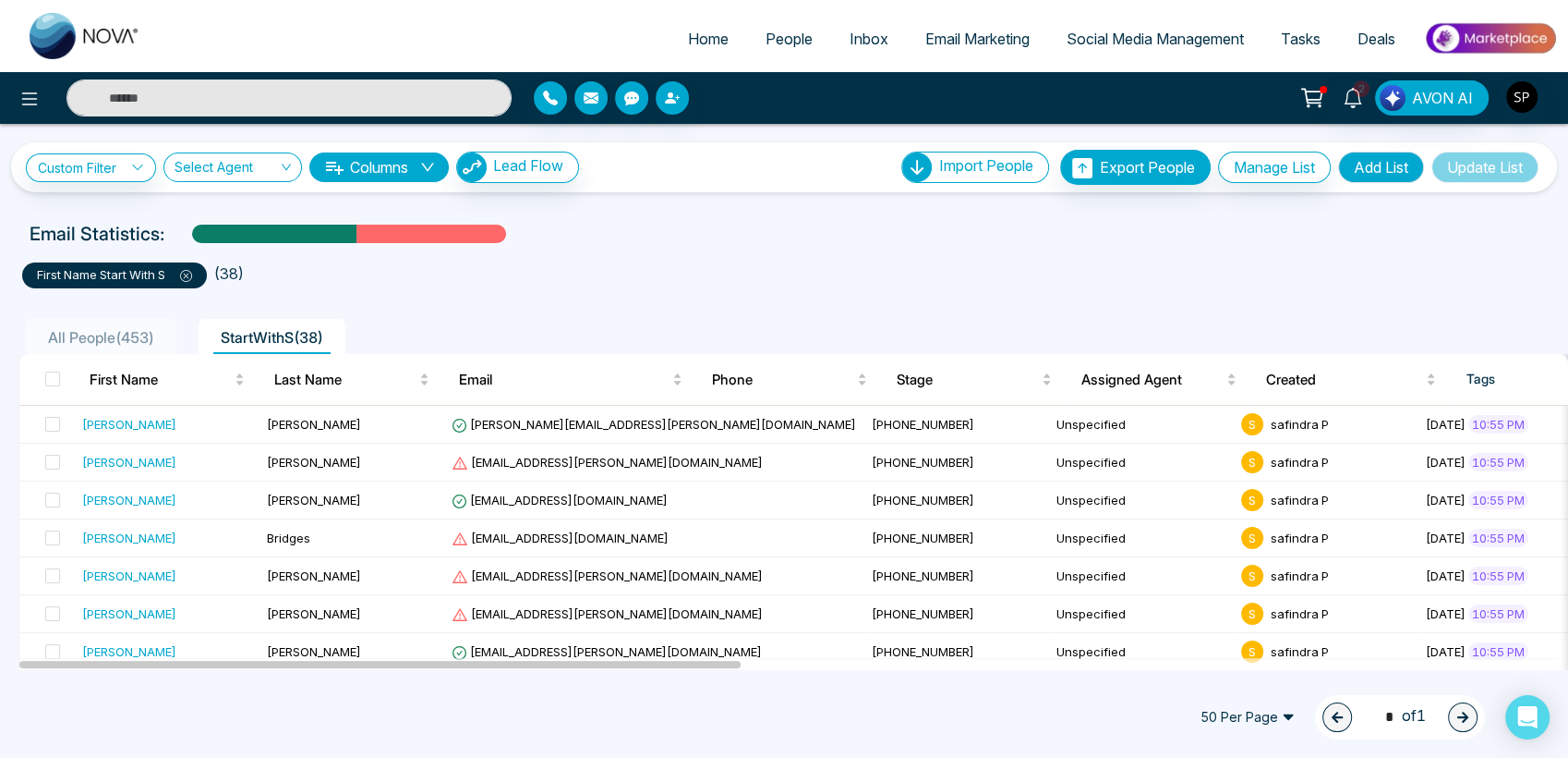
click at [134, 329] on span "All People ( 453 )" at bounding box center [101, 337] width 121 height 18
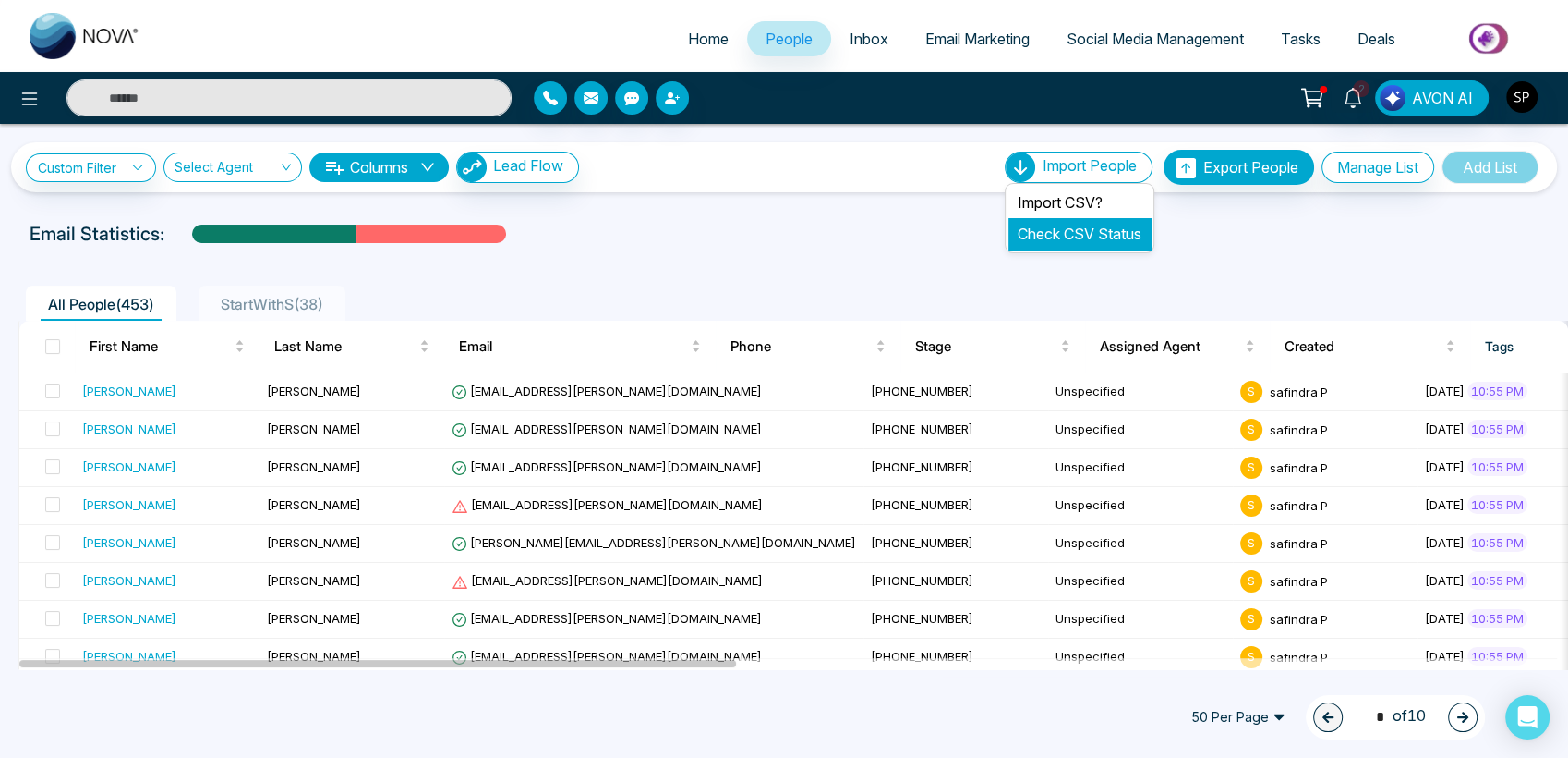
click at [1057, 232] on link "Check CSV Status" at bounding box center [1079, 233] width 124 height 18
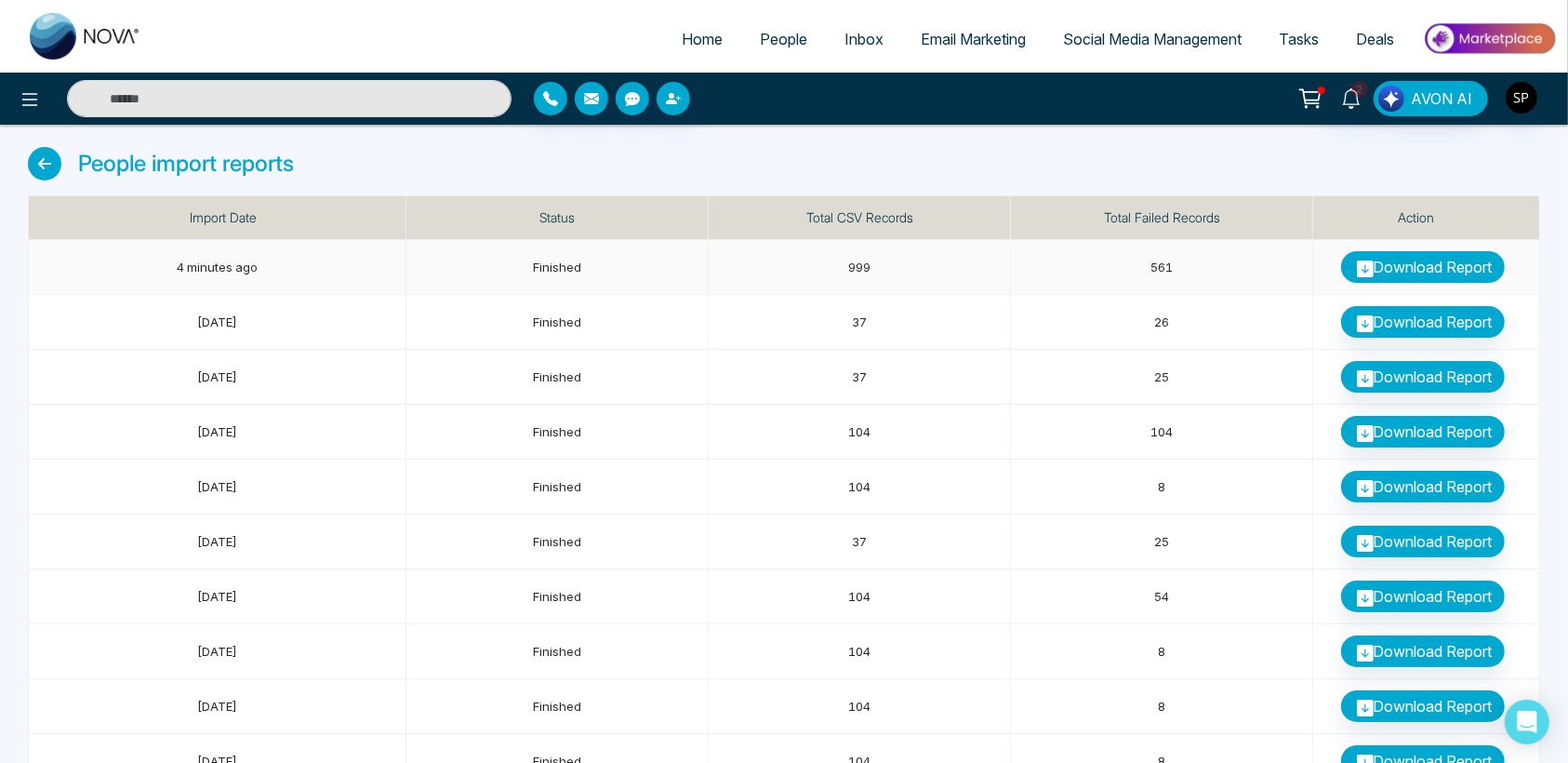
click at [1422, 267] on link "Download Report" at bounding box center [1422, 267] width 163 height 32
click at [1456, 328] on link "Download Report" at bounding box center [1422, 322] width 163 height 32
click at [1391, 376] on link "Download Report" at bounding box center [1422, 377] width 163 height 32
click at [1403, 372] on link "Download Report" at bounding box center [1422, 377] width 163 height 32
click at [1406, 478] on link "Download Report" at bounding box center [1422, 486] width 163 height 32
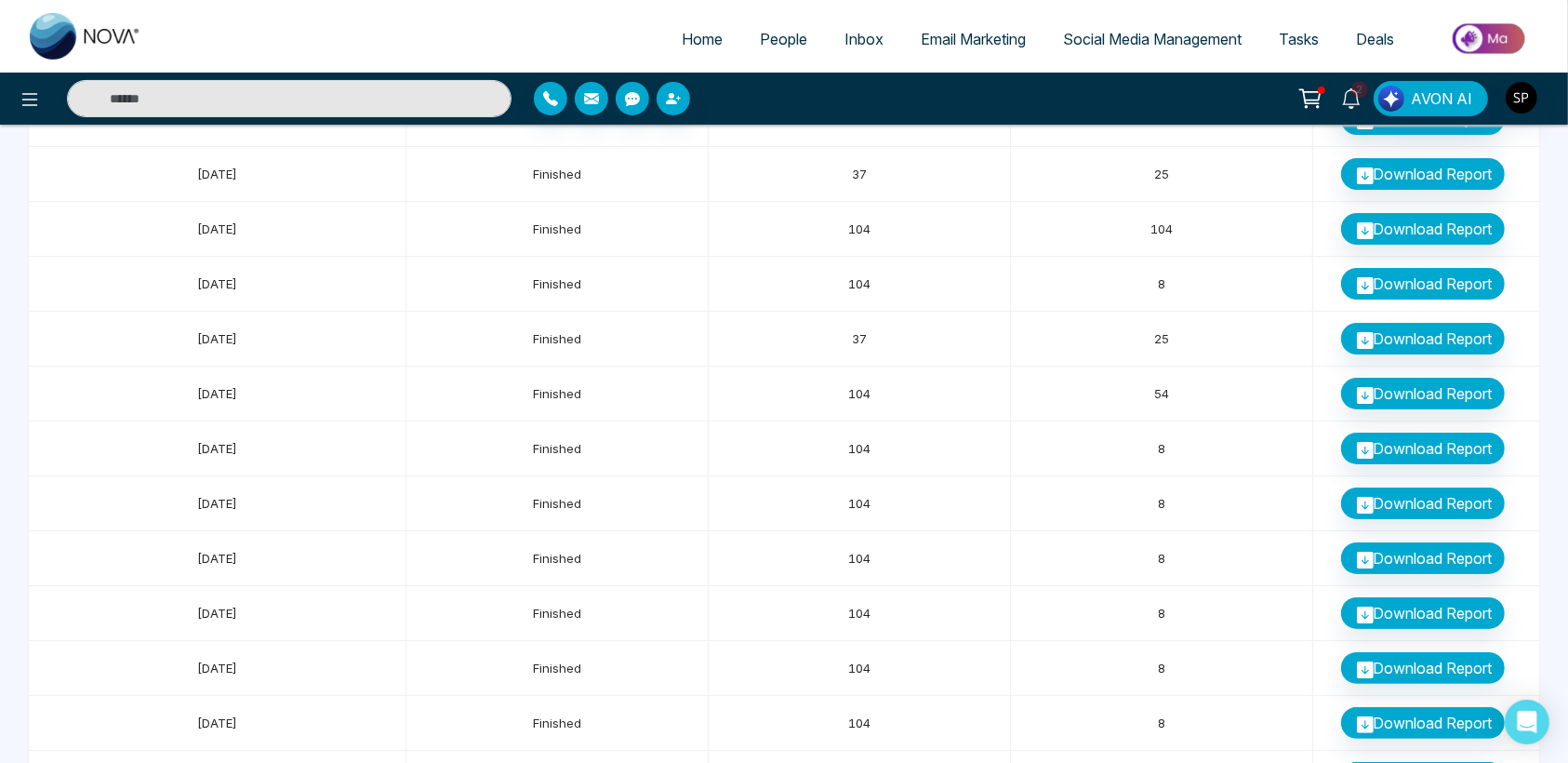
scroll to position [240, 0]
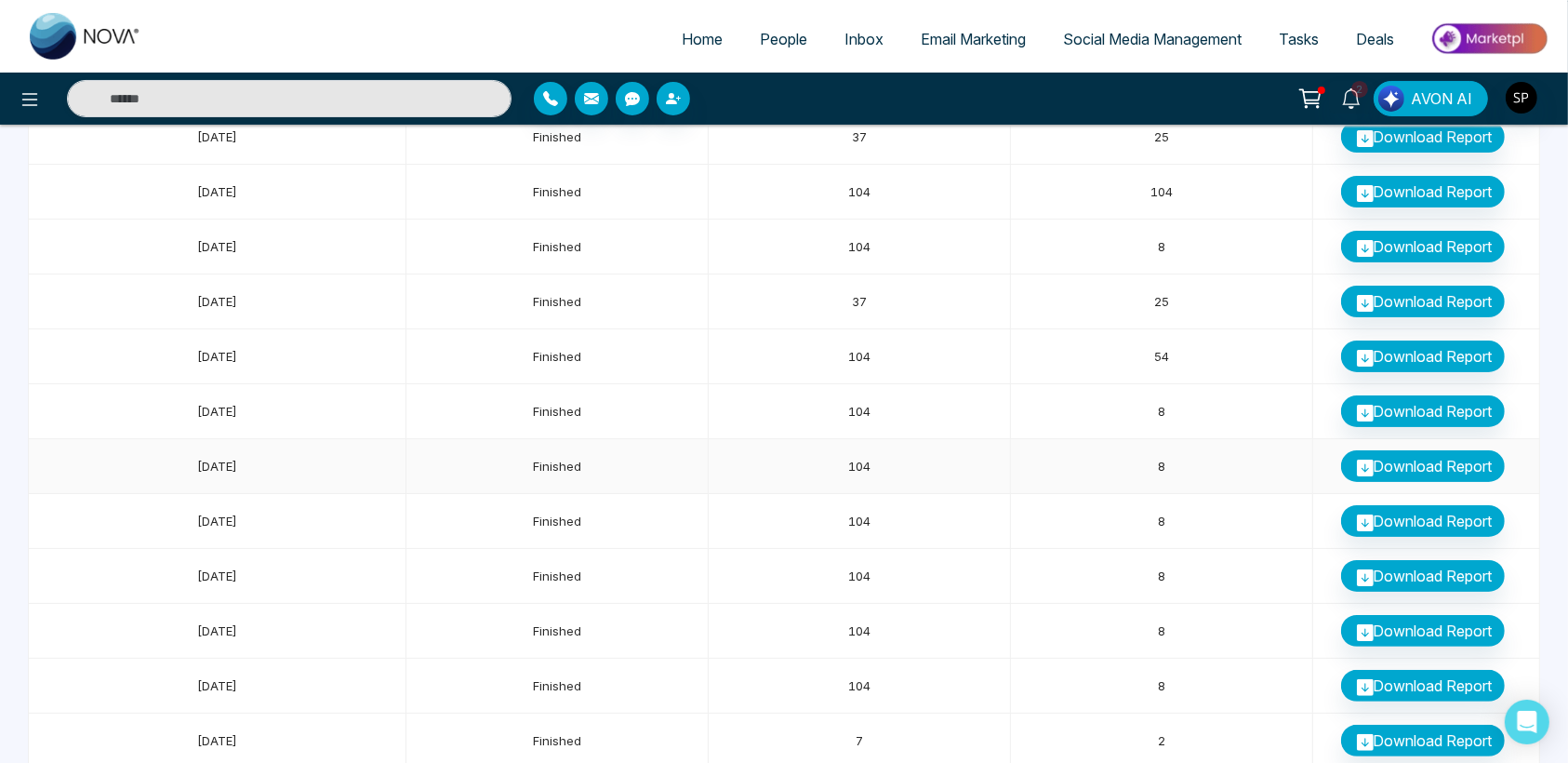
click at [1391, 460] on link "Download Report" at bounding box center [1422, 466] width 163 height 32
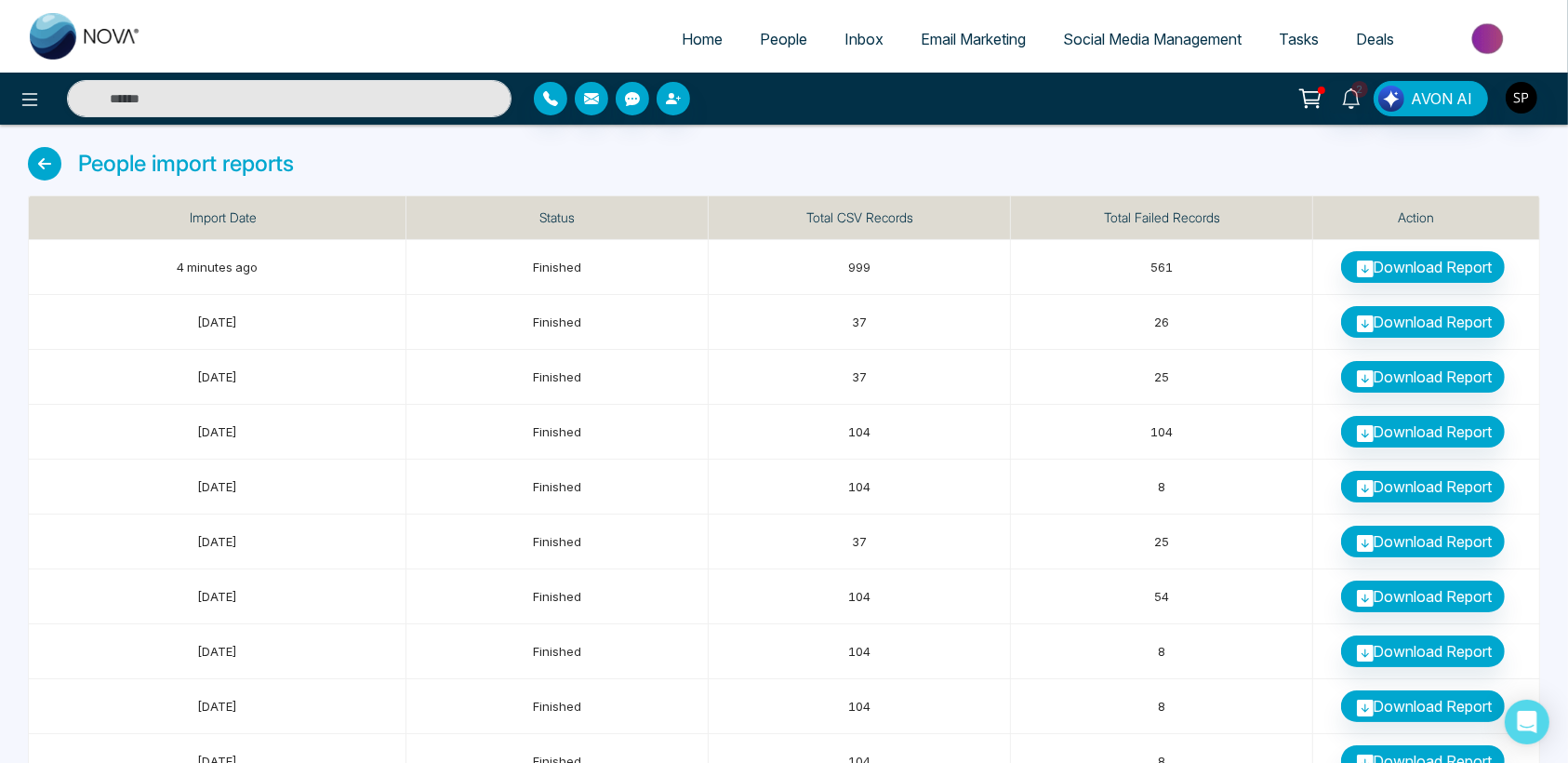
click at [58, 174] on link at bounding box center [49, 163] width 43 height 34
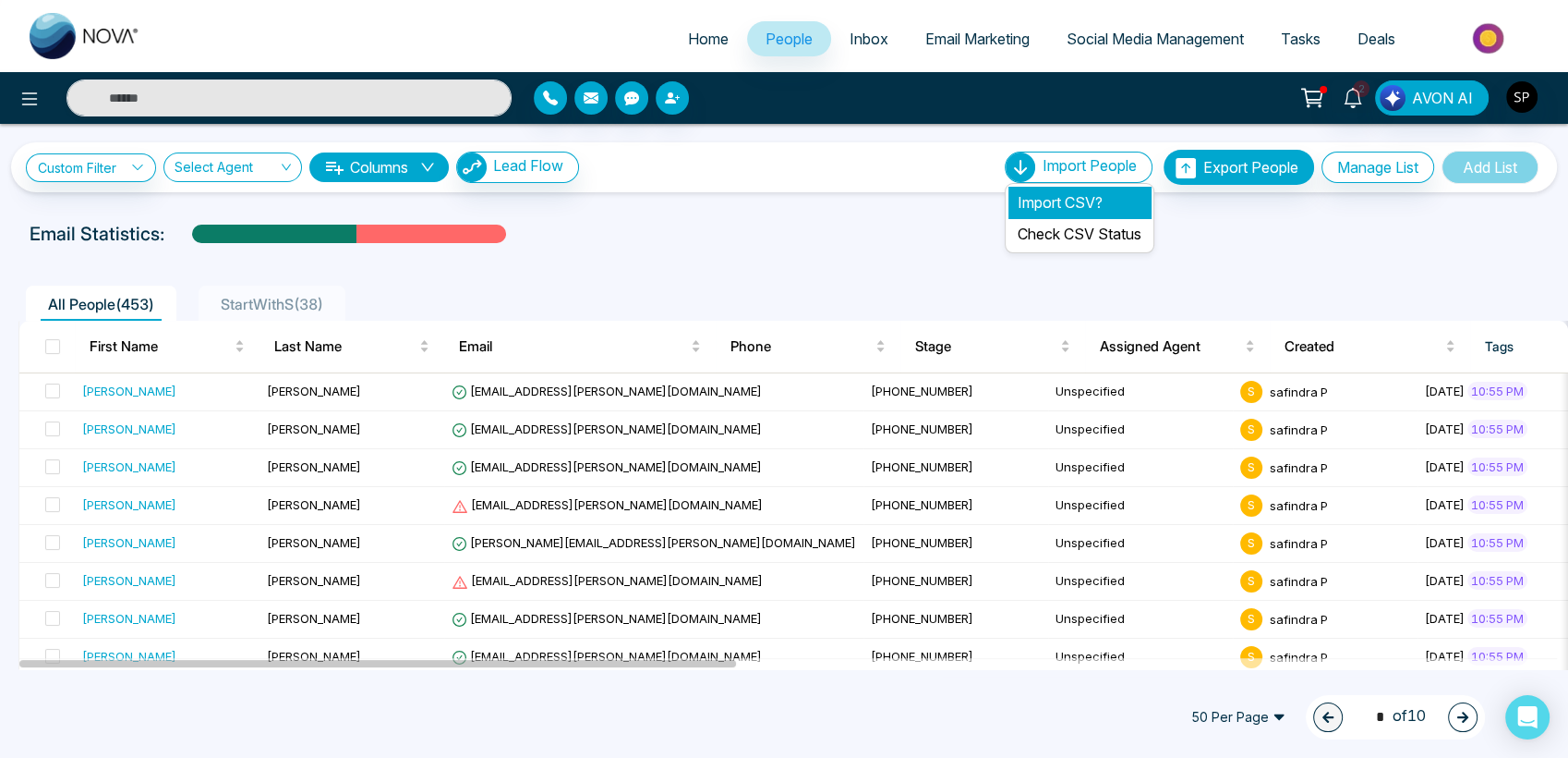
click at [1042, 196] on li "Import CSV?" at bounding box center [1079, 201] width 142 height 32
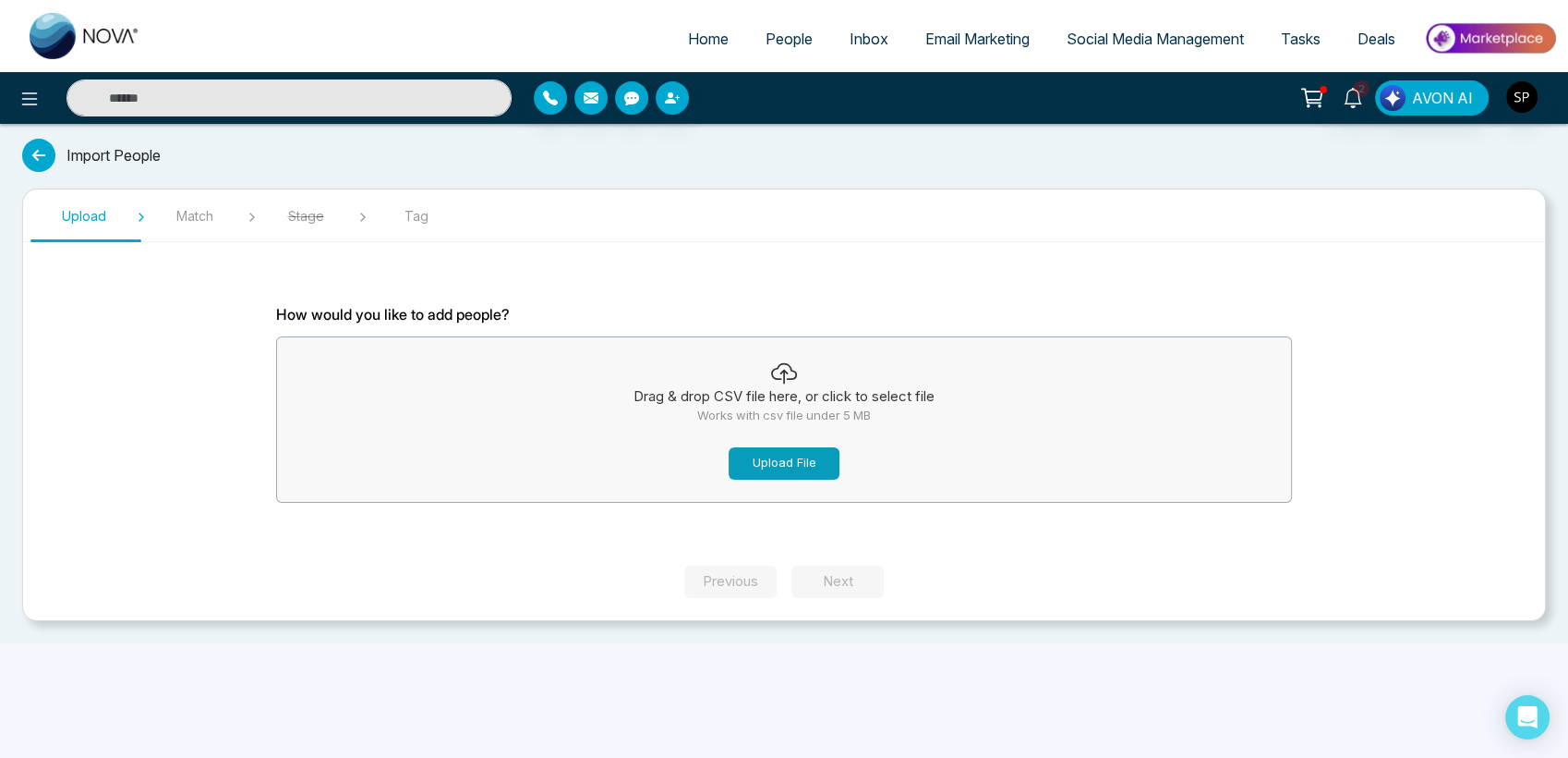
click at [772, 461] on button "Upload File" at bounding box center [784, 463] width 111 height 33
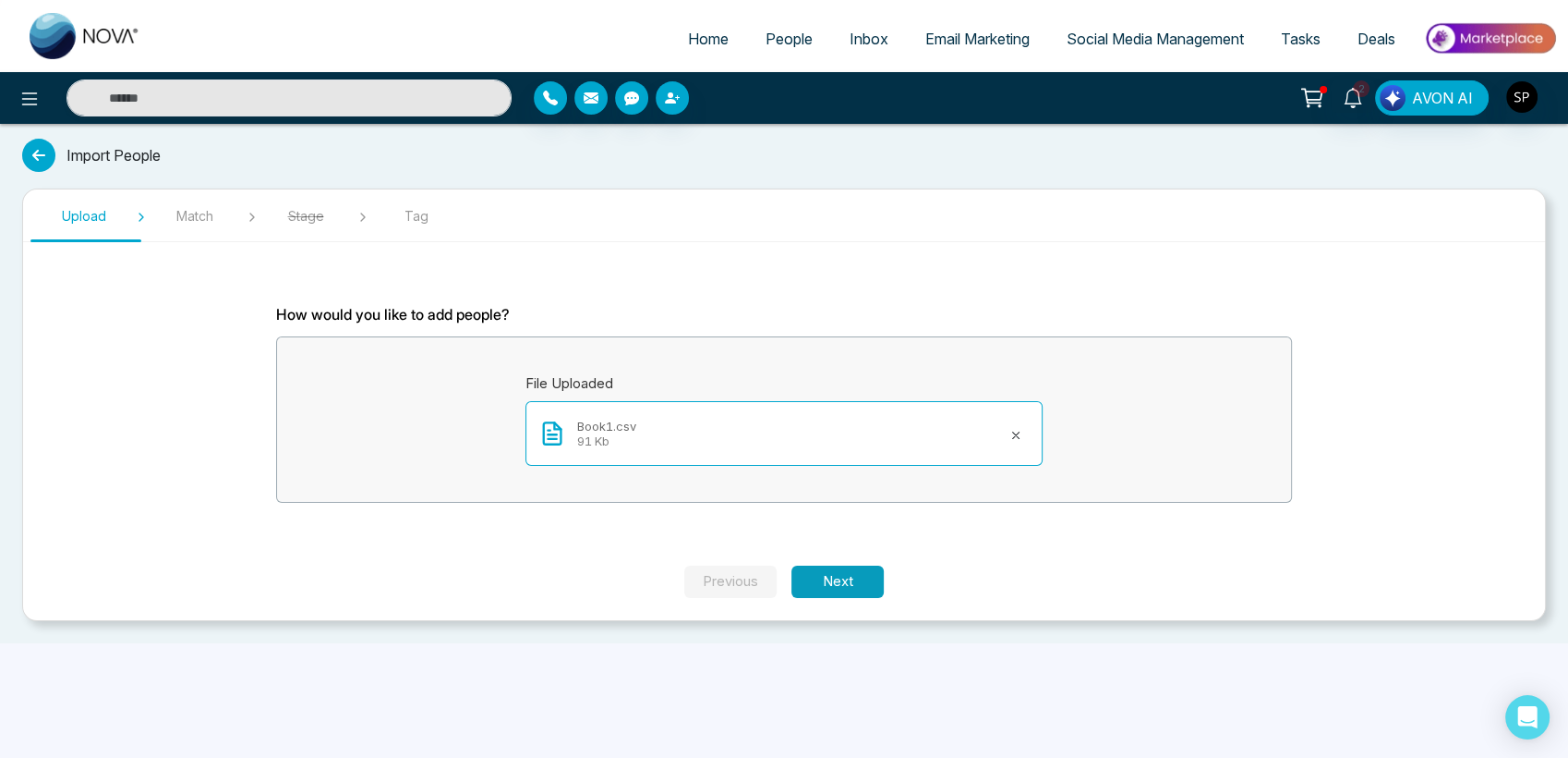
click at [848, 580] on button "Next" at bounding box center [837, 581] width 92 height 33
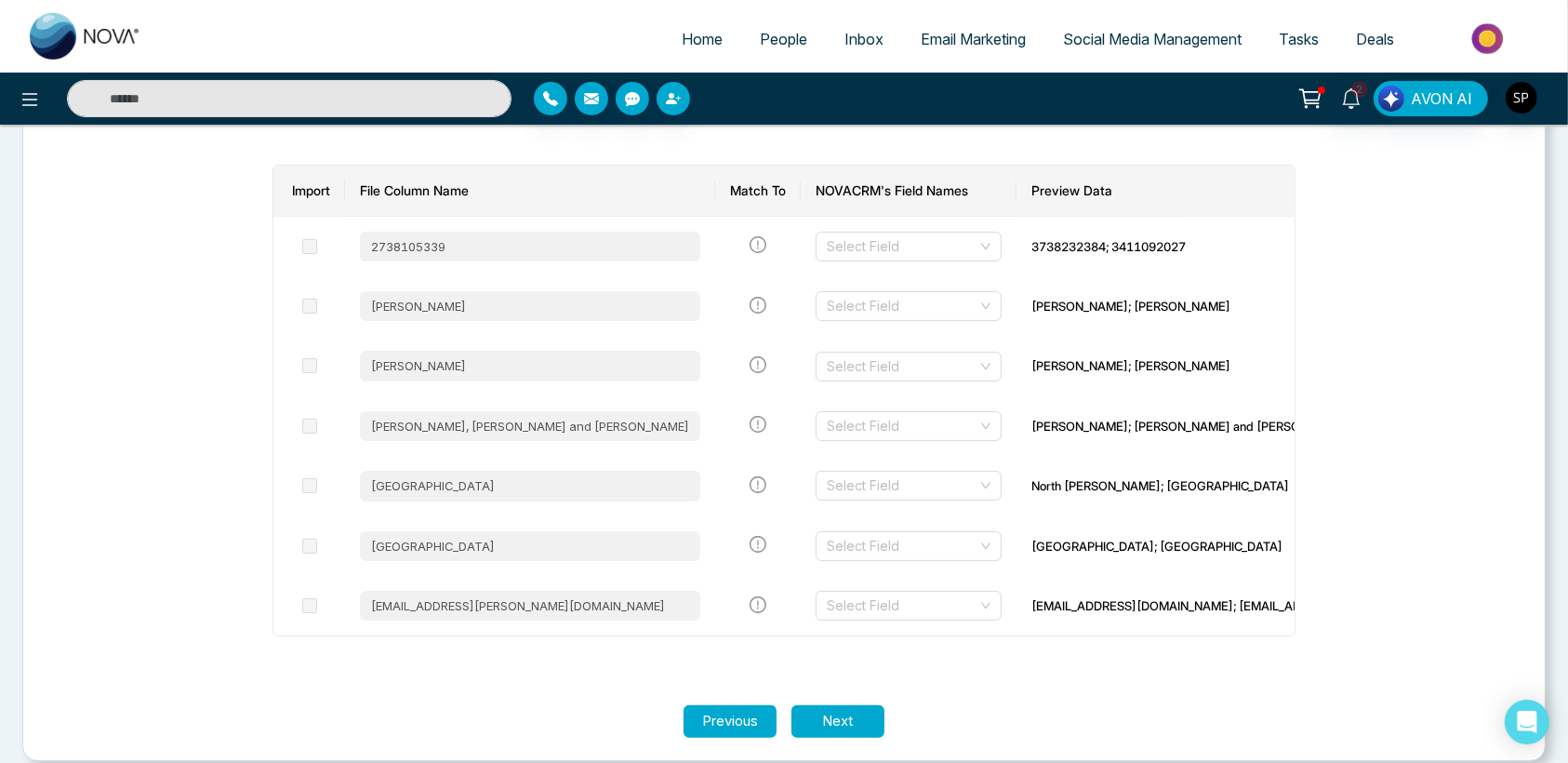
scroll to position [253, 0]
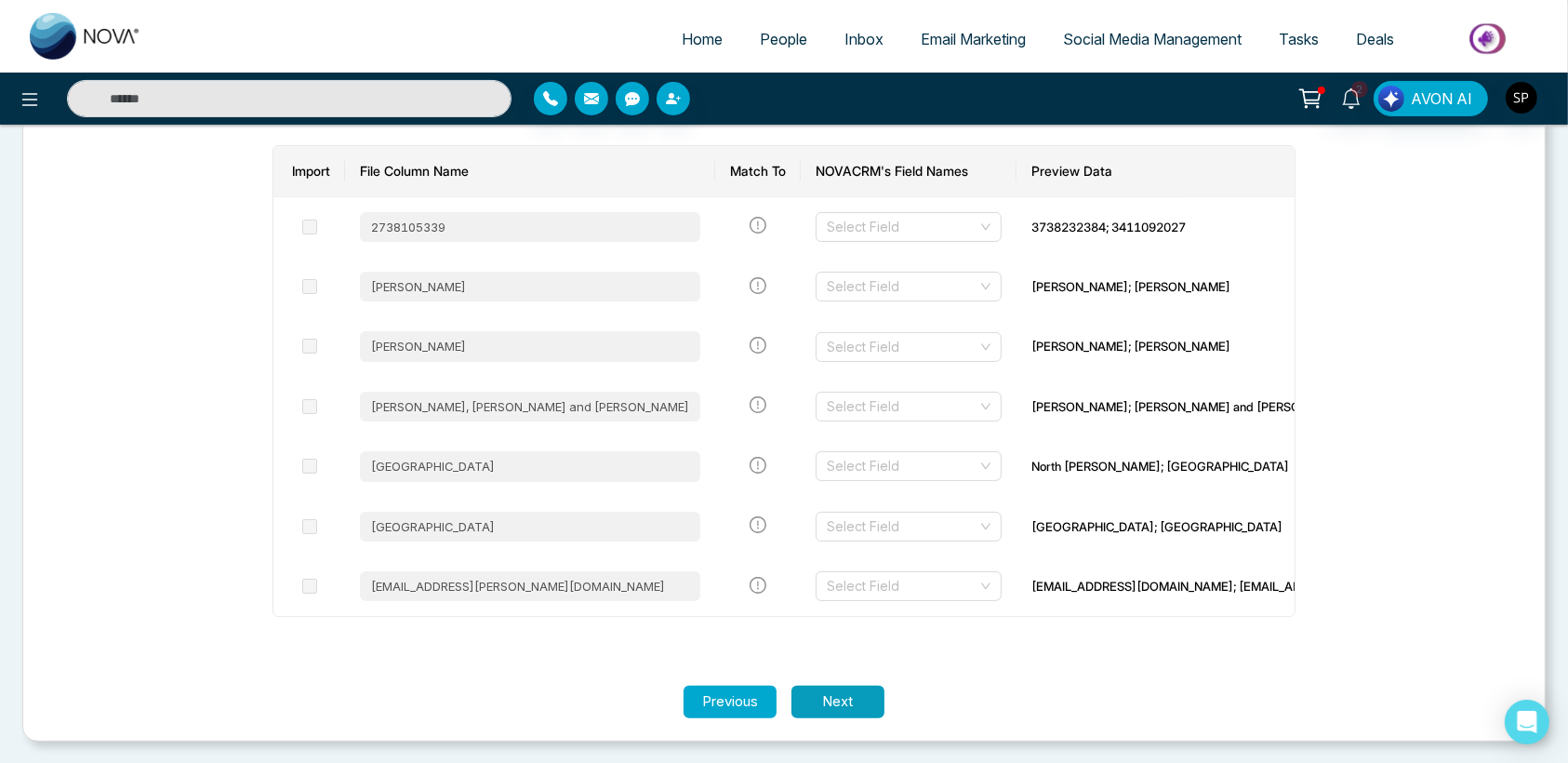
click at [843, 693] on button "Next" at bounding box center [838, 702] width 93 height 33
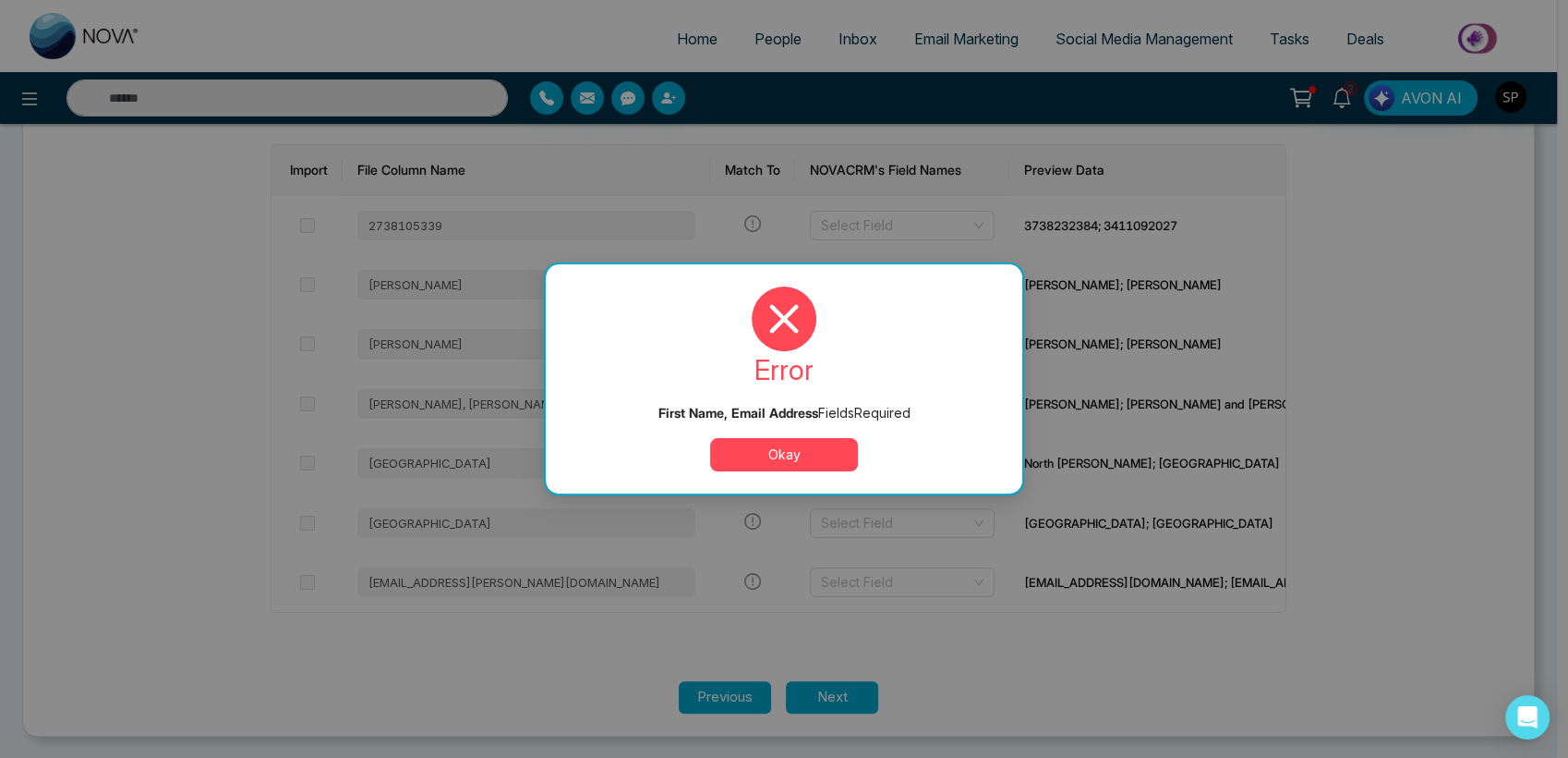
click at [766, 451] on button "Okay" at bounding box center [784, 454] width 148 height 34
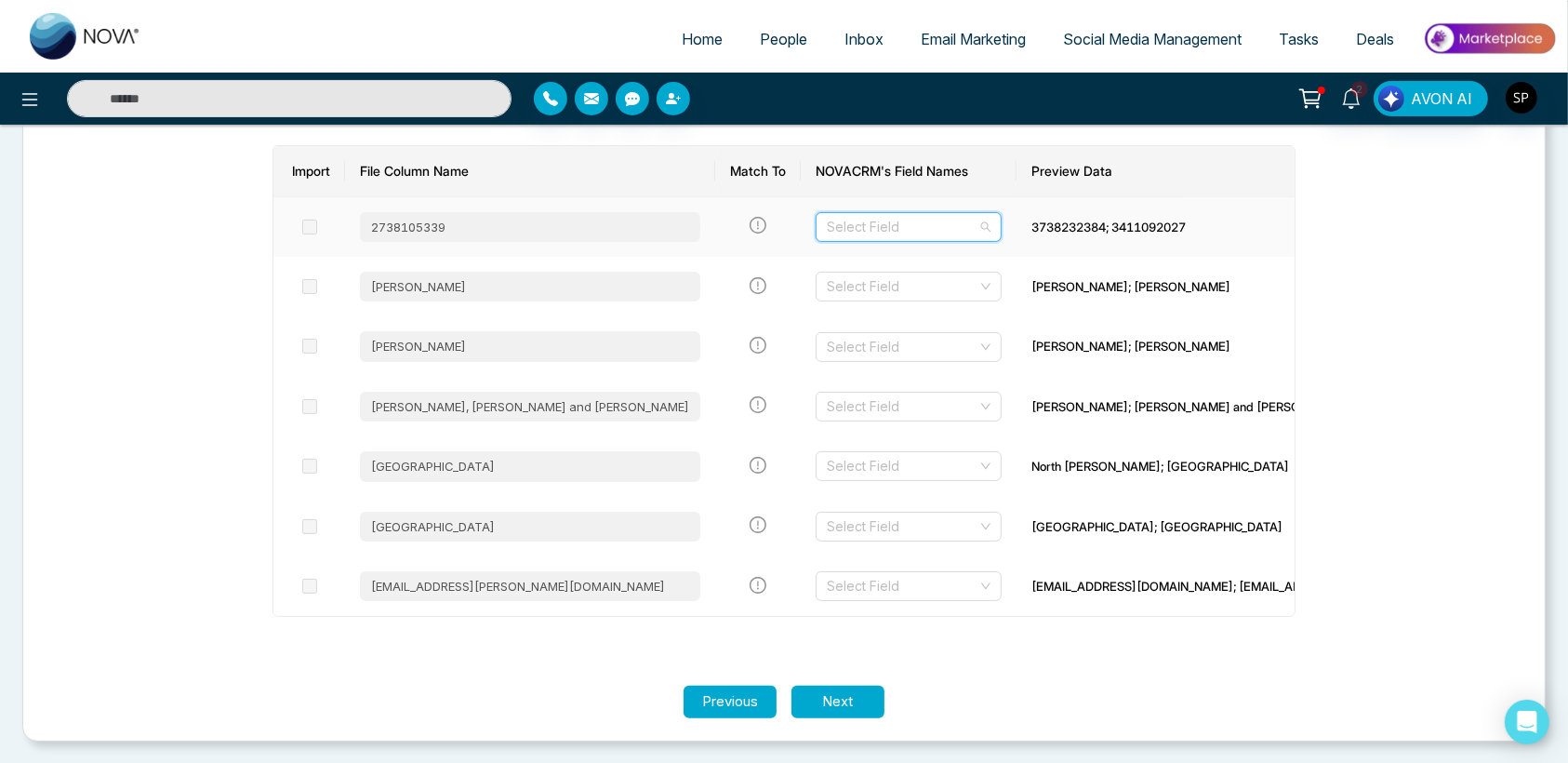
click at [870, 224] on input "search" at bounding box center [902, 226] width 151 height 28
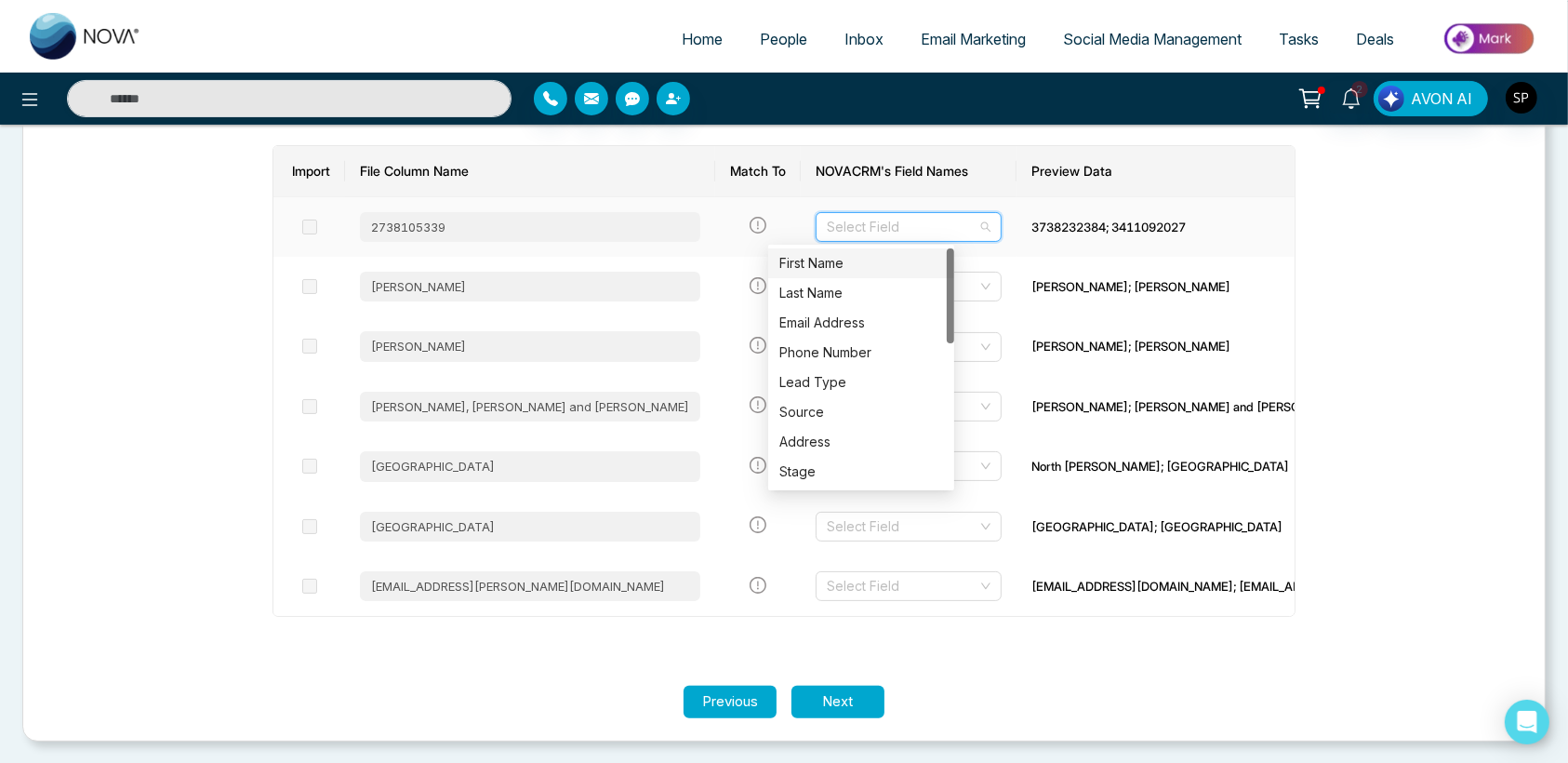
click at [838, 258] on div "First Name" at bounding box center [861, 263] width 163 height 20
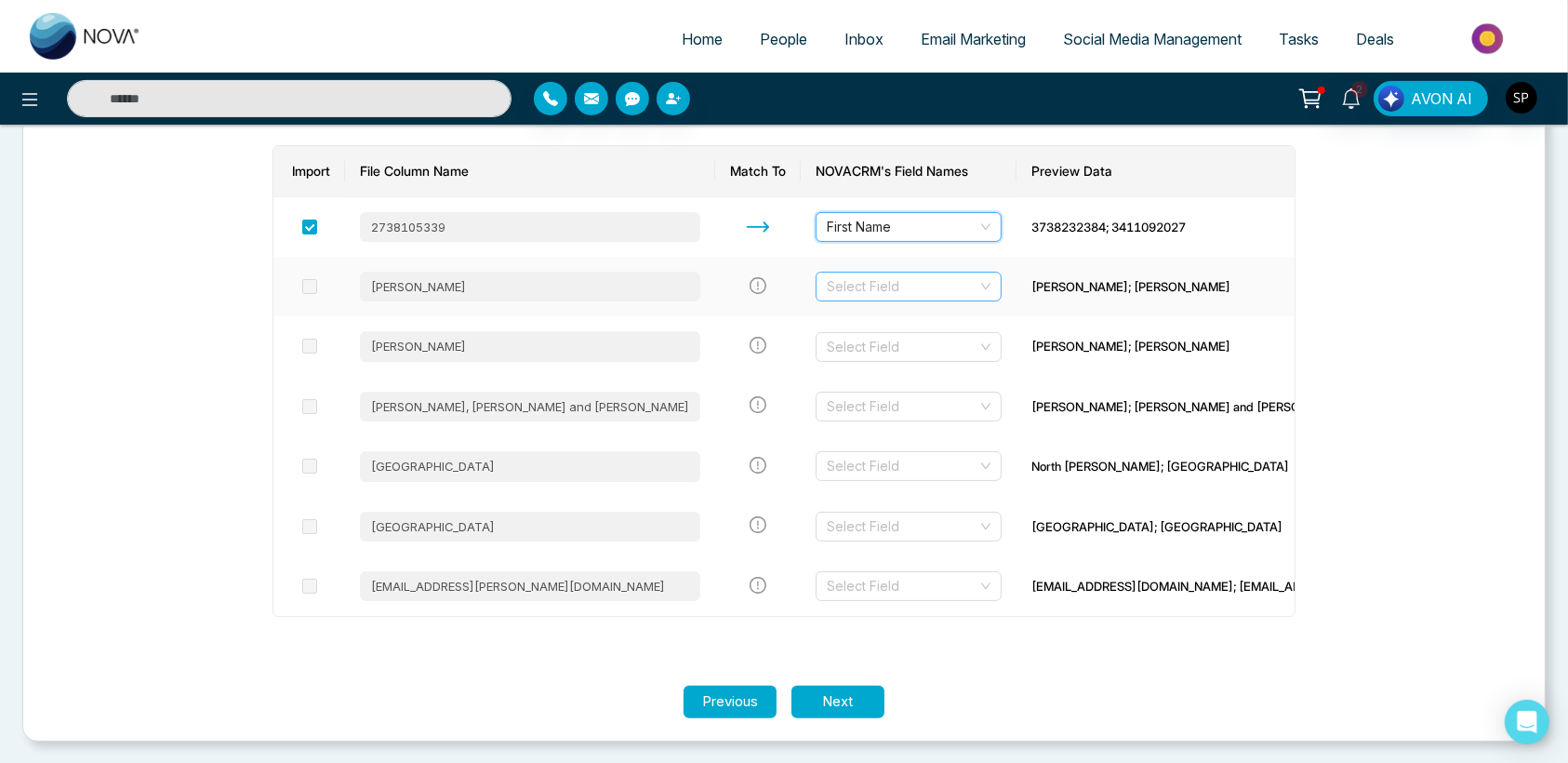
click at [838, 283] on input "search" at bounding box center [902, 286] width 151 height 28
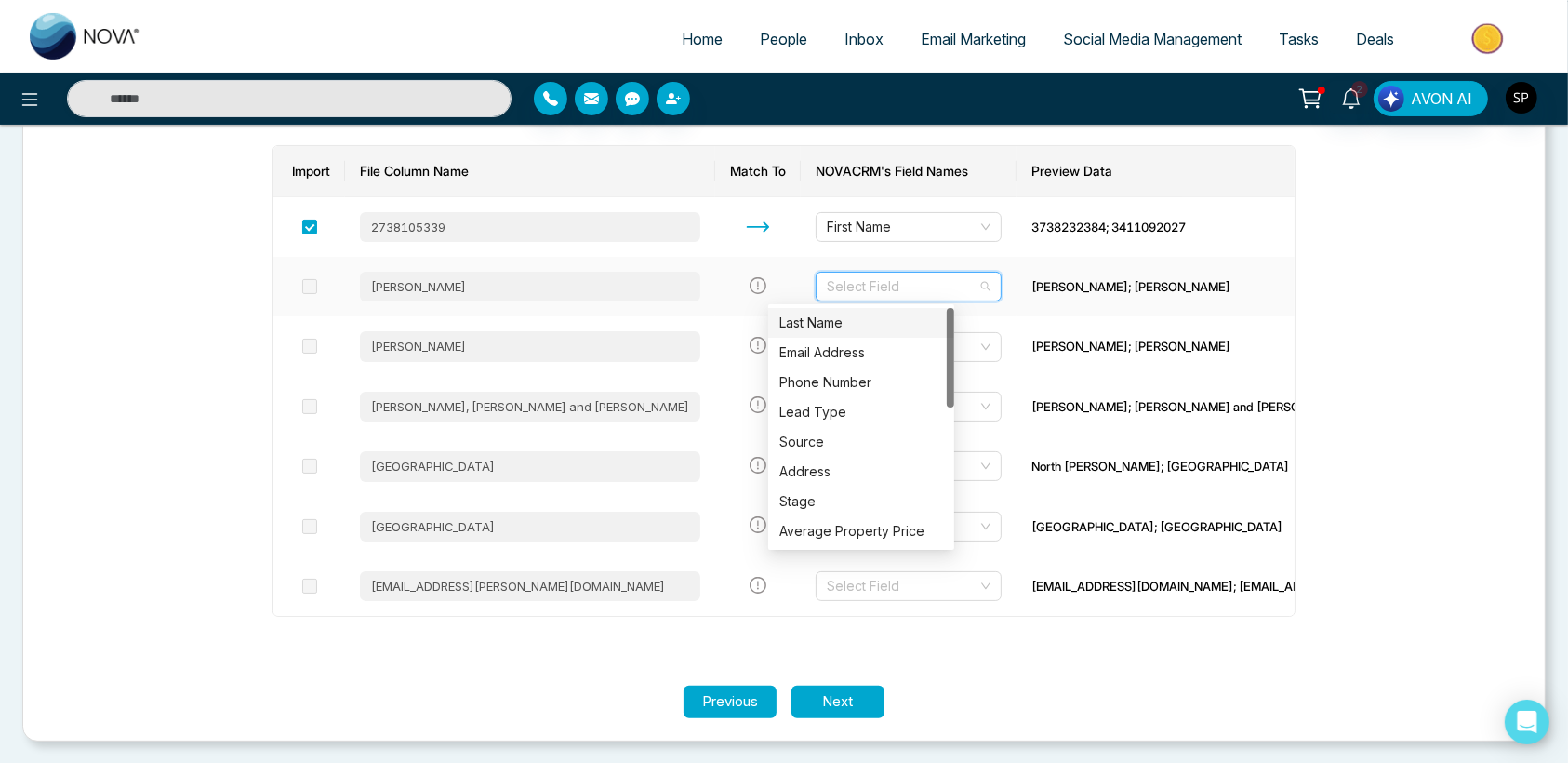
click at [796, 319] on div "Last Name" at bounding box center [861, 323] width 163 height 20
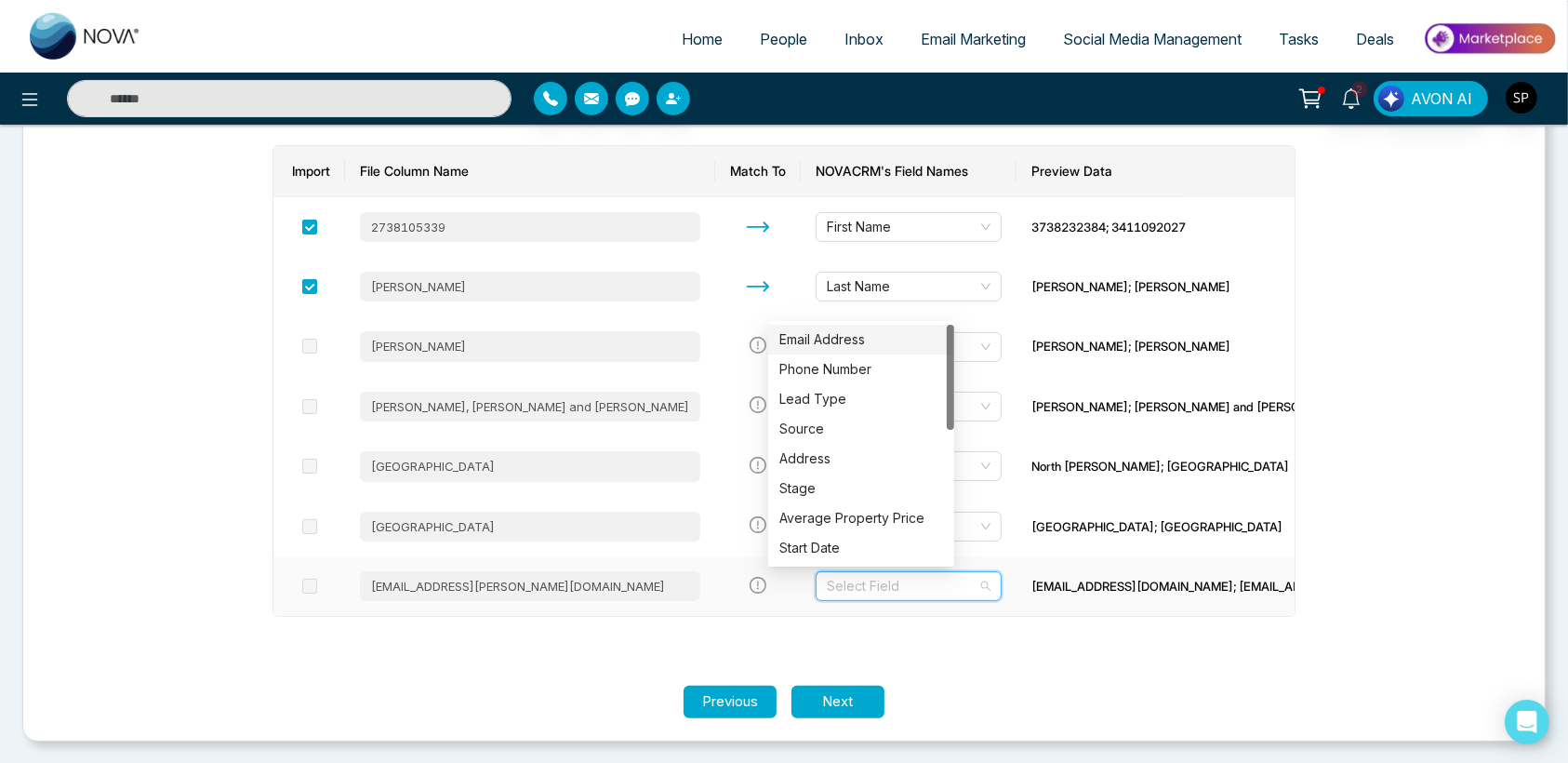
click at [830, 585] on input "search" at bounding box center [902, 585] width 151 height 28
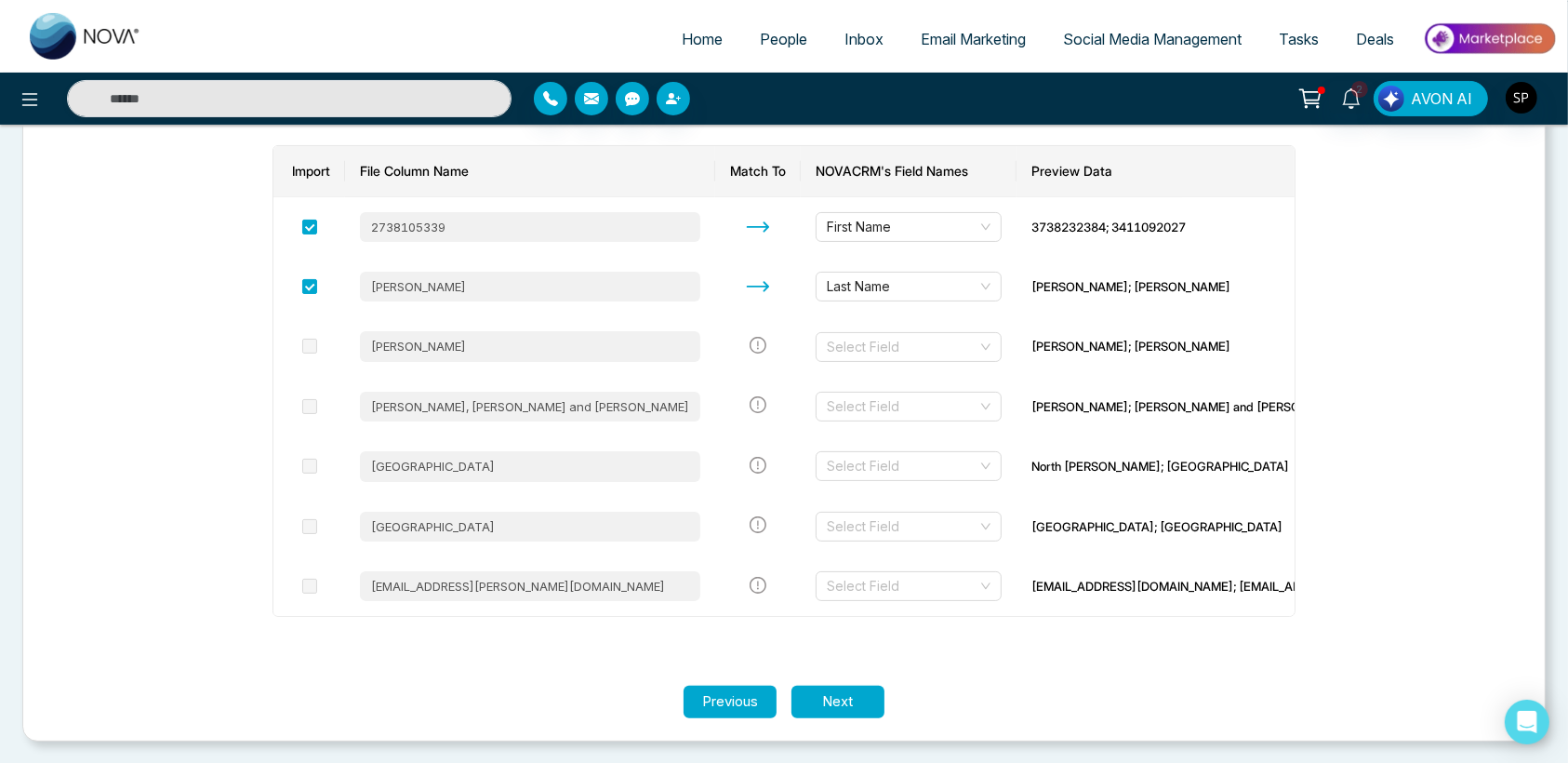
click at [595, 653] on section "Let's make sure your data transfers correctly. Each column of your file needs t…" at bounding box center [784, 346] width 1116 height 680
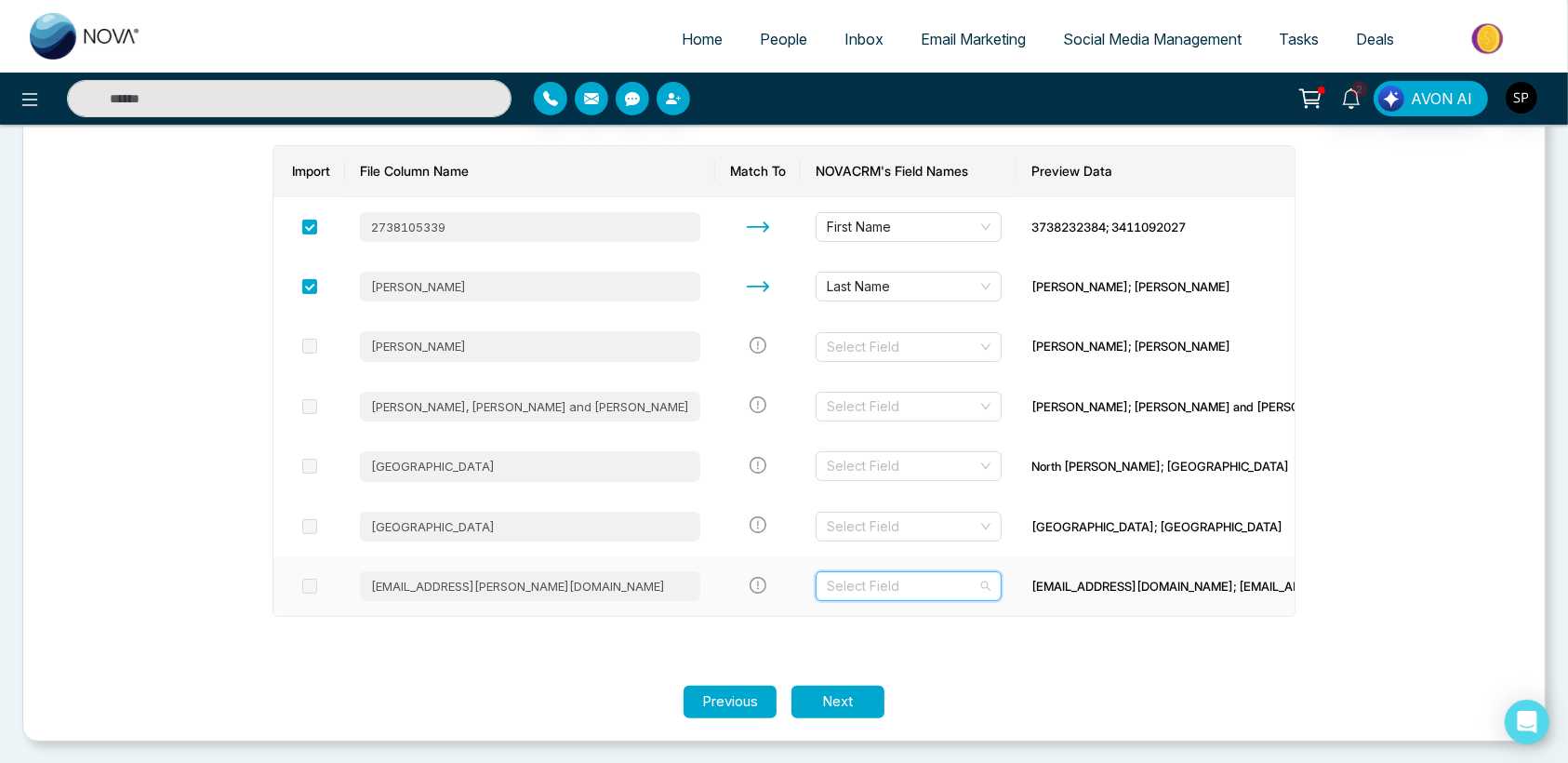
click at [827, 590] on input "search" at bounding box center [902, 585] width 151 height 28
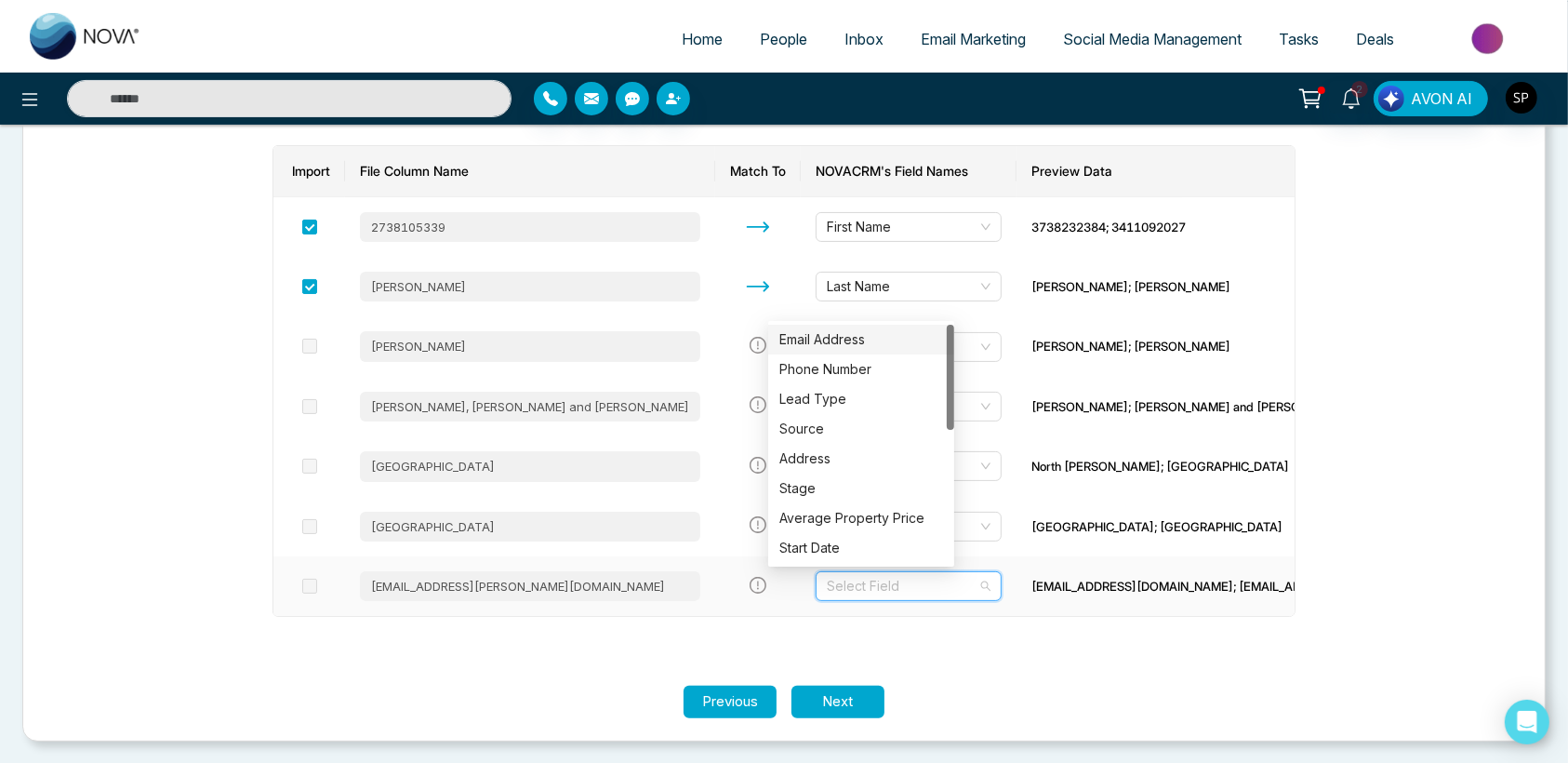
click at [788, 338] on div "Email Address" at bounding box center [861, 339] width 163 height 20
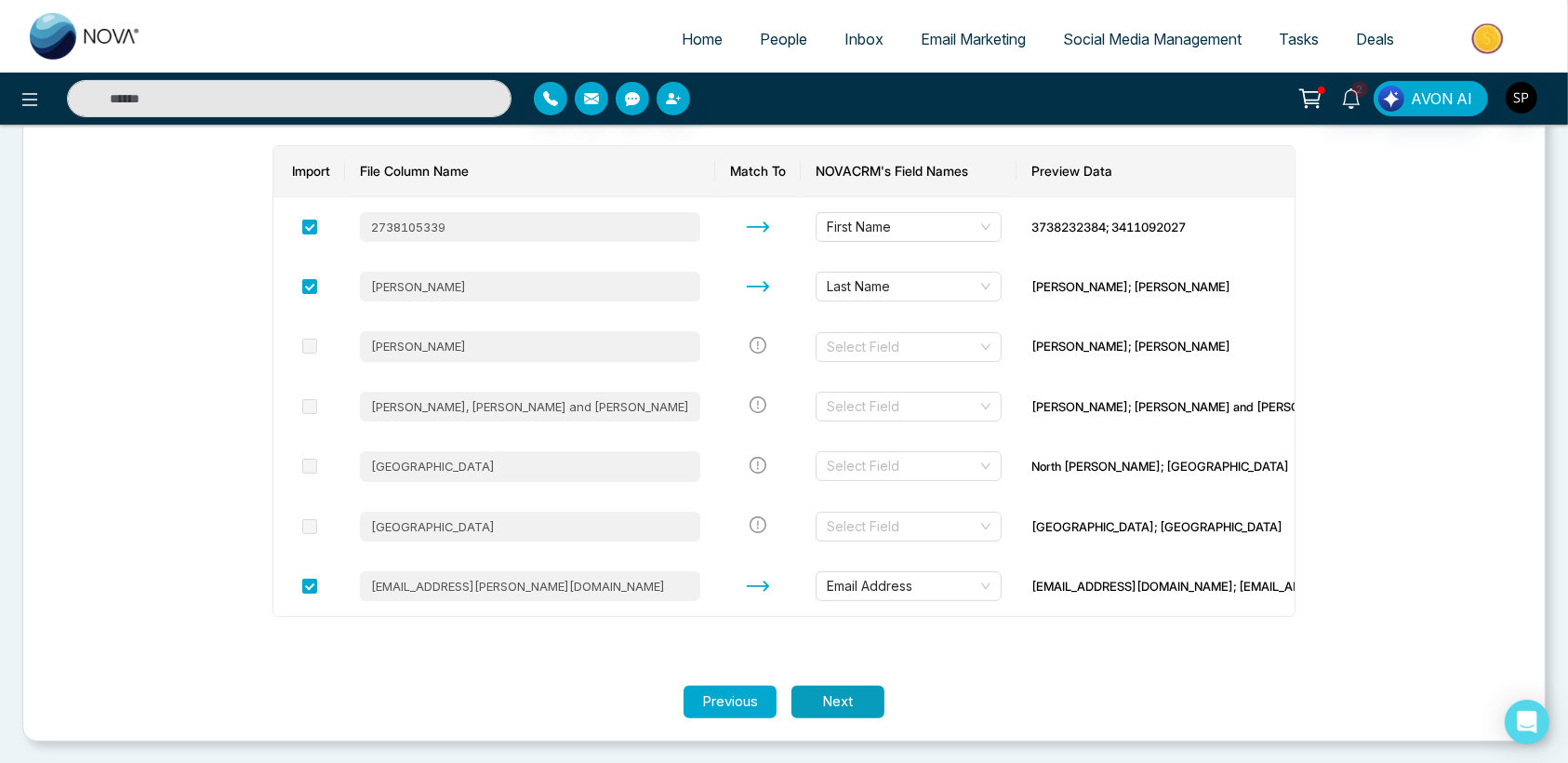
click at [866, 698] on button "Next" at bounding box center [838, 702] width 93 height 33
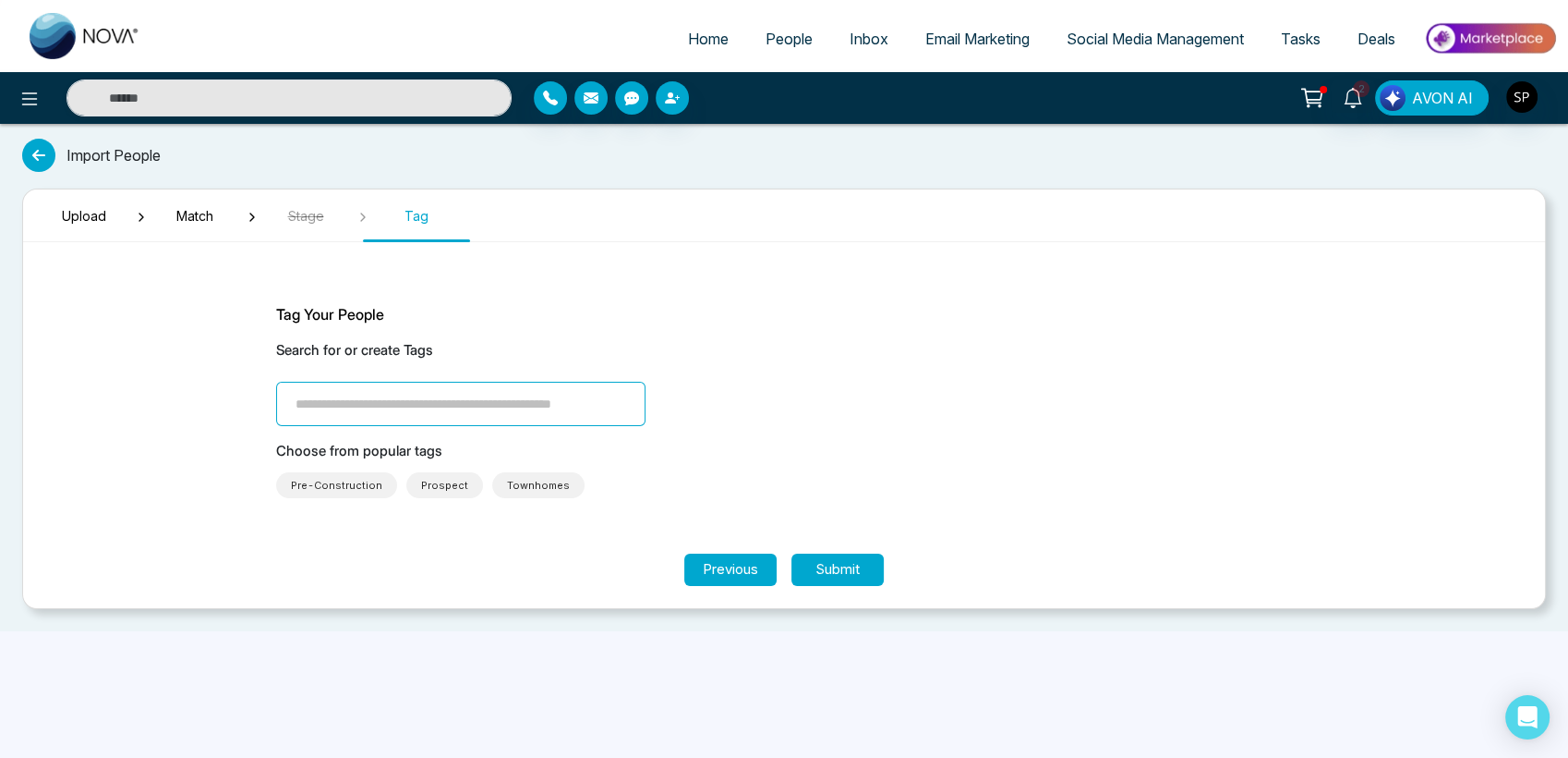
drag, startPoint x: 848, startPoint y: 590, endPoint x: 829, endPoint y: 551, distance: 43.4
click at [829, 551] on section "Upload Match Stage Tag Tag Your People Search for or create Tags Choose from po…" at bounding box center [784, 398] width 1524 height 420
click at [829, 551] on section "Tag Your People Search for or create Tags Choose from popular tags Pre-Construc…" at bounding box center [784, 405] width 1108 height 296
click at [825, 570] on button "Submit" at bounding box center [837, 570] width 92 height 33
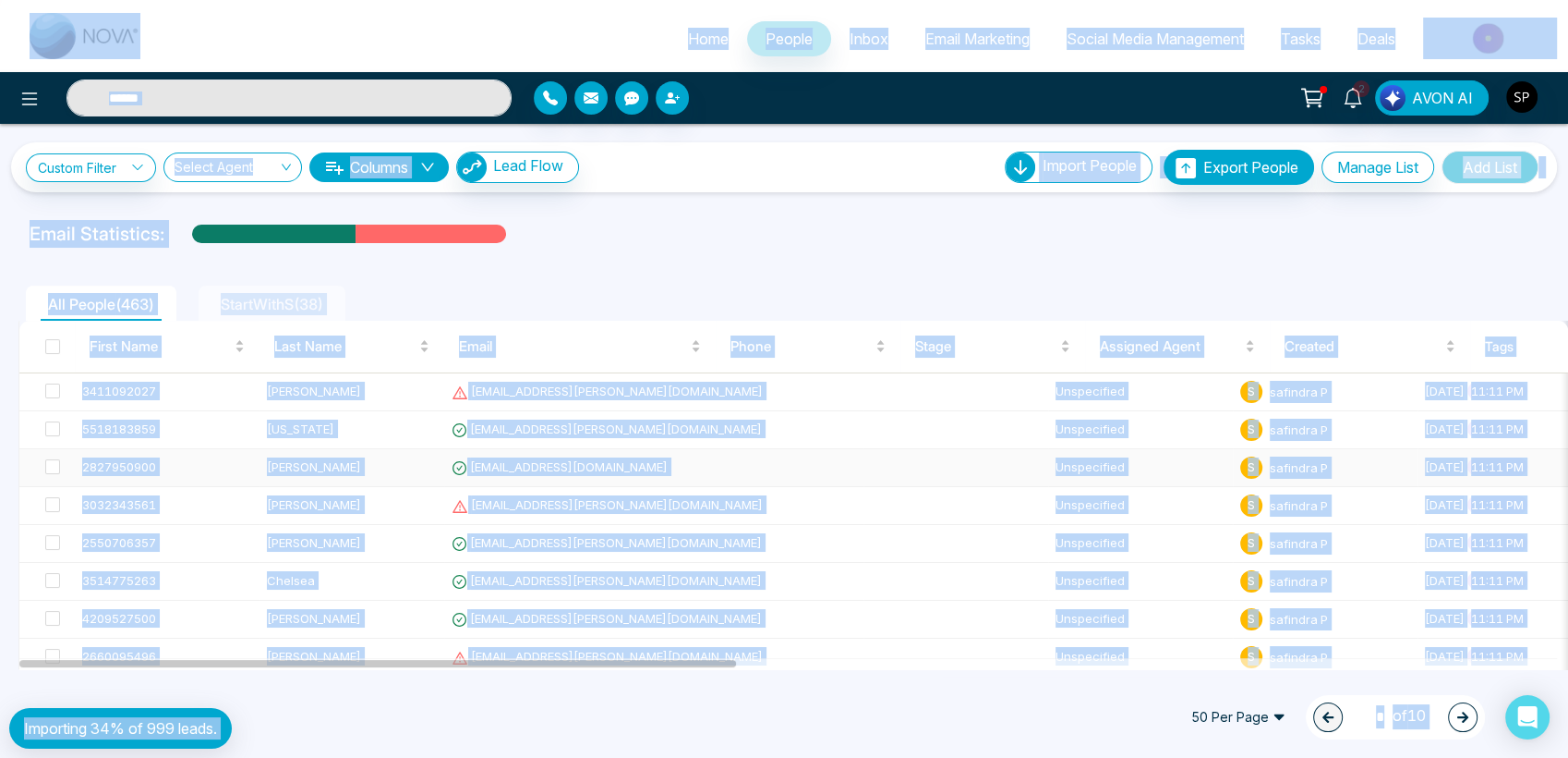
click at [404, 476] on td "[PERSON_NAME]" at bounding box center [352, 467] width 185 height 37
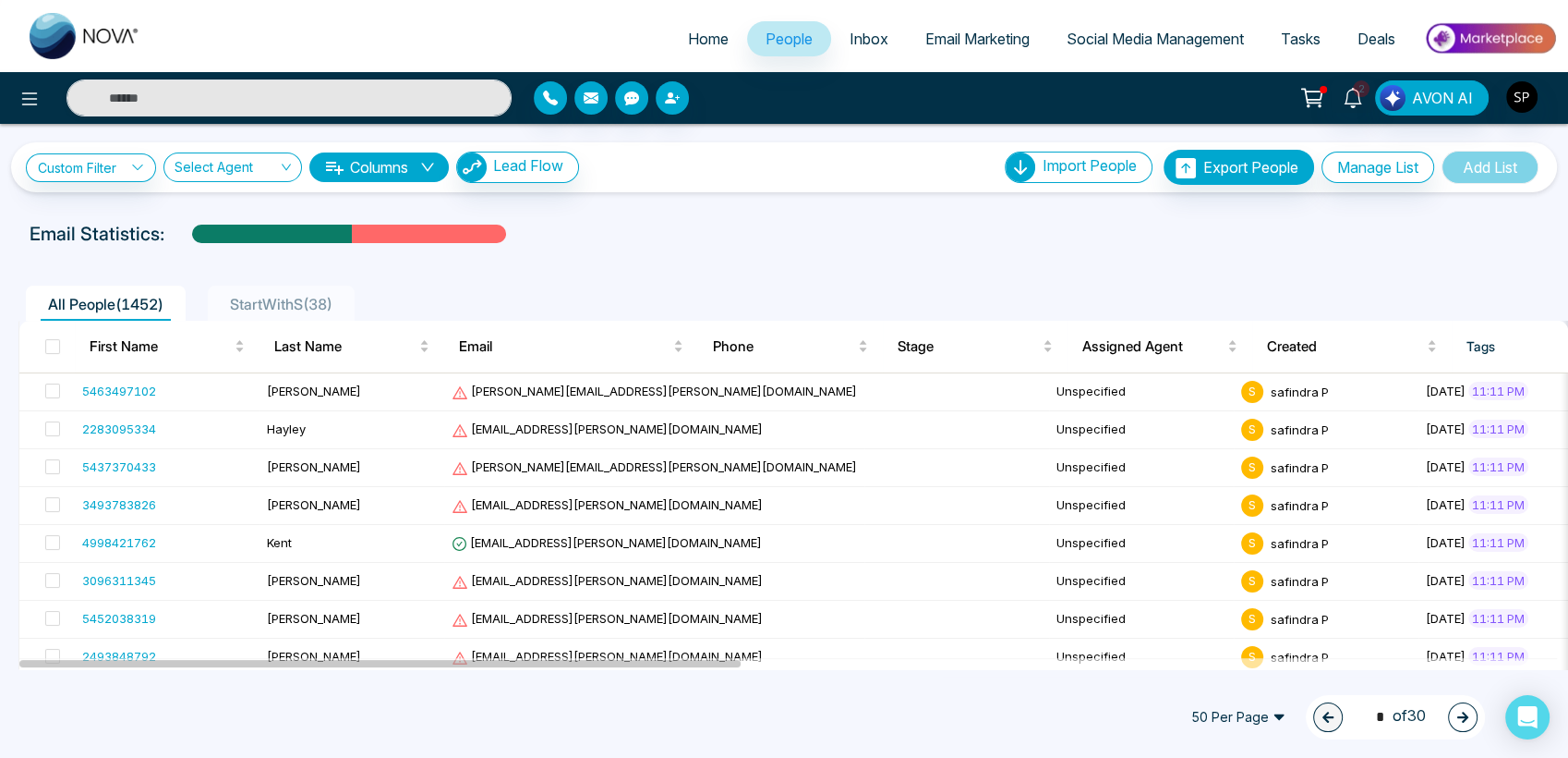
click at [1456, 723] on button "button" at bounding box center [1463, 717] width 30 height 30
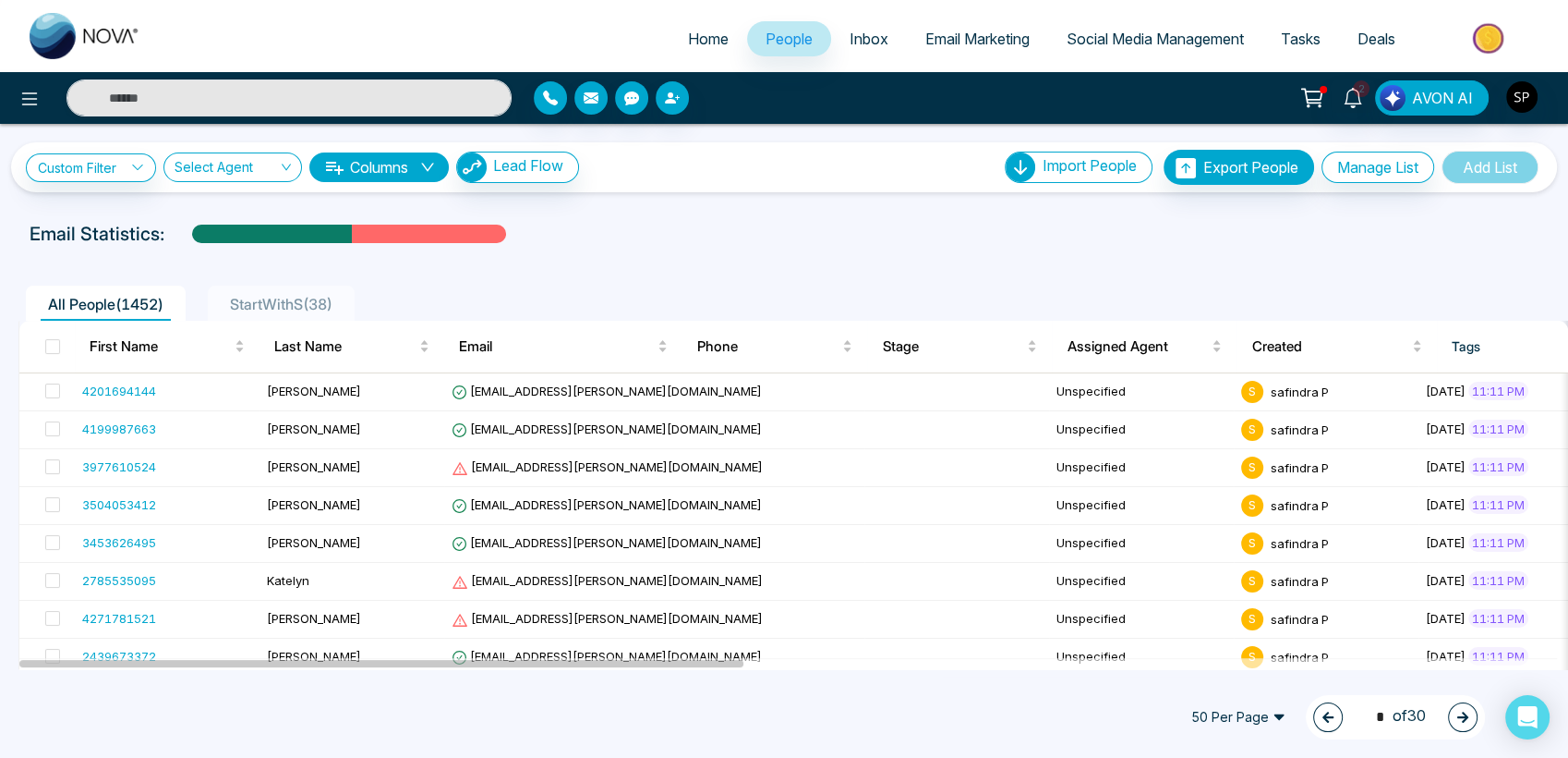
click at [1456, 723] on button "button" at bounding box center [1463, 717] width 30 height 30
click at [1313, 716] on button "button" at bounding box center [1327, 717] width 30 height 30
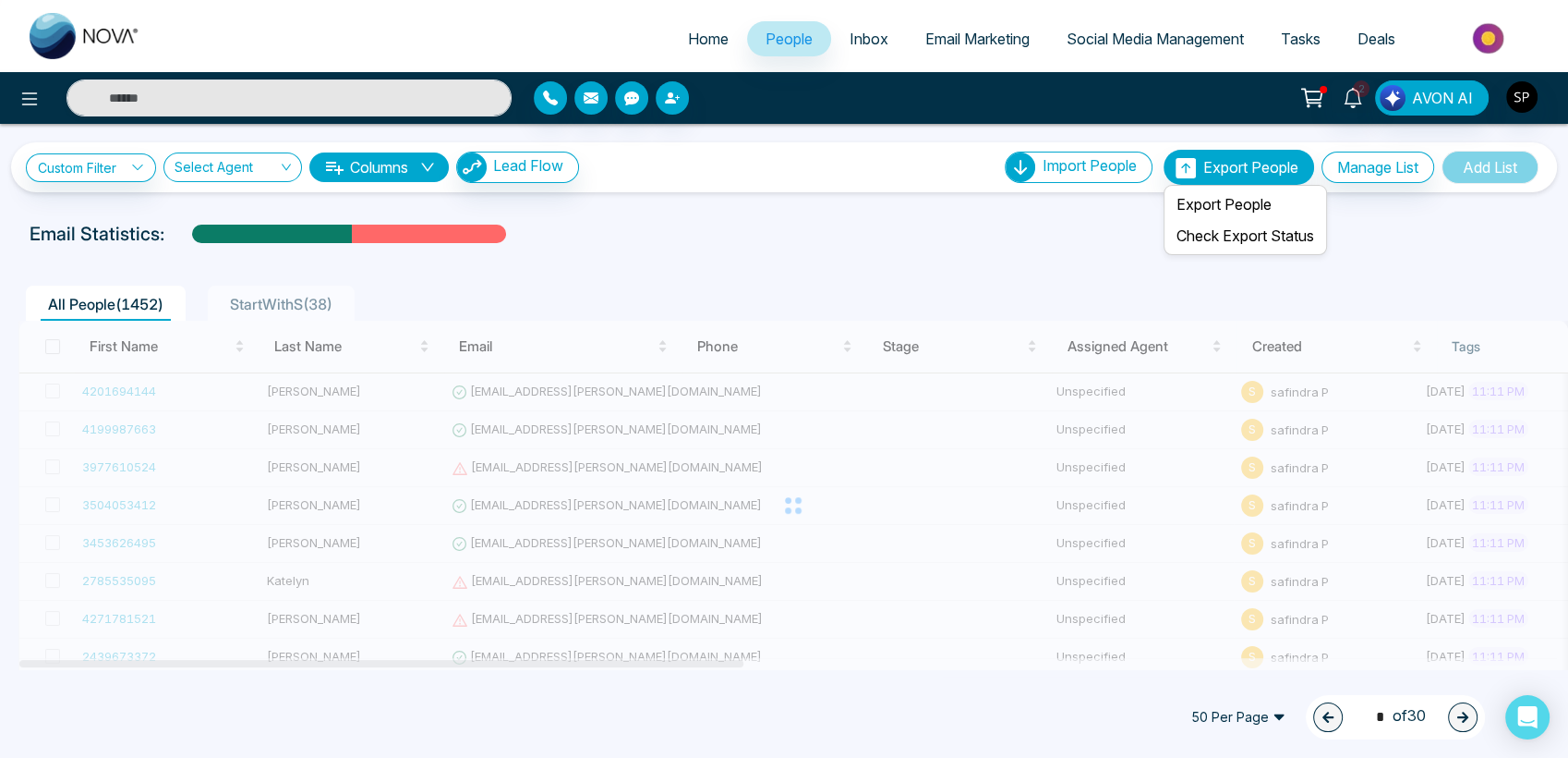
type input "*"
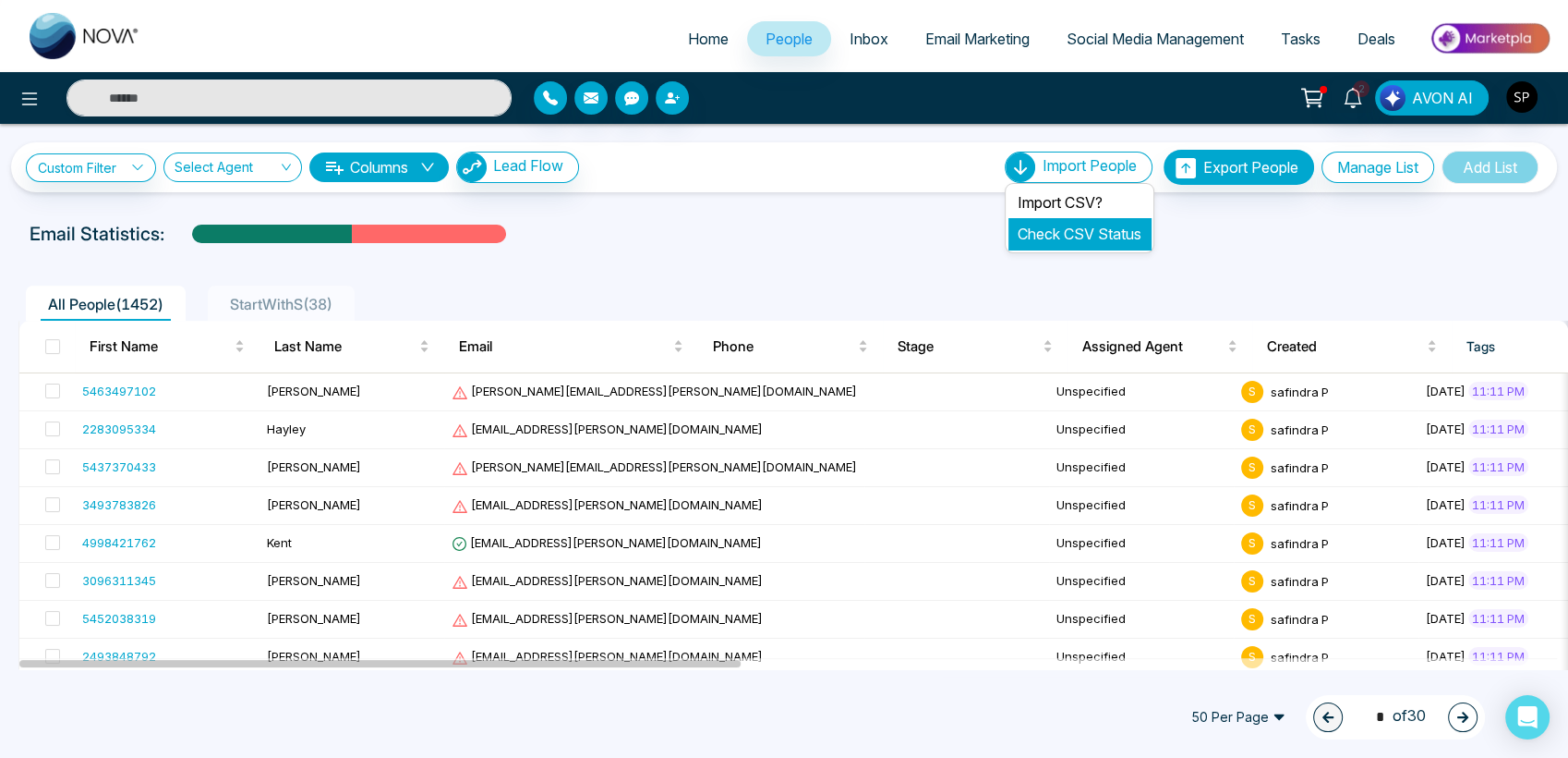
click at [1078, 223] on li "Check CSV Status" at bounding box center [1079, 233] width 142 height 32
click at [1068, 230] on link "Check CSV Status" at bounding box center [1079, 233] width 124 height 18
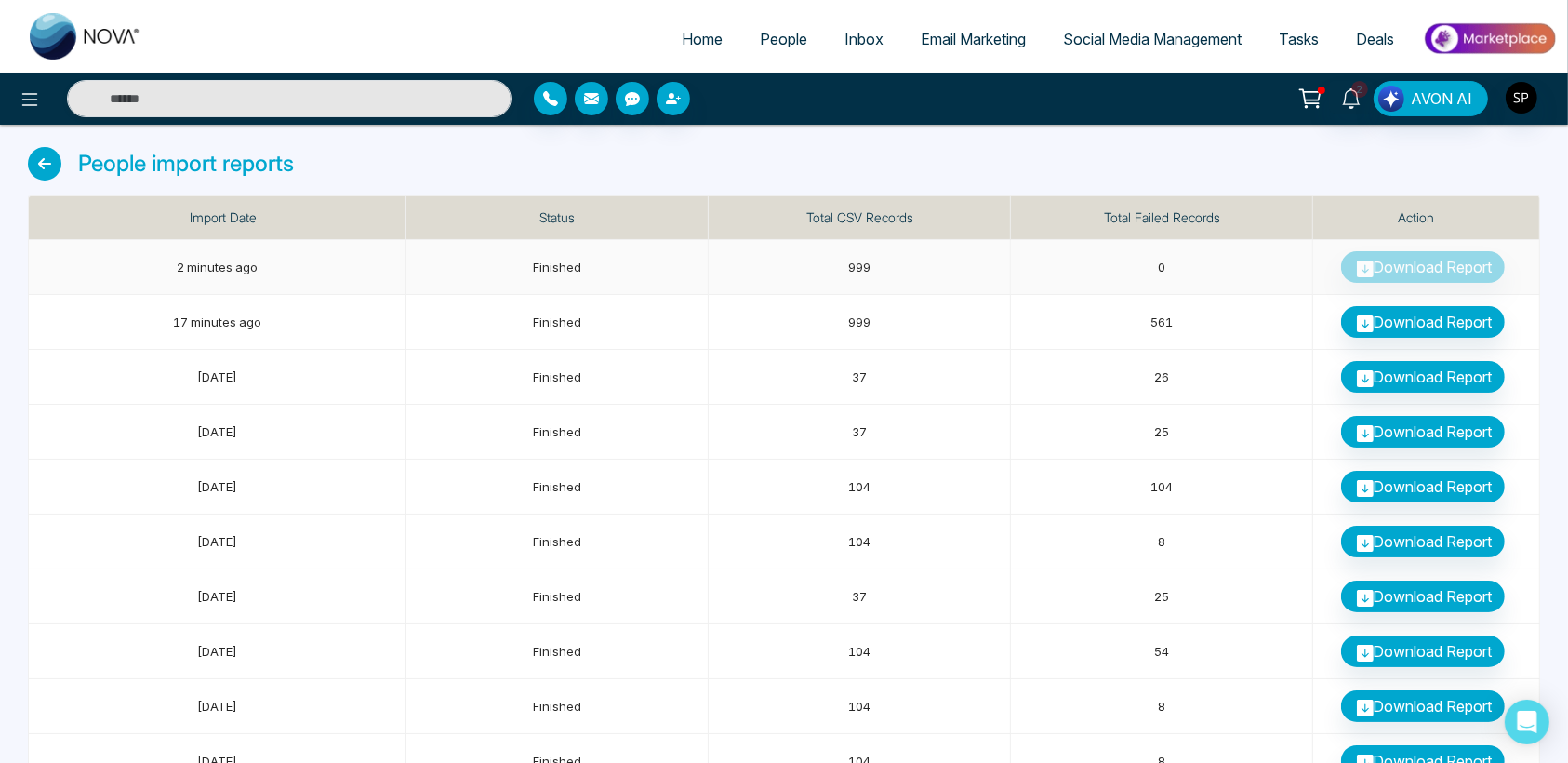
click at [1401, 270] on td "Download Report" at bounding box center [1427, 267] width 227 height 55
click at [1433, 324] on link "Download Report" at bounding box center [1422, 322] width 163 height 32
click at [1435, 371] on link "Download Report" at bounding box center [1422, 377] width 163 height 32
